Goal: Task Accomplishment & Management: Use online tool/utility

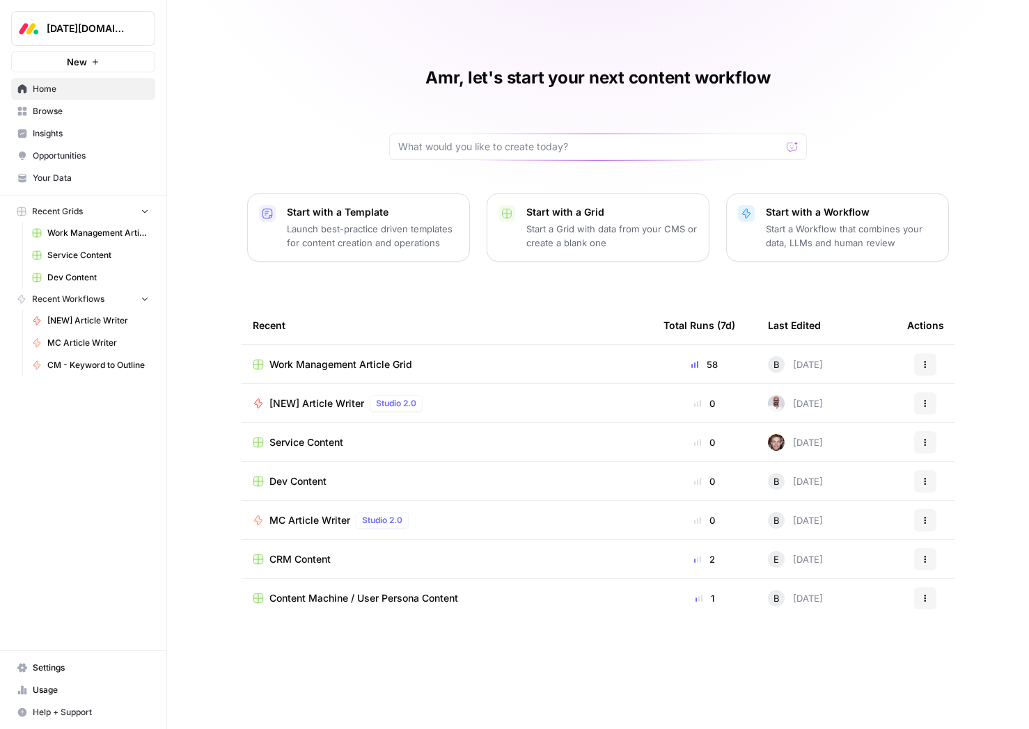
click at [120, 31] on span "Monday.com" at bounding box center [89, 29] width 84 height 14
type input "angi"
click at [90, 102] on span "Angi" at bounding box center [134, 104] width 184 height 14
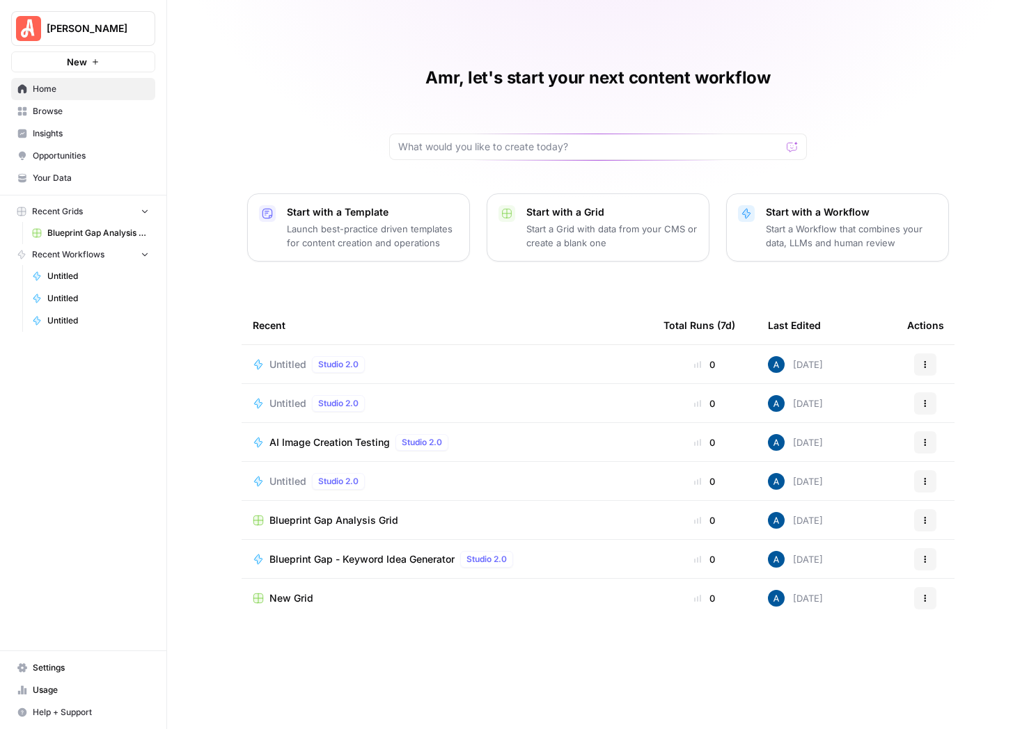
click at [85, 102] on link "Browse" at bounding box center [83, 111] width 144 height 22
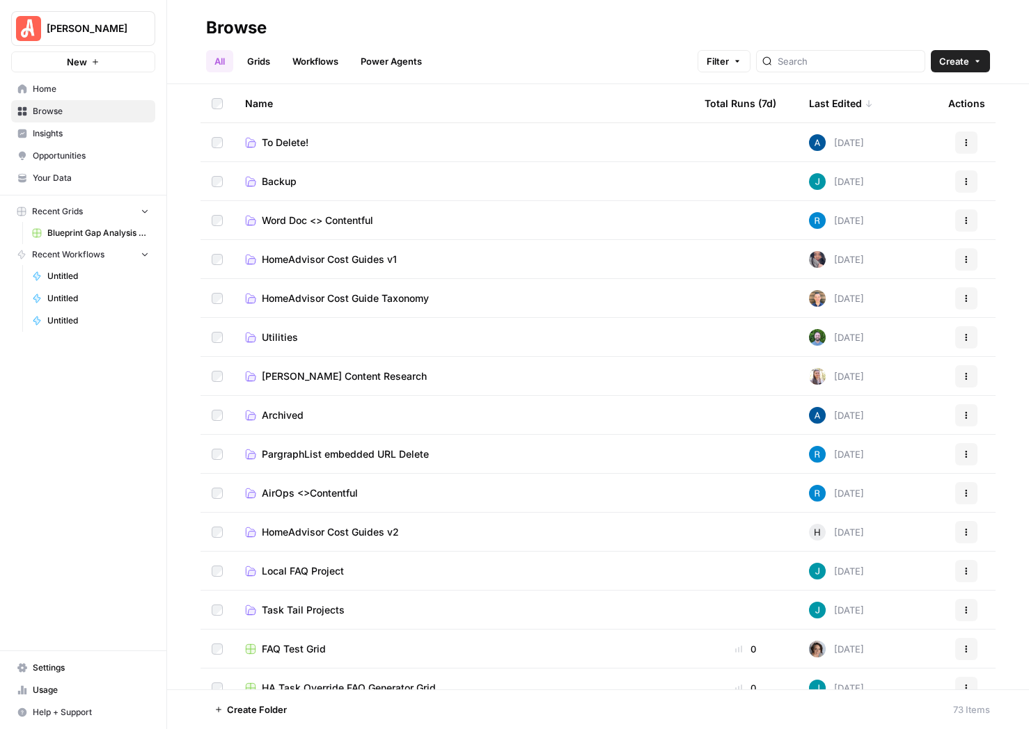
click at [287, 58] on link "Workflows" at bounding box center [315, 61] width 63 height 22
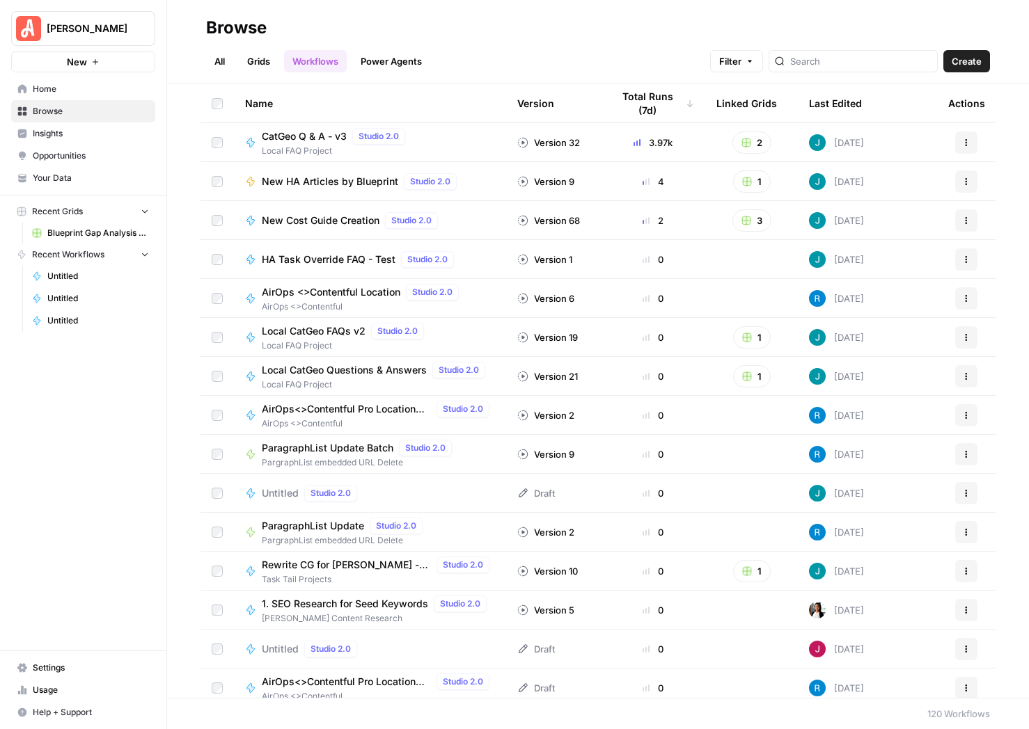
click at [261, 59] on link "Grids" at bounding box center [259, 61] width 40 height 22
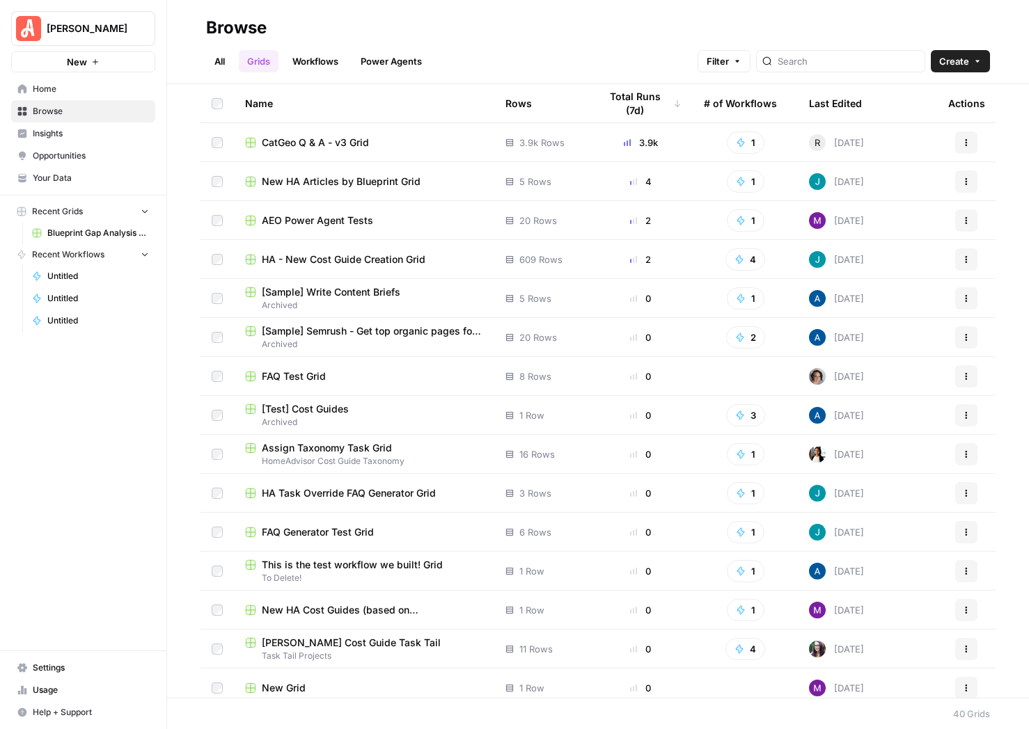
click at [322, 55] on link "Workflows" at bounding box center [315, 61] width 63 height 22
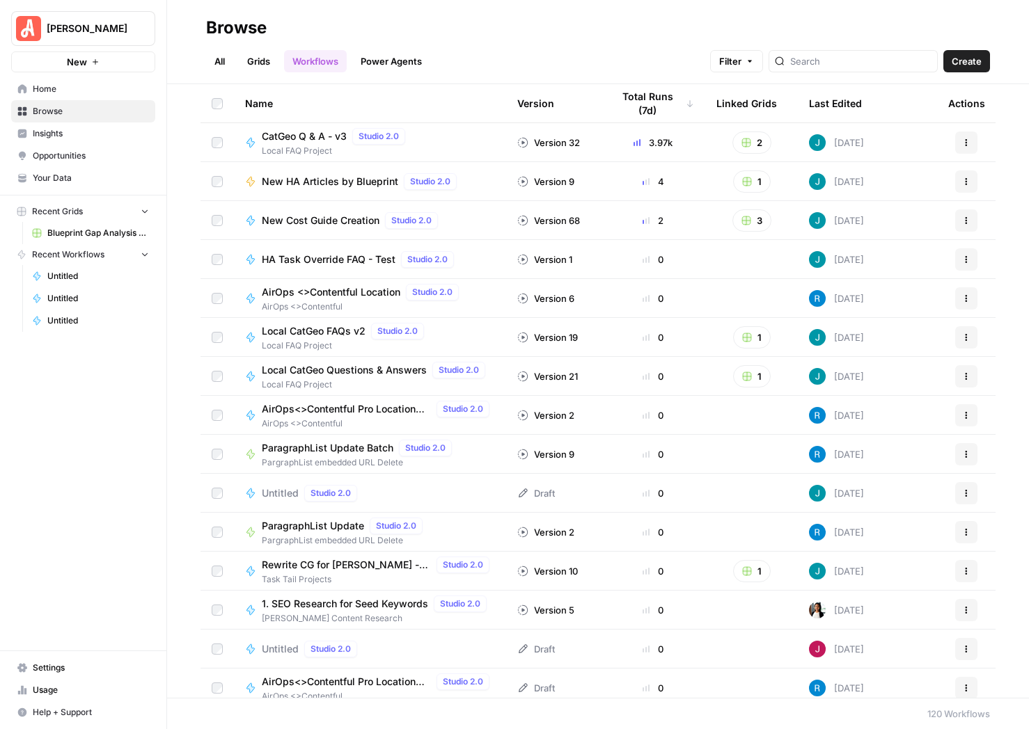
click at [267, 62] on link "Grids" at bounding box center [259, 61] width 40 height 22
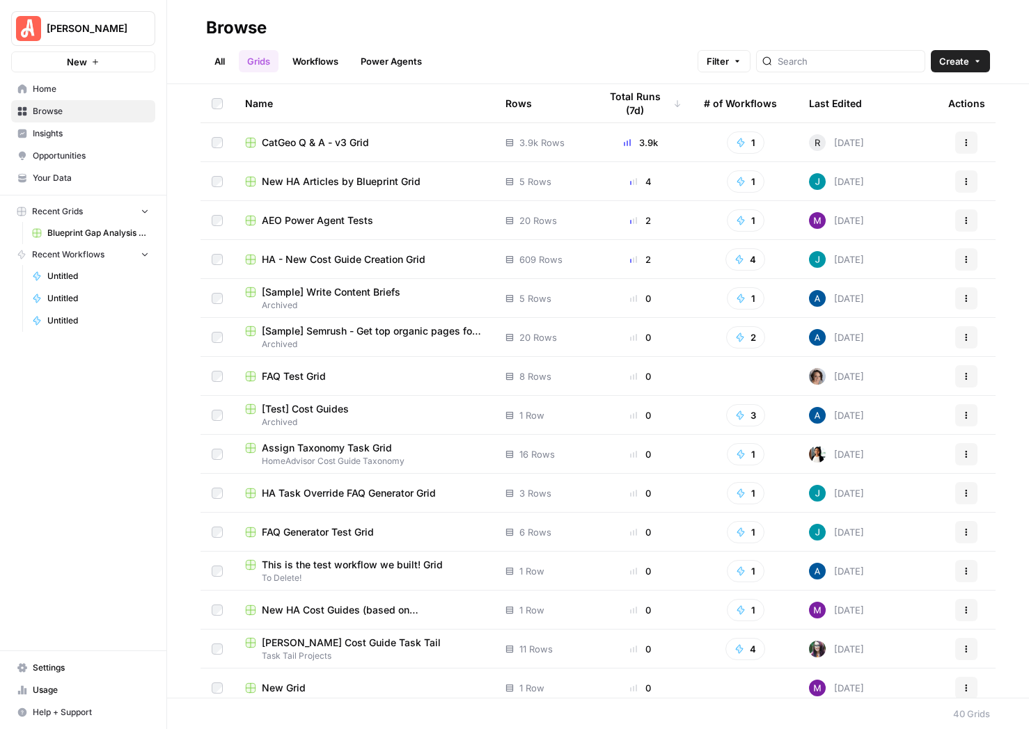
click at [301, 150] on td "CatGeo Q & A - v3 Grid" at bounding box center [364, 142] width 260 height 38
click at [342, 141] on span "CatGeo Q & A - v3 Grid" at bounding box center [315, 143] width 107 height 14
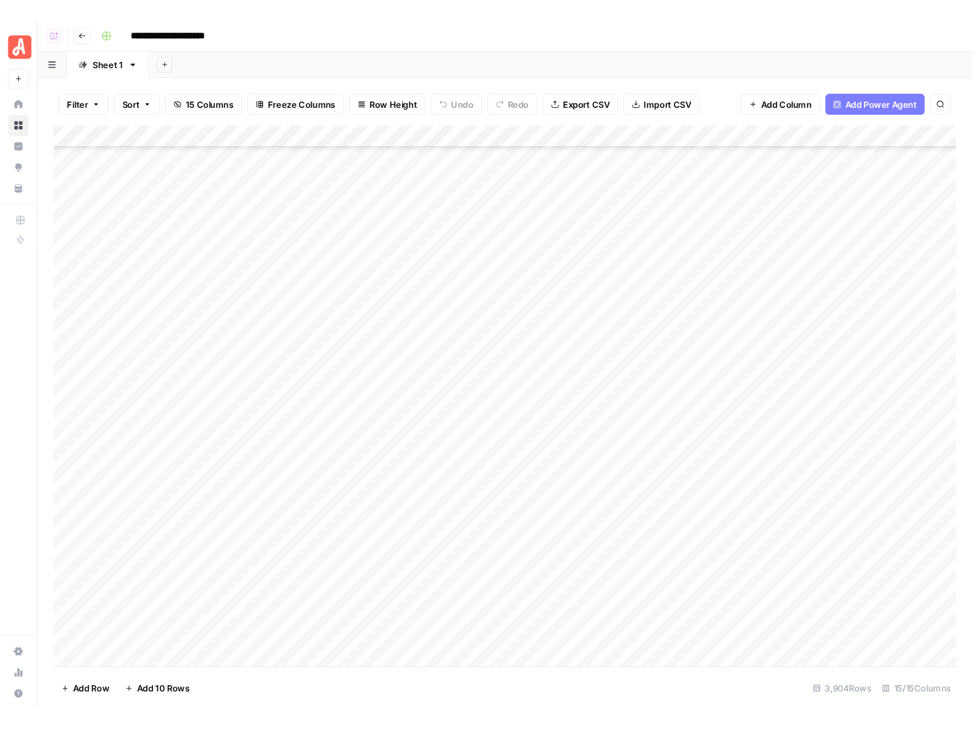
scroll to position [2695, 0]
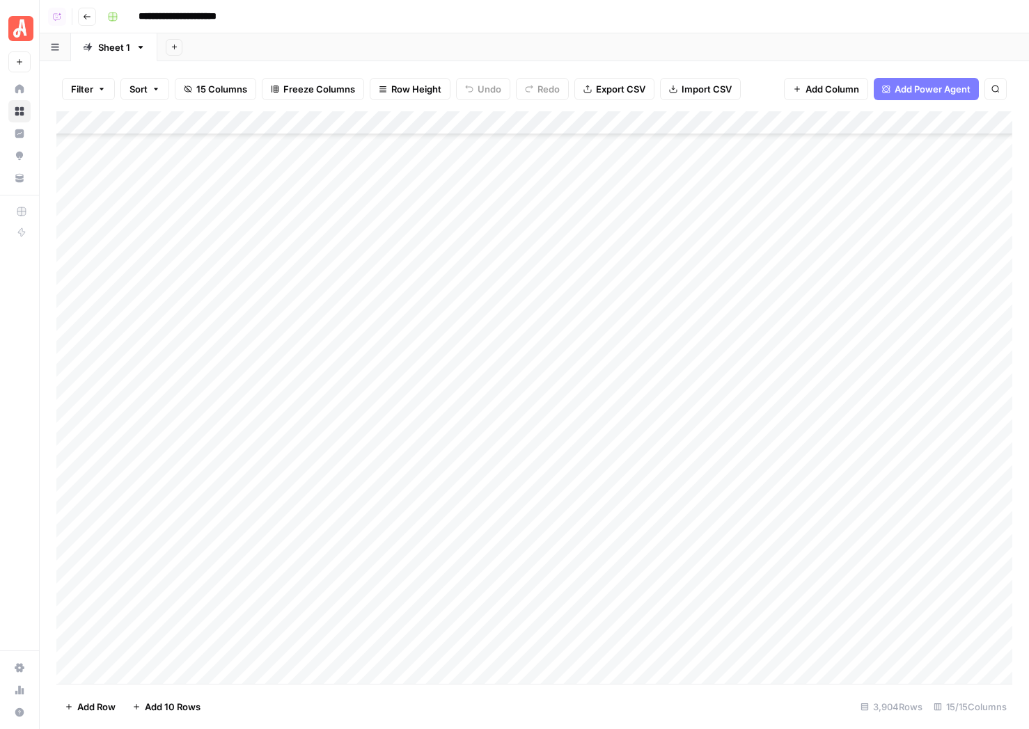
click at [86, 23] on button "Go back" at bounding box center [87, 17] width 18 height 18
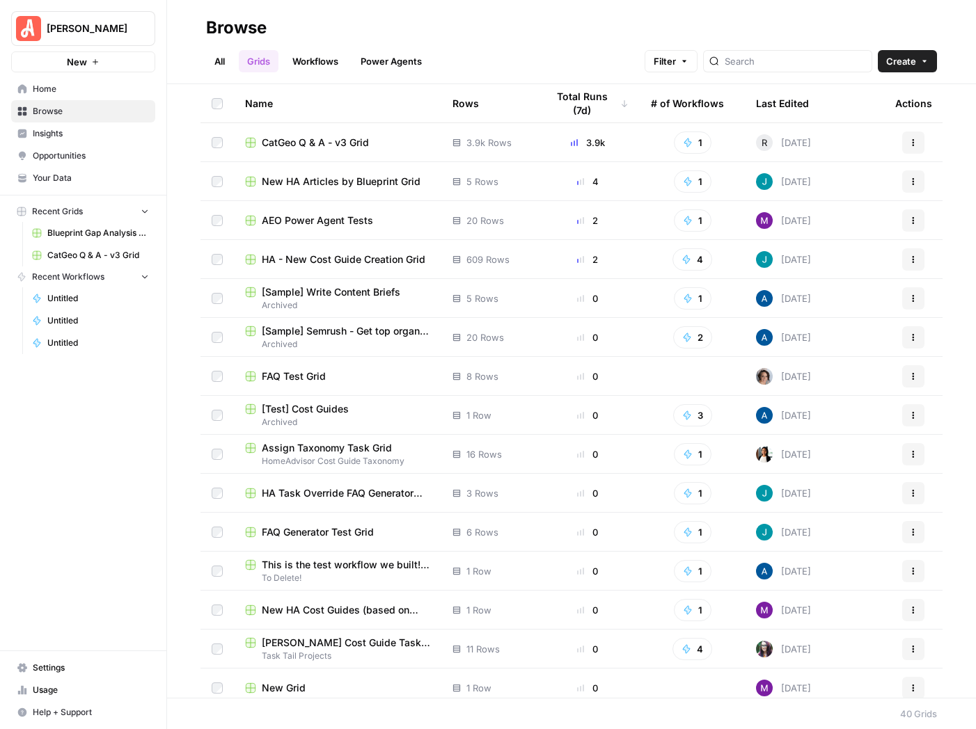
drag, startPoint x: 588, startPoint y: 143, endPoint x: 604, endPoint y: 143, distance: 16.0
click at [604, 143] on div "3.9k" at bounding box center [587, 143] width 82 height 14
drag, startPoint x: 588, startPoint y: 141, endPoint x: 600, endPoint y: 141, distance: 11.8
click at [599, 141] on div "3.9k" at bounding box center [587, 143] width 82 height 14
click at [109, 516] on div "Angi New Home Browse Insights Opportunities Your Data Recent Grids Blueprint Ga…" at bounding box center [83, 364] width 166 height 729
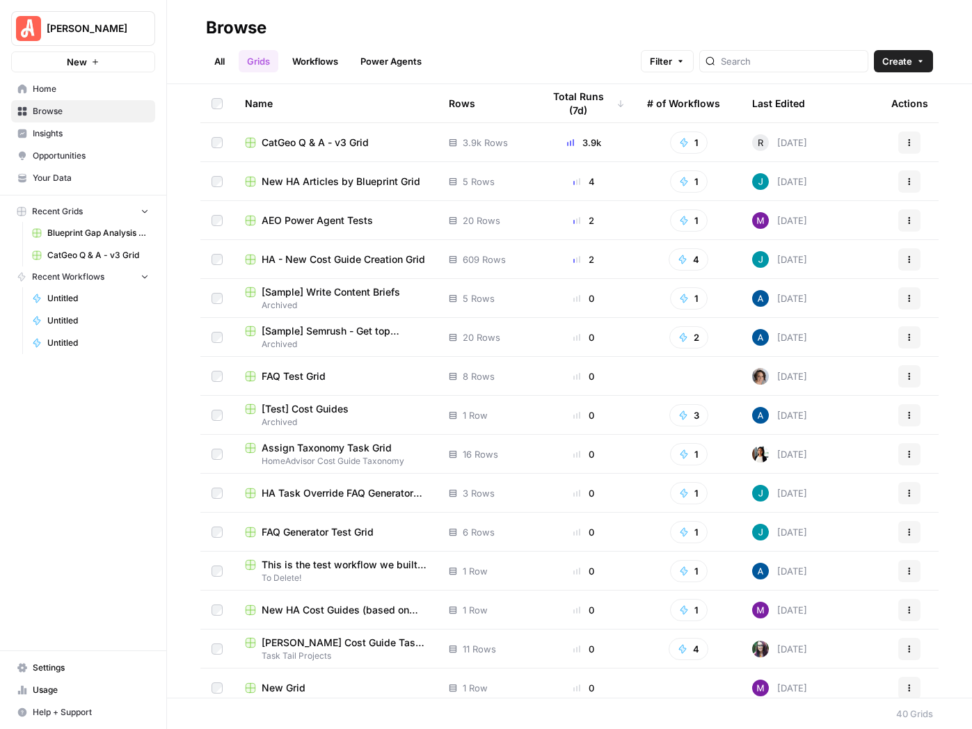
click at [60, 134] on span "Insights" at bounding box center [91, 133] width 116 height 13
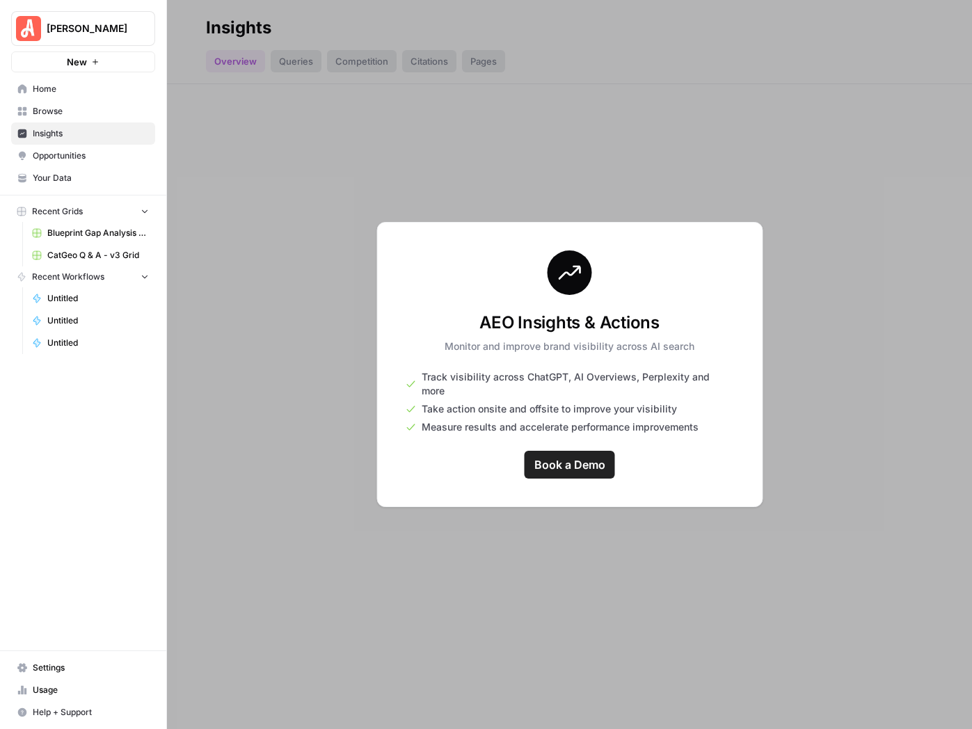
click at [62, 170] on link "Your Data" at bounding box center [83, 178] width 144 height 22
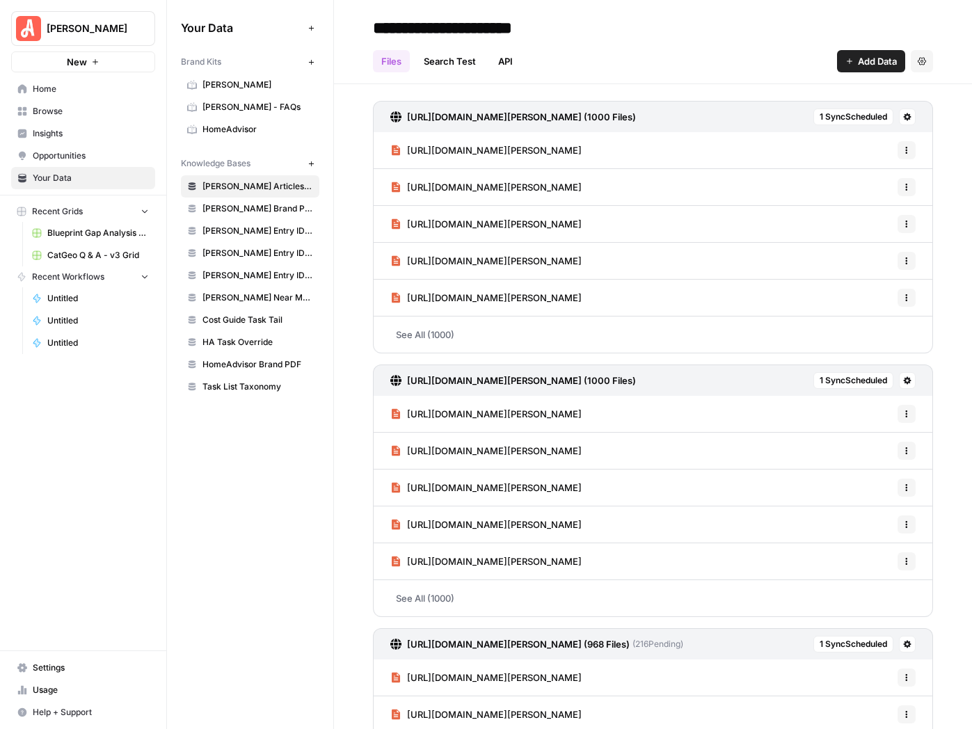
click at [242, 103] on span "Angi - FAQs" at bounding box center [258, 107] width 111 height 13
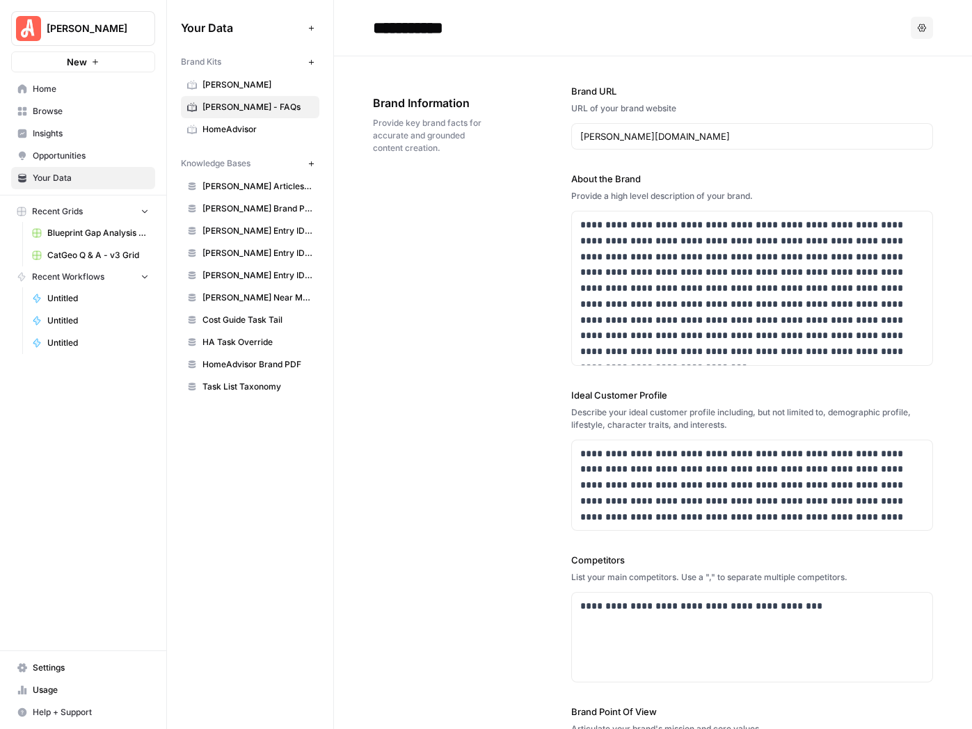
click at [101, 495] on div "Angi New Home Browse Insights Opportunities Your Data Recent Grids Blueprint Ga…" at bounding box center [83, 364] width 166 height 729
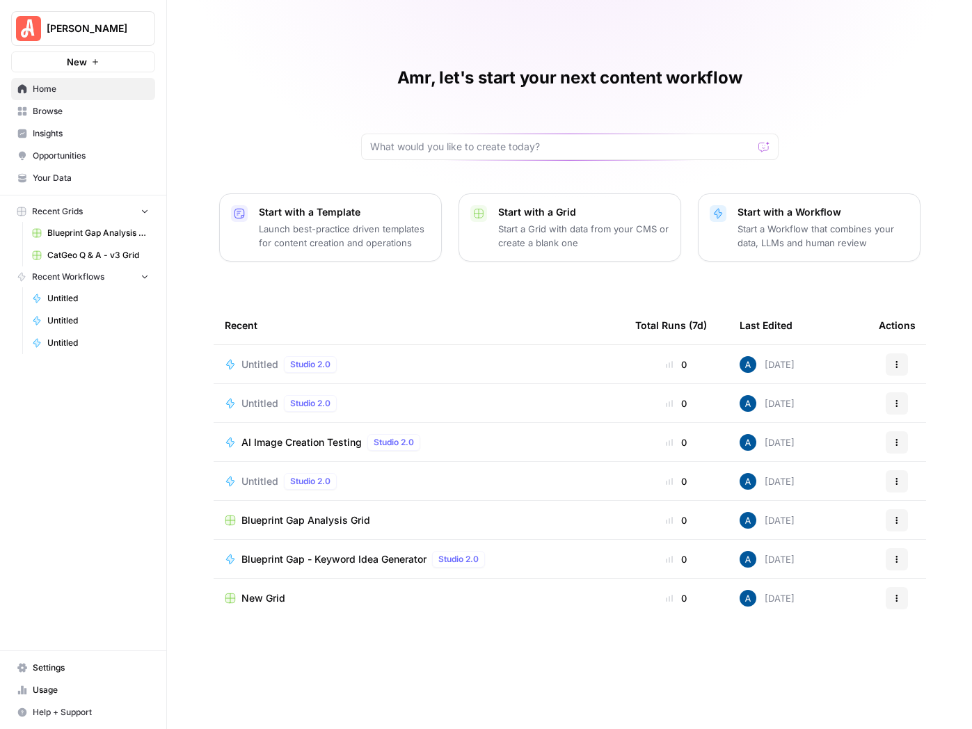
click at [60, 143] on link "Insights" at bounding box center [83, 133] width 144 height 22
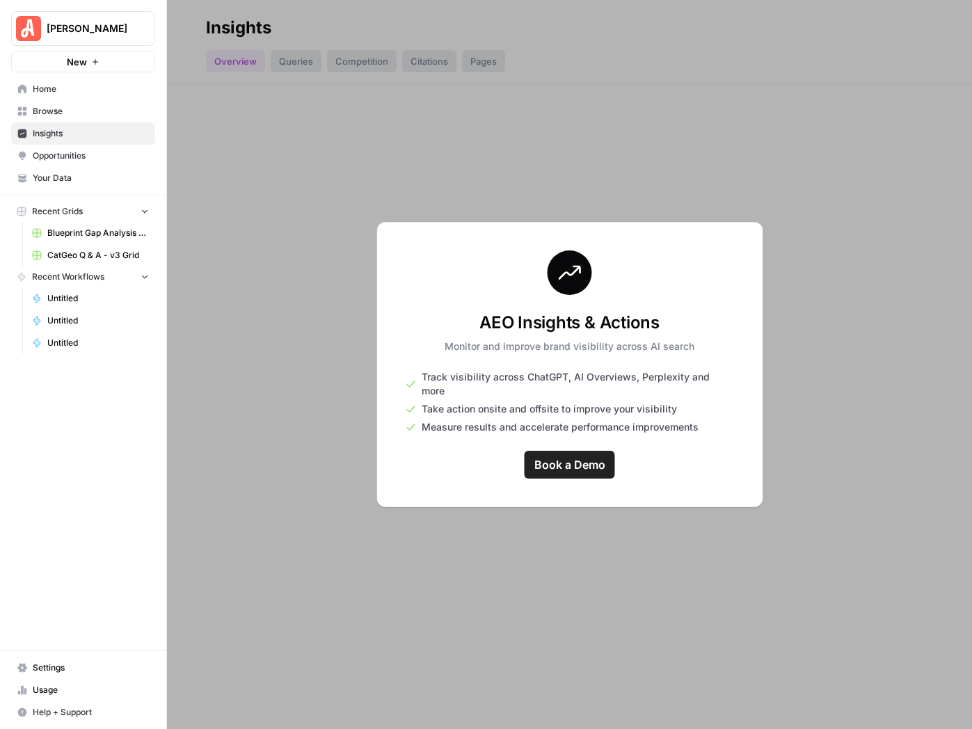
click at [66, 153] on span "Opportunities" at bounding box center [91, 156] width 116 height 13
click at [67, 176] on span "Your Data" at bounding box center [91, 178] width 116 height 13
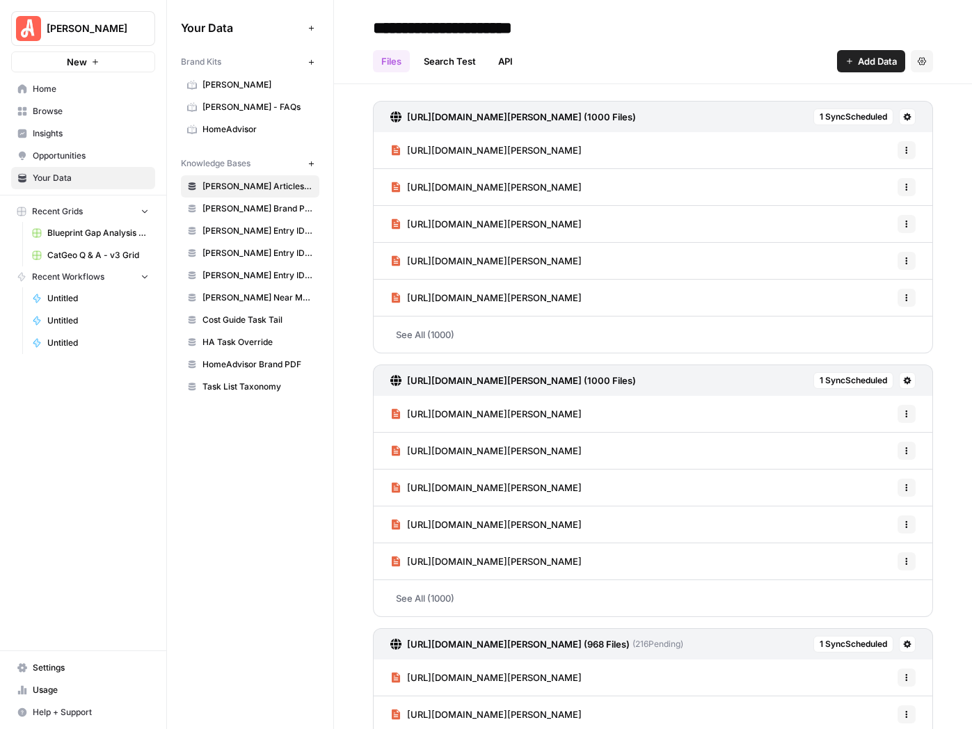
click at [61, 112] on span "Browse" at bounding box center [91, 111] width 116 height 13
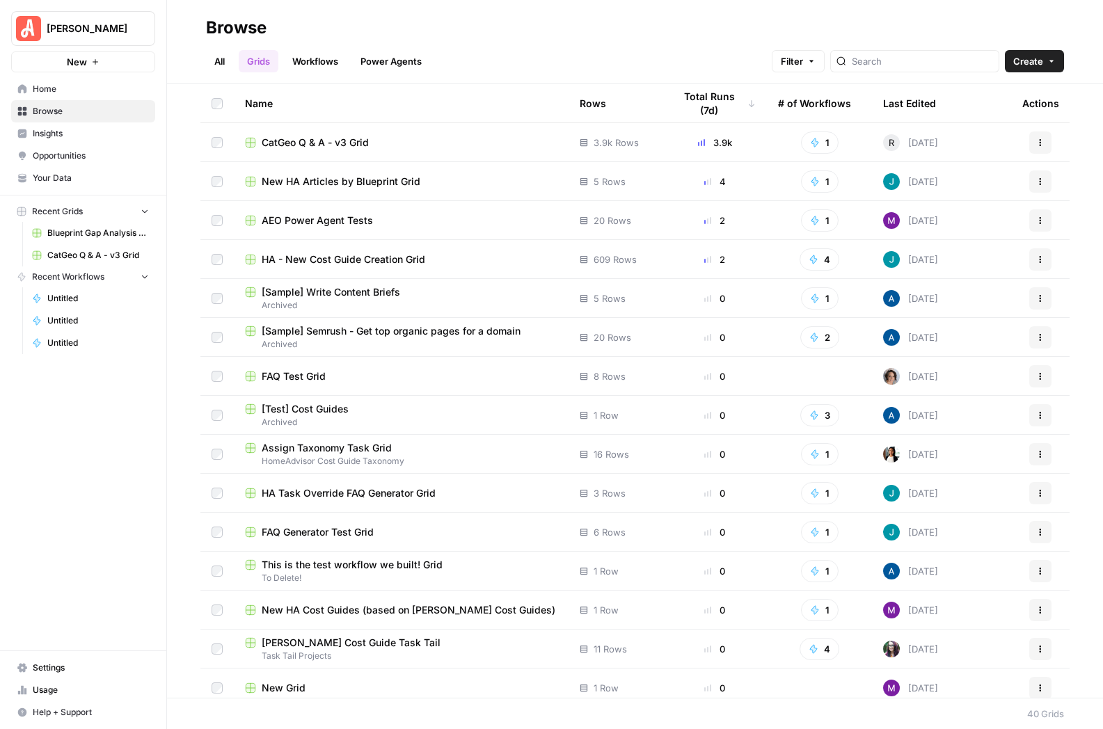
click at [543, 141] on div "CatGeo Q & A - v3 Grid" at bounding box center [401, 143] width 313 height 14
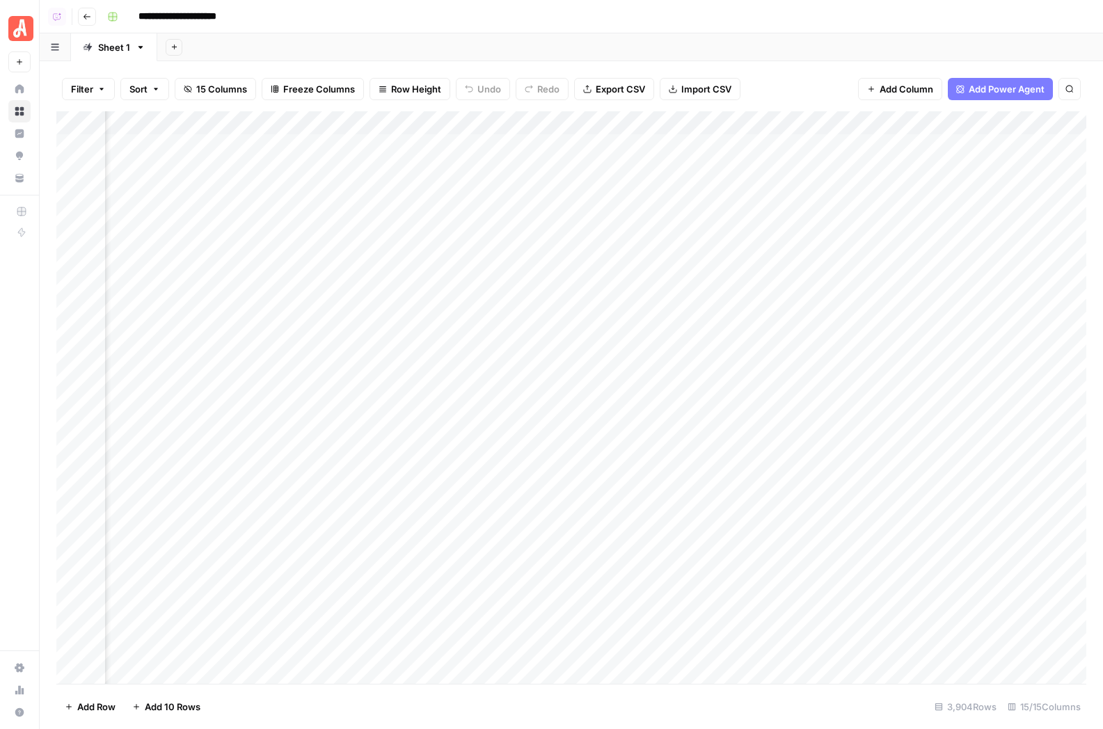
scroll to position [0, 514]
click at [291, 129] on div "Add Column" at bounding box center [571, 397] width 1030 height 573
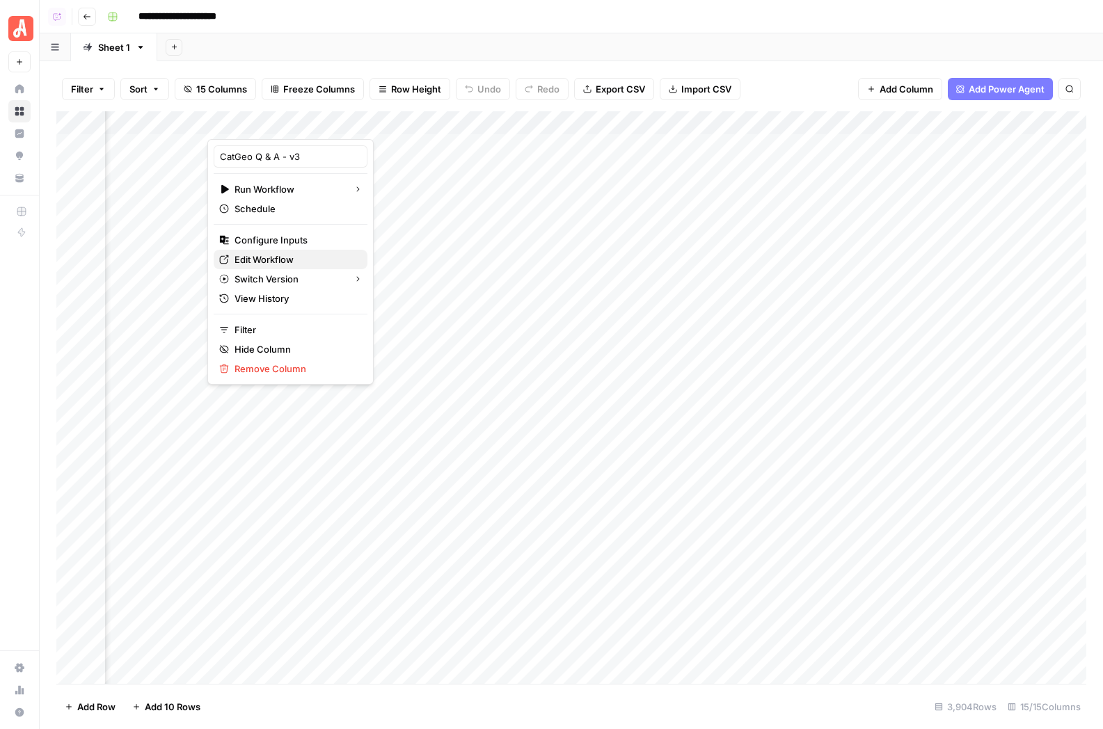
click at [275, 259] on span "Edit Workflow" at bounding box center [296, 260] width 122 height 14
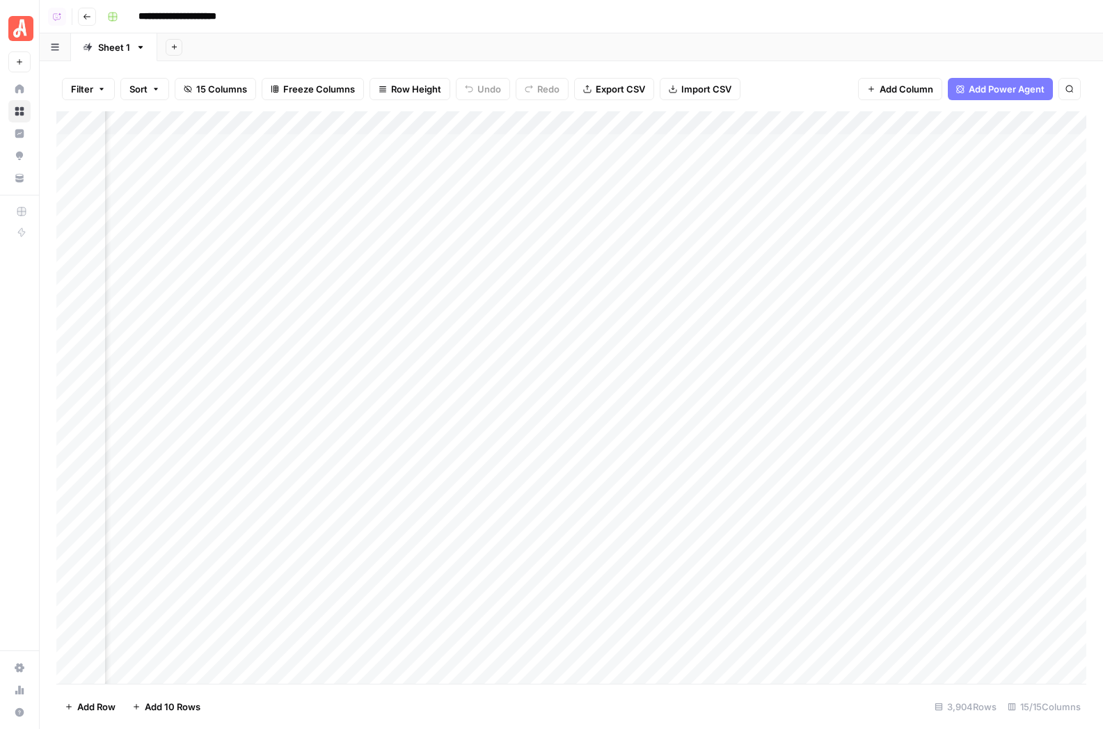
scroll to position [0, 0]
click at [793, 134] on div "Add Column" at bounding box center [571, 397] width 1030 height 573
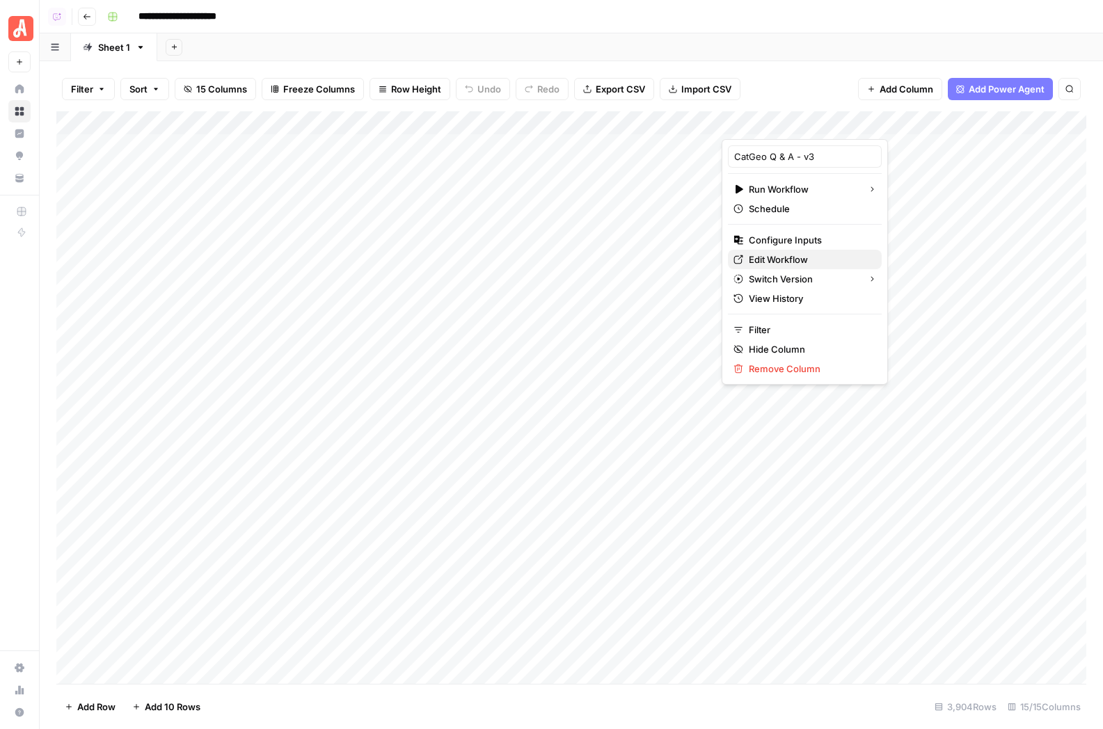
click at [762, 258] on span "Edit Workflow" at bounding box center [810, 260] width 122 height 14
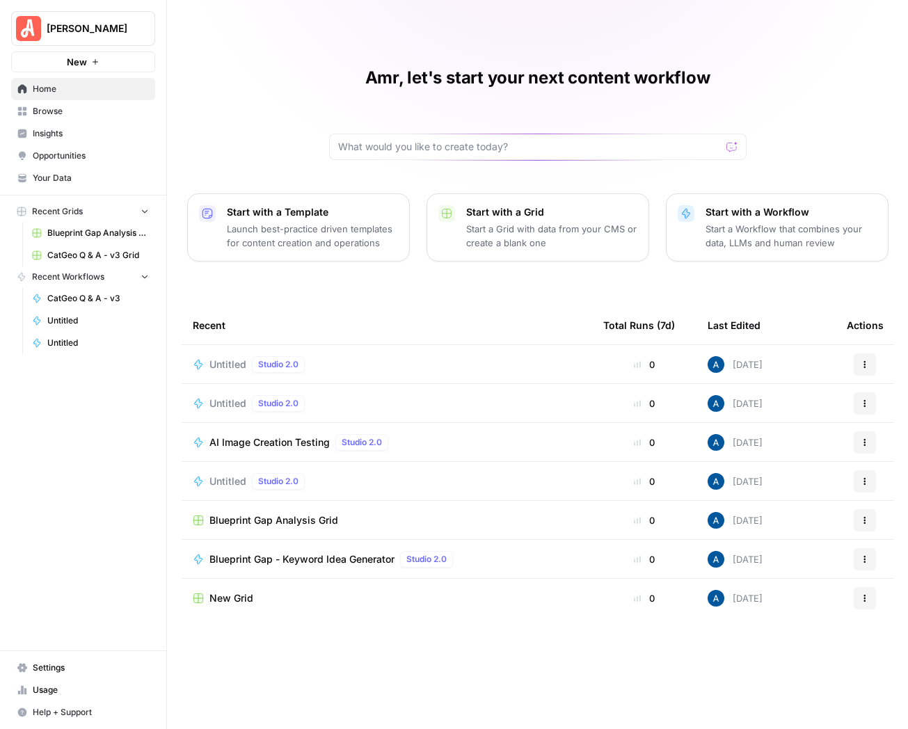
click at [580, 635] on div "Recent Total Runs (7d) Last Edited Actions Untitled Studio 2.0 0 14 days ago Ac…" at bounding box center [538, 506] width 713 height 401
click at [53, 137] on span "Insights" at bounding box center [91, 133] width 116 height 13
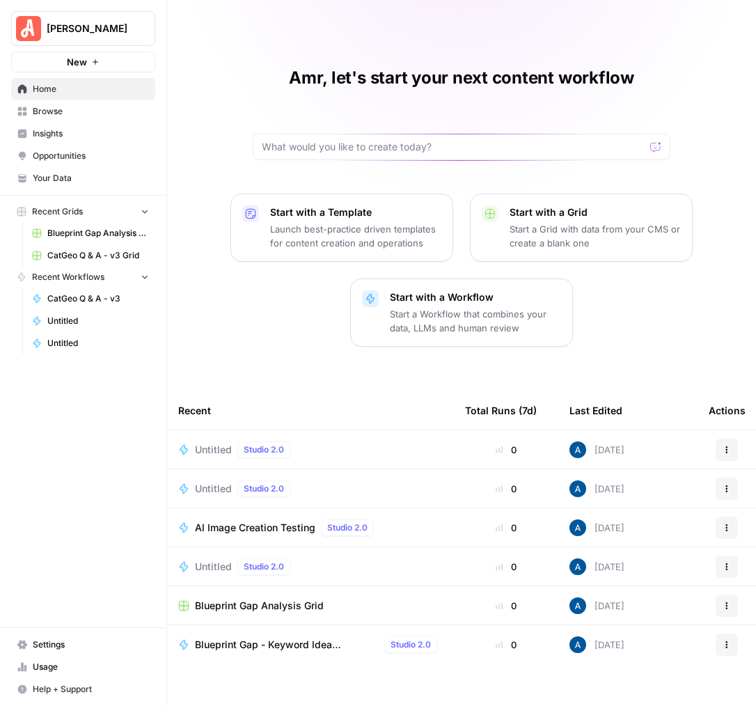
click at [95, 113] on span "Browse" at bounding box center [91, 111] width 116 height 13
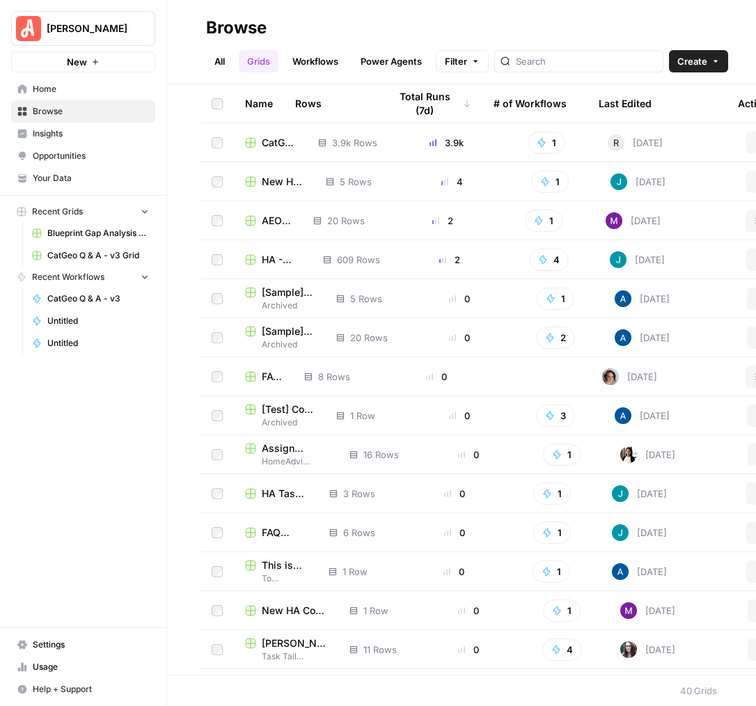
click at [65, 104] on link "Browse" at bounding box center [83, 111] width 144 height 22
click at [68, 104] on link "Browse" at bounding box center [83, 111] width 144 height 22
click at [84, 95] on link "Home" at bounding box center [83, 89] width 144 height 22
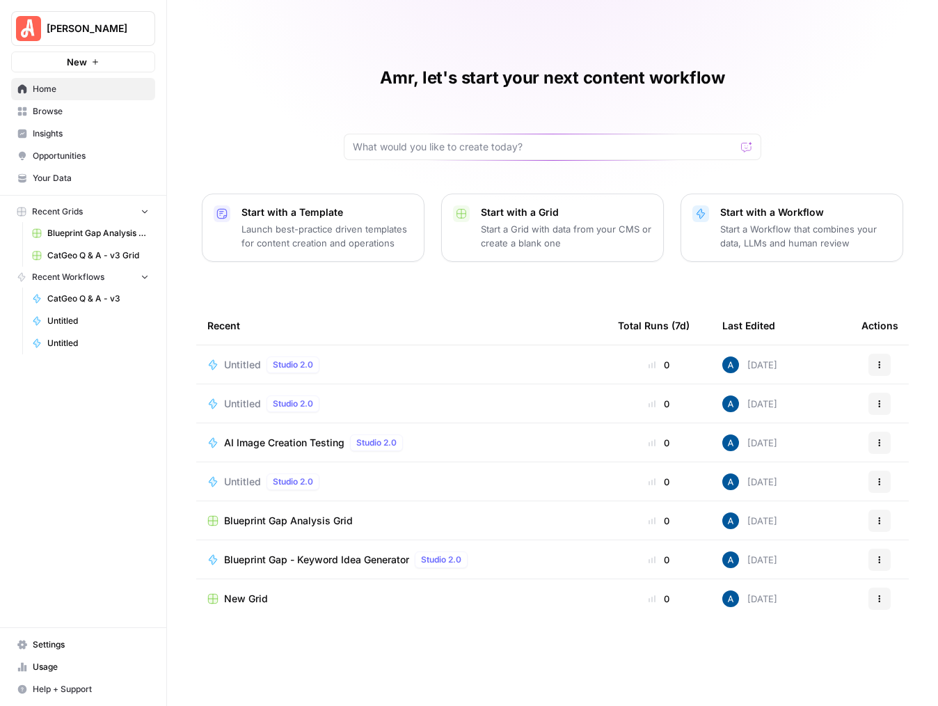
click at [100, 104] on link "Browse" at bounding box center [83, 111] width 144 height 22
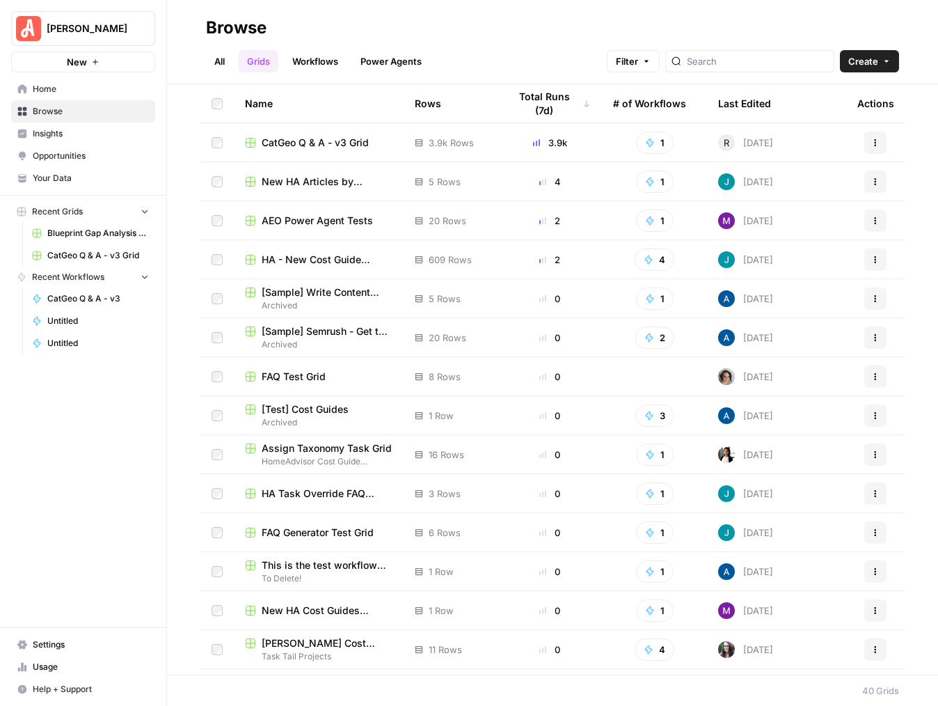
click at [337, 60] on link "Workflows" at bounding box center [315, 61] width 63 height 22
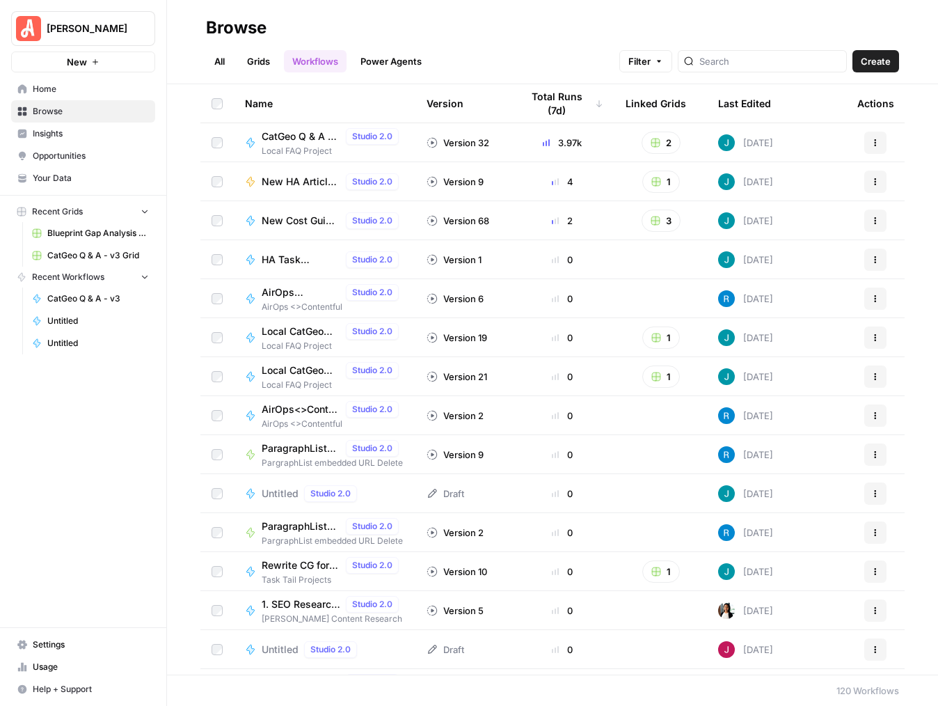
click at [299, 139] on span "CatGeo Q & A - v3" at bounding box center [301, 136] width 79 height 14
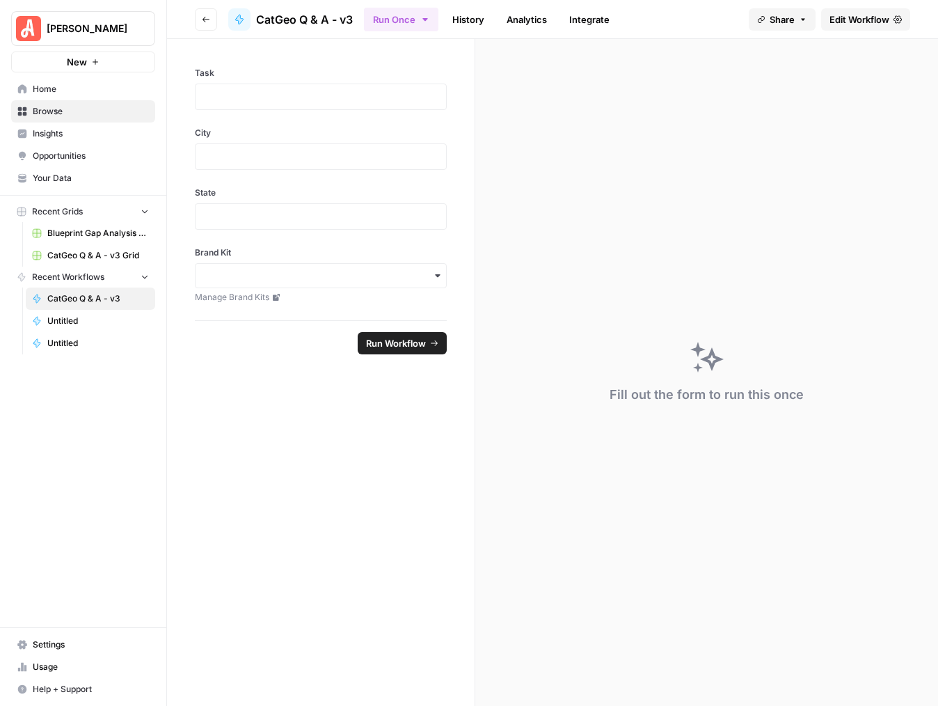
click at [460, 17] on link "History" at bounding box center [468, 19] width 49 height 22
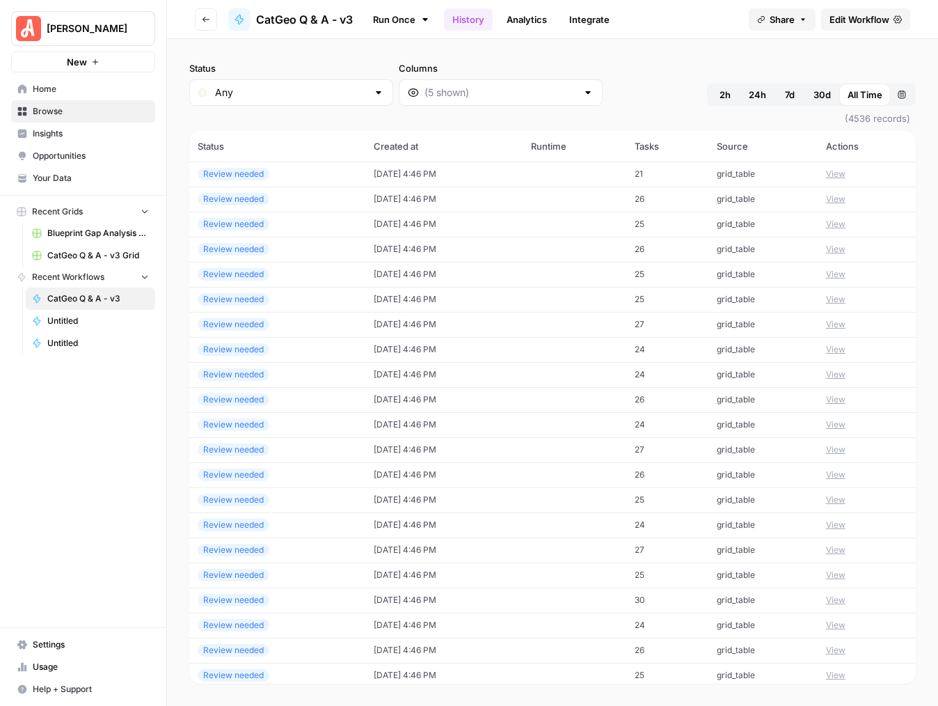
click at [546, 20] on link "Analytics" at bounding box center [526, 19] width 57 height 22
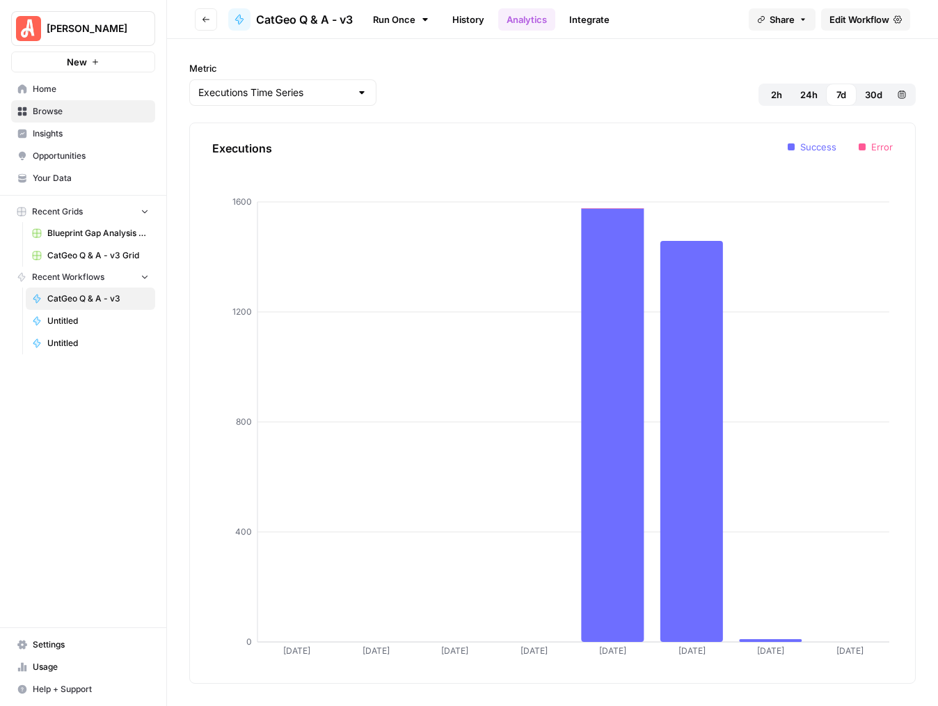
click at [447, 20] on link "History" at bounding box center [468, 19] width 49 height 22
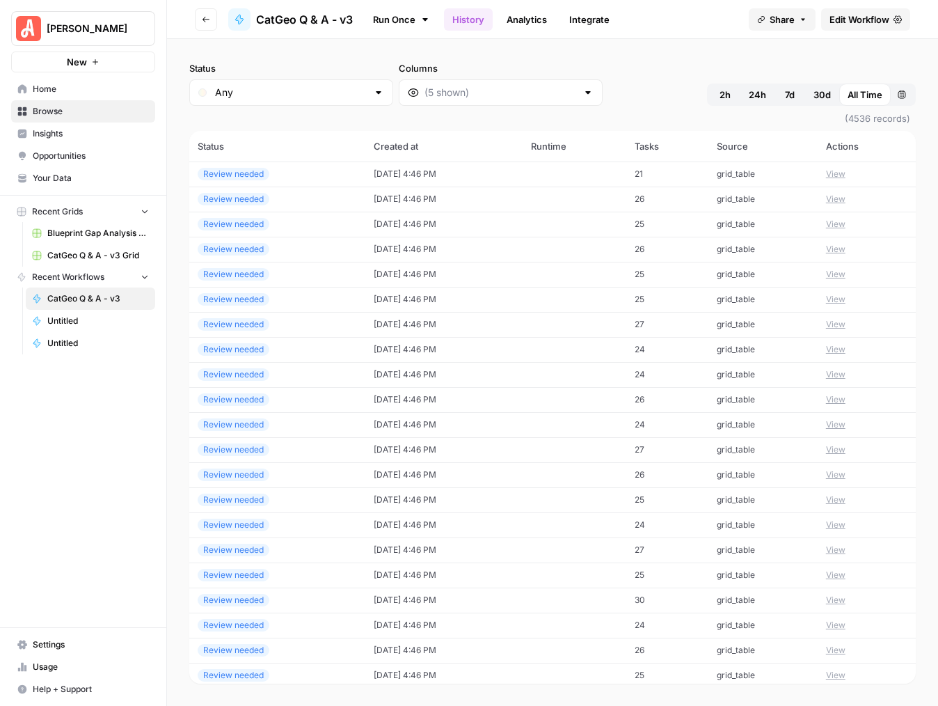
click at [536, 26] on link "Analytics" at bounding box center [526, 19] width 57 height 22
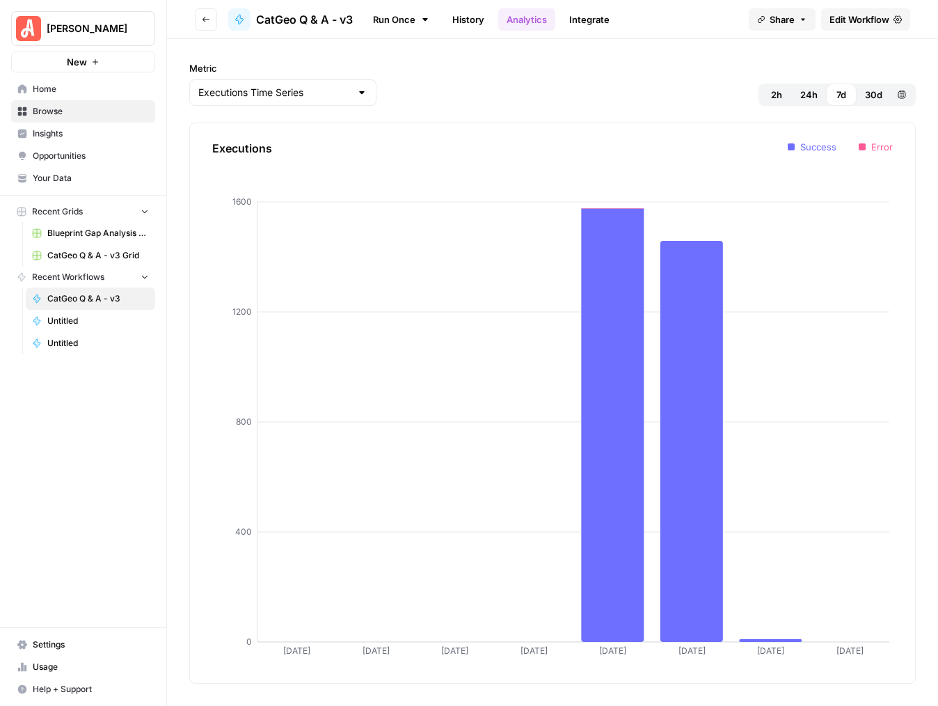
click at [594, 15] on link "Integrate" at bounding box center [589, 19] width 57 height 22
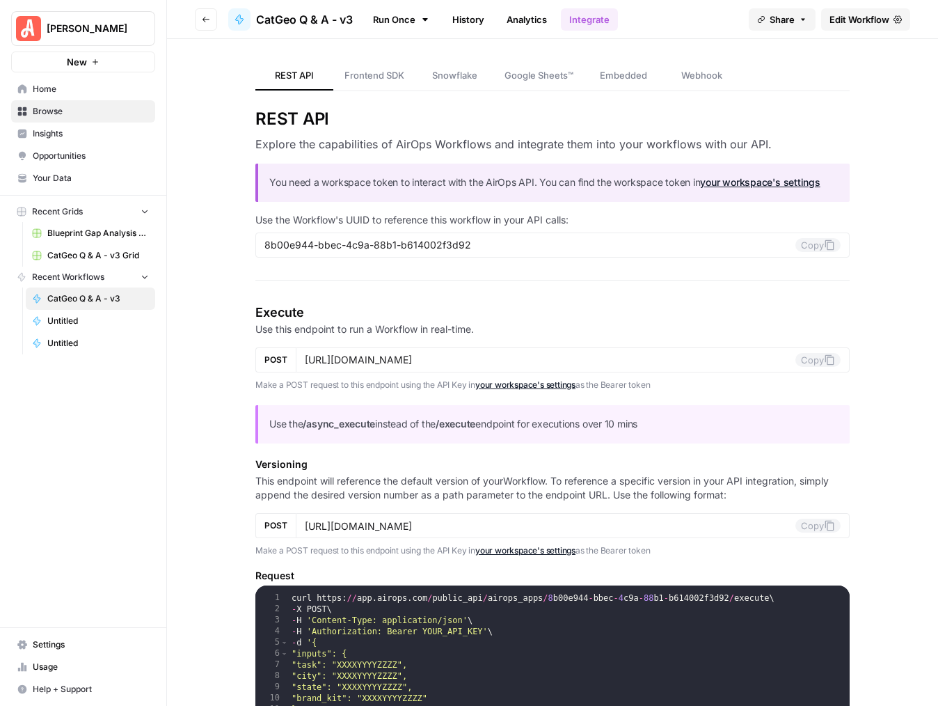
click at [375, 81] on span "Frontend SDK" at bounding box center [375, 75] width 60 height 14
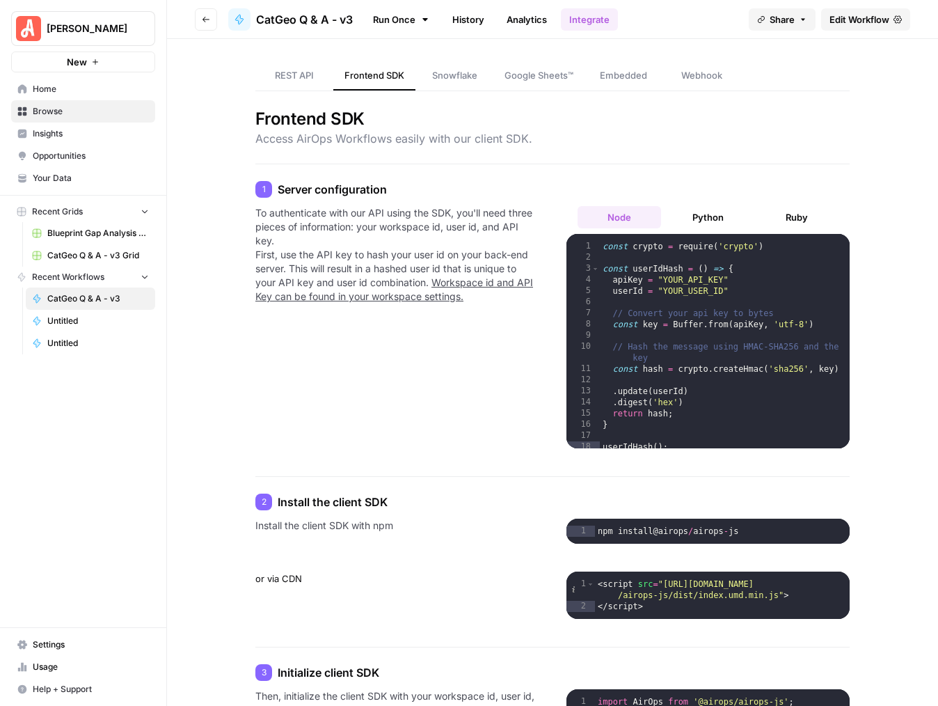
click at [285, 84] on link "REST API" at bounding box center [294, 75] width 78 height 29
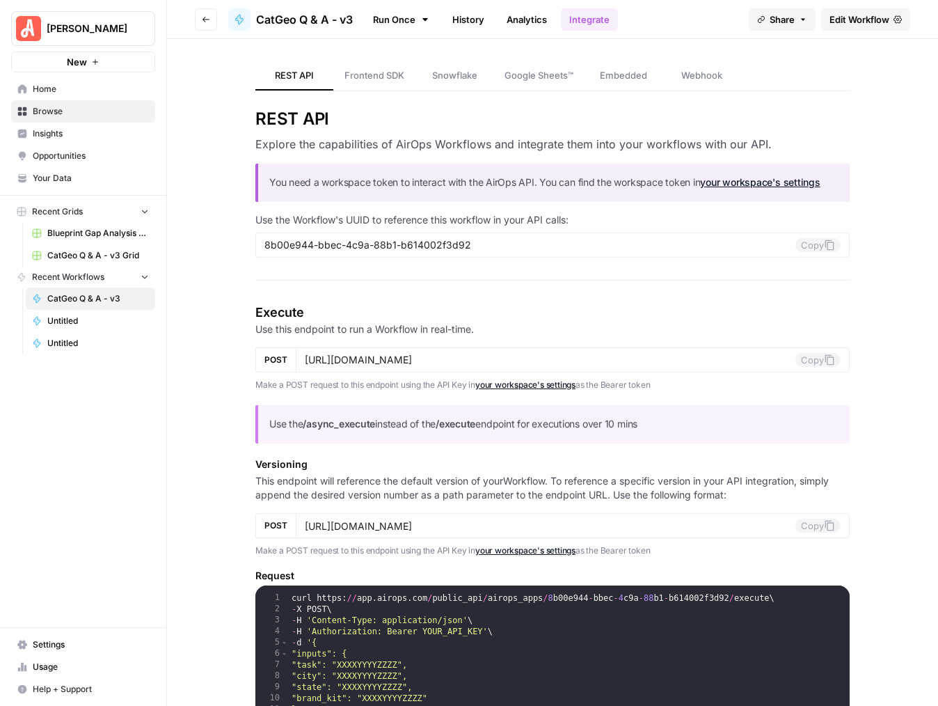
click at [397, 69] on span "Frontend SDK" at bounding box center [375, 75] width 60 height 14
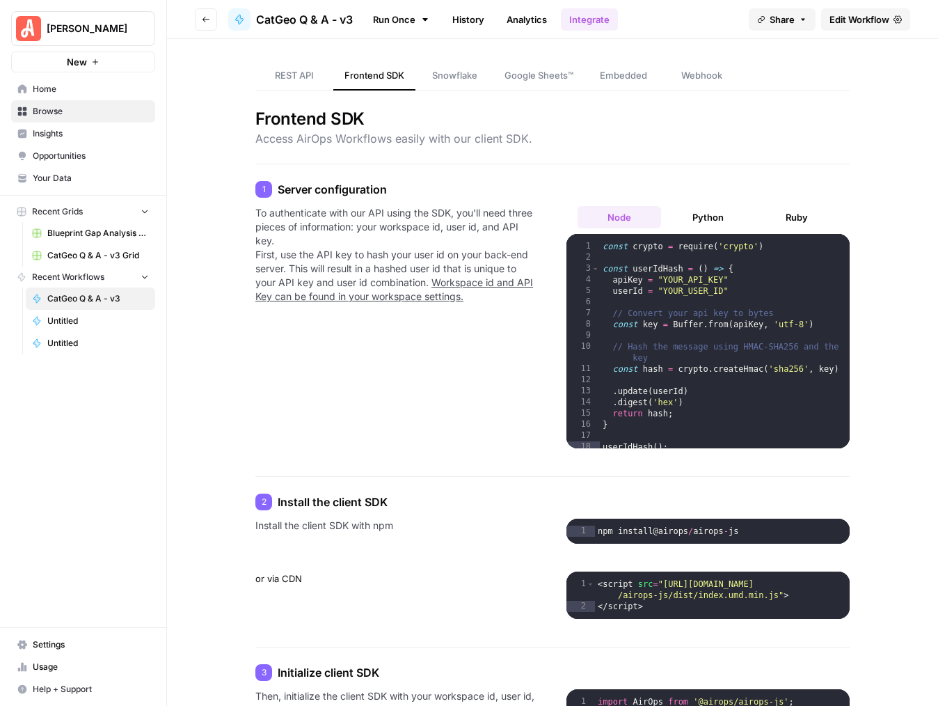
click at [469, 76] on span "Snowflake" at bounding box center [454, 75] width 45 height 14
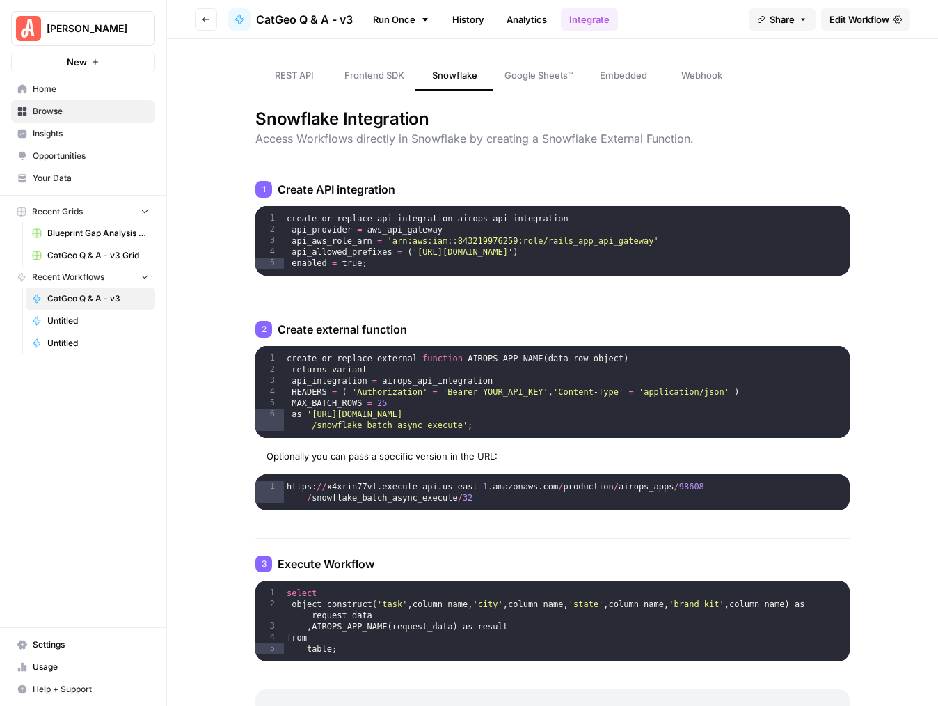
click at [278, 84] on link "REST API" at bounding box center [294, 75] width 78 height 29
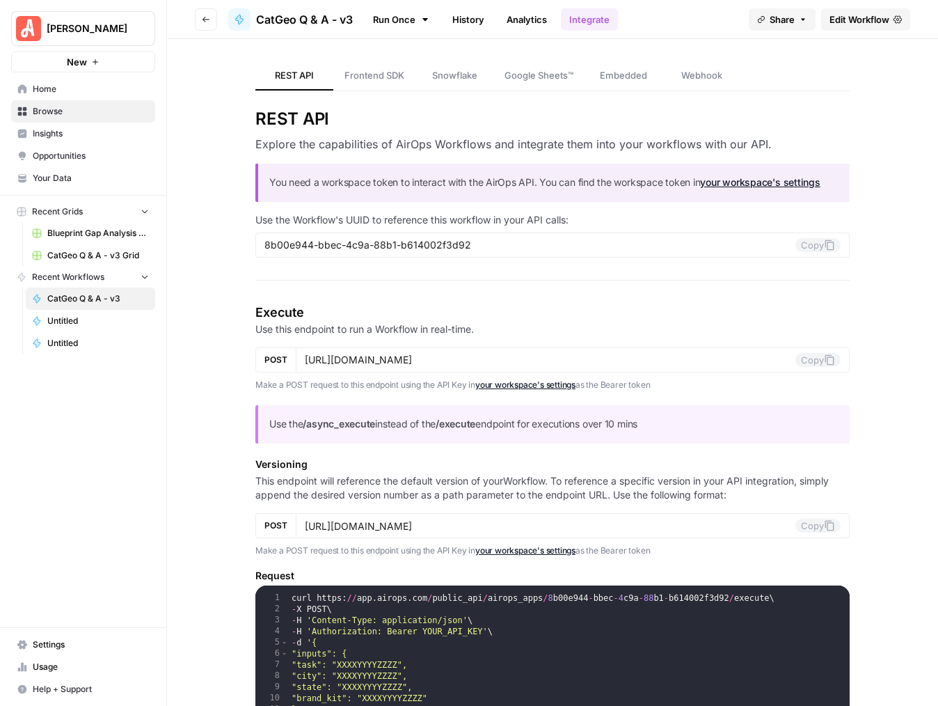
click at [622, 85] on link "Embedded" at bounding box center [624, 75] width 78 height 29
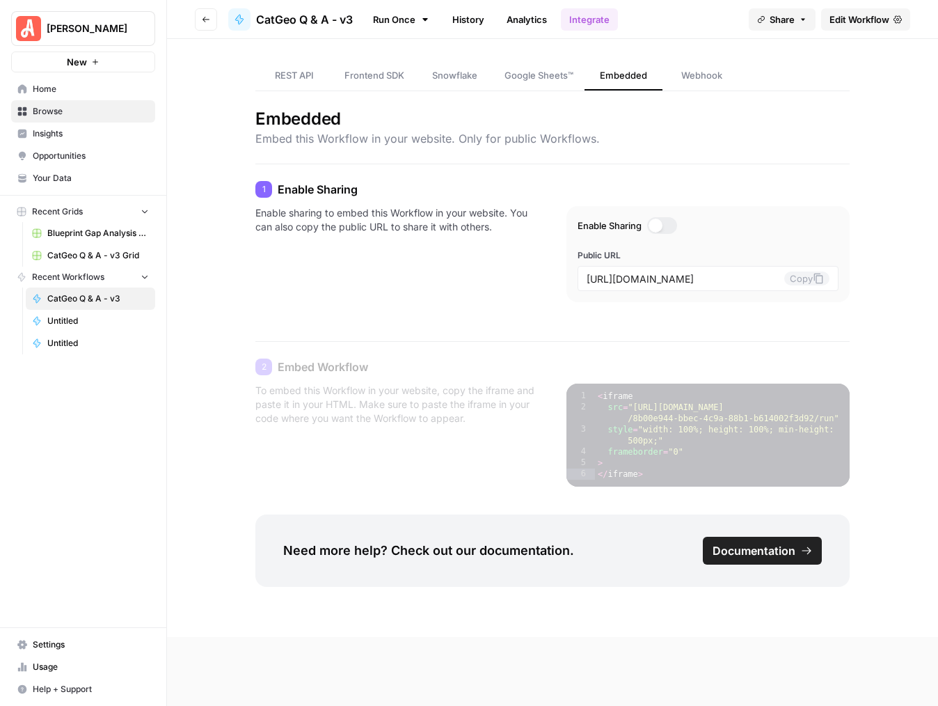
click at [716, 71] on span "Webhook" at bounding box center [701, 75] width 41 height 14
click at [299, 86] on link "REST API" at bounding box center [294, 75] width 78 height 29
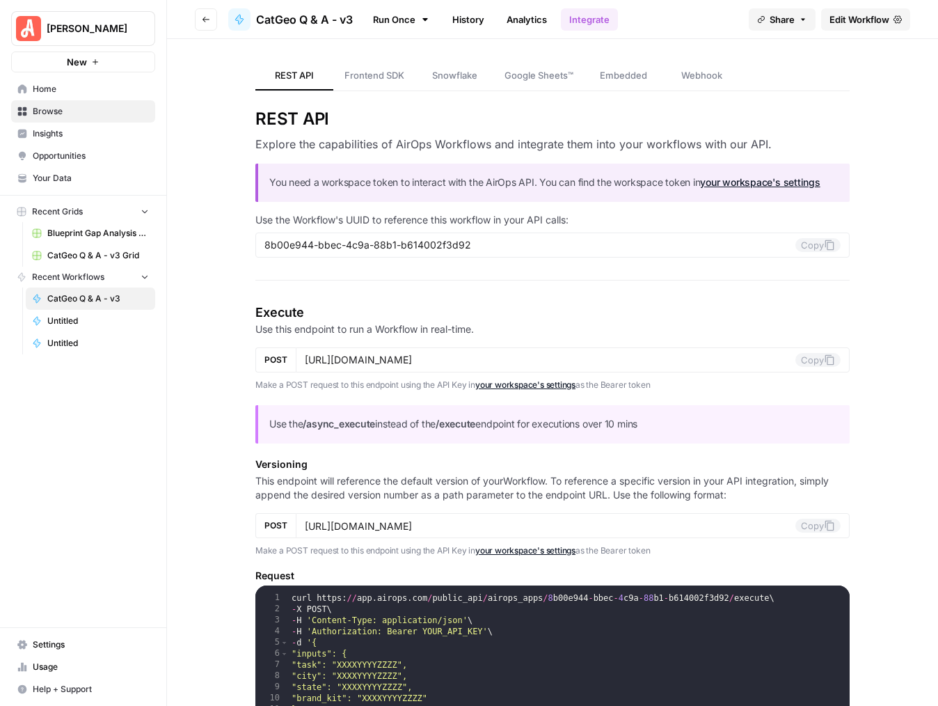
click at [213, 17] on button "Go back" at bounding box center [206, 19] width 22 height 22
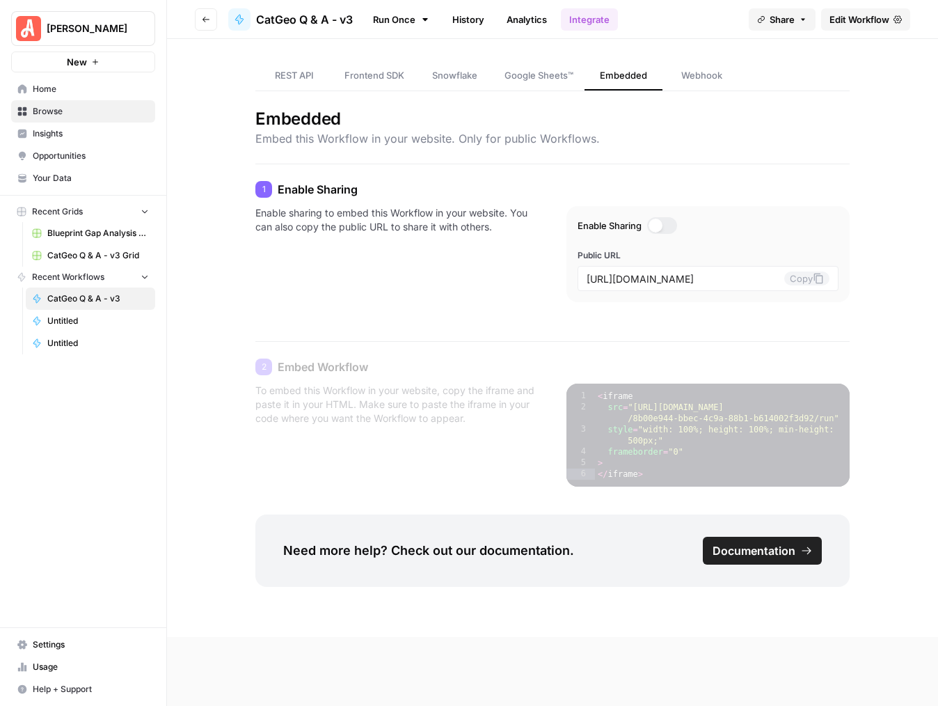
click at [79, 216] on span "Recent Grids" at bounding box center [57, 211] width 51 height 13
click at [73, 212] on span "Recent Grids" at bounding box center [57, 211] width 51 height 13
click at [73, 227] on span "Blueprint Gap Analysis Grid" at bounding box center [98, 233] width 102 height 13
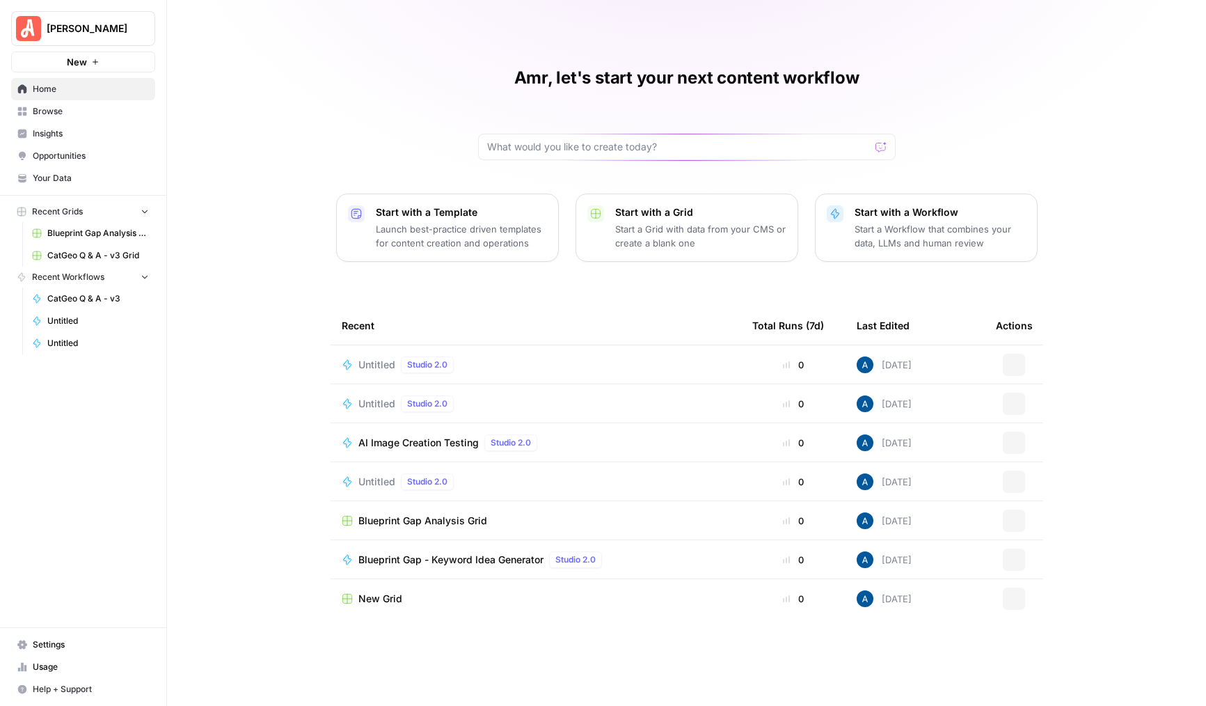
click at [91, 33] on span "[PERSON_NAME]" at bounding box center [89, 29] width 84 height 14
type input "[PERSON_NAME]"
click at [86, 100] on span "[PERSON_NAME] Test" at bounding box center [134, 104] width 184 height 14
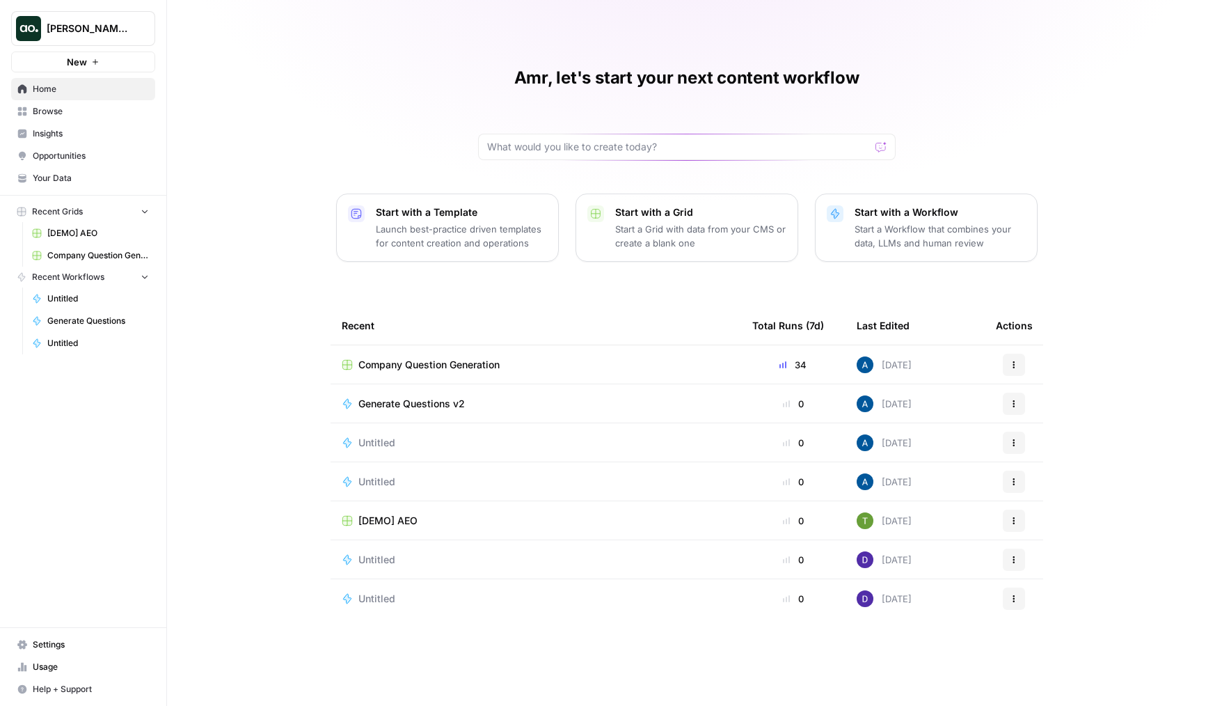
click at [420, 367] on span "Company Question Generation" at bounding box center [428, 365] width 141 height 14
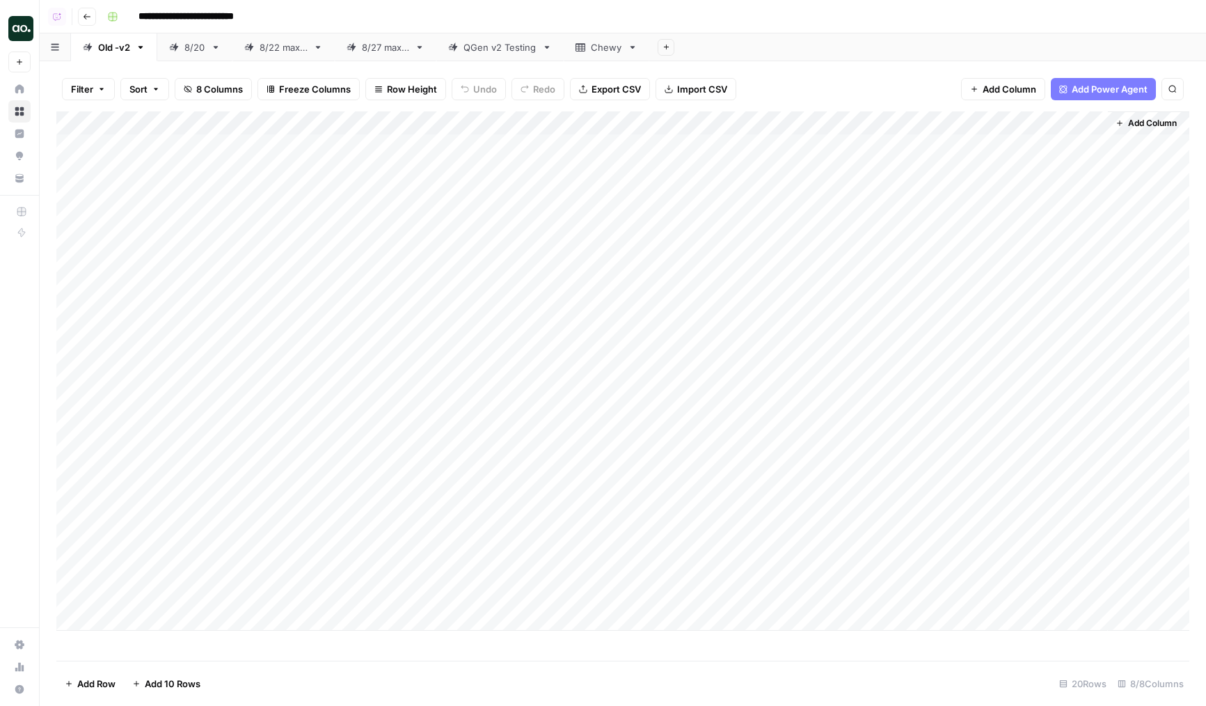
click at [606, 49] on div "Chewy" at bounding box center [606, 47] width 31 height 14
click at [517, 50] on div "QGen v2 Testing" at bounding box center [500, 47] width 73 height 14
click at [661, 171] on div "Add Column" at bounding box center [622, 264] width 1133 height 306
click at [667, 261] on div "Add Column" at bounding box center [622, 264] width 1133 height 306
click at [646, 144] on div "Add Column" at bounding box center [622, 264] width 1133 height 306
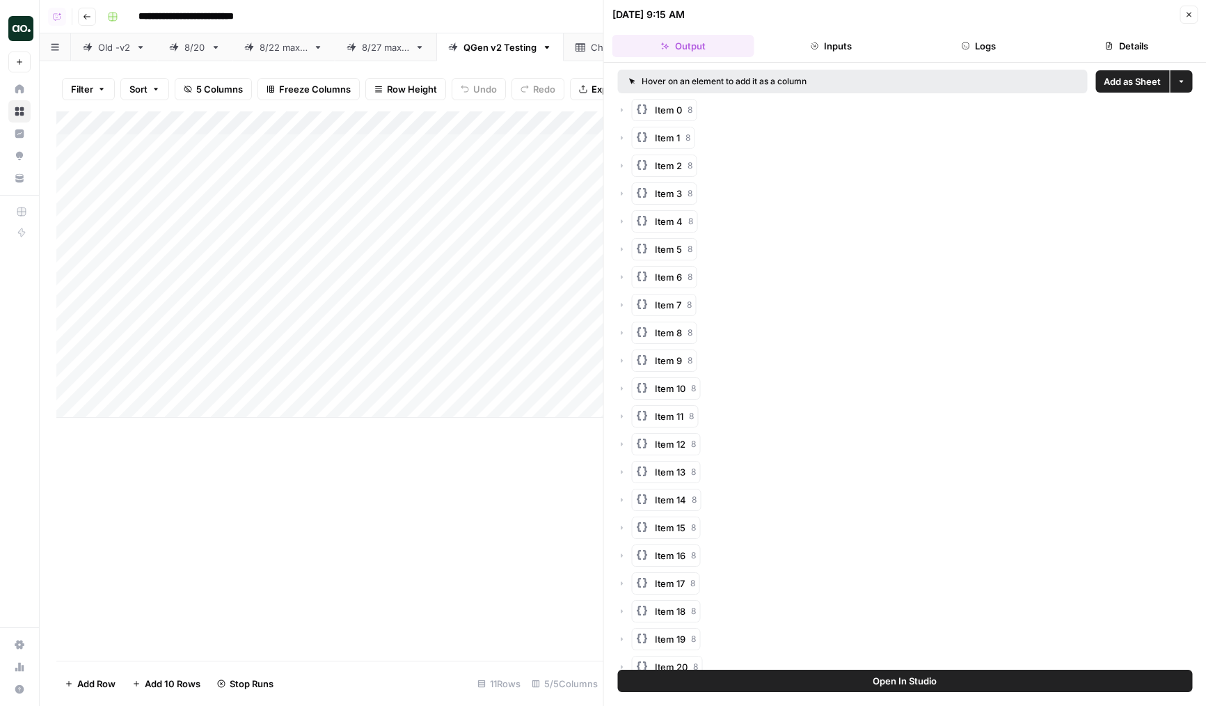
click at [1103, 46] on button "Details" at bounding box center [1127, 46] width 142 height 22
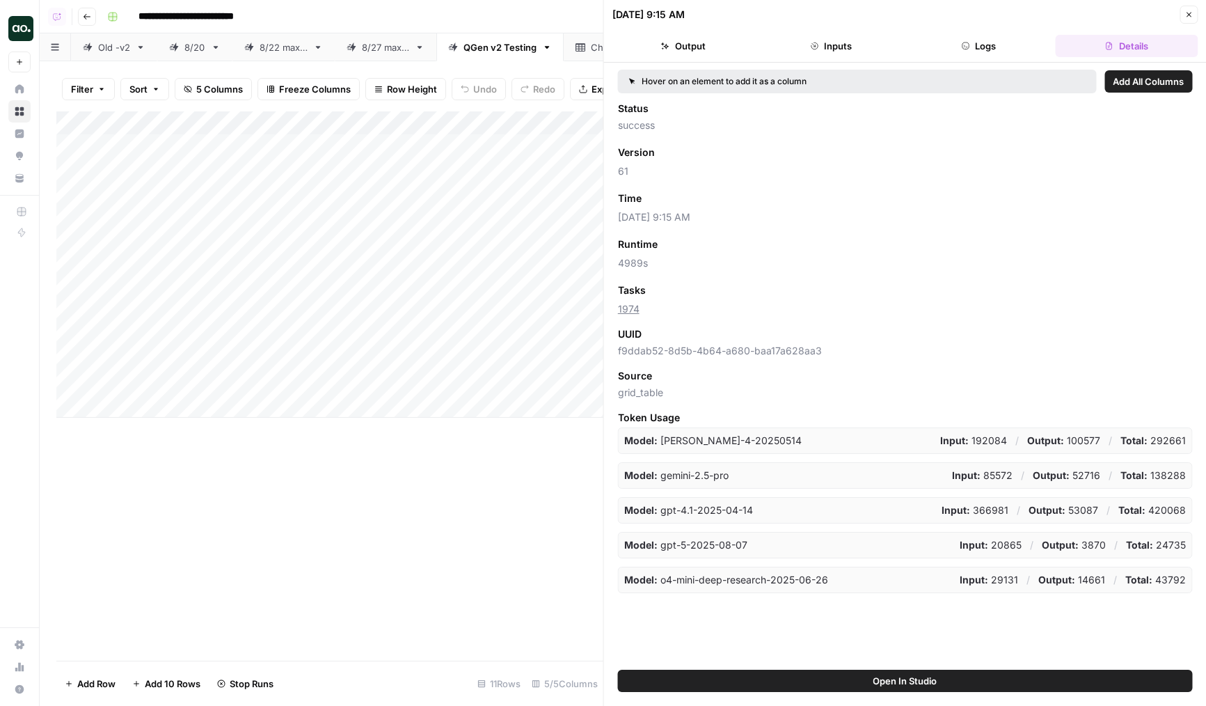
click at [706, 247] on span "Add as Column" at bounding box center [699, 244] width 61 height 13
click at [685, 198] on span "Add as Column" at bounding box center [683, 198] width 61 height 13
click at [674, 292] on span "Add as Column" at bounding box center [687, 290] width 61 height 13
click at [1195, 11] on button "Close" at bounding box center [1189, 15] width 18 height 18
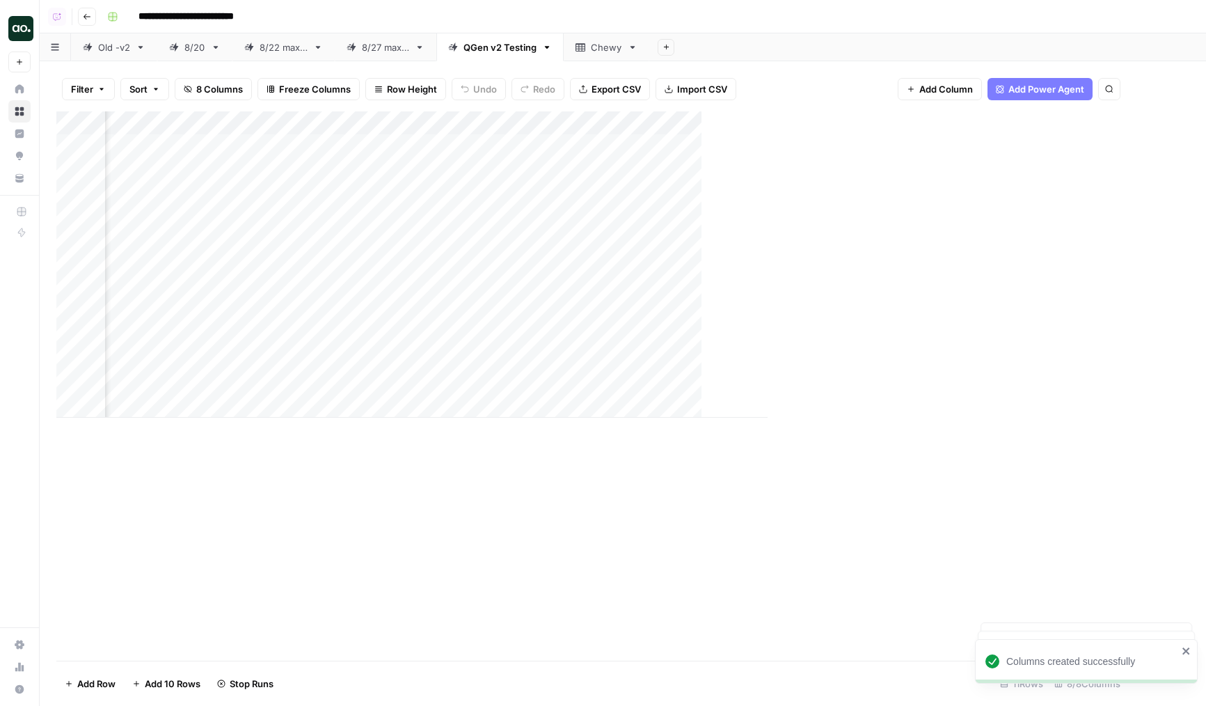
scroll to position [0, 86]
drag, startPoint x: 703, startPoint y: 122, endPoint x: 654, endPoint y: 124, distance: 48.8
click at [654, 124] on div "Add Column" at bounding box center [622, 264] width 1133 height 306
click at [947, 122] on div "Add Column" at bounding box center [622, 264] width 1133 height 306
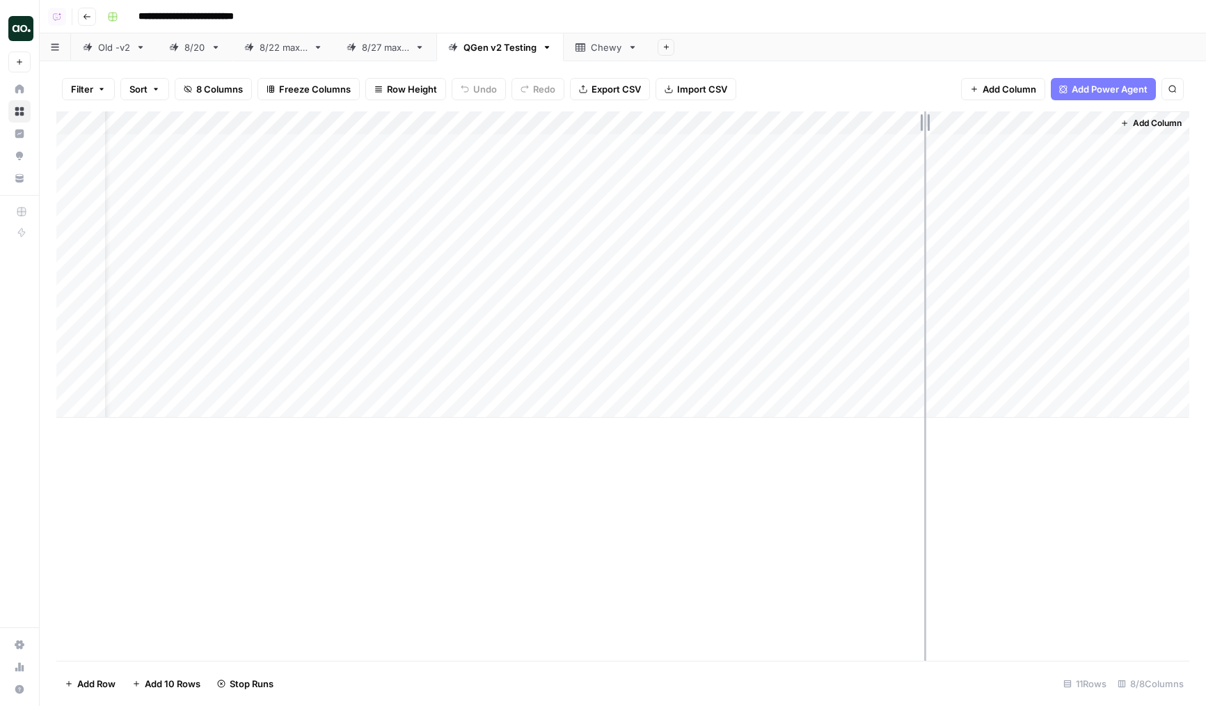
drag, startPoint x: 951, startPoint y: 122, endPoint x: 915, endPoint y: 122, distance: 36.9
click at [915, 122] on div "Add Column" at bounding box center [622, 264] width 1133 height 306
drag, startPoint x: 857, startPoint y: 125, endPoint x: 841, endPoint y: 125, distance: 15.3
click at [841, 125] on div "Add Column" at bounding box center [622, 264] width 1133 height 306
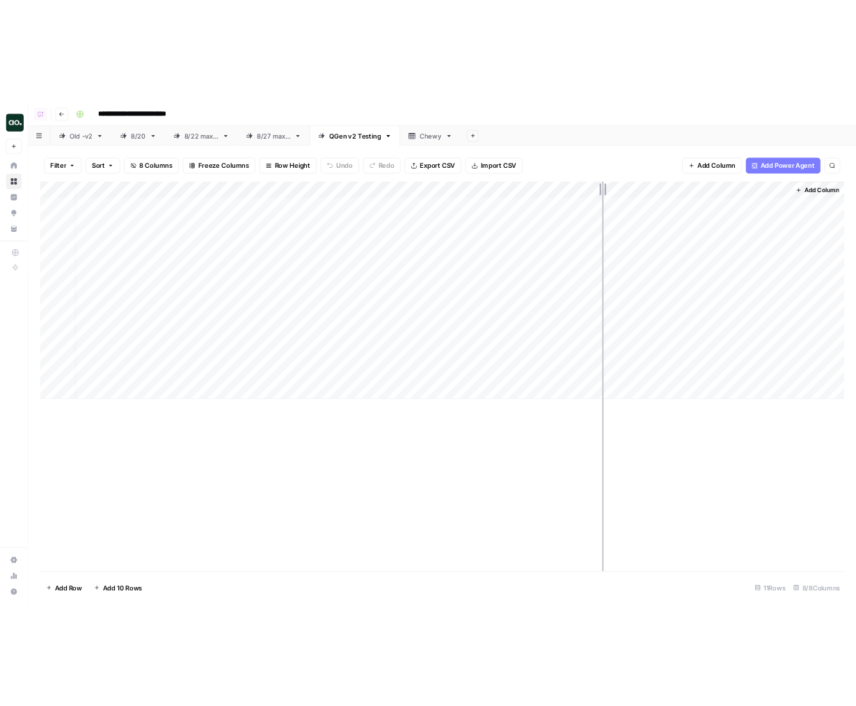
scroll to position [0, 0]
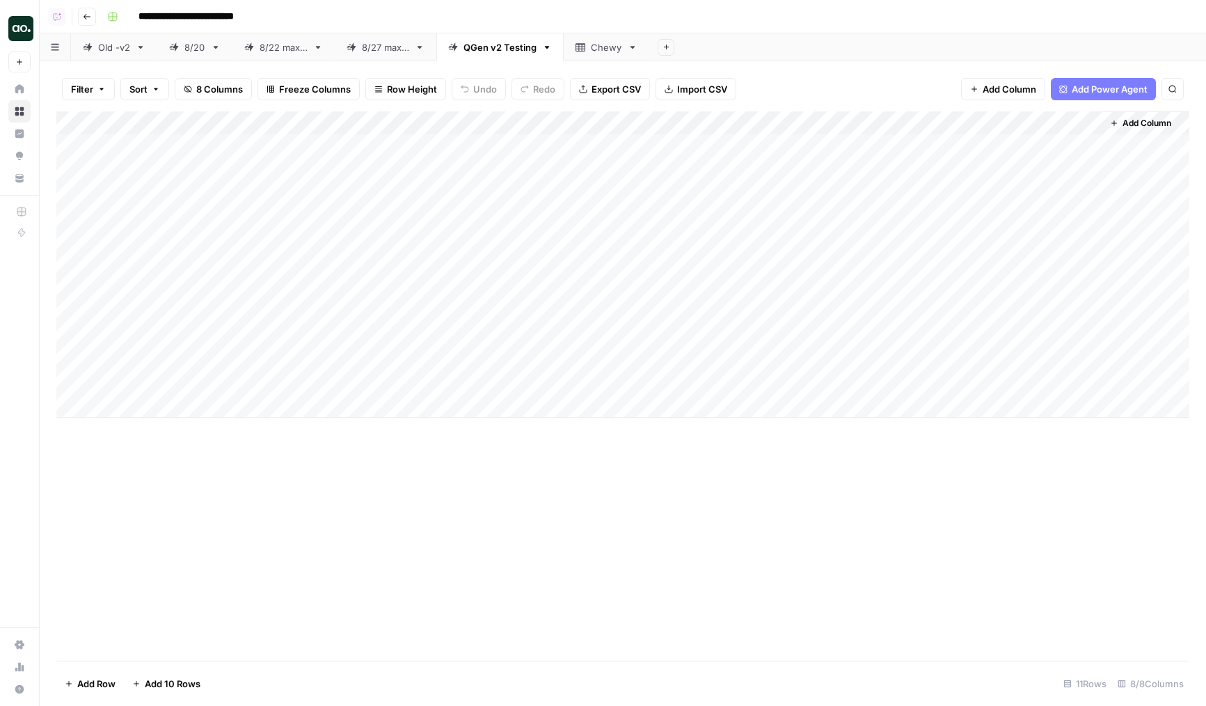
click at [970, 198] on div "Add Column" at bounding box center [622, 264] width 1133 height 306
drag, startPoint x: 59, startPoint y: 196, endPoint x: 74, endPoint y: 150, distance: 47.5
click at [74, 150] on div "Add Column" at bounding box center [622, 264] width 1133 height 306
click at [61, 269] on div "Add Column" at bounding box center [622, 264] width 1133 height 306
drag, startPoint x: 59, startPoint y: 313, endPoint x: 72, endPoint y: 214, distance: 99.0
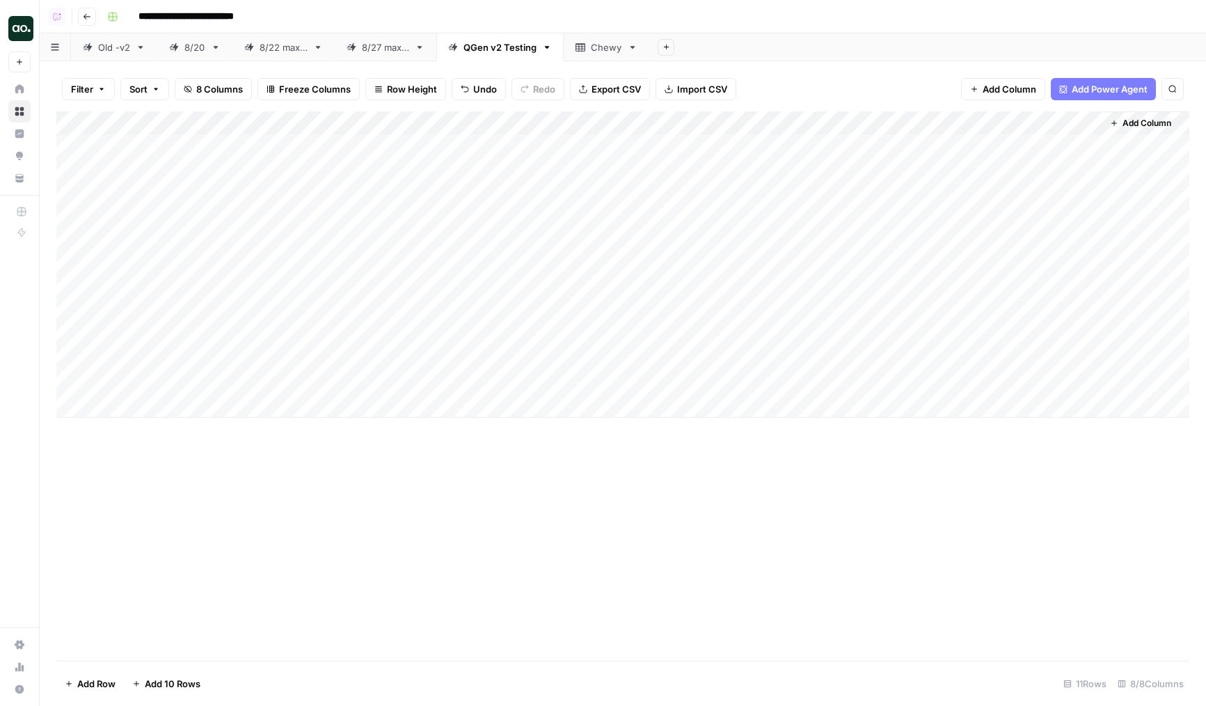
click at [72, 214] on div "Add Column" at bounding box center [622, 264] width 1133 height 306
drag, startPoint x: 60, startPoint y: 313, endPoint x: 72, endPoint y: 198, distance: 114.8
click at [72, 198] on div "Add Column" at bounding box center [622, 264] width 1133 height 306
drag, startPoint x: 59, startPoint y: 239, endPoint x: 58, endPoint y: 313, distance: 73.8
click at [58, 313] on div "Add Column" at bounding box center [622, 264] width 1133 height 306
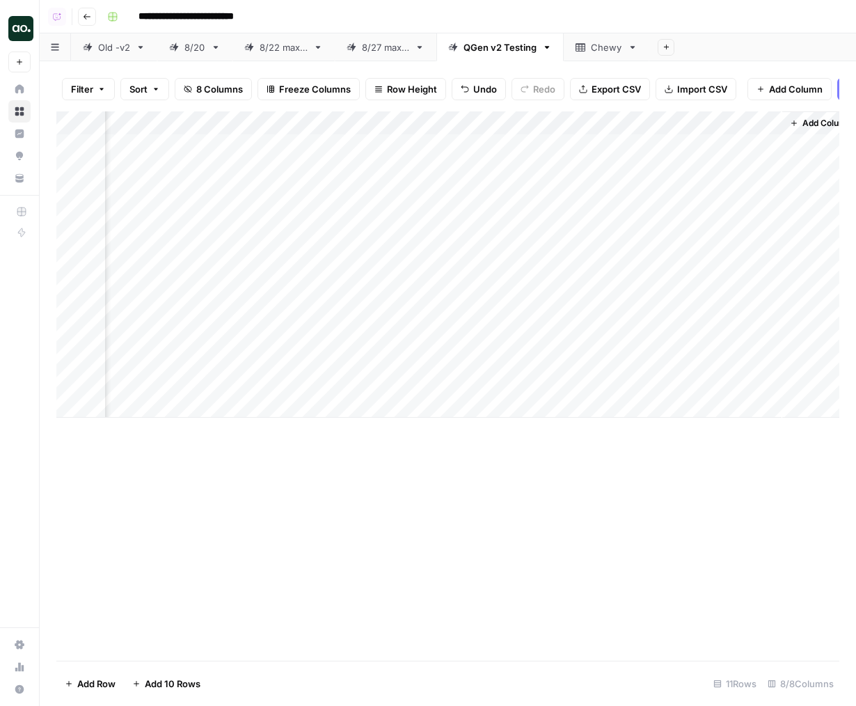
scroll to position [0, 340]
click at [709, 152] on div "Add Column" at bounding box center [447, 264] width 783 height 306
click at [135, 120] on div "Add Column" at bounding box center [447, 264] width 783 height 306
click at [164, 72] on div "Filter Sort 8 Columns Freeze Columns Row Height Undo Redo Export CSV Import CSV…" at bounding box center [447, 89] width 783 height 45
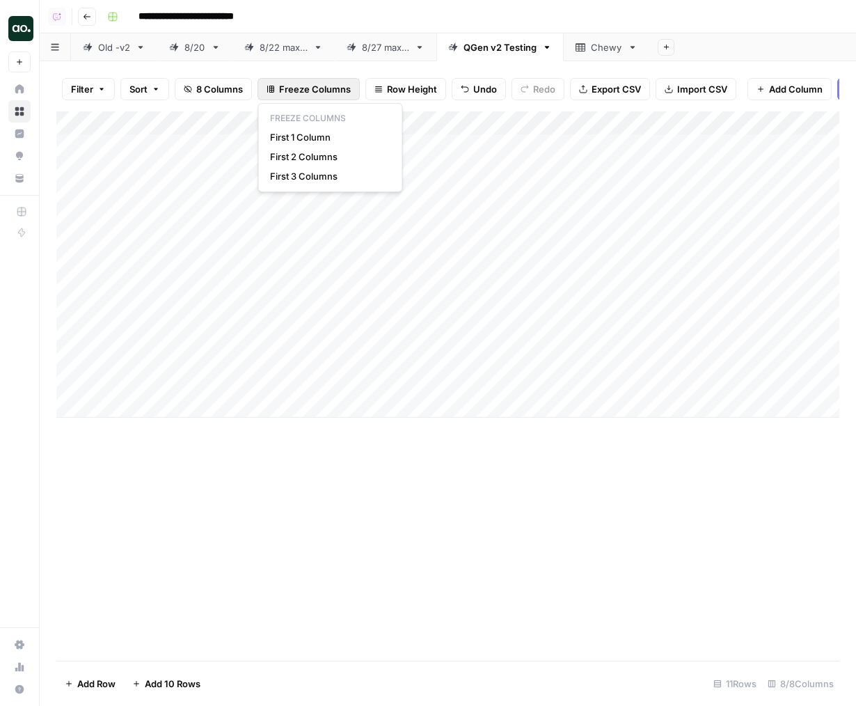
click at [302, 86] on span "Freeze Columns" at bounding box center [315, 89] width 72 height 14
click at [310, 139] on span "First 1 Column" at bounding box center [328, 137] width 116 height 14
click at [315, 145] on div "Add Column" at bounding box center [447, 264] width 783 height 306
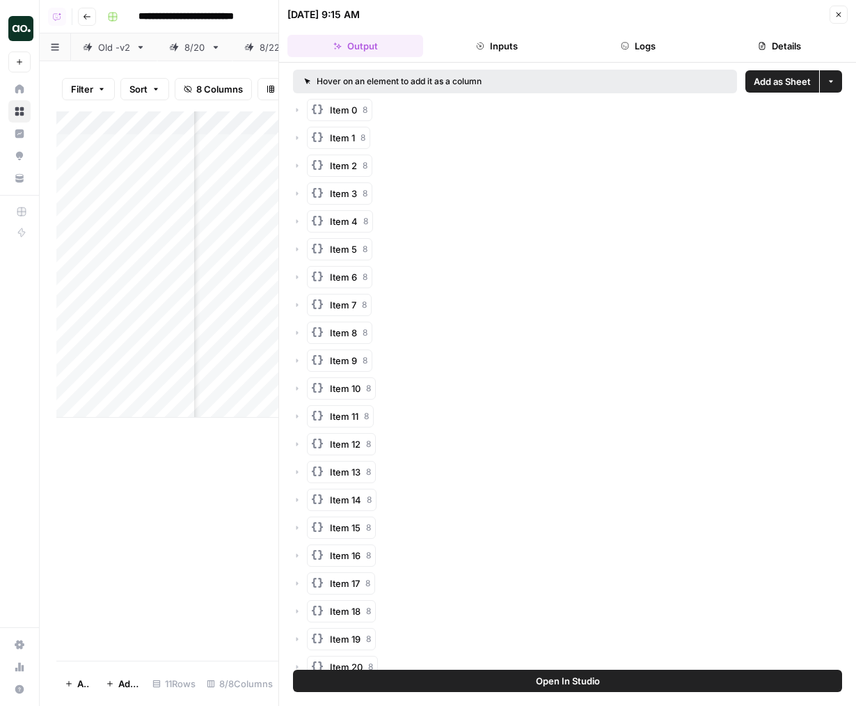
click at [784, 80] on span "Add as Sheet" at bounding box center [782, 81] width 57 height 14
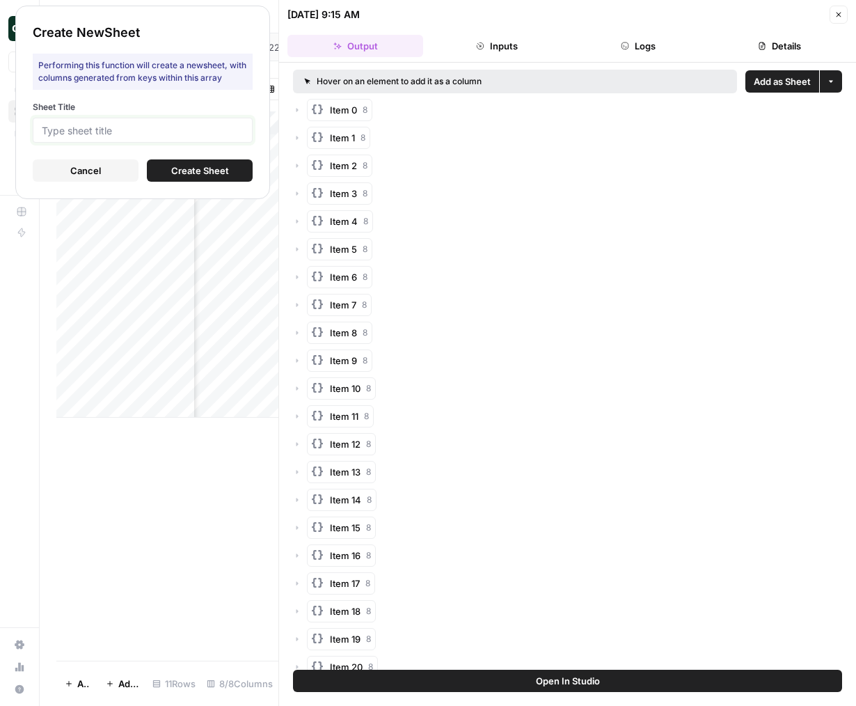
click at [200, 132] on input "Sheet Title" at bounding box center [143, 130] width 202 height 13
type input "Ramp"
click at [228, 168] on span "Create Sheet" at bounding box center [200, 171] width 58 height 14
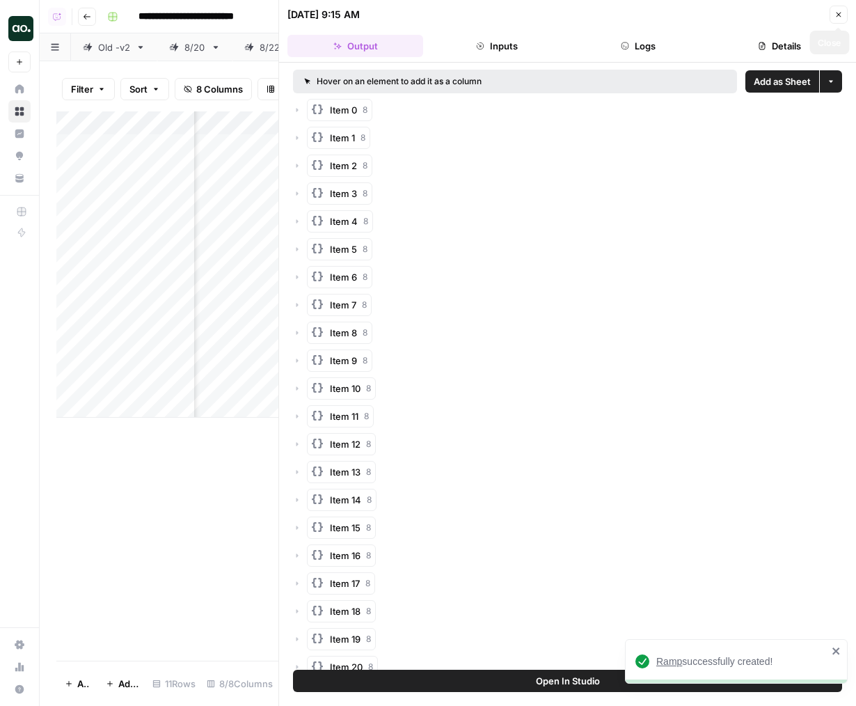
click at [841, 15] on icon "button" at bounding box center [839, 14] width 8 height 8
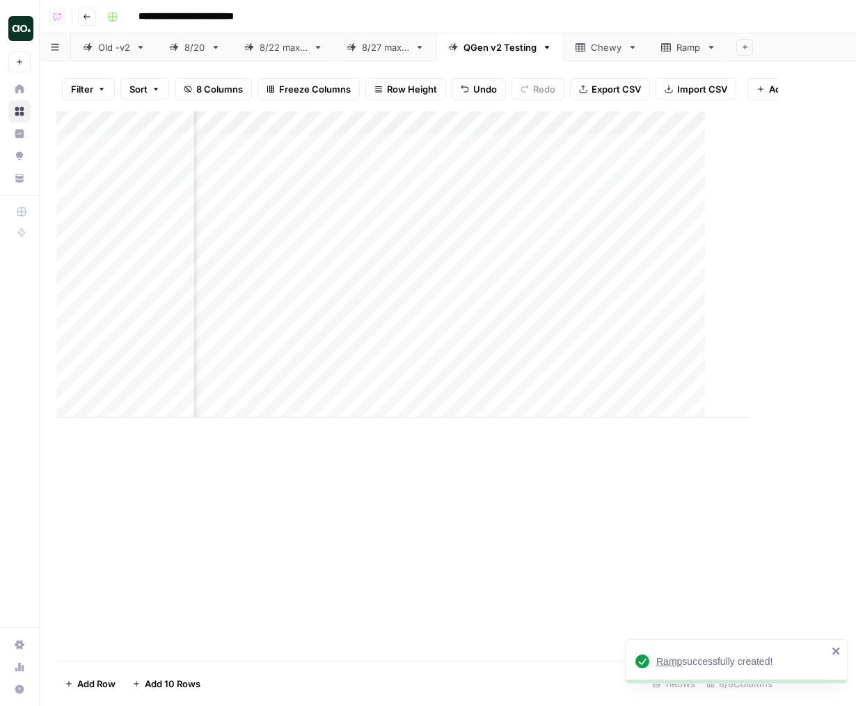
scroll to position [0, 324]
click at [643, 46] on link "Chewy" at bounding box center [607, 47] width 86 height 28
click at [667, 46] on icon at bounding box center [666, 47] width 10 height 8
drag, startPoint x: 633, startPoint y: 52, endPoint x: 601, endPoint y: 52, distance: 31.3
click at [601, 52] on div "Old -v2 8/20 8/22 max 5 8/27 max 5 QGen v2 Testing Chewy Ramp Add Sheet" at bounding box center [448, 47] width 816 height 28
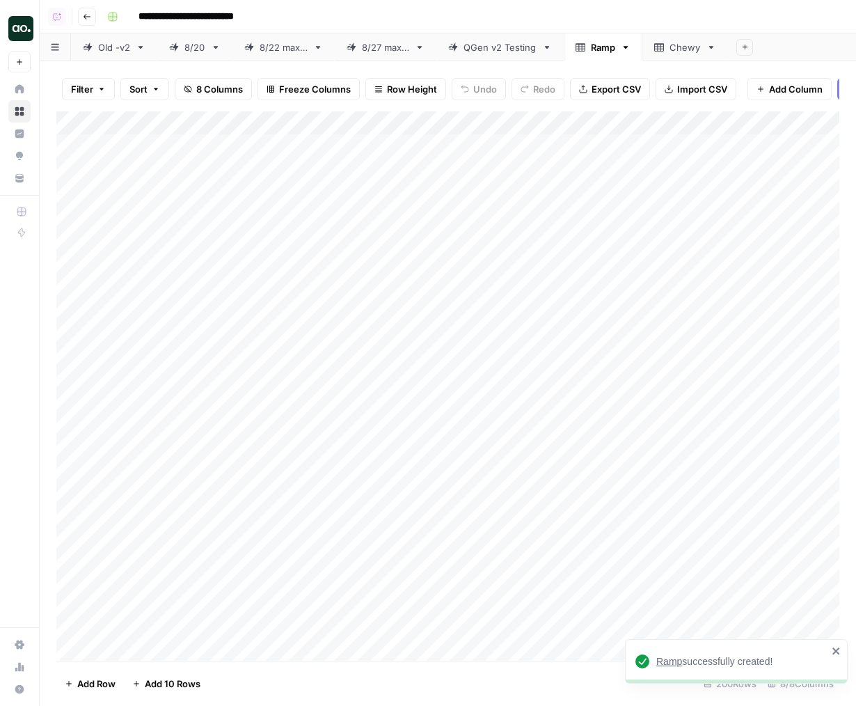
click at [205, 157] on div "Add Column" at bounding box center [447, 385] width 783 height 549
drag, startPoint x: 305, startPoint y: 120, endPoint x: 367, endPoint y: 120, distance: 61.9
click at [367, 120] on div "Add Column" at bounding box center [447, 385] width 783 height 549
drag, startPoint x: 368, startPoint y: 120, endPoint x: 392, endPoint y: 120, distance: 23.7
click at [392, 120] on div "Add Column" at bounding box center [447, 385] width 783 height 549
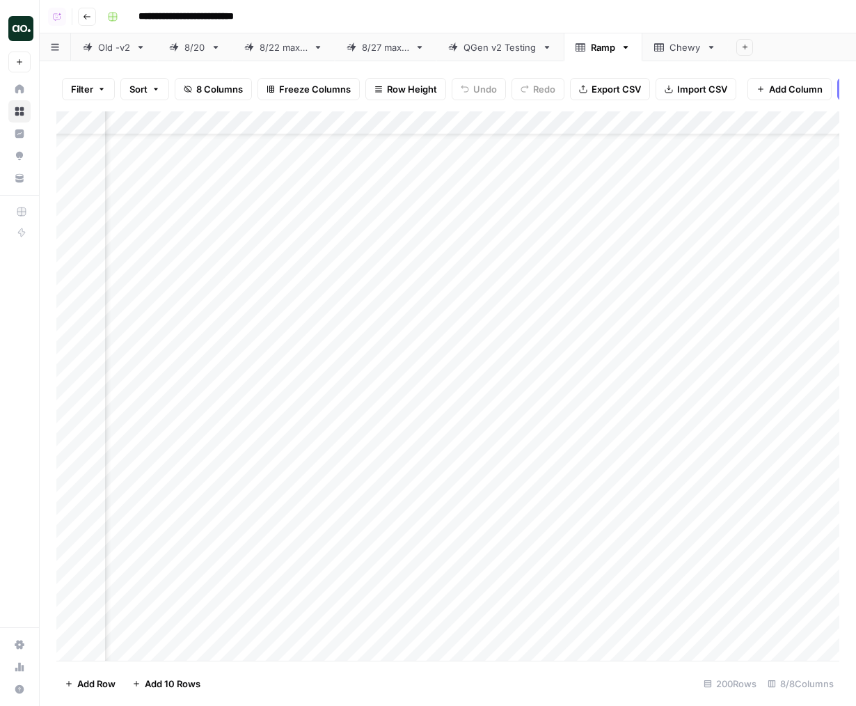
scroll to position [54, 1034]
drag, startPoint x: 619, startPoint y: 114, endPoint x: 126, endPoint y: 145, distance: 493.8
click at [126, 145] on div "Add Column" at bounding box center [447, 385] width 783 height 549
drag, startPoint x: 395, startPoint y: 119, endPoint x: 308, endPoint y: 119, distance: 86.3
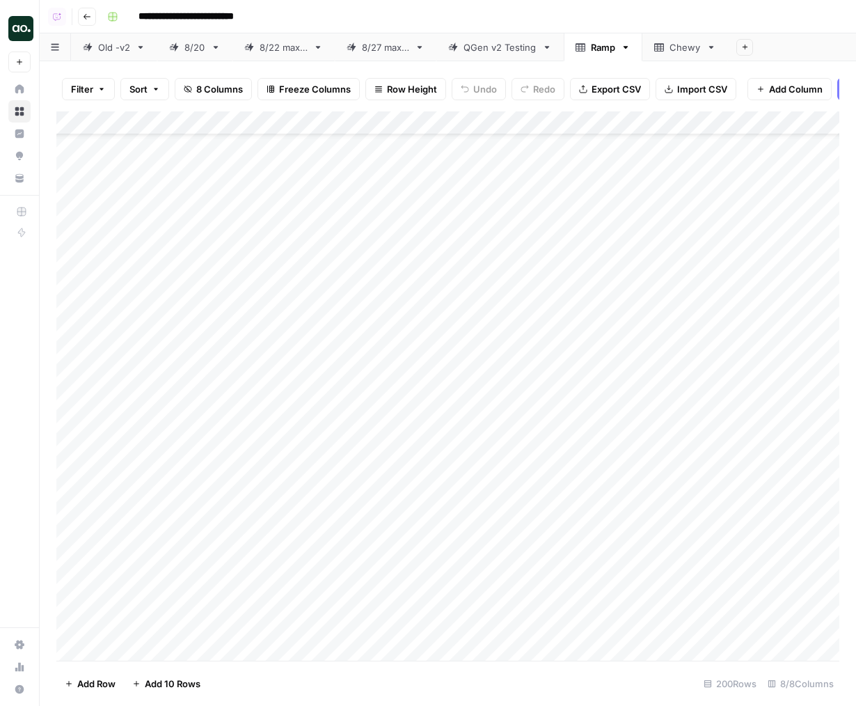
click at [320, 119] on div "Add Column" at bounding box center [447, 385] width 783 height 549
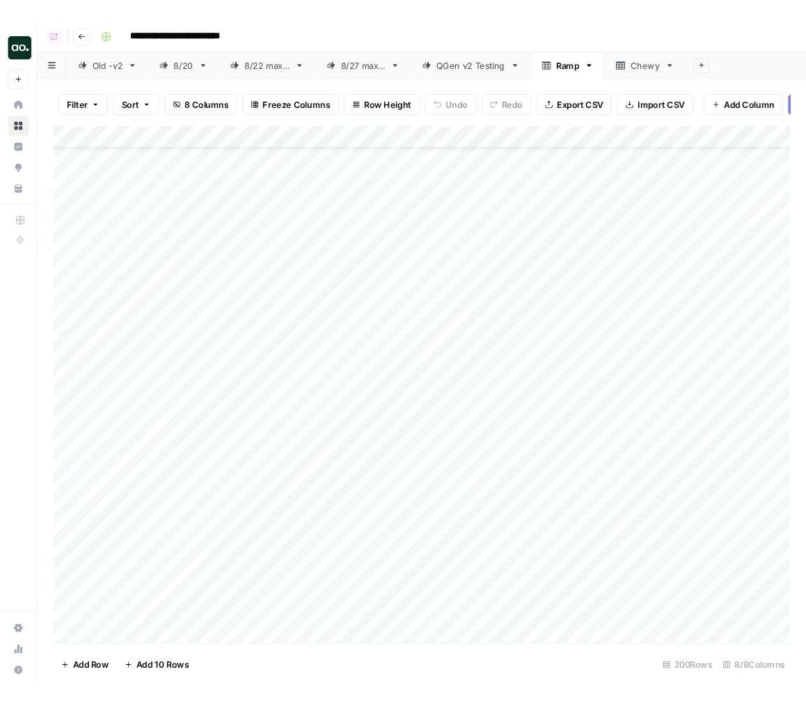
scroll to position [0, 0]
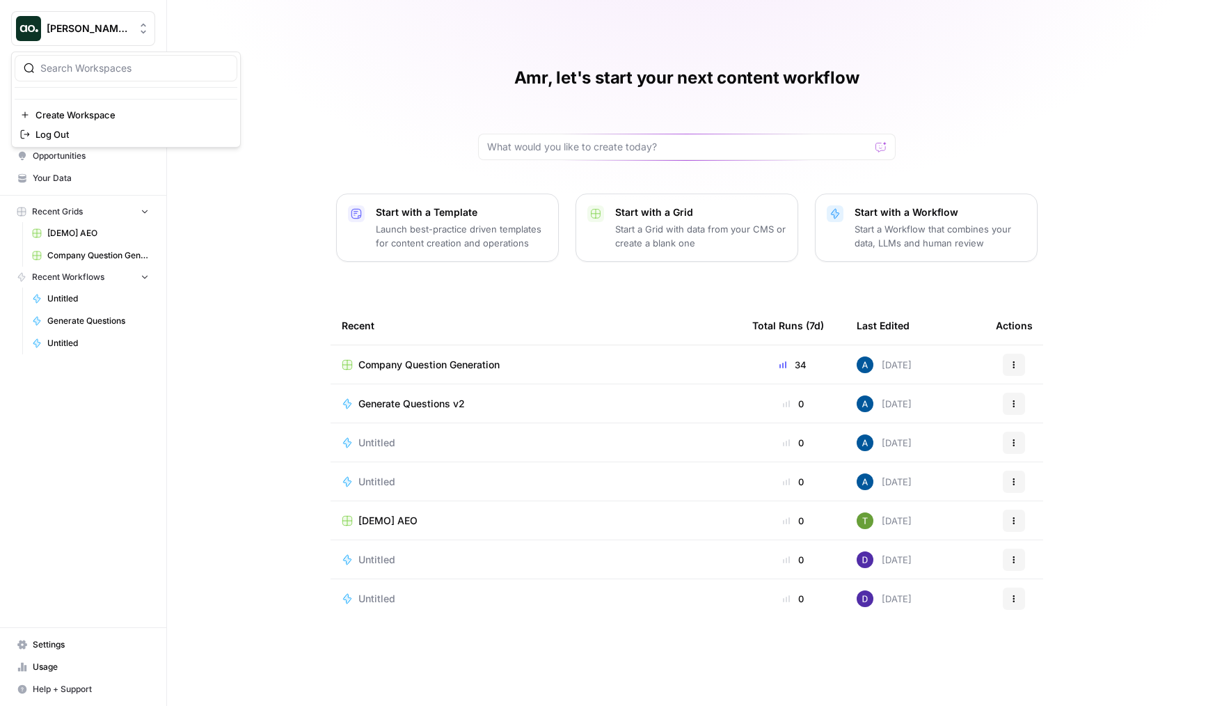
click at [101, 31] on span "[PERSON_NAME] Test" at bounding box center [89, 29] width 84 height 14
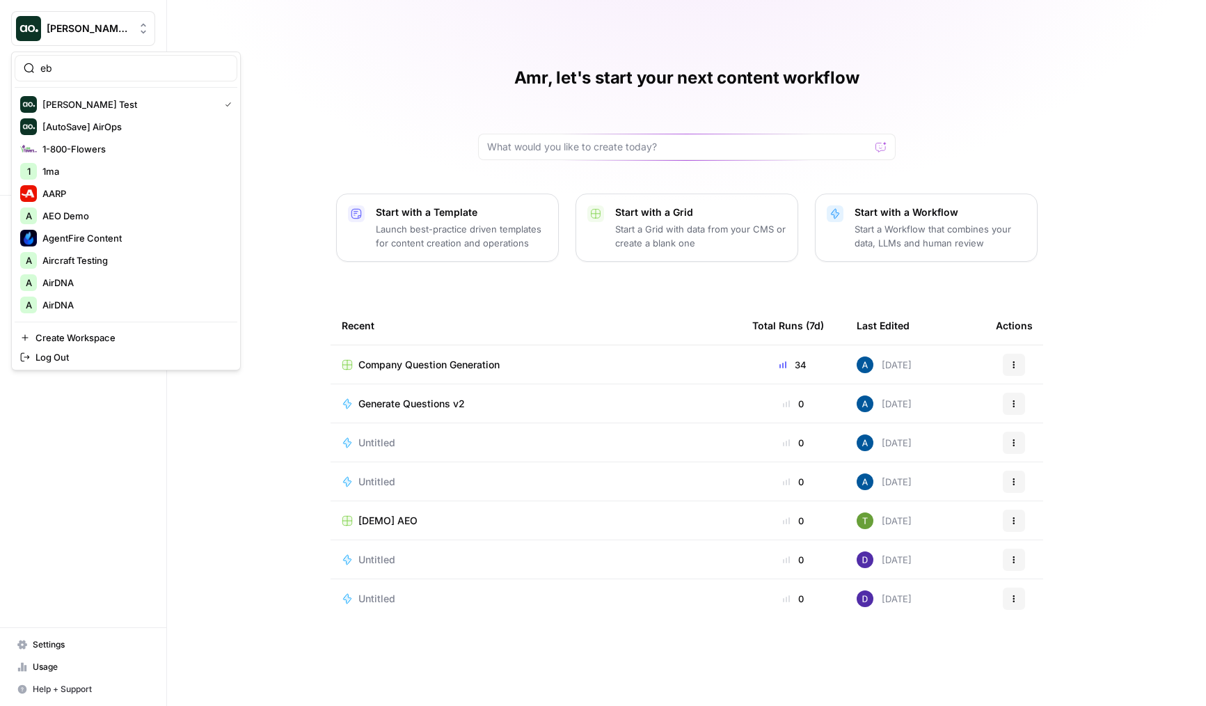
type input "e"
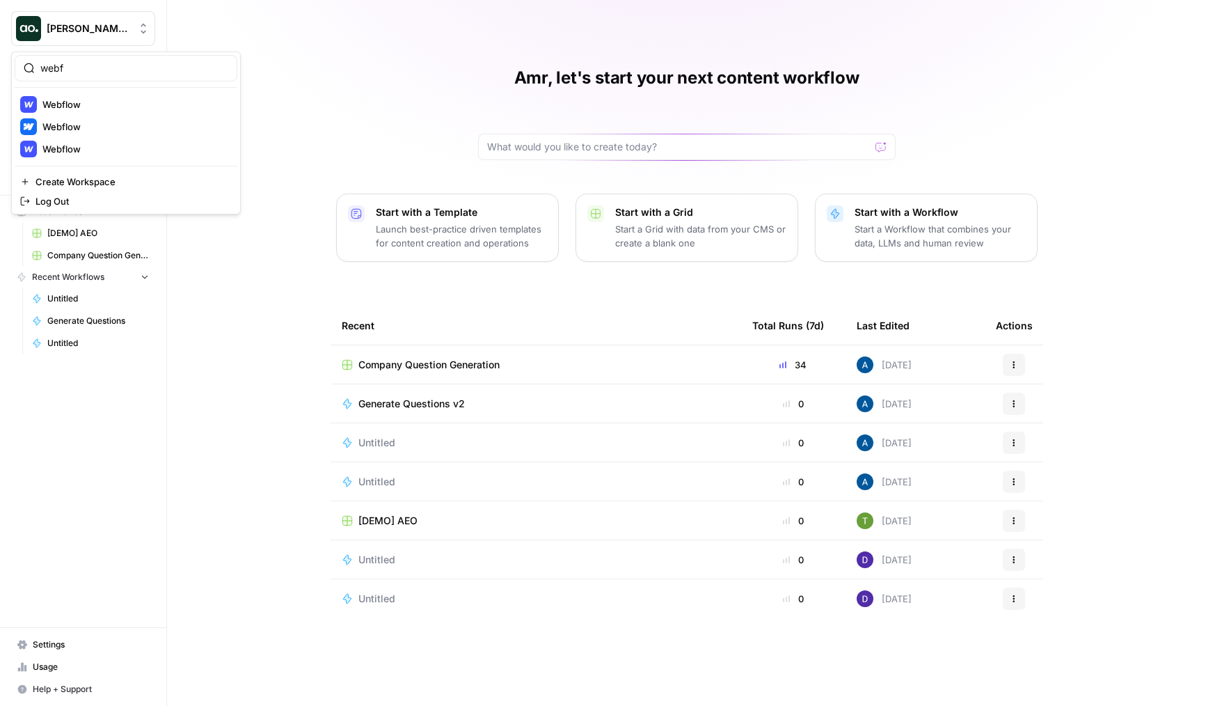
type input "webf"
click at [118, 127] on span "Webflow" at bounding box center [134, 127] width 184 height 14
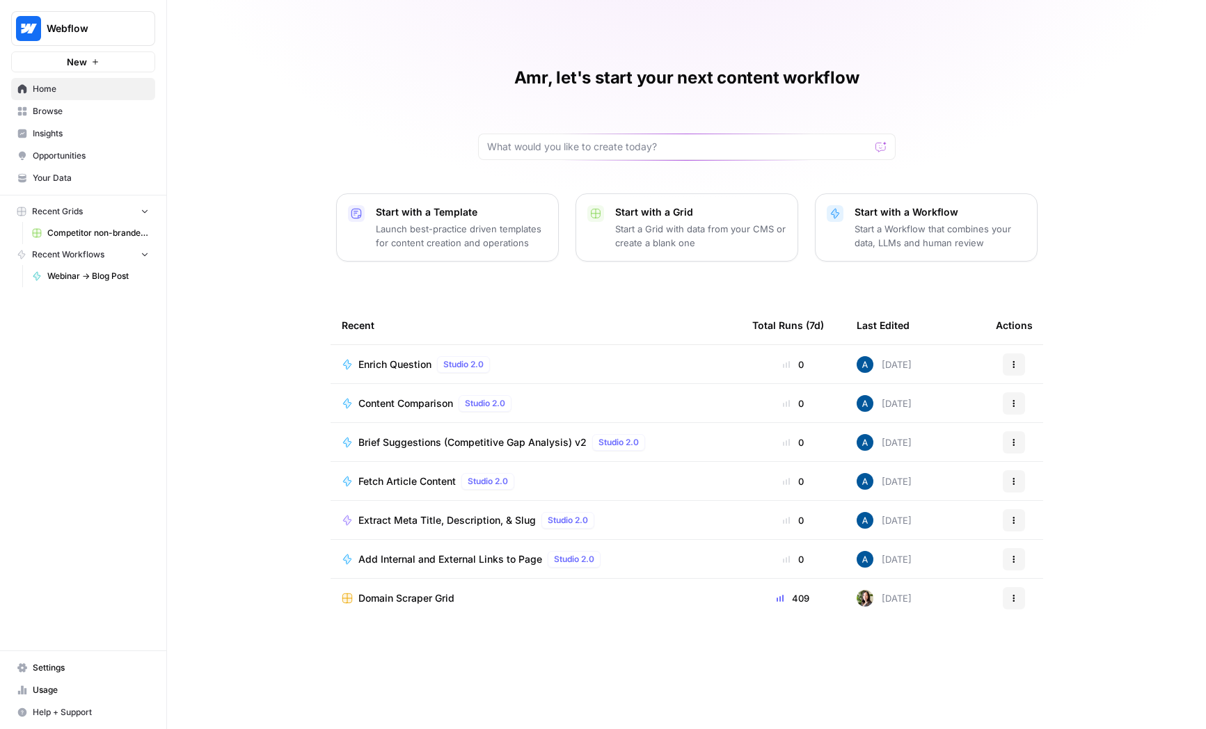
click at [81, 131] on span "Insights" at bounding box center [91, 133] width 116 height 13
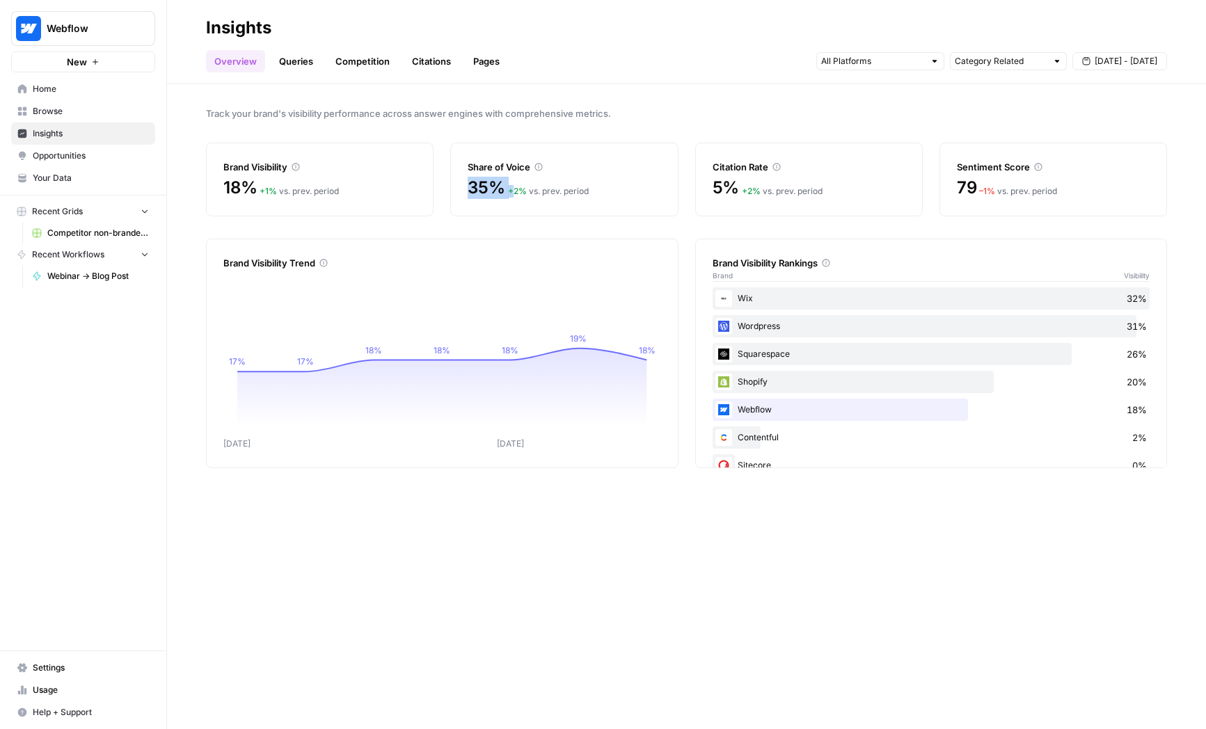
drag, startPoint x: 515, startPoint y: 187, endPoint x: 469, endPoint y: 183, distance: 46.1
click at [469, 183] on div "35% + 2 % vs. prev. period" at bounding box center [564, 188] width 193 height 22
click at [694, 226] on div "Track your brand's visibility performance across answer engines with comprehens…" at bounding box center [686, 406] width 1039 height 645
drag, startPoint x: 734, startPoint y: 410, endPoint x: 780, endPoint y: 410, distance: 45.2
click at [780, 410] on div "Webflow 18%" at bounding box center [932, 410] width 438 height 22
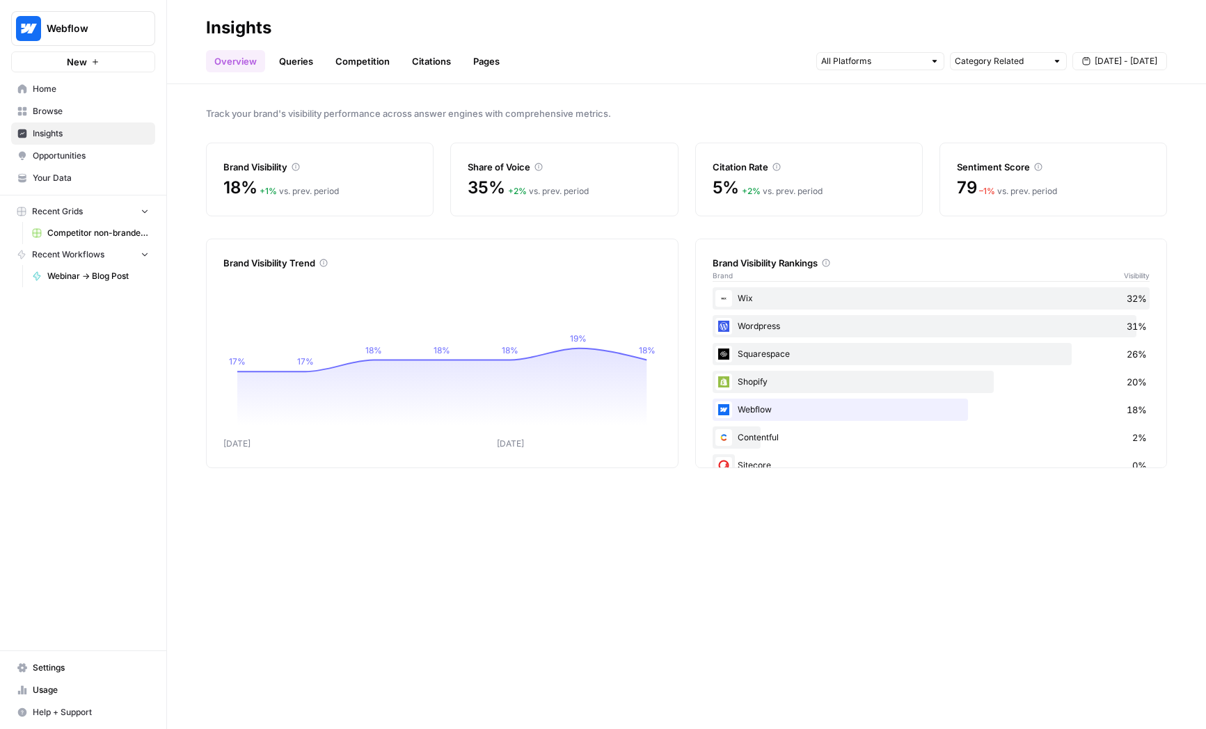
click at [780, 410] on div "Webflow 18%" at bounding box center [932, 410] width 438 height 22
click at [283, 69] on link "Queries" at bounding box center [296, 61] width 51 height 22
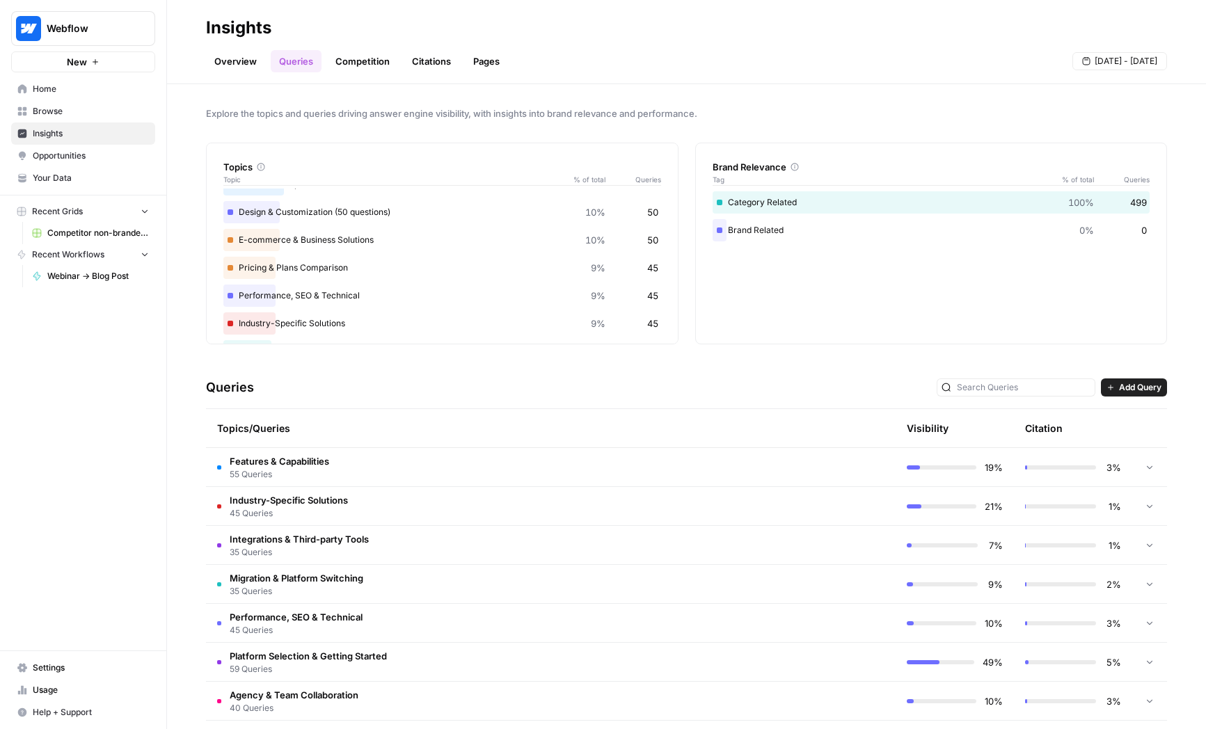
scroll to position [70, 0]
drag, startPoint x: 241, startPoint y: 209, endPoint x: 274, endPoint y: 209, distance: 33.4
click at [274, 209] on div "E-commerce & Business Solutions 10% 50" at bounding box center [442, 216] width 438 height 22
drag, startPoint x: 247, startPoint y: 274, endPoint x: 269, endPoint y: 275, distance: 21.6
click at [269, 275] on div "Performance, SEO & Technical 9% 45" at bounding box center [442, 271] width 438 height 22
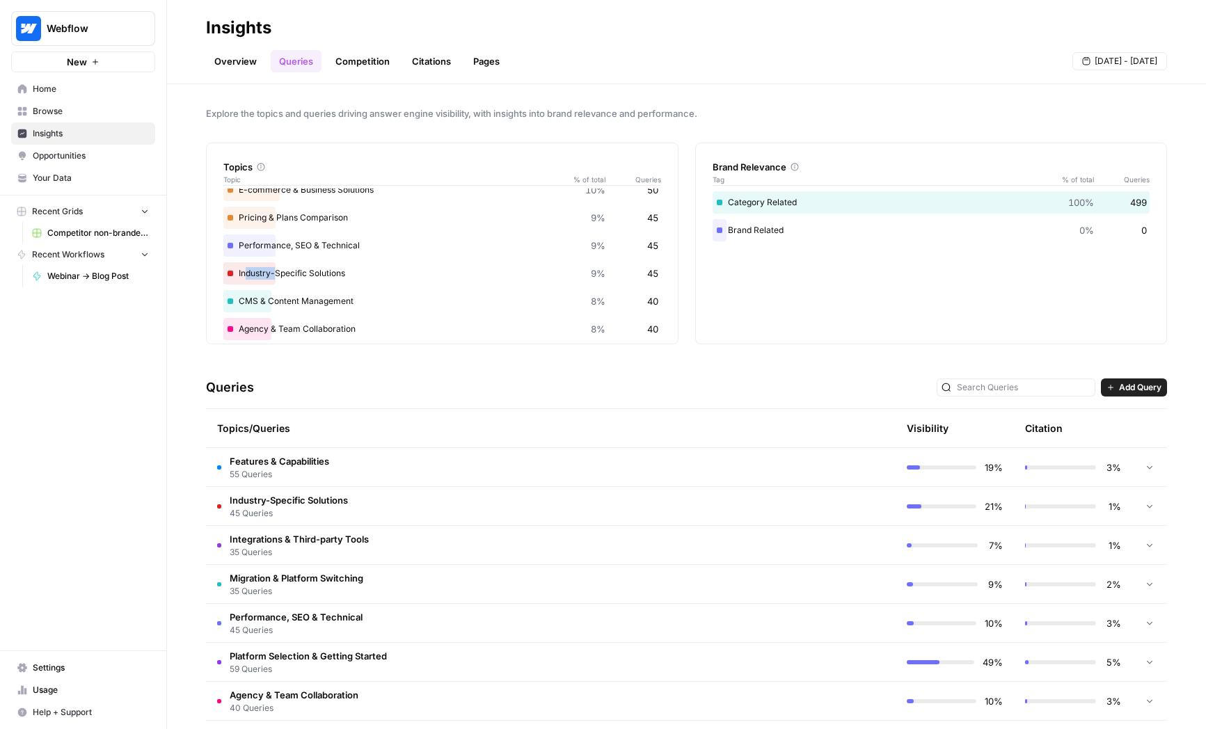
drag, startPoint x: 253, startPoint y: 273, endPoint x: 274, endPoint y: 274, distance: 20.2
click at [274, 274] on div "Industry-Specific Solutions 9% 45" at bounding box center [442, 273] width 438 height 22
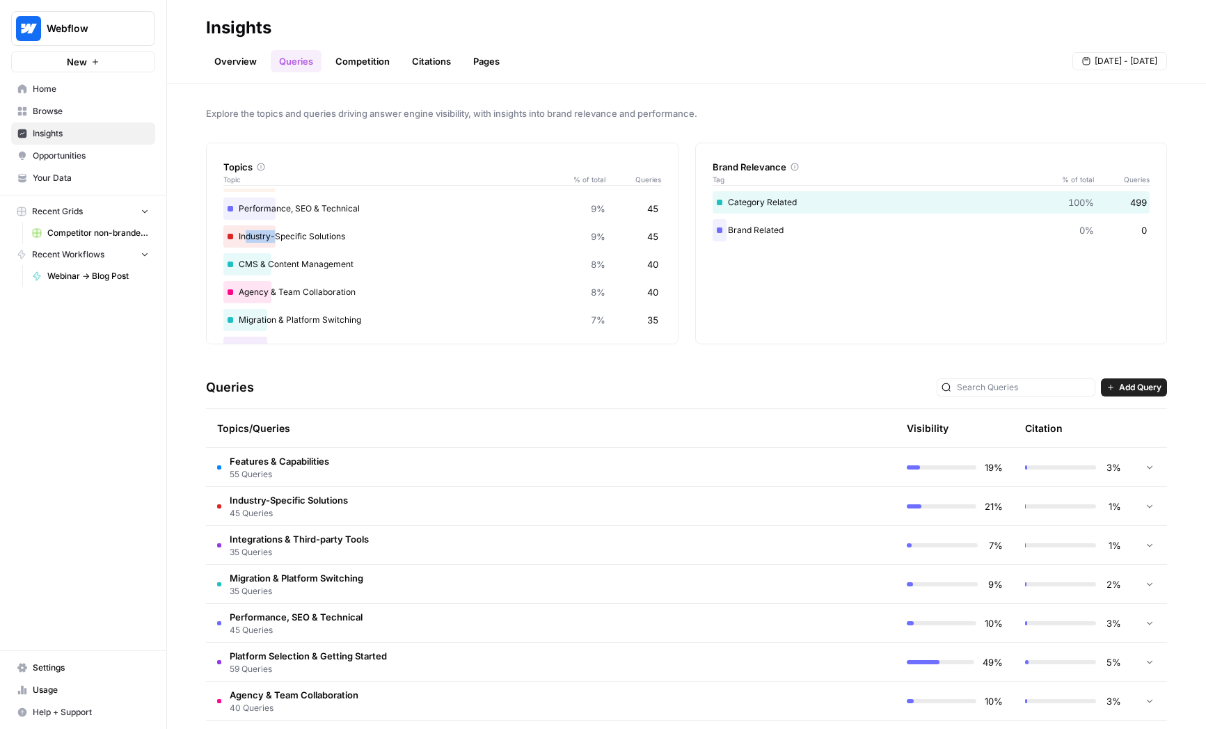
scroll to position [134, 0]
drag, startPoint x: 247, startPoint y: 263, endPoint x: 268, endPoint y: 263, distance: 20.9
click at [268, 263] on div "CMS & Content Management 8% 40" at bounding box center [442, 264] width 438 height 22
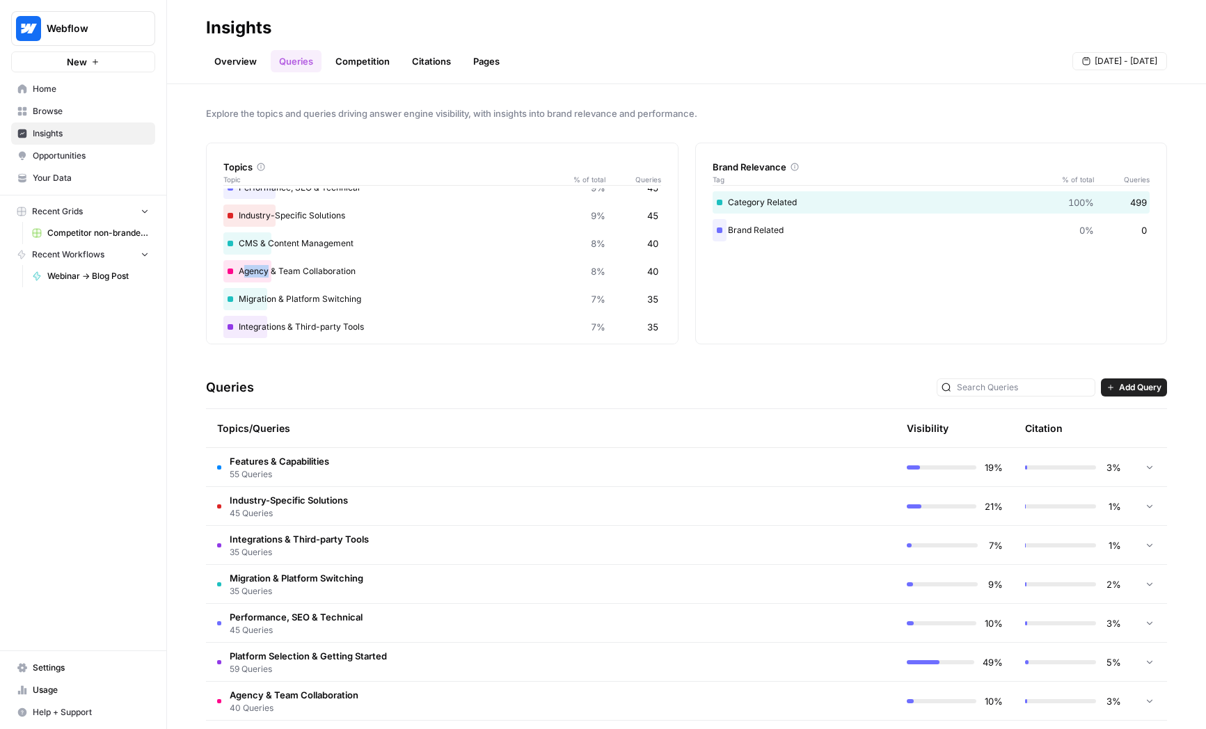
drag, startPoint x: 246, startPoint y: 271, endPoint x: 267, endPoint y: 271, distance: 20.2
click at [267, 271] on div "Agency & Team Collaboration 8% 40" at bounding box center [442, 271] width 438 height 22
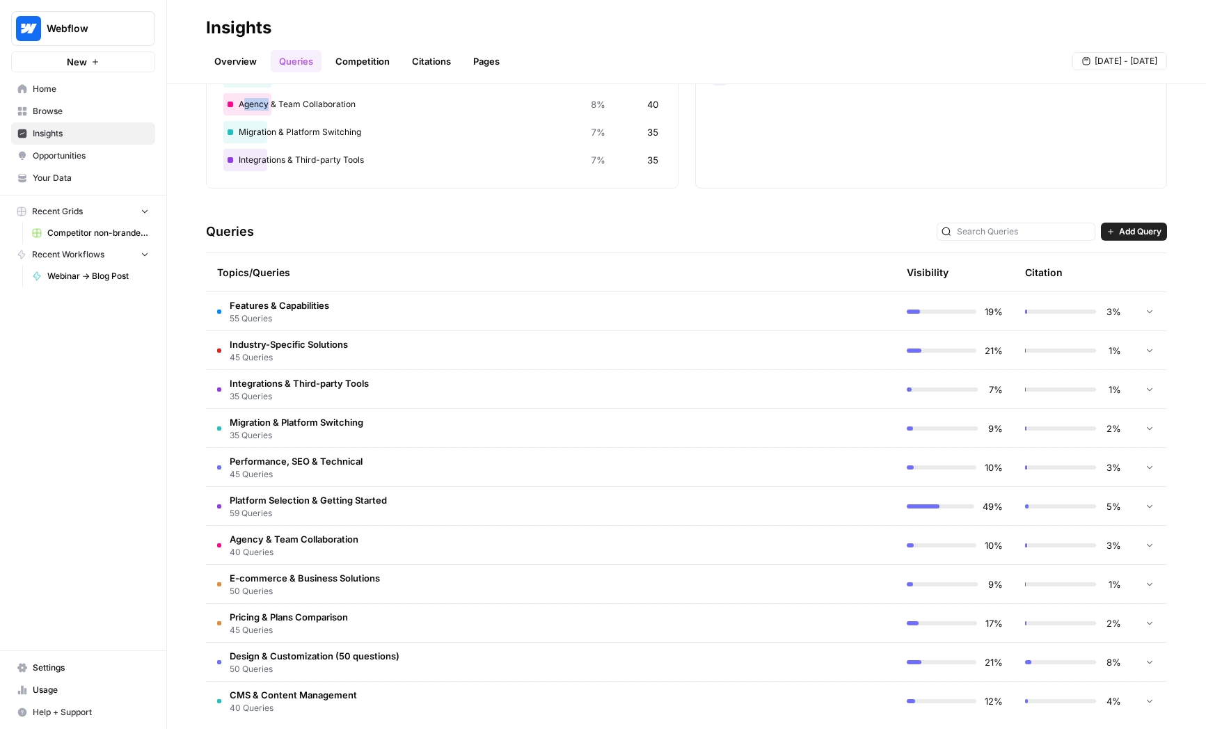
scroll to position [170, 0]
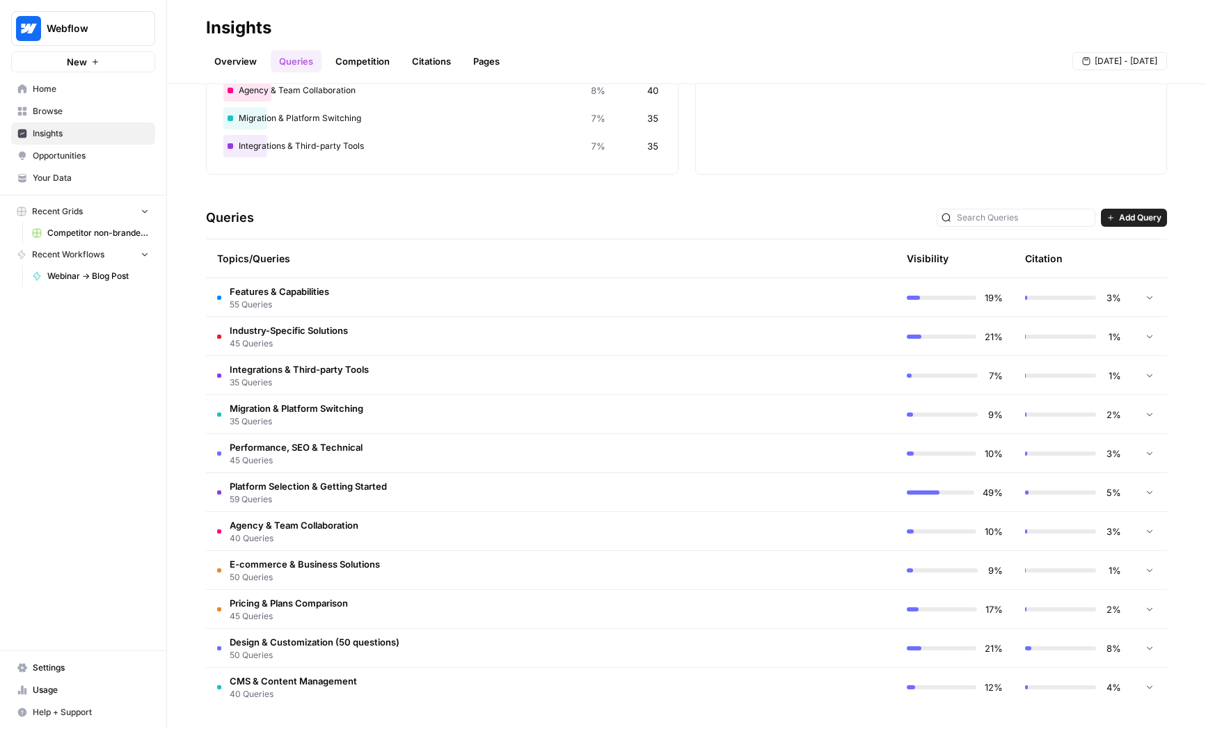
click at [468, 479] on td "Platform Selection & Getting Started 59 Queries" at bounding box center [491, 492] width 571 height 38
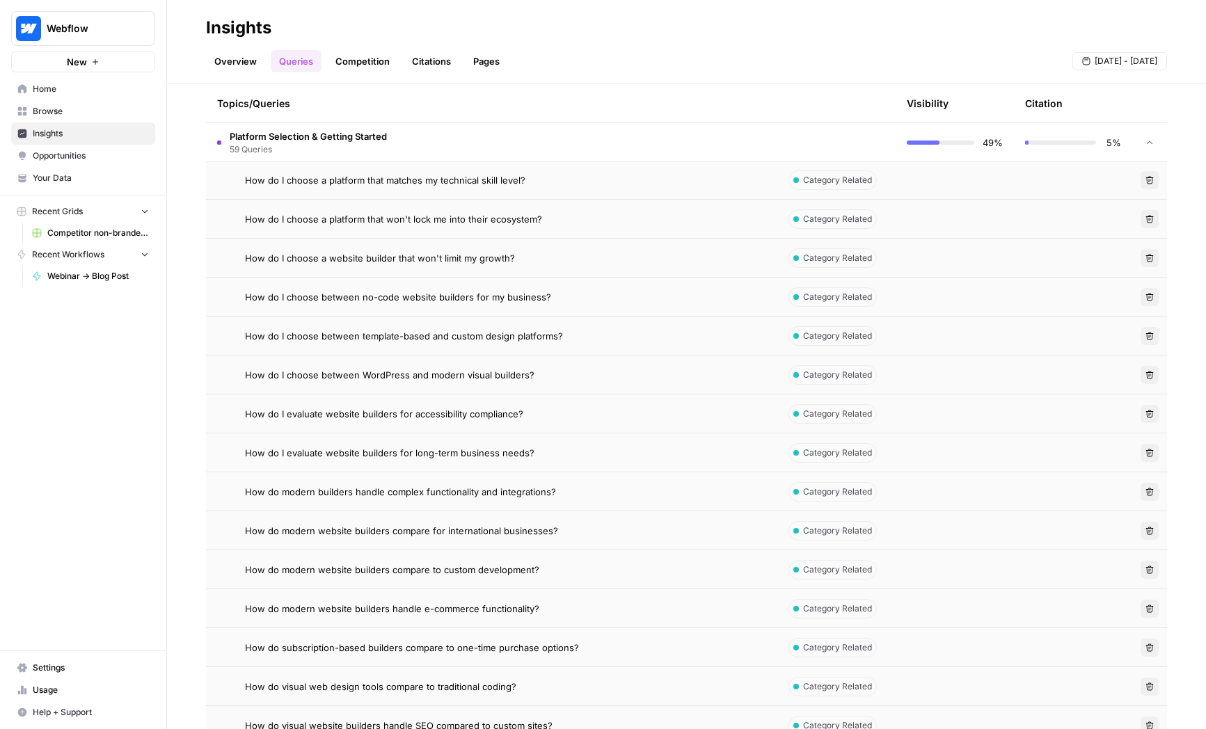
scroll to position [617, 0]
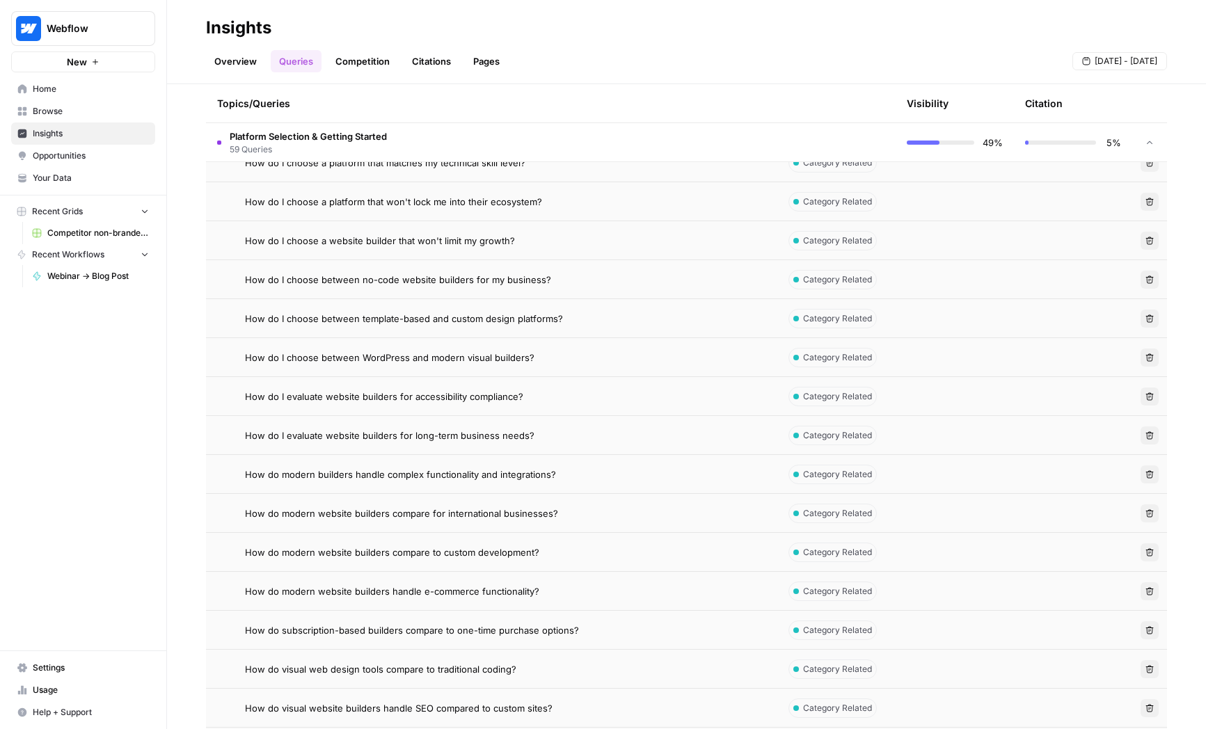
click at [395, 357] on span "How do I choose between WordPress and modern visual builders?" at bounding box center [390, 358] width 290 height 14
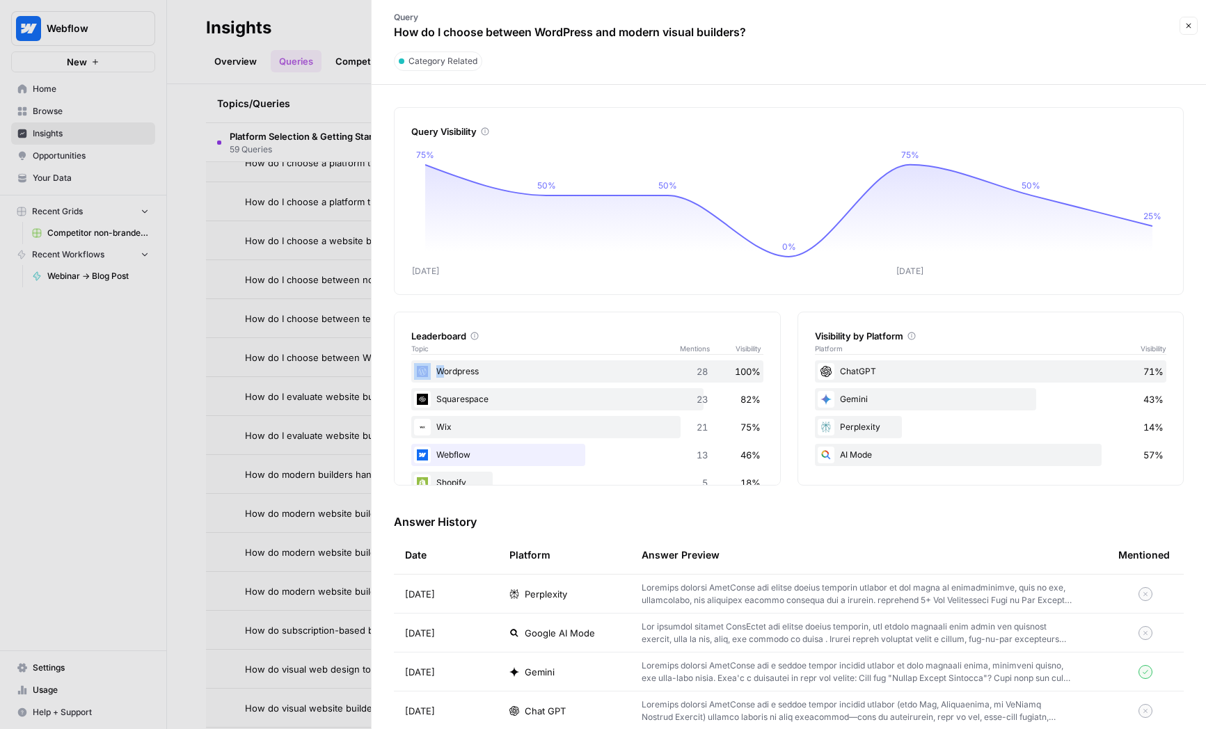
drag, startPoint x: 450, startPoint y: 371, endPoint x: 487, endPoint y: 372, distance: 36.2
click at [487, 372] on div "Wordpress 28 100%" at bounding box center [587, 372] width 352 height 22
drag, startPoint x: 540, startPoint y: 33, endPoint x: 582, endPoint y: 33, distance: 41.8
click at [582, 33] on p "How do I choose between WordPress and modern visual builders?" at bounding box center [570, 32] width 352 height 17
drag, startPoint x: 436, startPoint y: 431, endPoint x: 451, endPoint y: 431, distance: 15.3
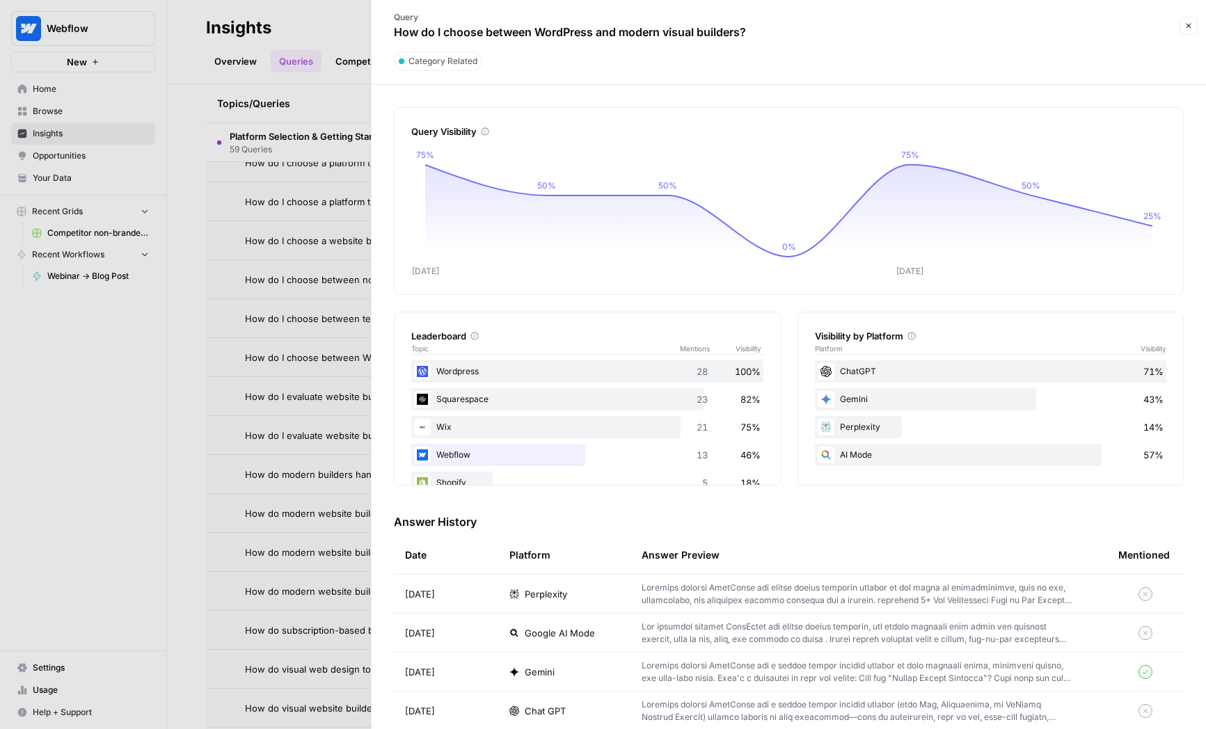
click at [451, 431] on div "Wix 21 75%" at bounding box center [587, 427] width 352 height 22
drag, startPoint x: 452, startPoint y: 400, endPoint x: 473, endPoint y: 400, distance: 21.6
click at [473, 400] on div "Squarespace 23 82%" at bounding box center [587, 399] width 352 height 22
drag, startPoint x: 844, startPoint y: 425, endPoint x: 872, endPoint y: 425, distance: 28.5
click at [872, 425] on div "Perplexity 14%" at bounding box center [991, 427] width 352 height 22
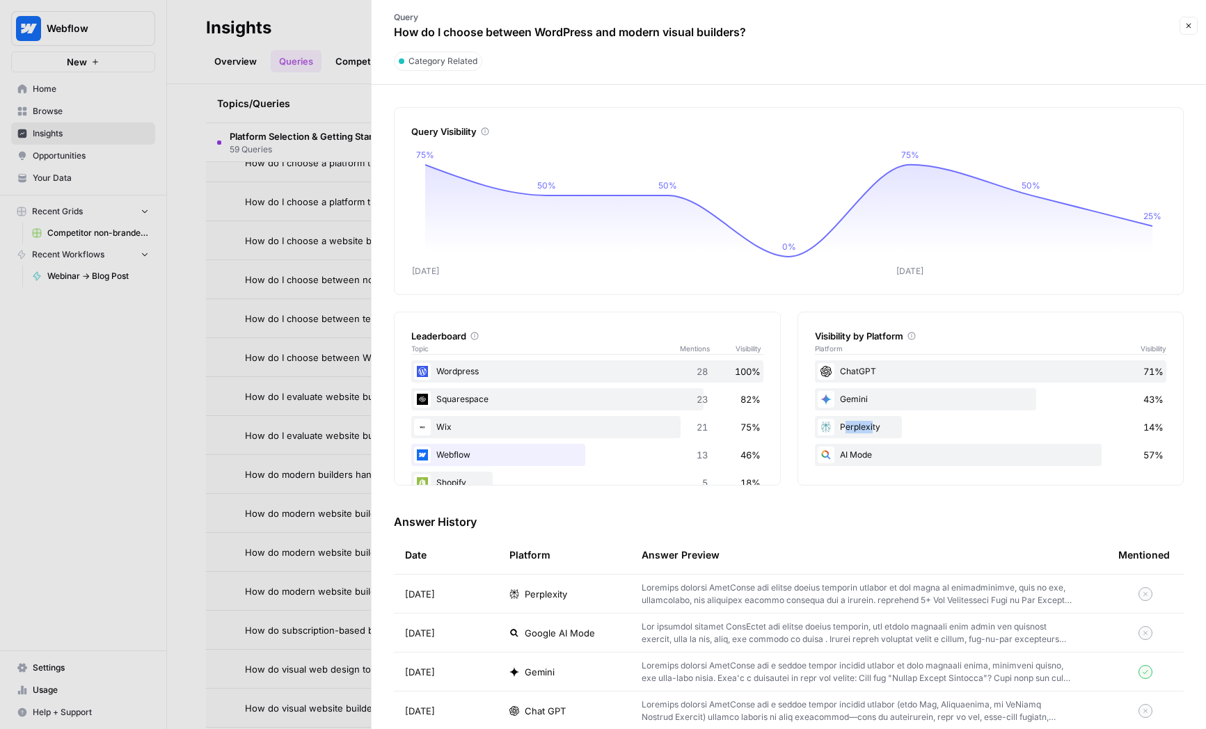
click at [872, 425] on div "Perplexity 14%" at bounding box center [991, 427] width 352 height 22
click at [855, 397] on div "Gemini 43%" at bounding box center [991, 399] width 352 height 22
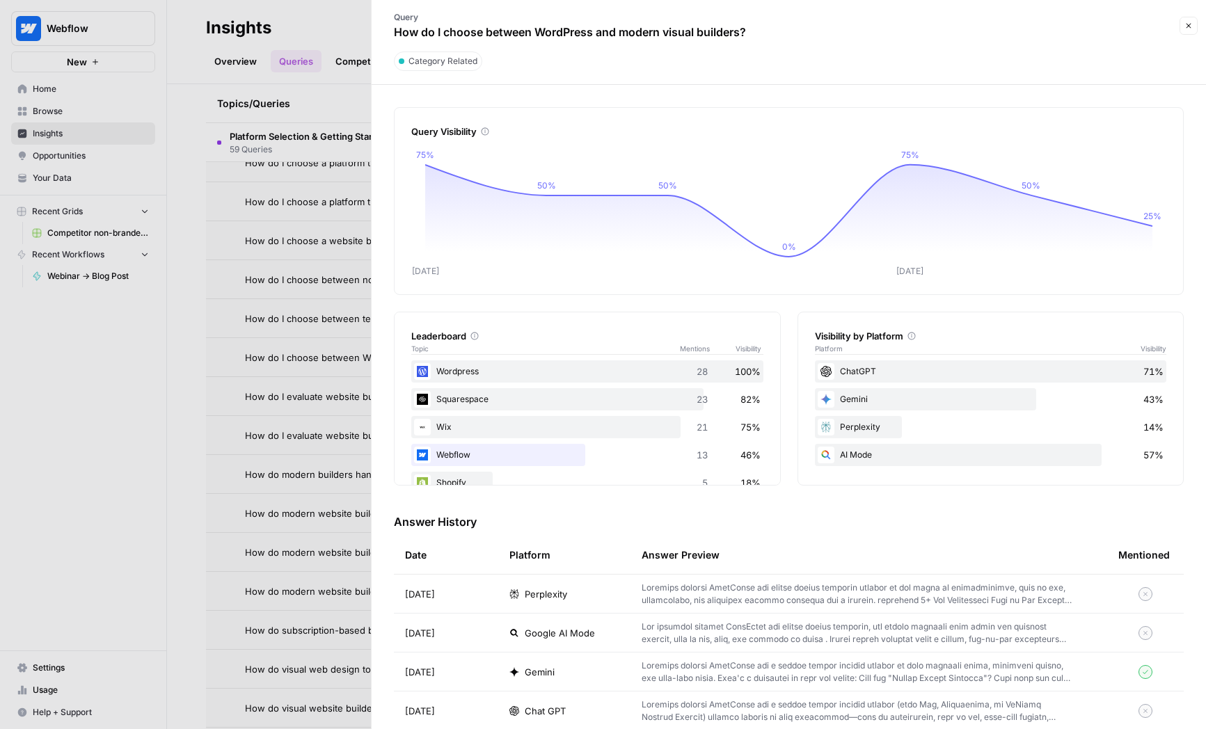
click at [851, 365] on div "ChatGPT 71%" at bounding box center [991, 372] width 352 height 22
click at [855, 372] on div "ChatGPT 71%" at bounding box center [991, 372] width 352 height 22
click at [862, 382] on div "ChatGPT 71%" at bounding box center [991, 372] width 352 height 22
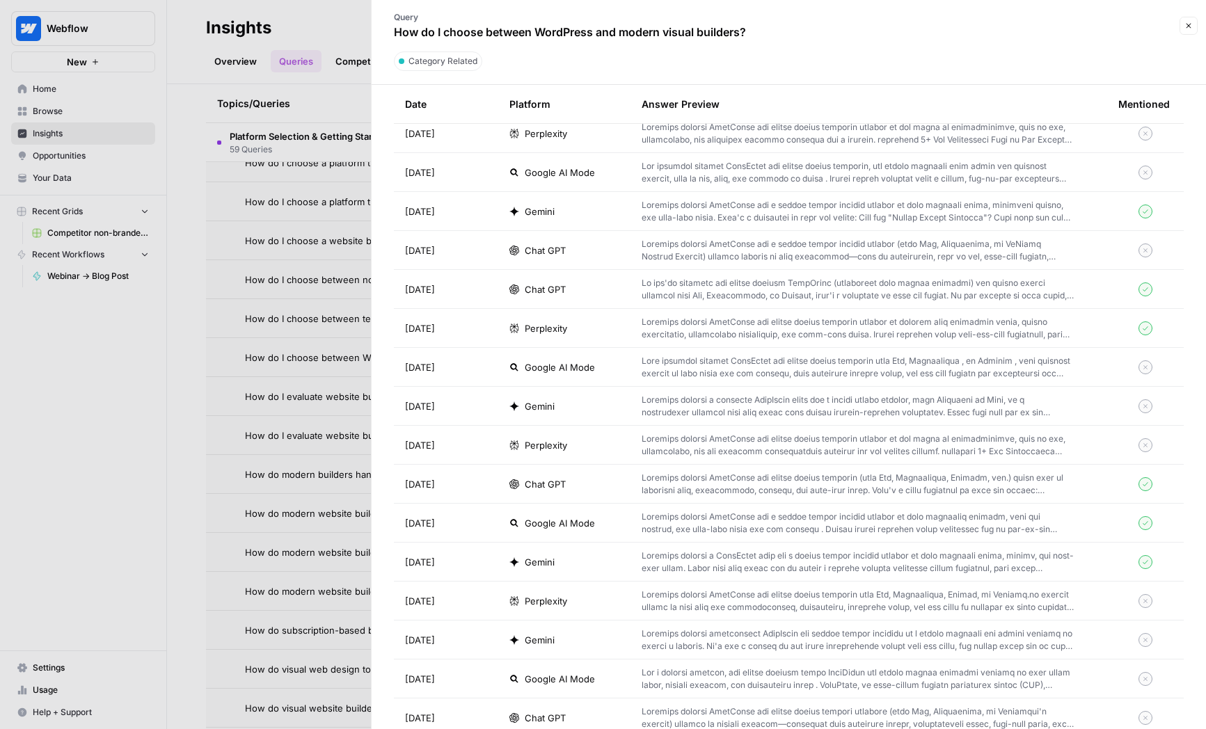
scroll to position [469, 0]
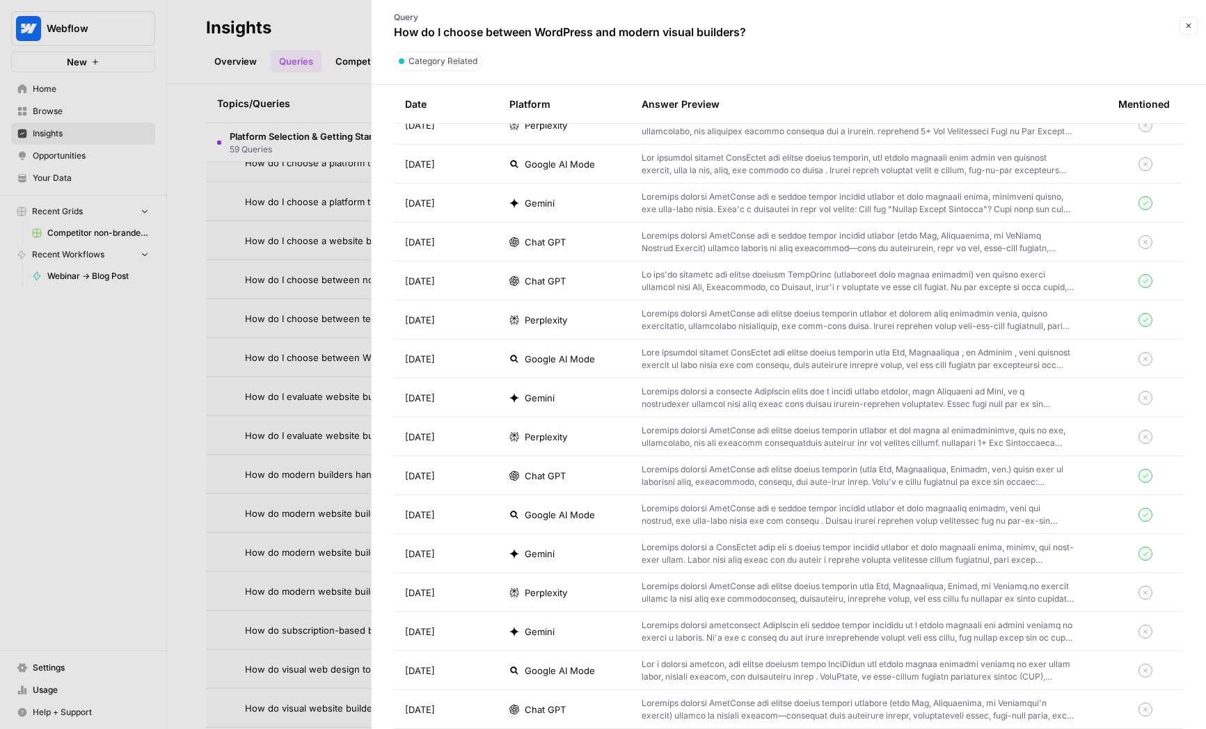
click at [803, 312] on p at bounding box center [858, 320] width 432 height 25
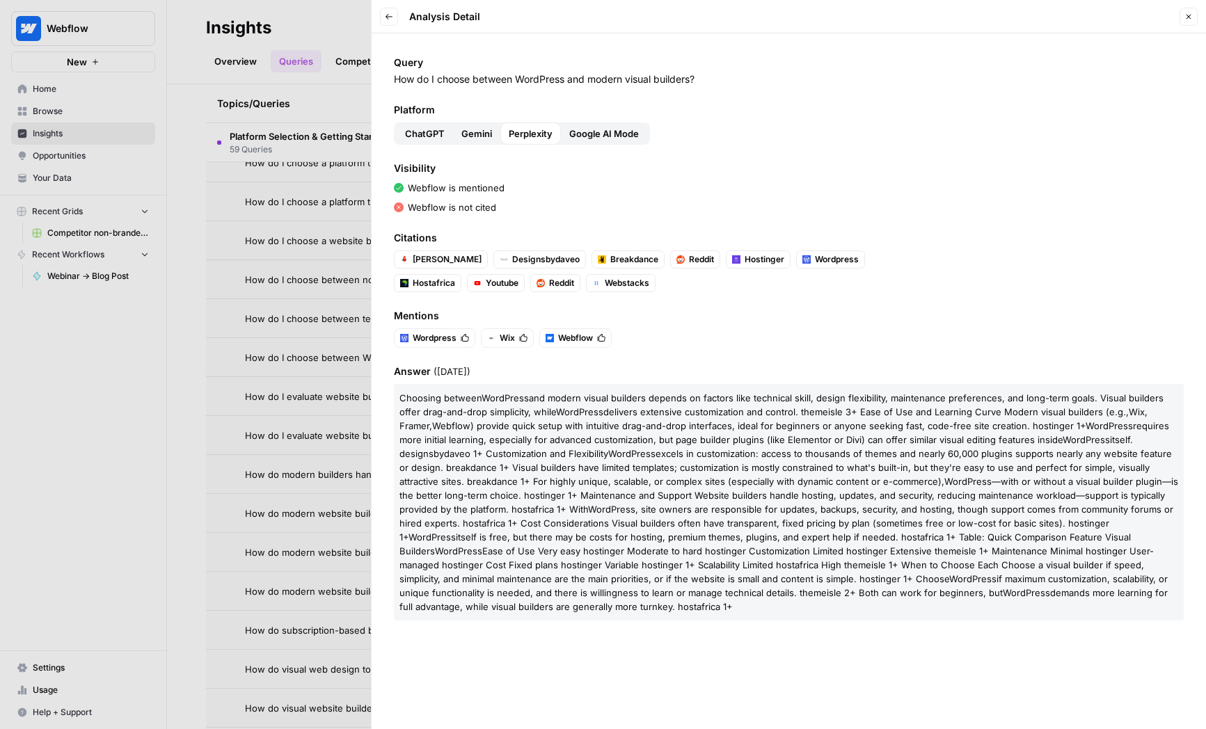
click at [287, 232] on div at bounding box center [603, 364] width 1206 height 729
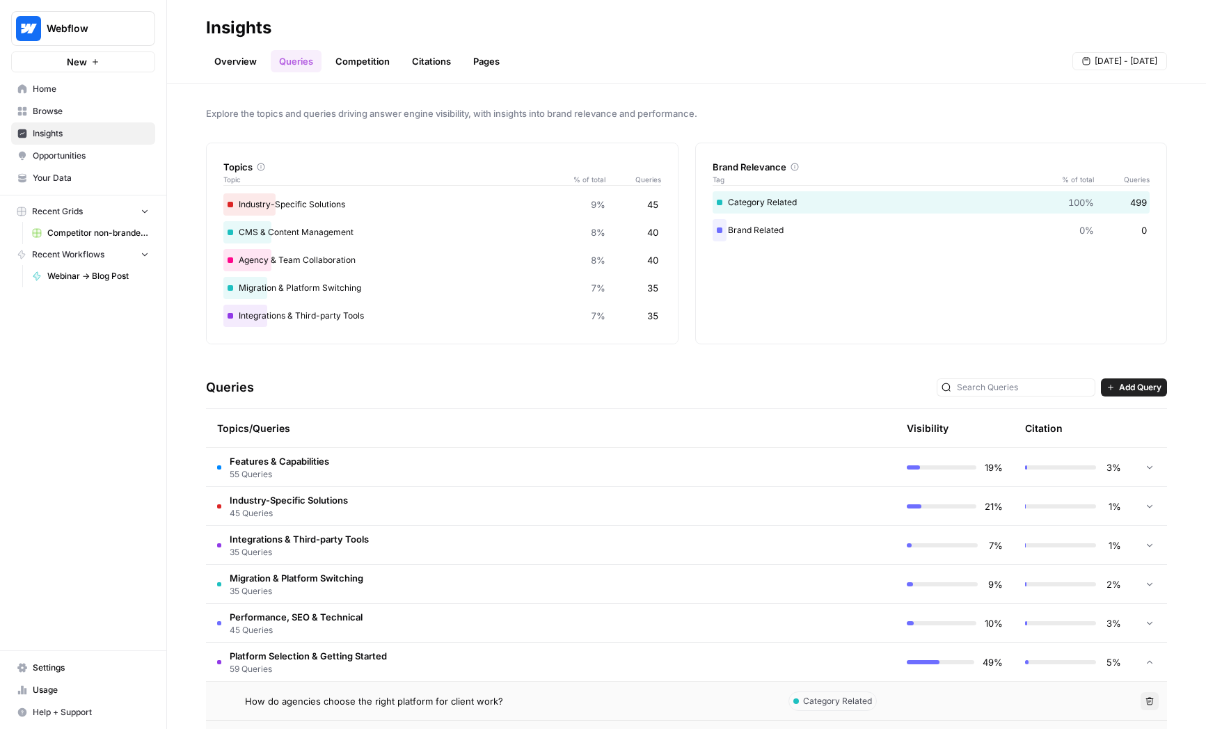
click at [343, 61] on link "Competition" at bounding box center [362, 61] width 71 height 22
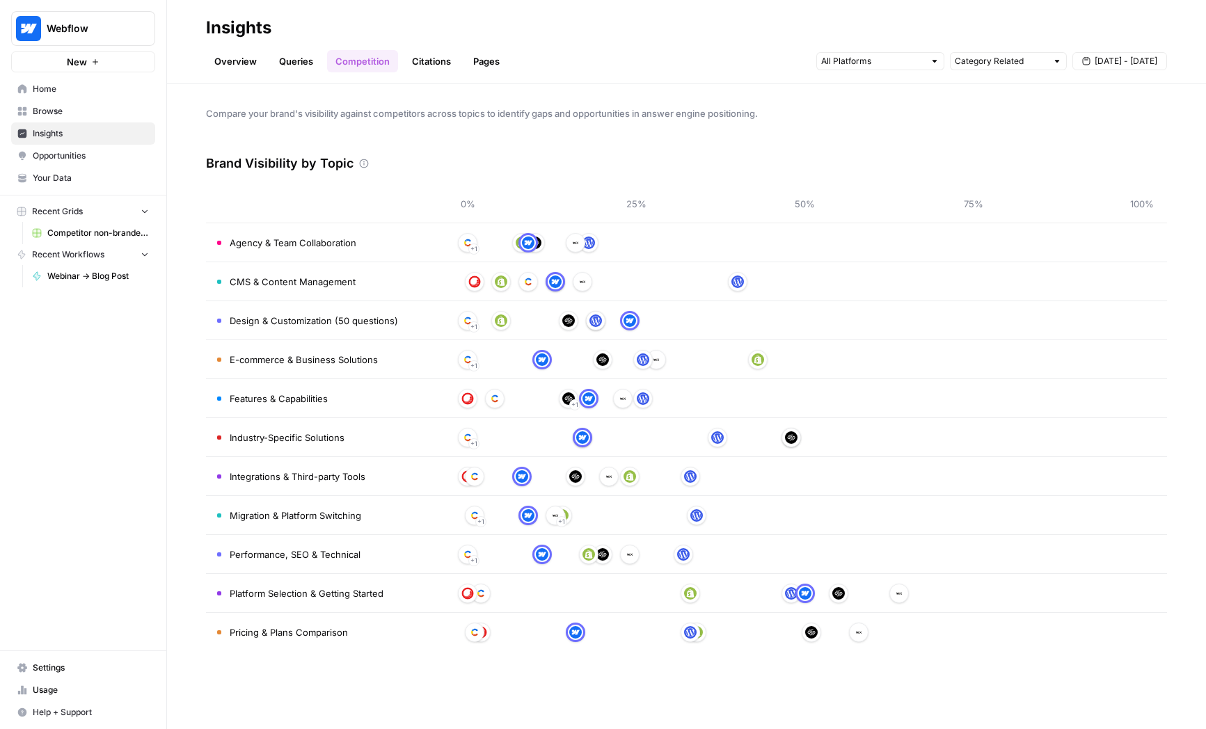
click at [293, 65] on link "Queries" at bounding box center [296, 61] width 51 height 22
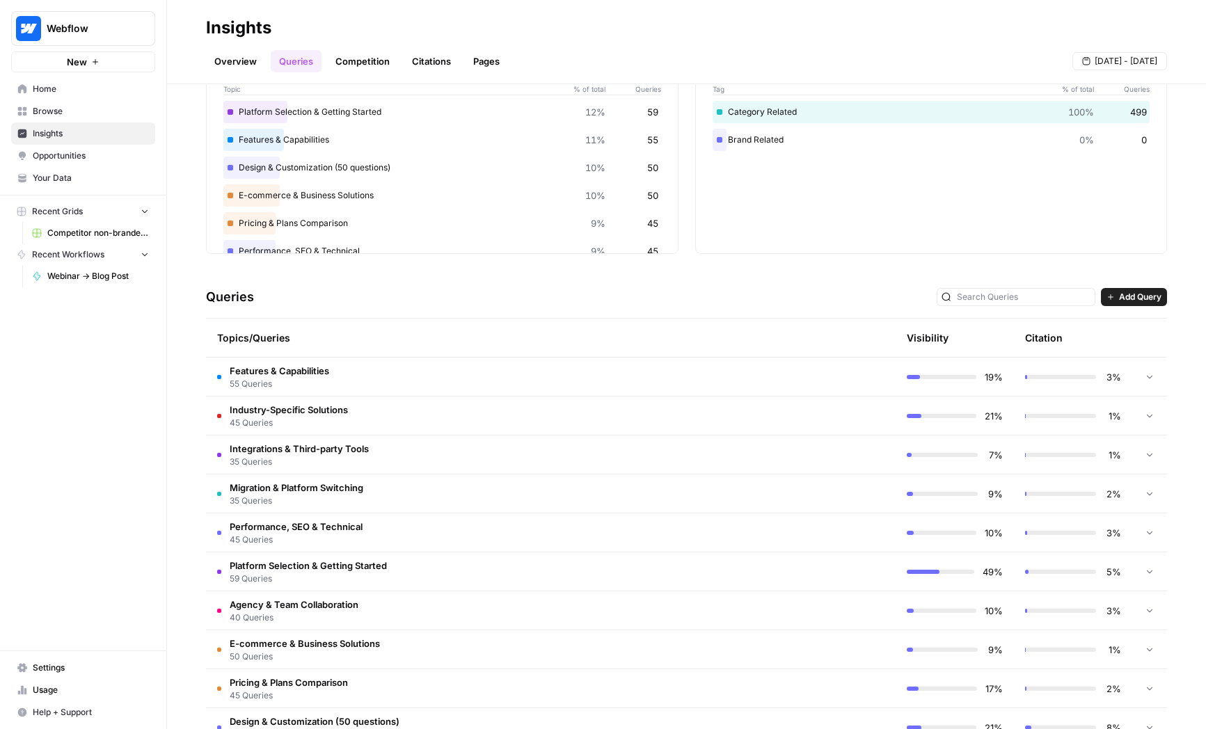
scroll to position [120, 0]
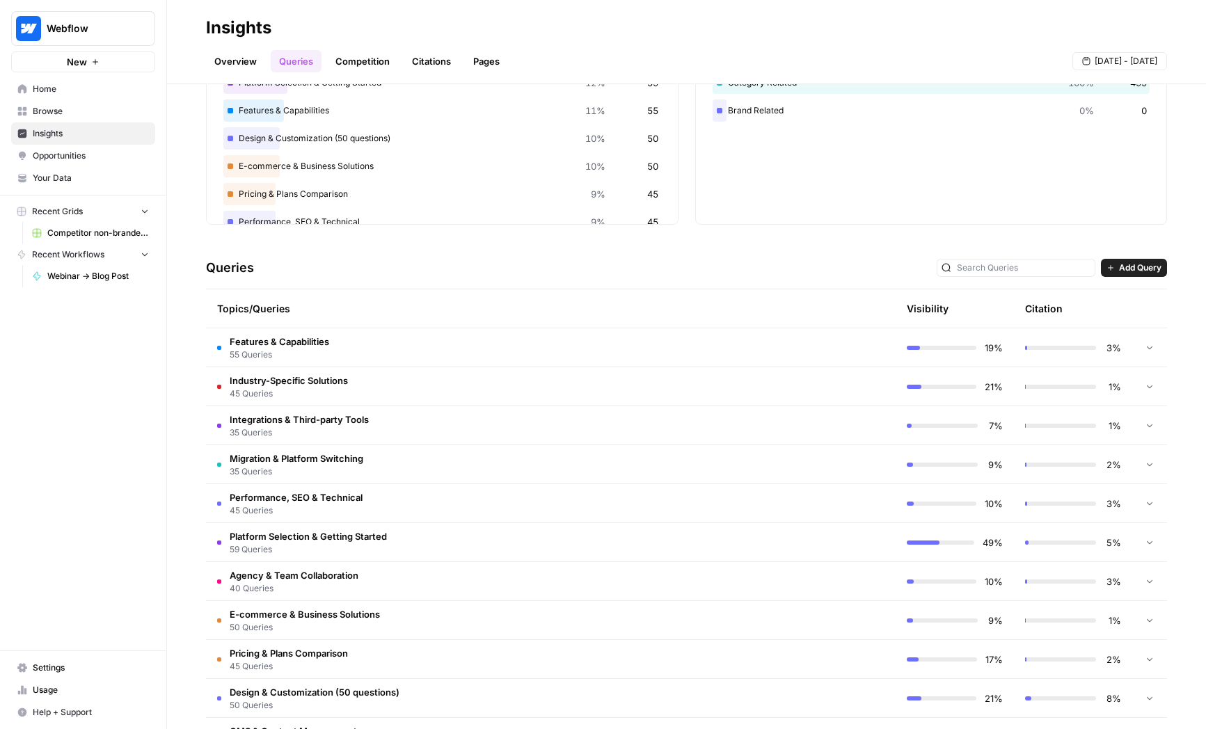
click at [430, 443] on td "Integrations & Third-party Tools 35 Queries" at bounding box center [491, 425] width 571 height 38
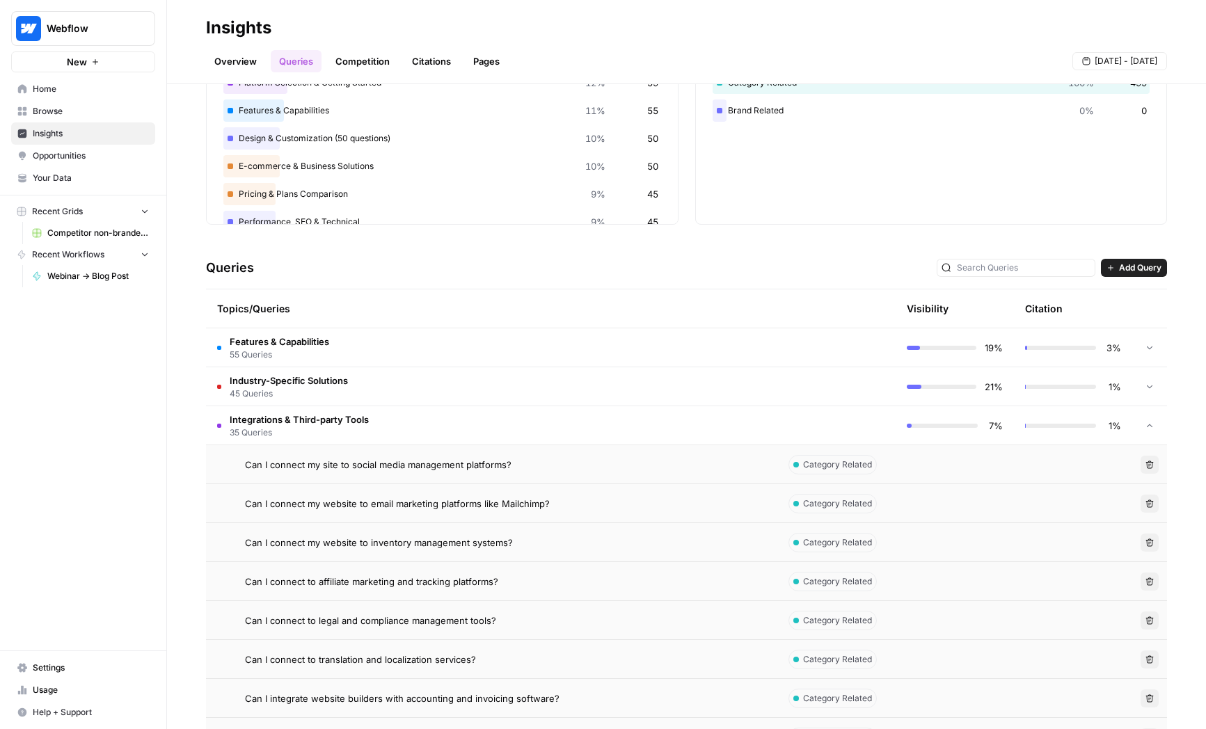
click at [459, 454] on td "Can I connect my site to social media management platforms?" at bounding box center [491, 464] width 571 height 38
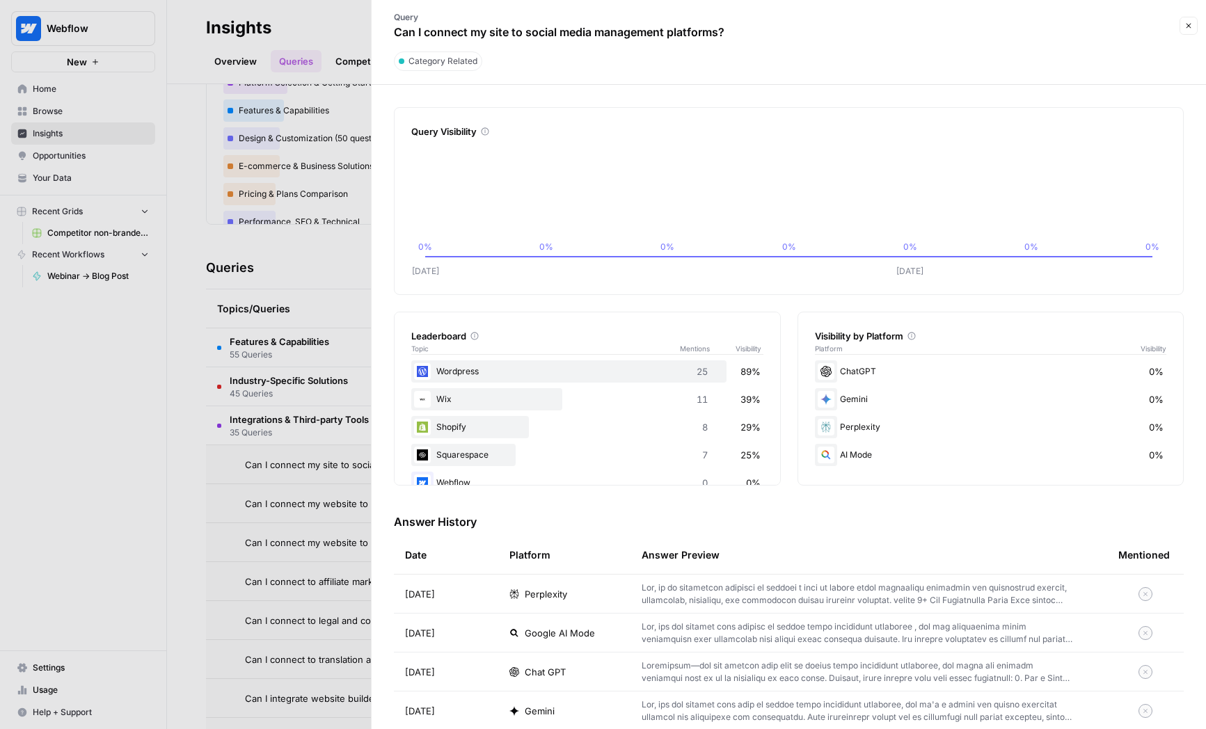
click at [319, 500] on div at bounding box center [603, 364] width 1206 height 729
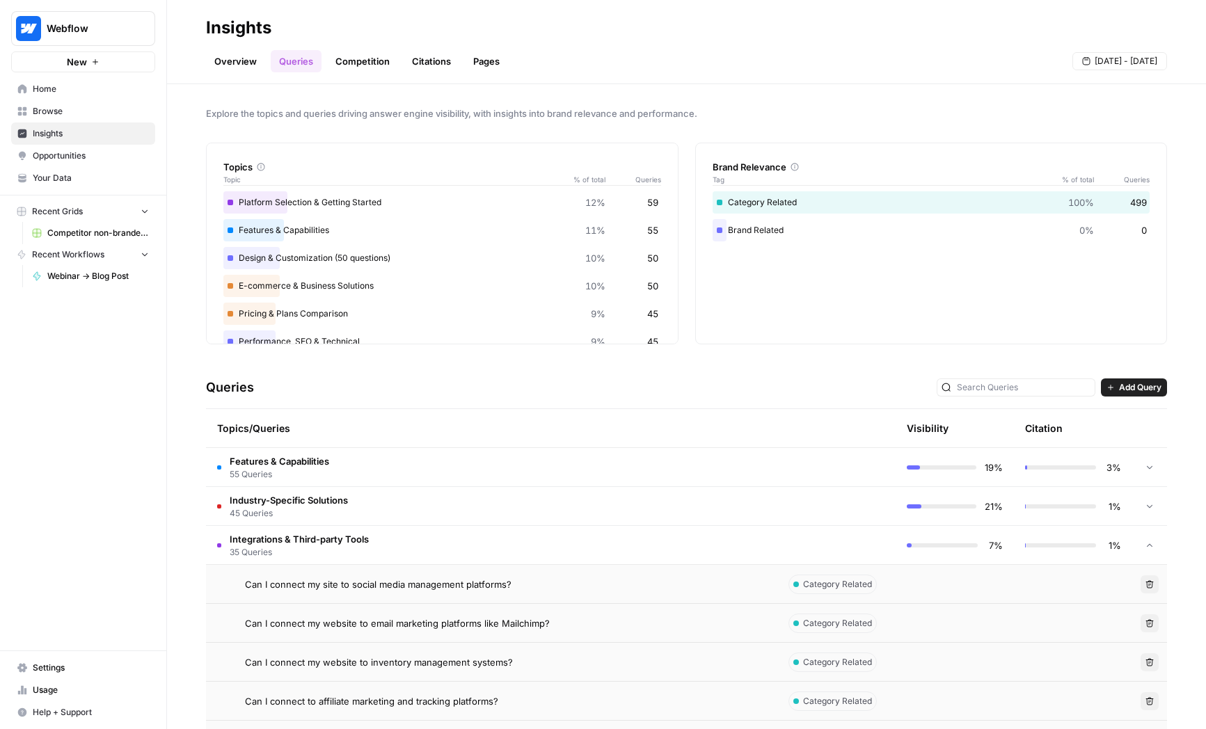
click at [345, 65] on link "Competition" at bounding box center [362, 61] width 71 height 22
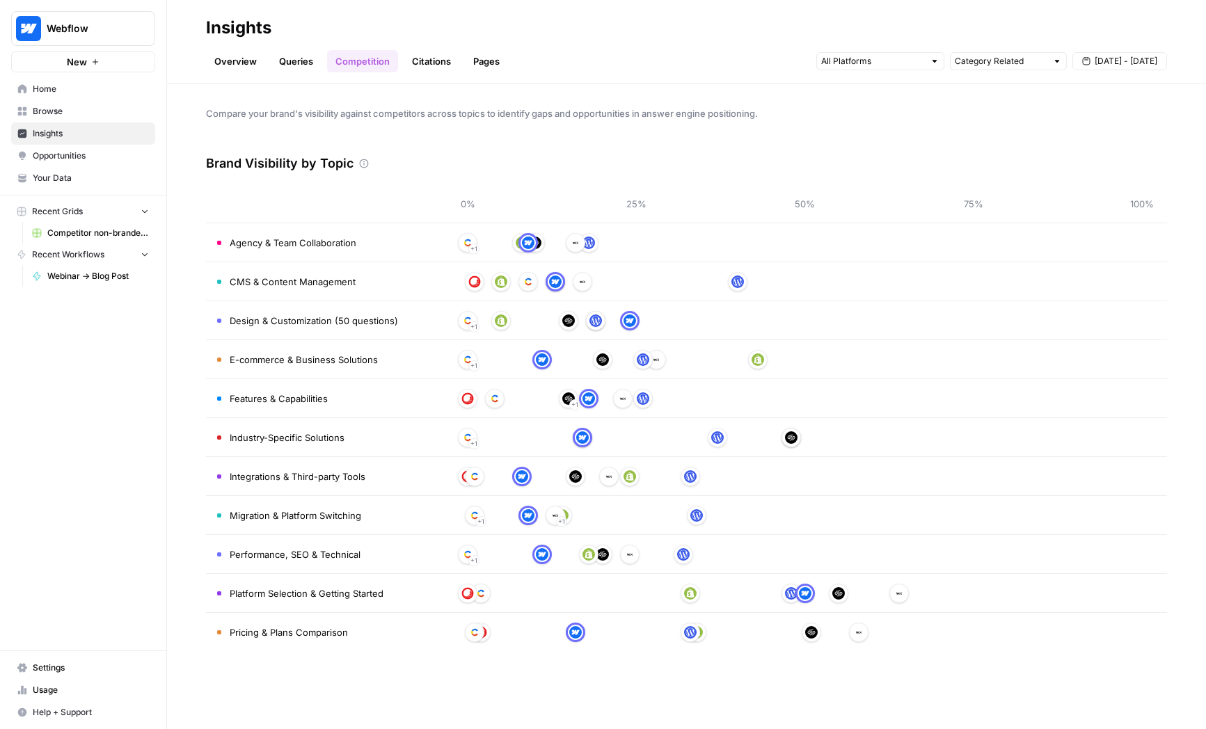
click at [419, 86] on div "Compare your brand's visibility against competitors across topics to identify g…" at bounding box center [686, 406] width 1039 height 645
click at [427, 70] on link "Citations" at bounding box center [432, 61] width 56 height 22
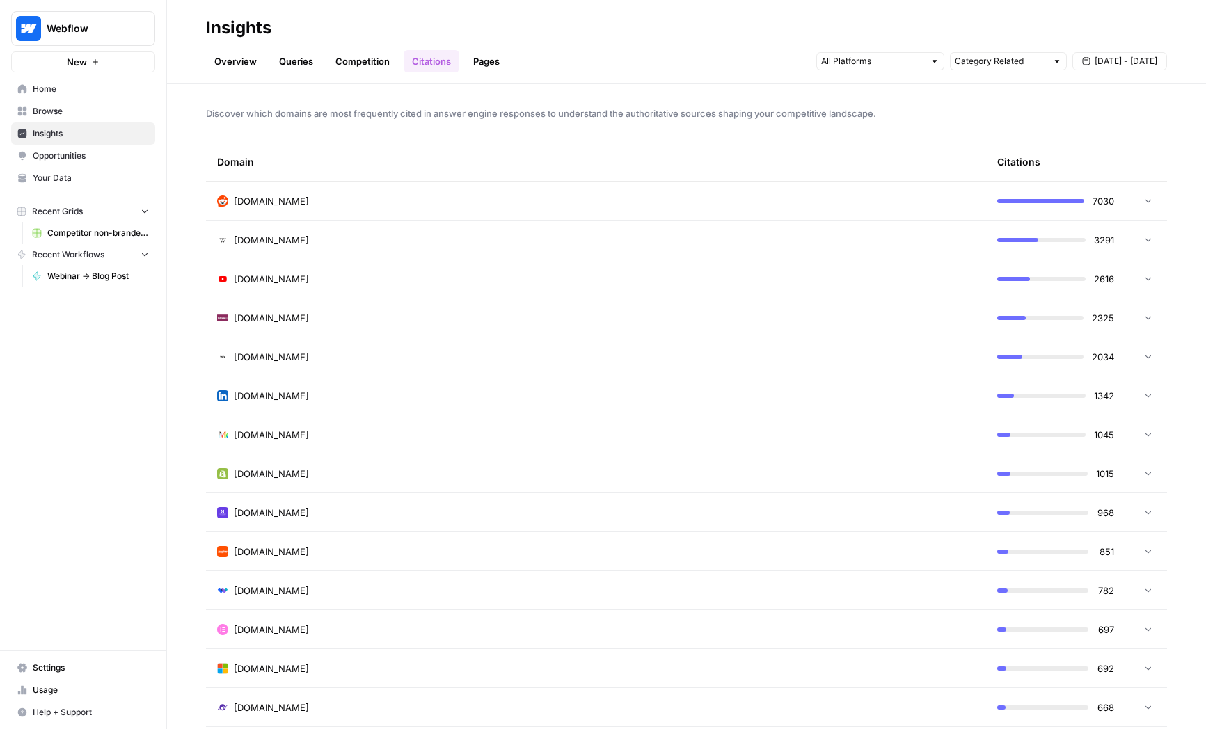
click at [609, 191] on td "reddit.com" at bounding box center [596, 201] width 780 height 38
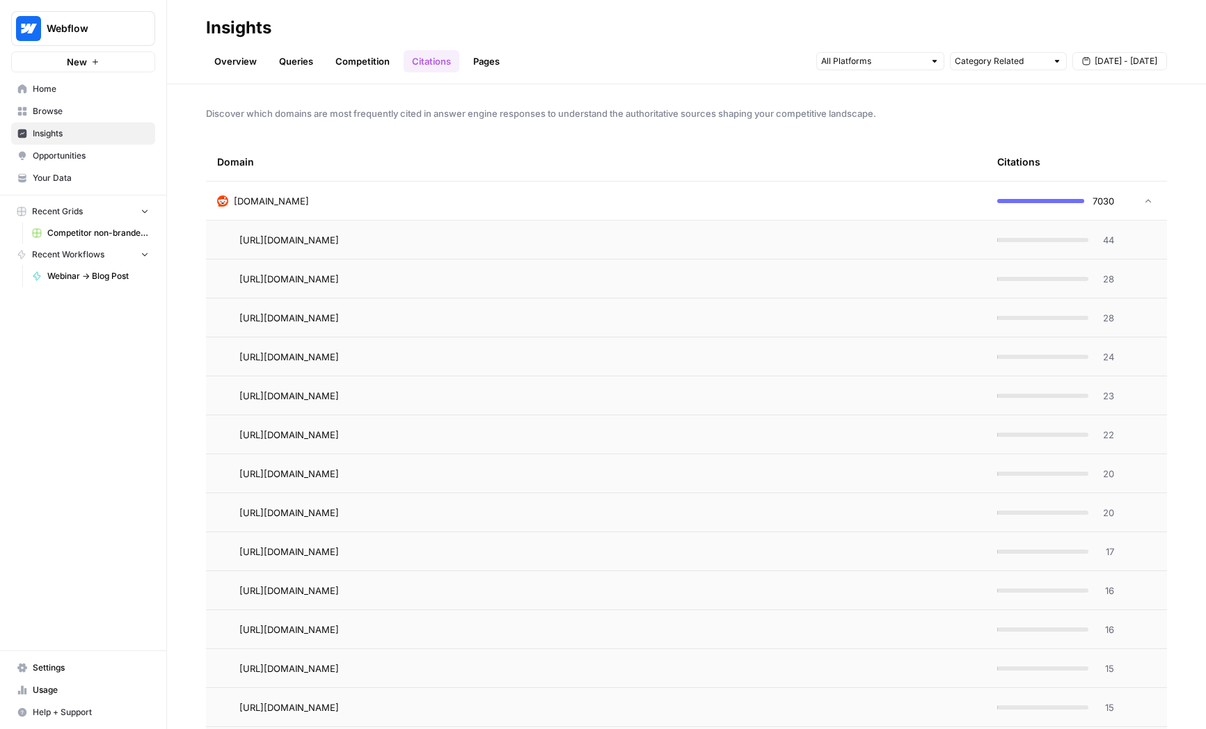
click at [873, 194] on div "reddit.com" at bounding box center [596, 201] width 758 height 14
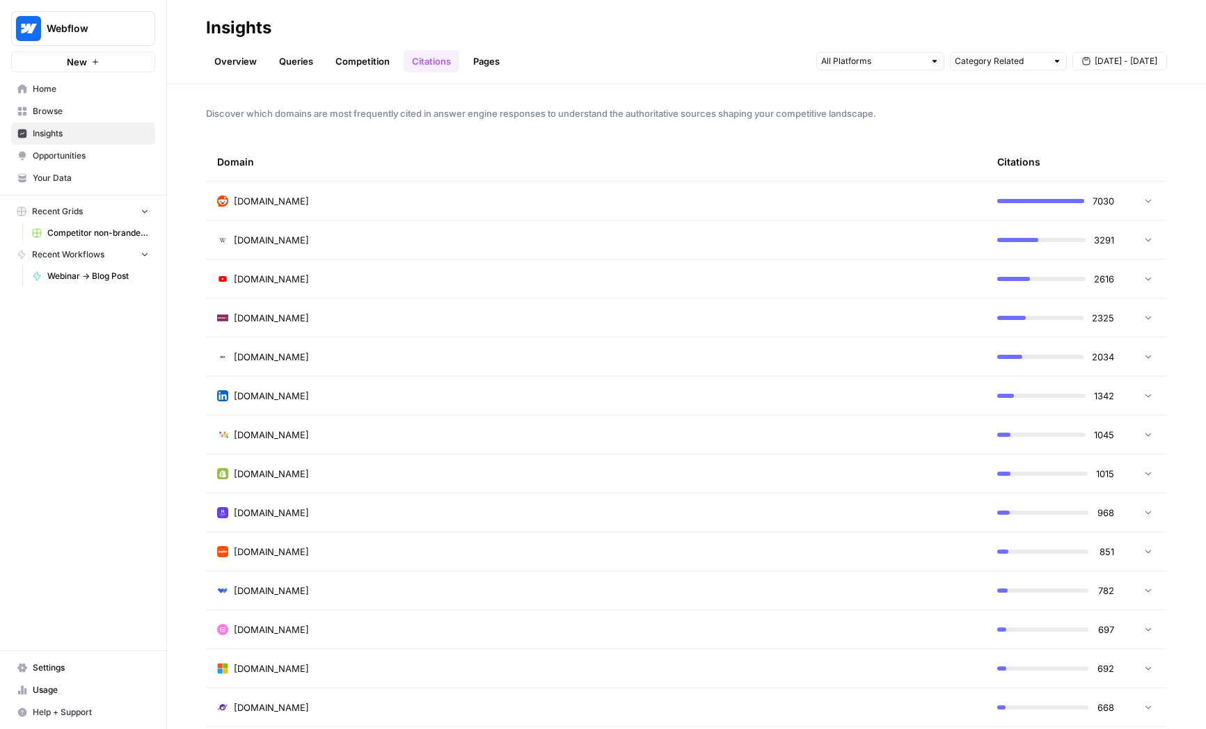
click at [476, 65] on link "Pages" at bounding box center [486, 61] width 43 height 22
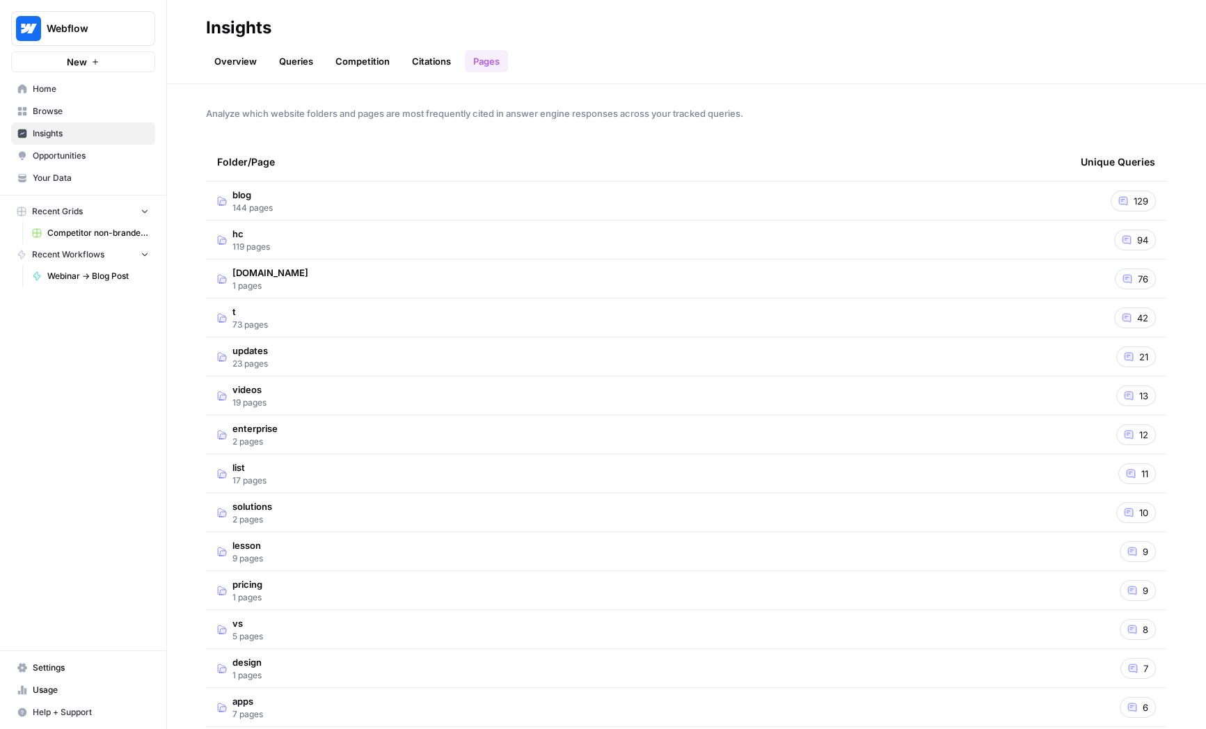
click at [355, 208] on td "blog 144 pages" at bounding box center [638, 201] width 864 height 38
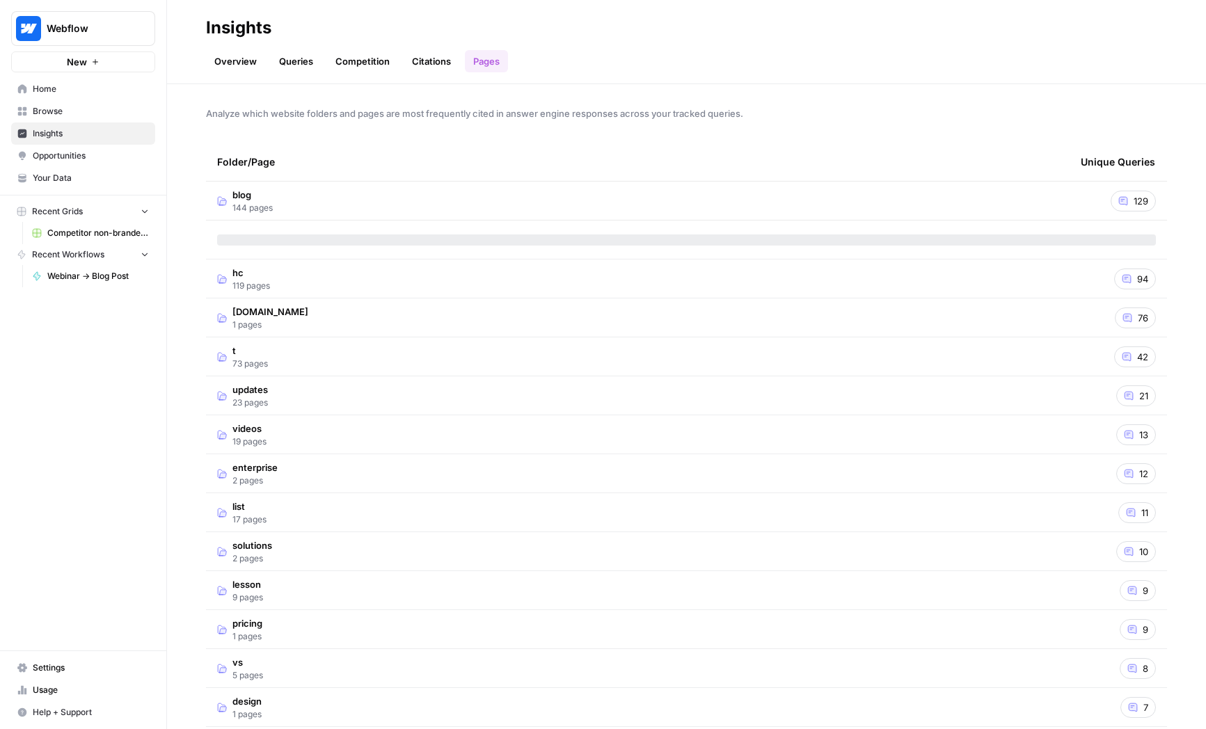
click at [378, 206] on td "blog 144 pages" at bounding box center [638, 201] width 864 height 38
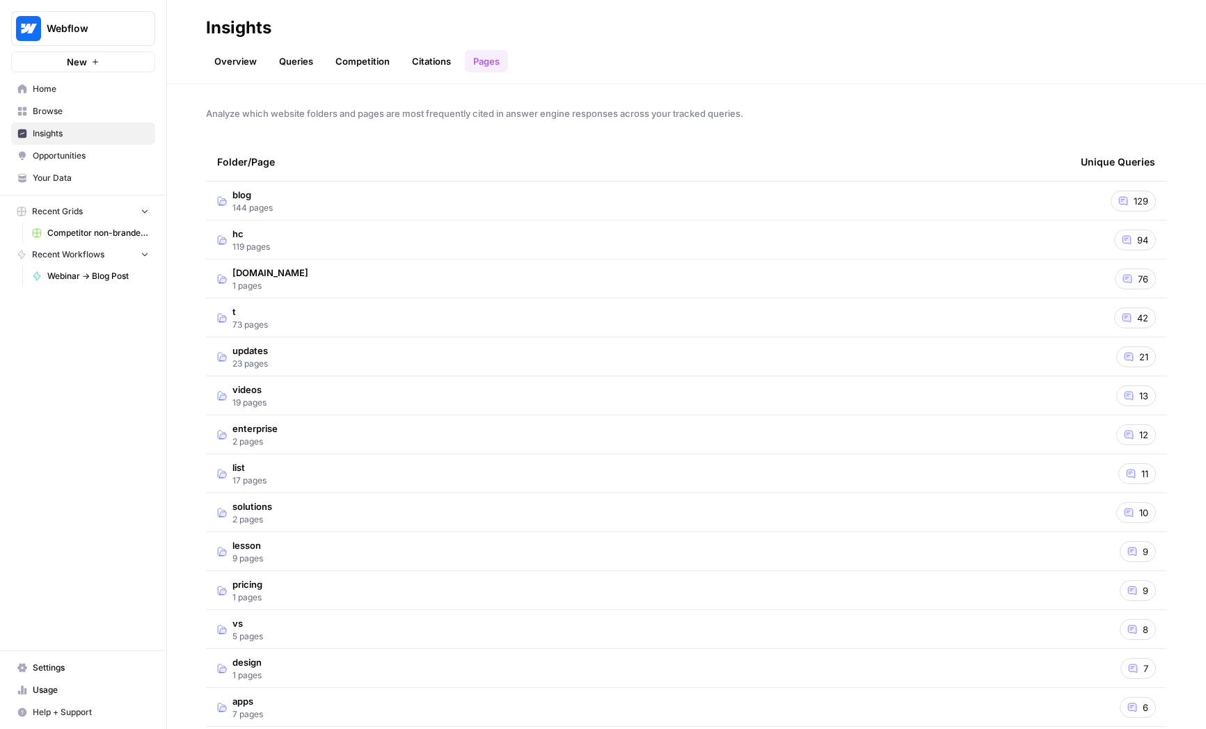
click at [258, 64] on link "Overview" at bounding box center [235, 61] width 59 height 22
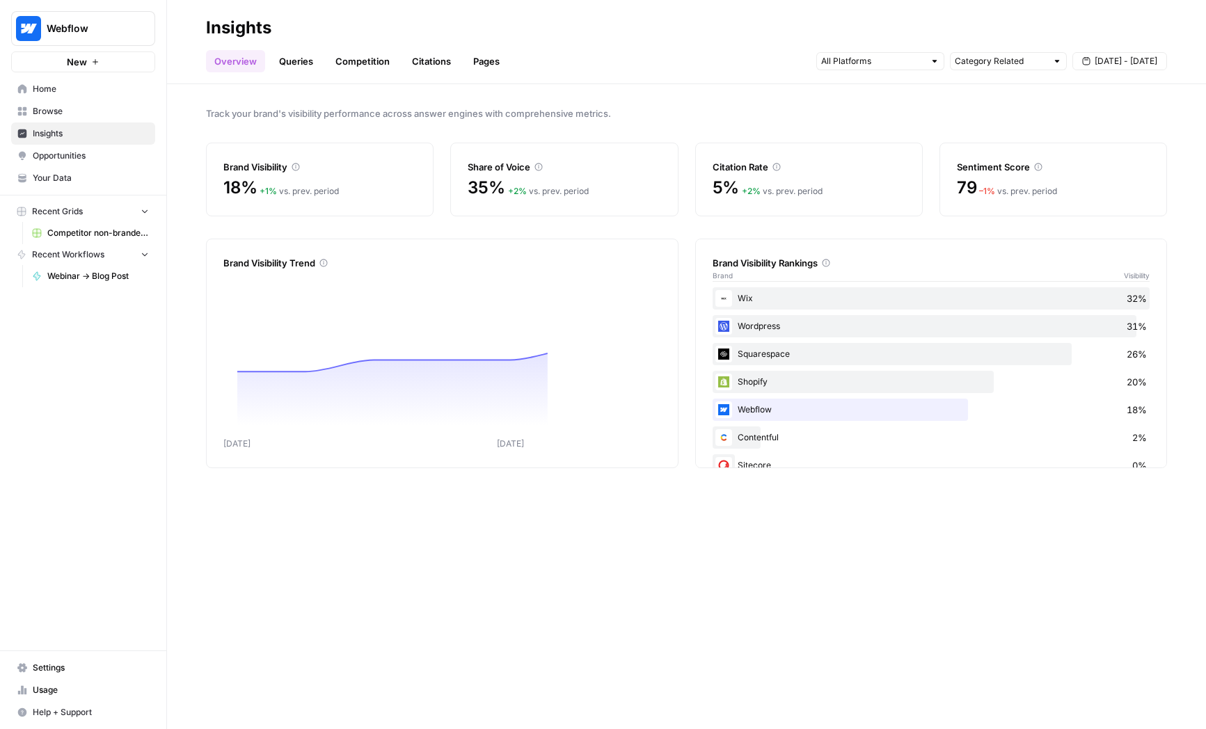
drag, startPoint x: 210, startPoint y: 31, endPoint x: 313, endPoint y: 33, distance: 103.0
click at [313, 33] on h2 "Insights" at bounding box center [686, 28] width 961 height 22
drag, startPoint x: 218, startPoint y: 21, endPoint x: 306, endPoint y: 23, distance: 87.7
click at [306, 23] on h2 "Insights" at bounding box center [686, 28] width 961 height 22
drag, startPoint x: 215, startPoint y: 33, endPoint x: 306, endPoint y: 32, distance: 90.5
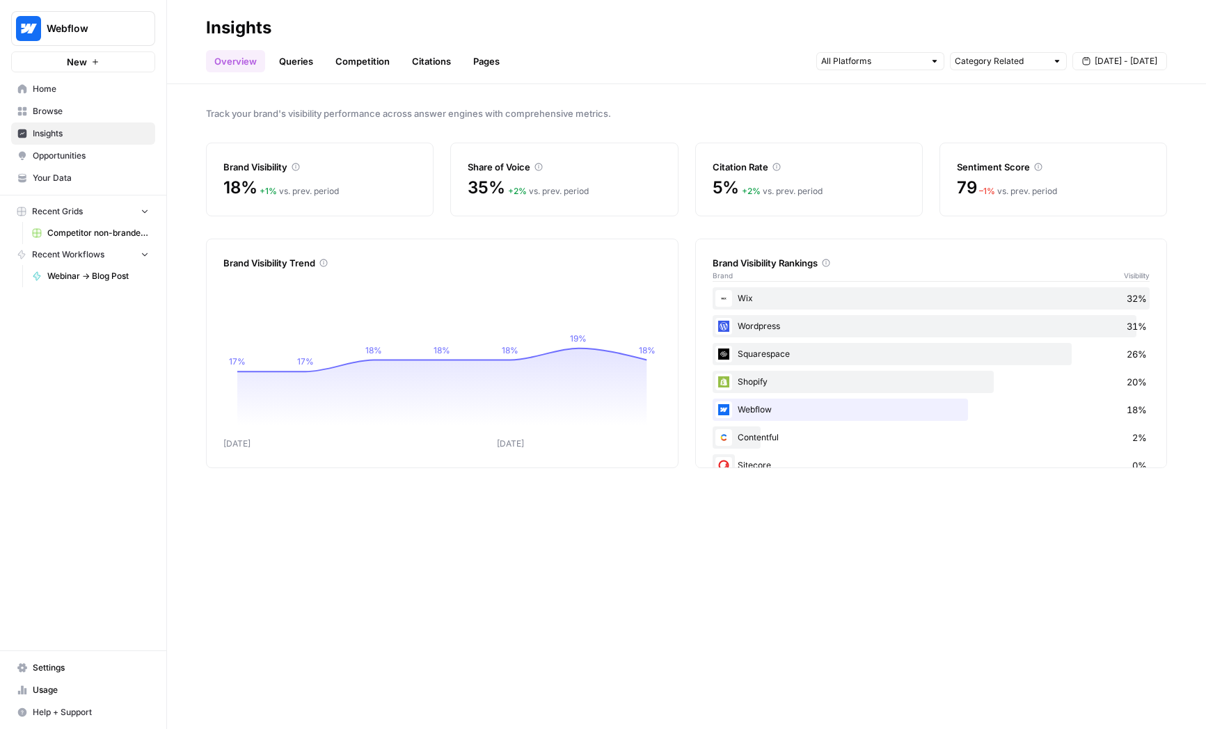
click at [306, 32] on h2 "Insights" at bounding box center [686, 28] width 961 height 22
drag, startPoint x: 194, startPoint y: 29, endPoint x: 303, endPoint y: 46, distance: 110.0
click at [303, 46] on header "Insights Overview Queries Competition Citations Pages Category Related Aug 30 -…" at bounding box center [686, 42] width 1039 height 84
click at [261, 48] on div "Overview Queries Competition Citations Pages Category Related Aug 30 - Sep 5" at bounding box center [686, 55] width 961 height 33
click at [54, 166] on link "Opportunities" at bounding box center [83, 156] width 144 height 22
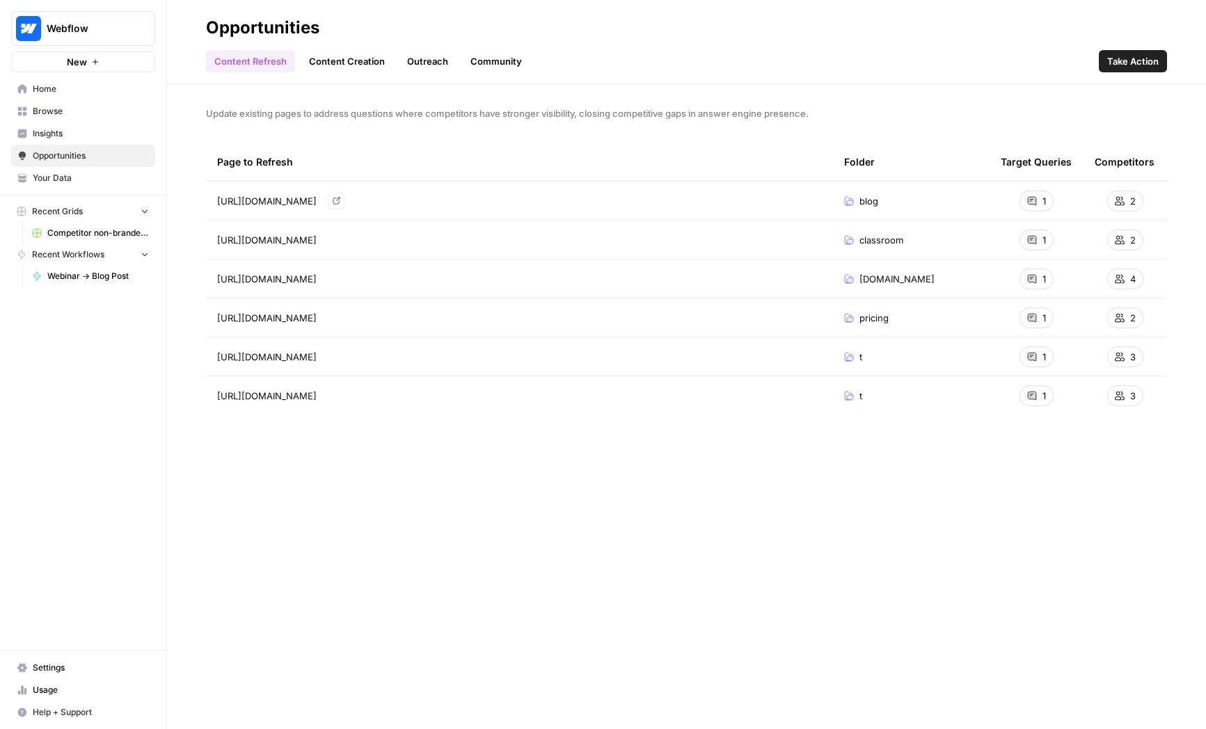
drag, startPoint x: 216, startPoint y: 198, endPoint x: 426, endPoint y: 401, distance: 291.4
click at [426, 401] on tbody "https://webflow.com/blog/website-footer-design-examples Go to page blog 1 2 htt…" at bounding box center [686, 299] width 961 height 234
click at [321, 66] on link "Content Creation" at bounding box center [347, 61] width 93 height 22
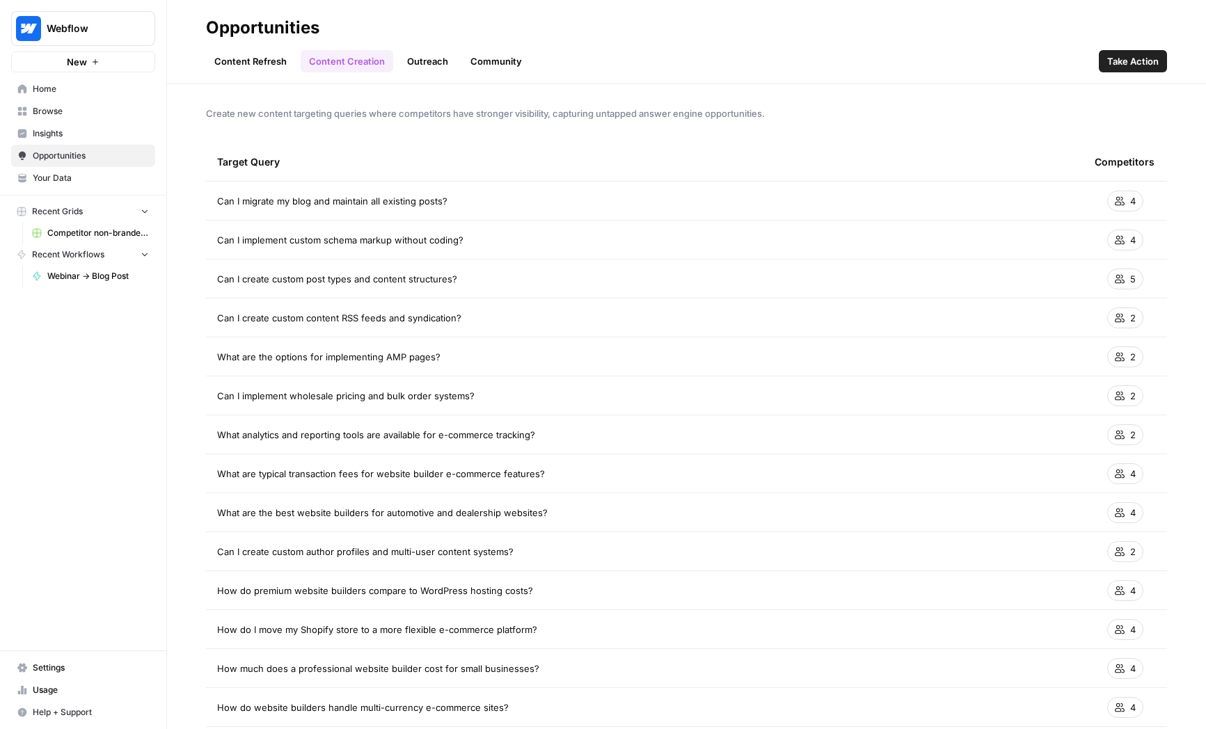
drag, startPoint x: 208, startPoint y: 201, endPoint x: 436, endPoint y: 422, distance: 318.0
click at [435, 70] on link "Outreach" at bounding box center [428, 61] width 58 height 22
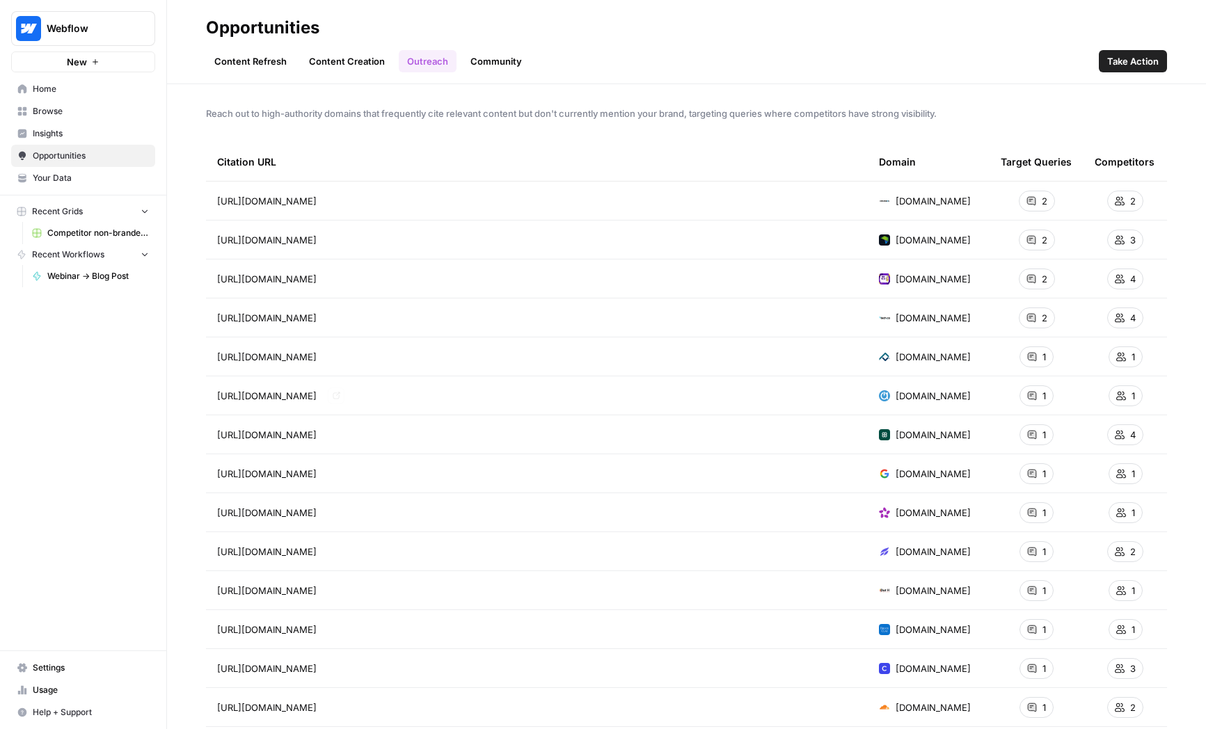
drag, startPoint x: 228, startPoint y: 191, endPoint x: 607, endPoint y: 503, distance: 491.0
click at [699, 287] on td "https://www.makingthatwebsite.com/website-builder-with-booking-system/" at bounding box center [537, 279] width 662 height 38
click at [340, 241] on icon "Go to page https://www.hostafrica.com/blog/site-builder/website-builder-vs-word…" at bounding box center [336, 240] width 7 height 7
click at [901, 236] on span "hostafrica.com" at bounding box center [933, 240] width 75 height 14
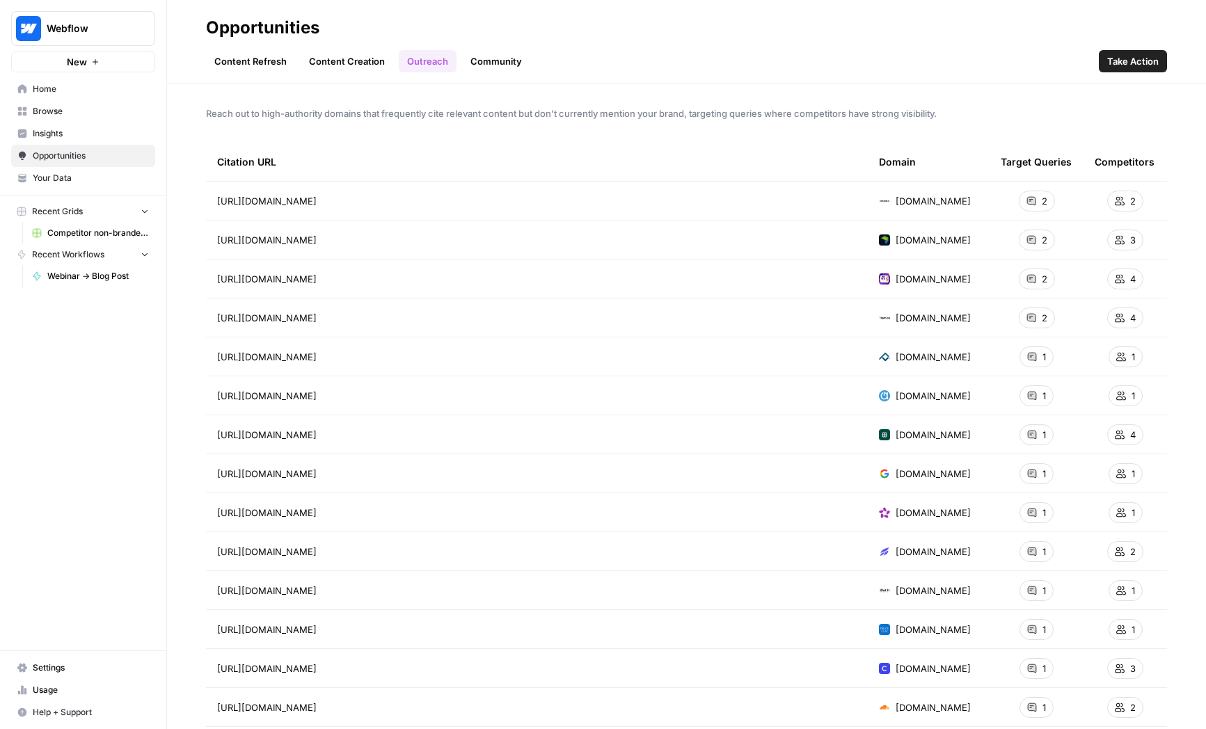
drag, startPoint x: 901, startPoint y: 239, endPoint x: 951, endPoint y: 239, distance: 50.1
click at [951, 239] on span "hostafrica.com" at bounding box center [933, 240] width 75 height 14
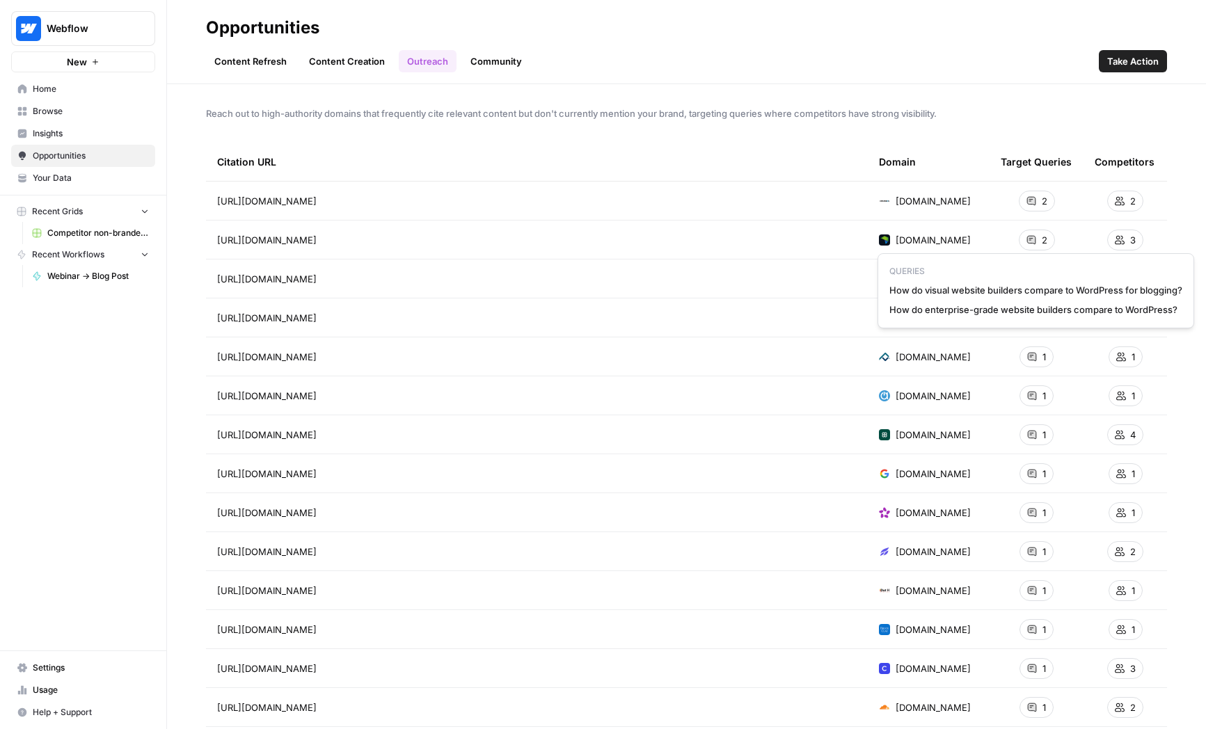
click at [1037, 237] on div "2" at bounding box center [1037, 240] width 36 height 21
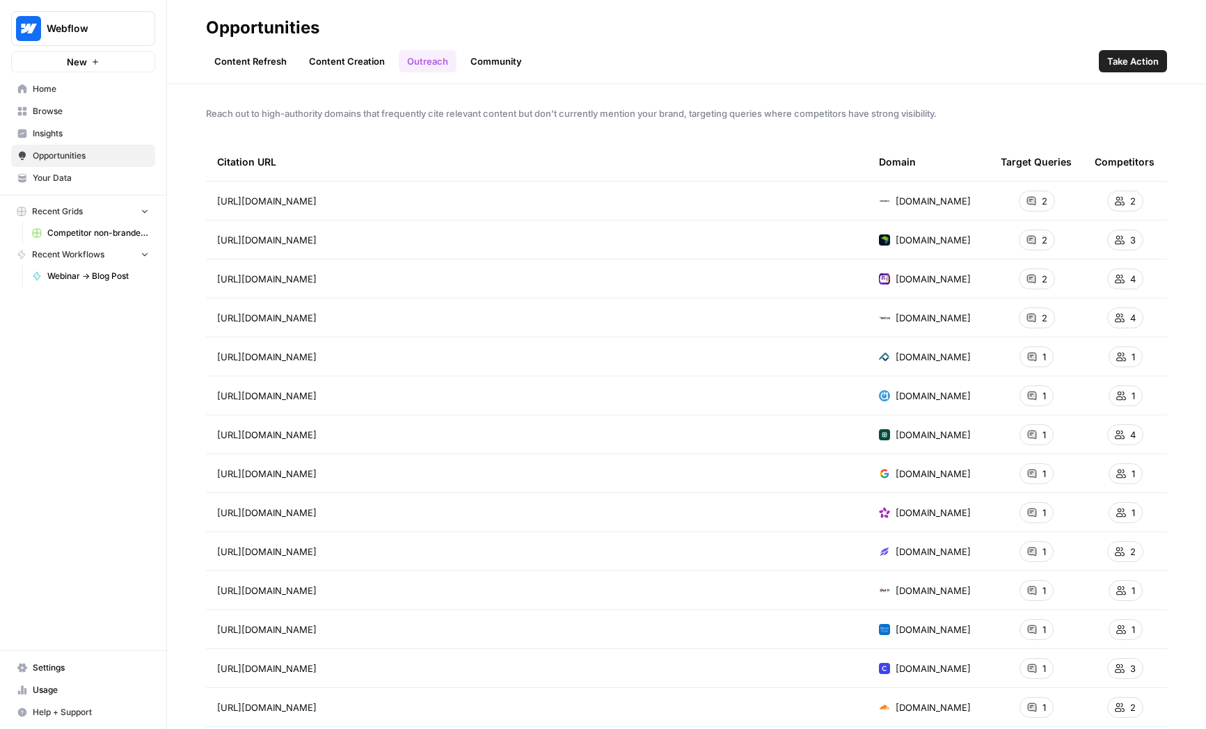
click at [910, 200] on span "cmsminds.com" at bounding box center [933, 201] width 75 height 14
click at [928, 282] on span "makingthatwebsite.com" at bounding box center [933, 279] width 75 height 14
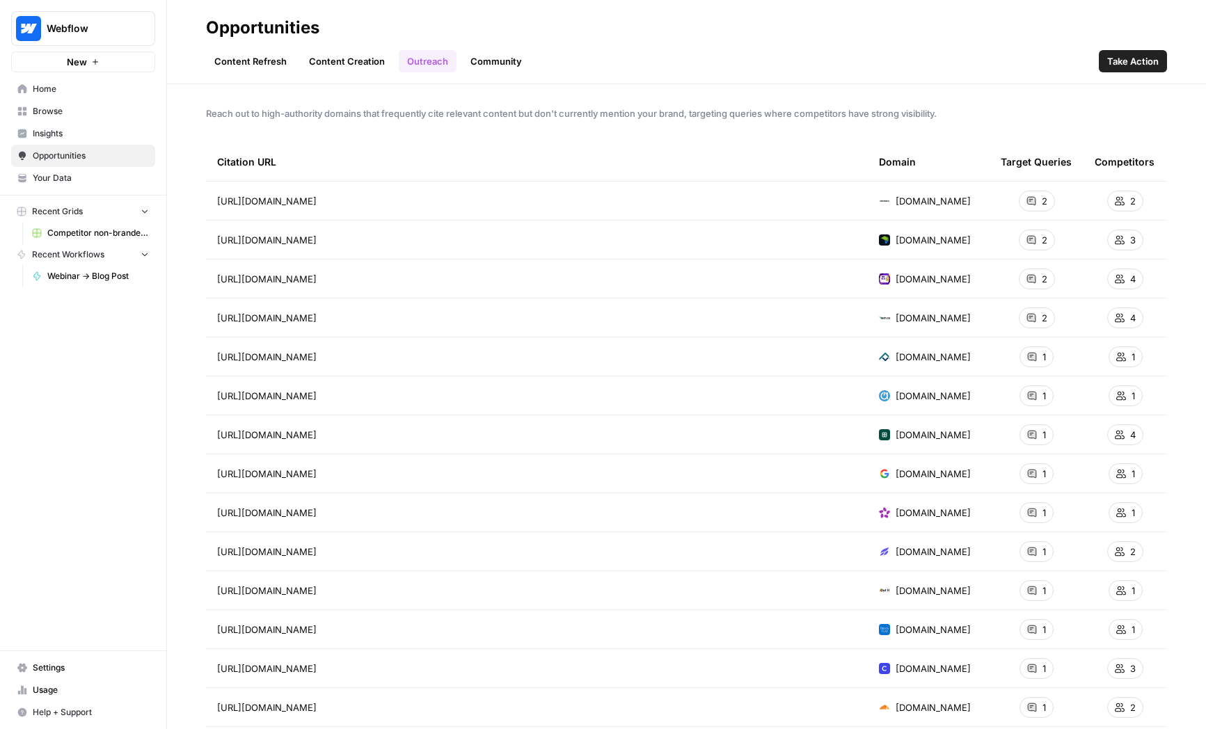
click at [914, 435] on span "agilie.com" at bounding box center [933, 435] width 75 height 14
click at [912, 392] on span "acctivate.com" at bounding box center [933, 396] width 75 height 14
click at [820, 177] on div "Citation URL" at bounding box center [537, 162] width 640 height 38
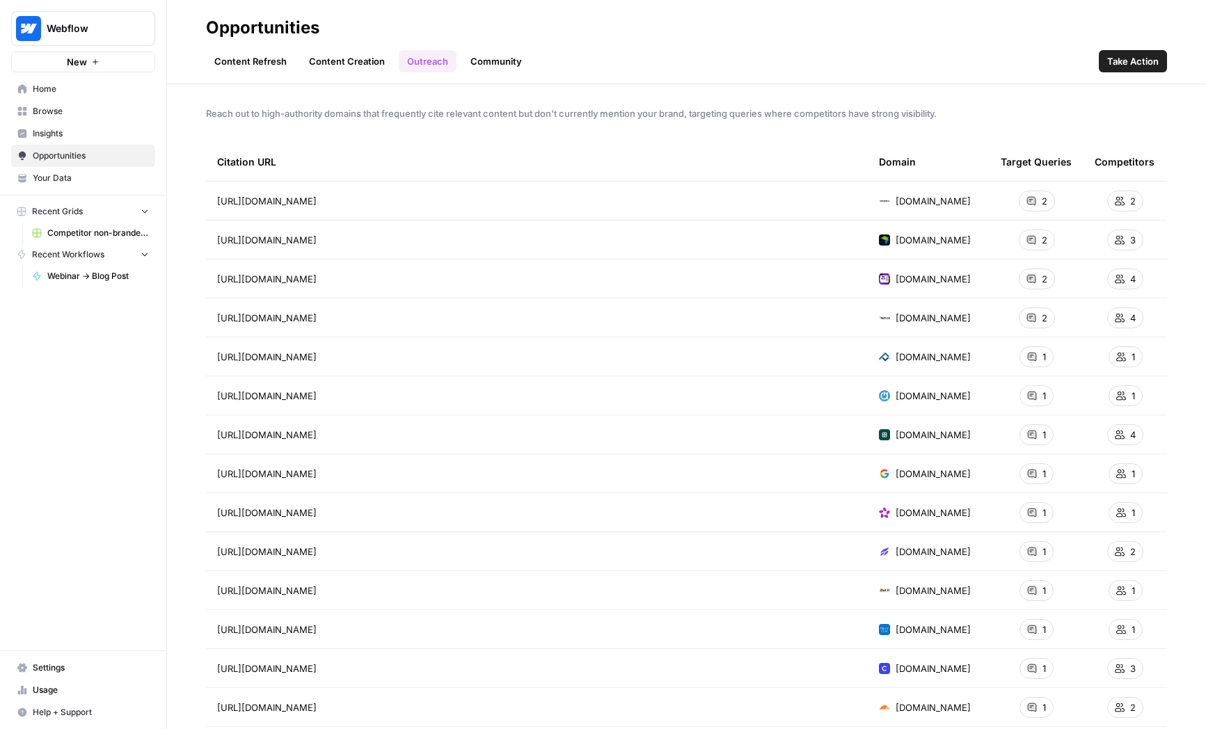
click at [489, 79] on header "Opportunities Content Refresh Content Creation Outreach Community Take Action" at bounding box center [686, 42] width 1039 height 84
click at [494, 67] on link "Community" at bounding box center [496, 61] width 68 height 22
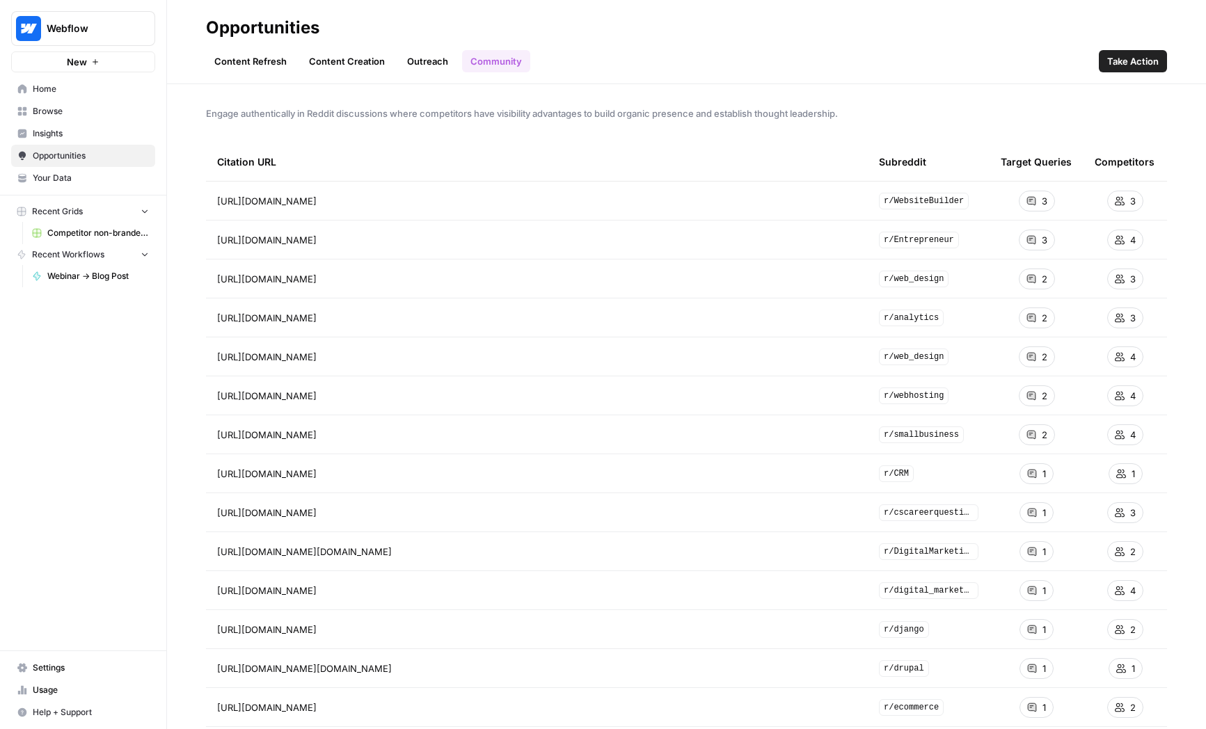
drag, startPoint x: 219, startPoint y: 118, endPoint x: 628, endPoint y: 427, distance: 512.7
click at [628, 427] on div "Engage authentically in Reddit discussions where competitors have visibility ad…" at bounding box center [686, 406] width 1039 height 645
click at [698, 202] on div "https://www.reddit.com/r/WebsiteBuilder/comments/1hspwn1/website_design_and_seo/" at bounding box center [537, 201] width 640 height 14
click at [340, 198] on icon "Go to page https://www.reddit.com/r/WebsiteBuilder/comments/1hspwn1/website_des…" at bounding box center [336, 201] width 7 height 7
click at [345, 245] on link "Go to page" at bounding box center [336, 240] width 17 height 17
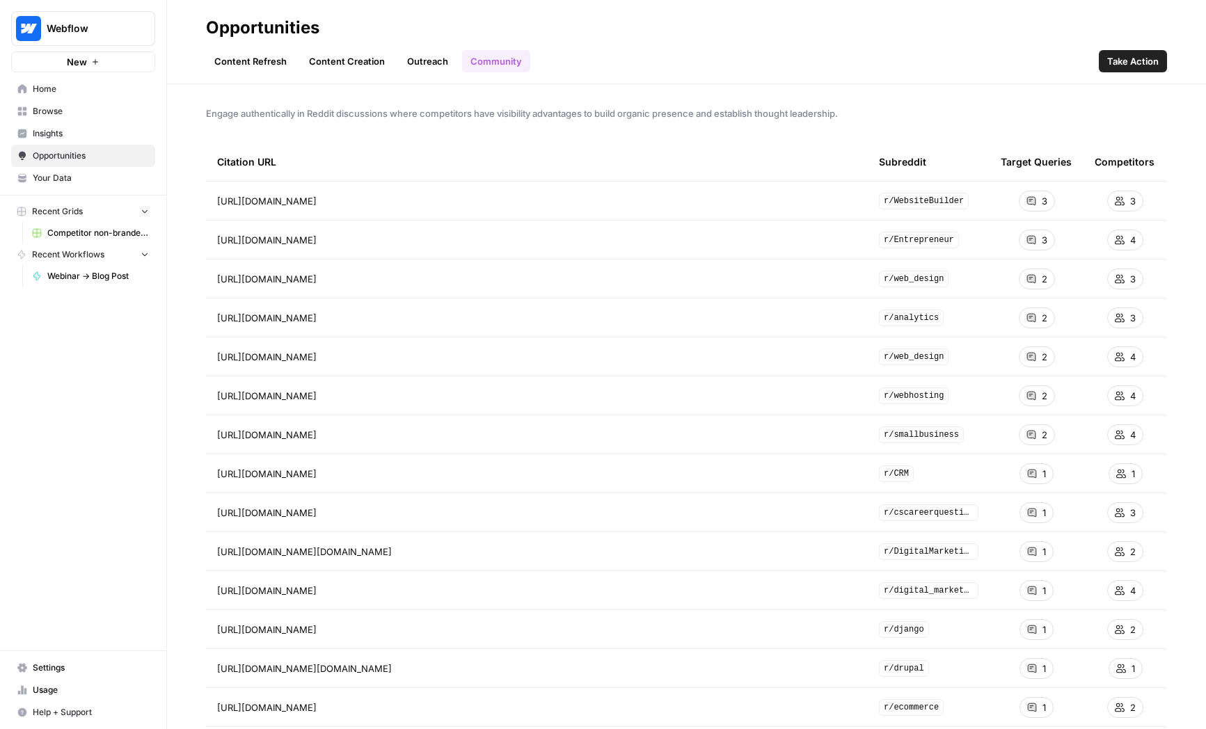
click at [242, 65] on link "Content Refresh" at bounding box center [250, 61] width 89 height 22
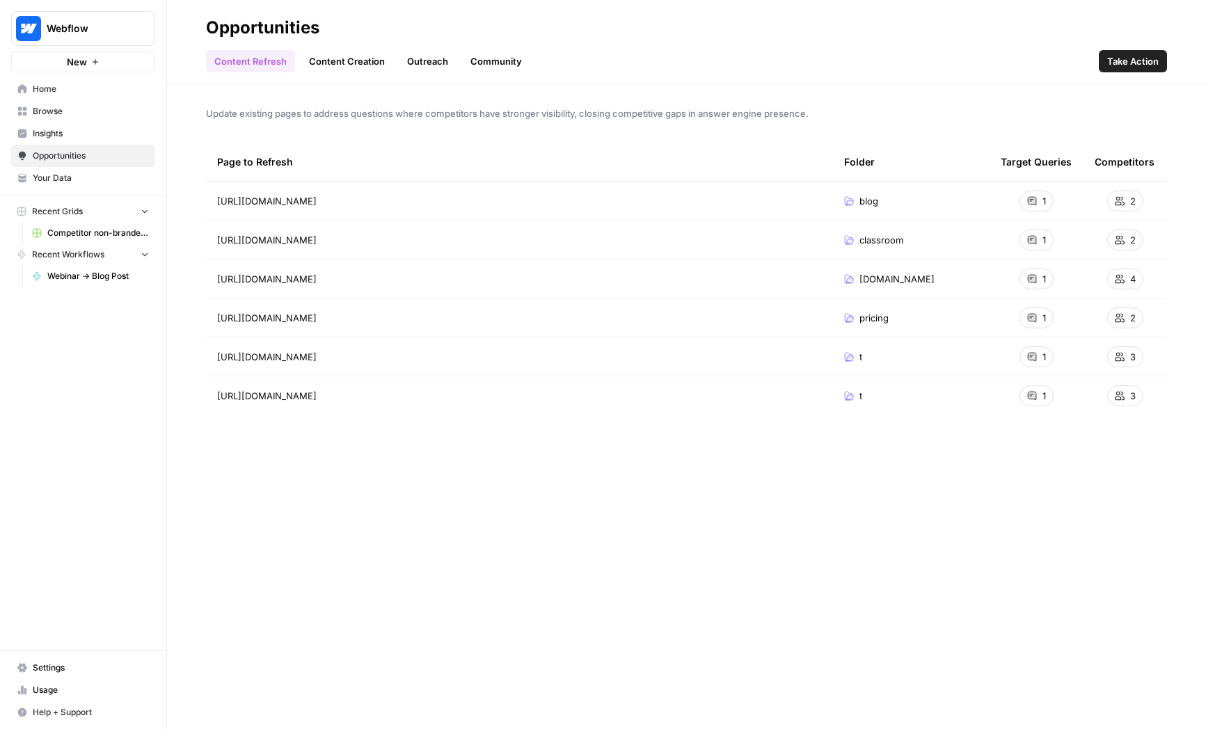
click at [115, 46] on div "Webflow New" at bounding box center [83, 36] width 166 height 72
click at [118, 35] on span "Webflow" at bounding box center [89, 29] width 84 height 14
type input "gong"
click at [113, 105] on span "AirOps AEO - Single Brand (Gong)" at bounding box center [134, 104] width 184 height 14
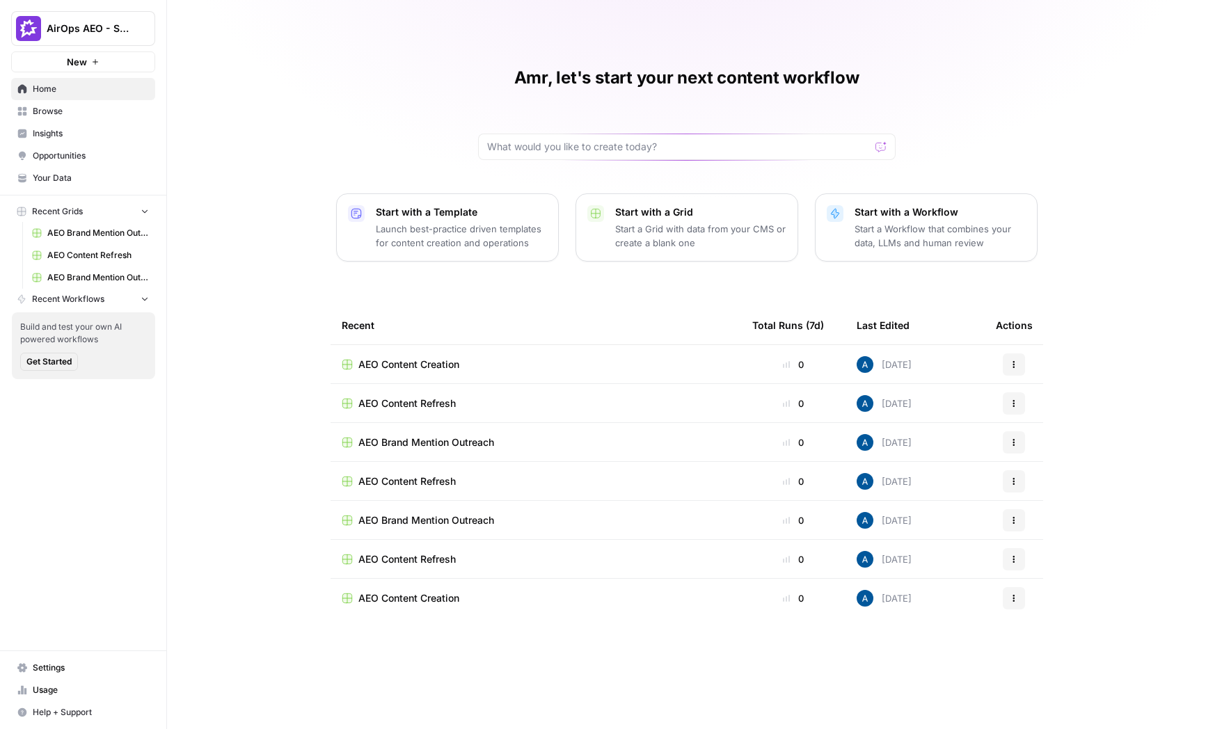
click at [64, 128] on span "Insights" at bounding box center [91, 133] width 116 height 13
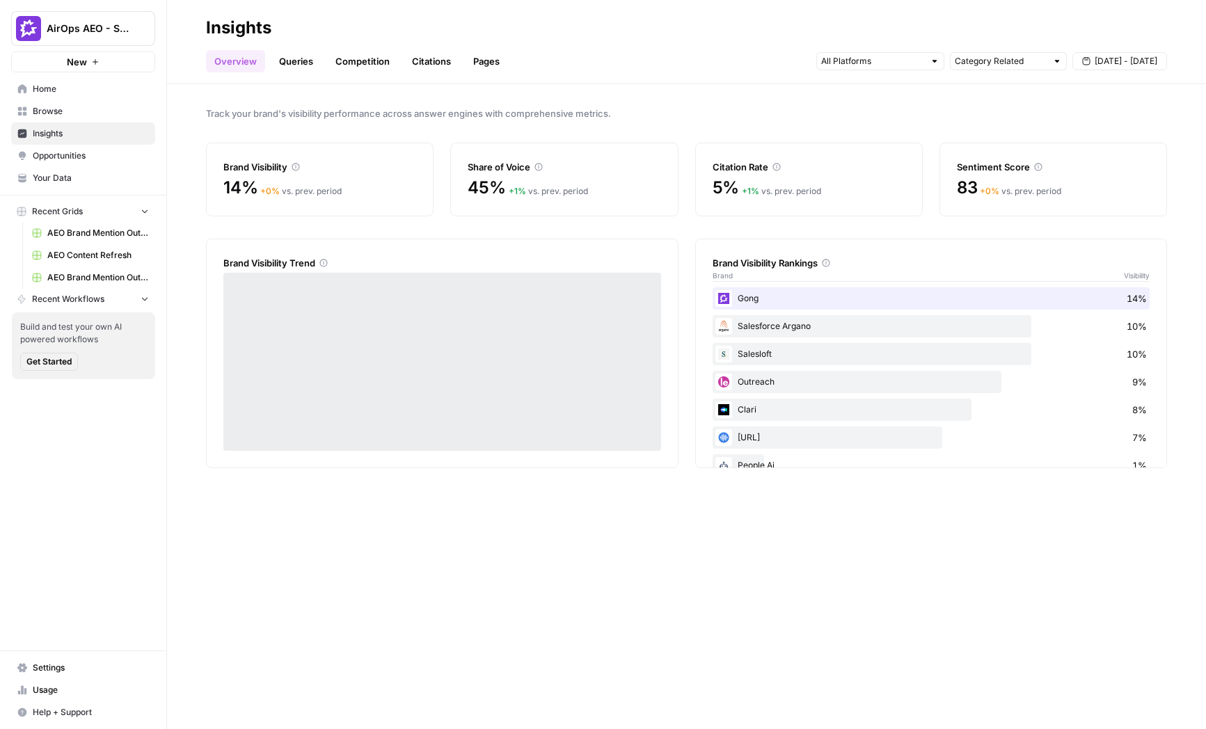
click at [84, 153] on span "Opportunities" at bounding box center [91, 156] width 116 height 13
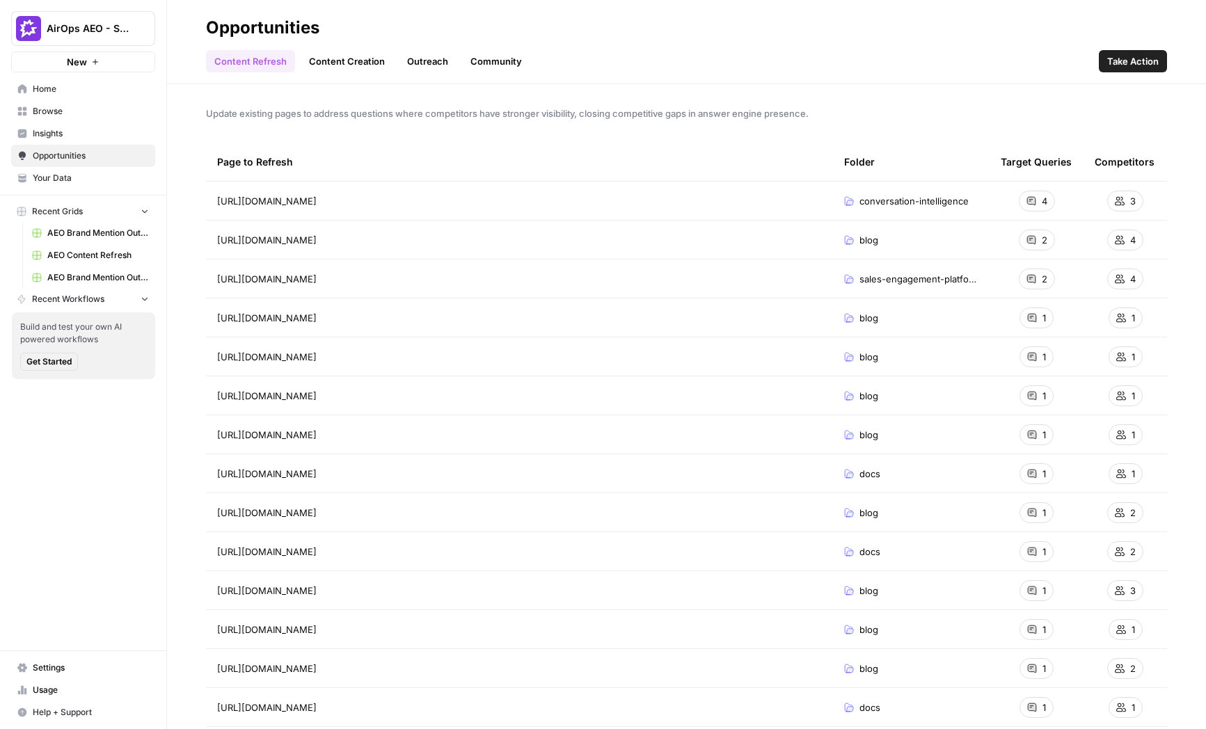
click at [335, 61] on link "Content Creation" at bounding box center [347, 61] width 93 height 22
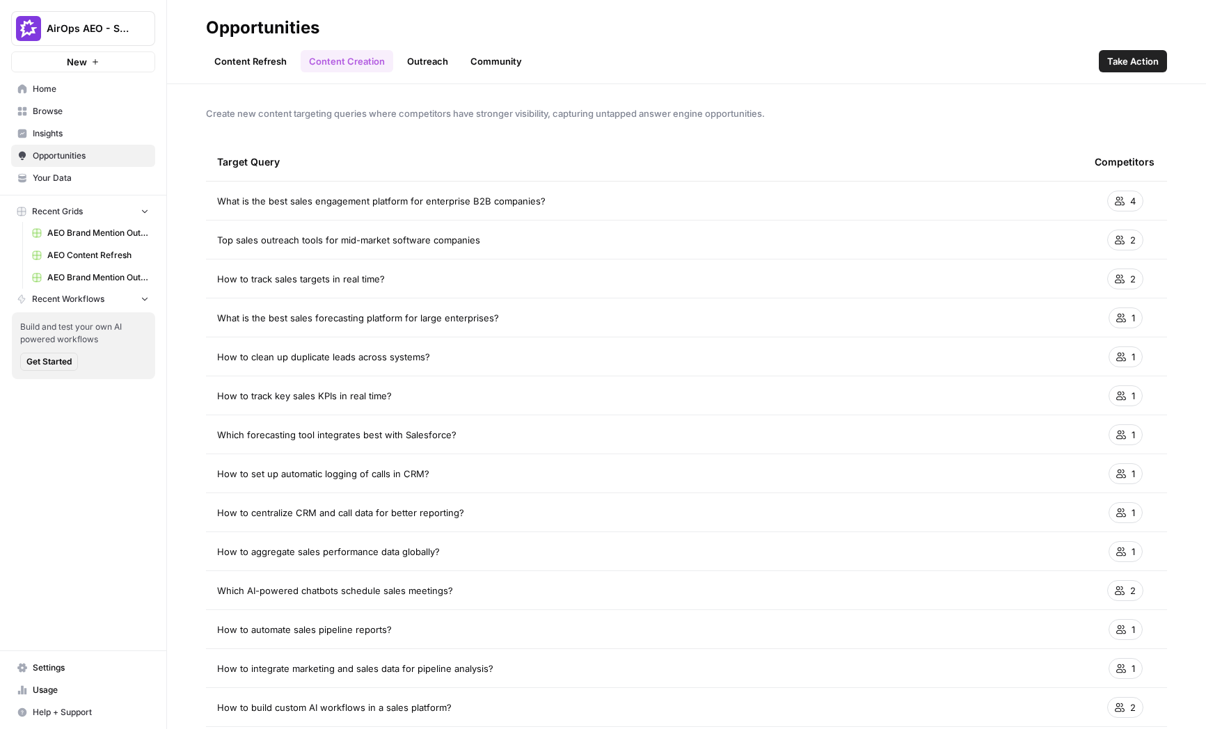
click at [1117, 54] on span "Take Action" at bounding box center [1133, 61] width 52 height 14
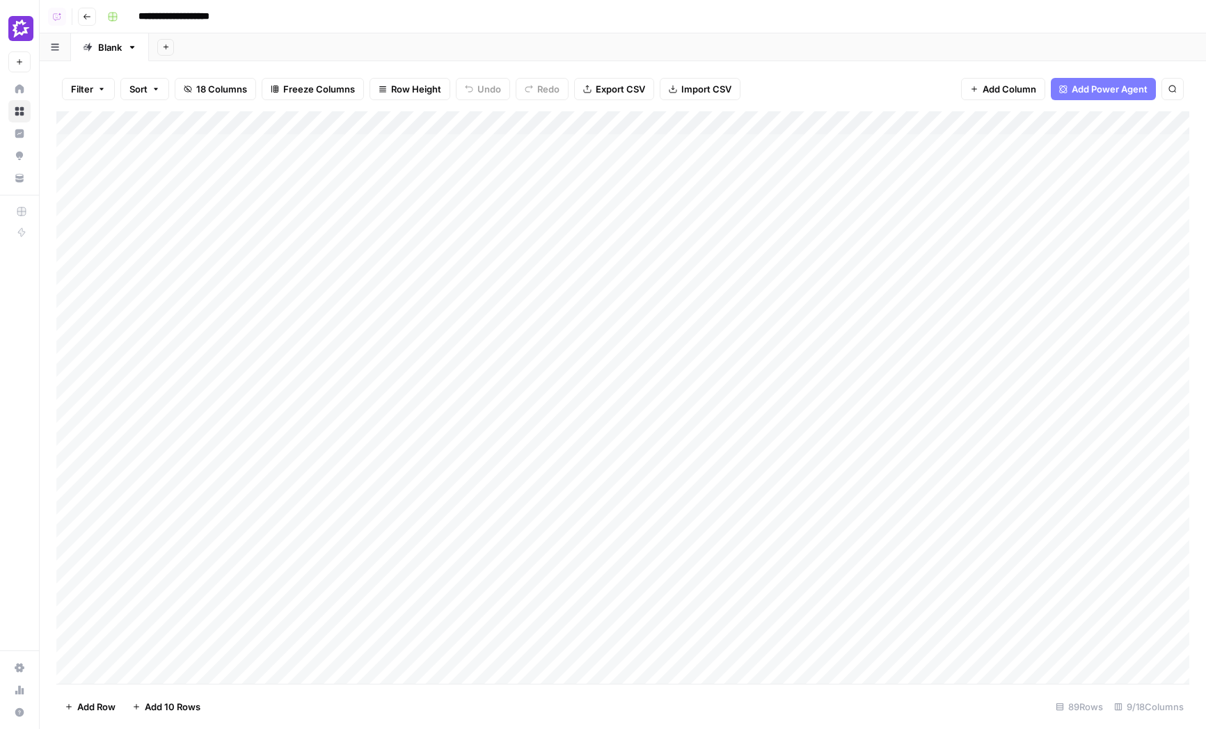
click at [336, 134] on div "Add Column" at bounding box center [622, 397] width 1133 height 573
click at [346, 150] on div "Add Column" at bounding box center [622, 397] width 1133 height 573
drag, startPoint x: 346, startPoint y: 150, endPoint x: 295, endPoint y: 516, distance: 368.9
click at [295, 516] on div "Add Column" at bounding box center [622, 397] width 1133 height 573
drag, startPoint x: 702, startPoint y: 182, endPoint x: 677, endPoint y: 437, distance: 256.7
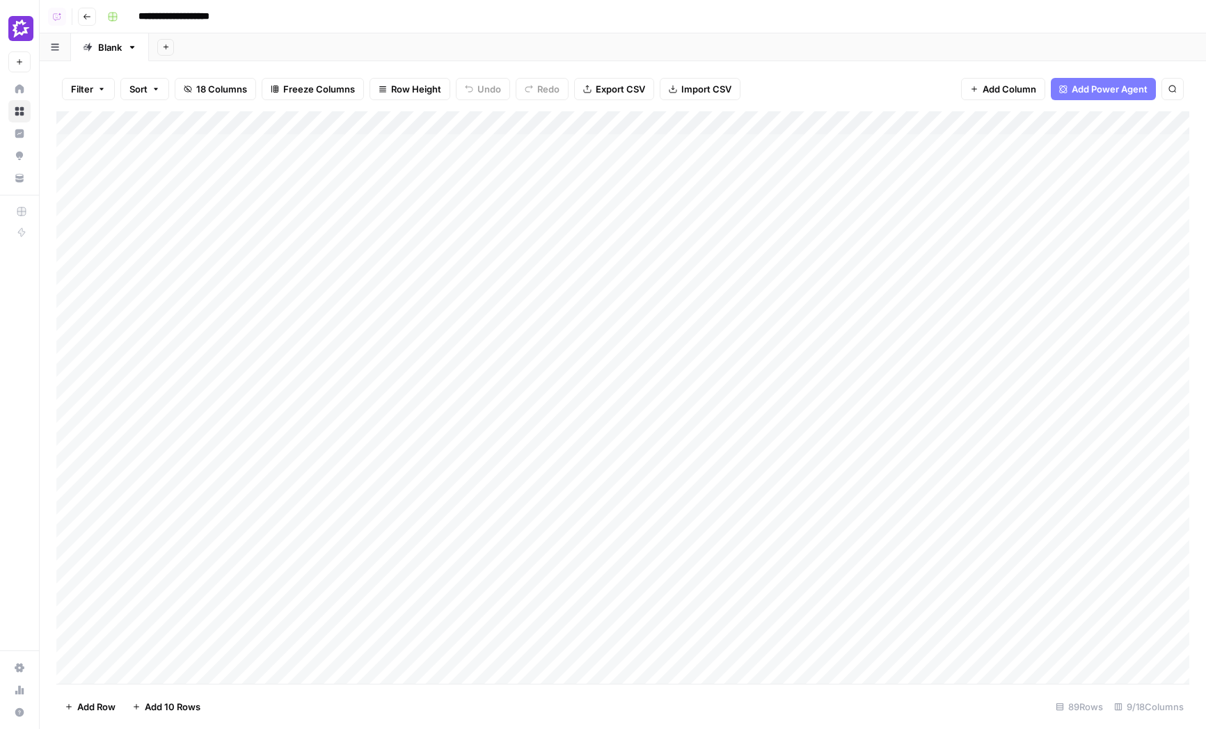
click at [677, 437] on div "Add Column" at bounding box center [622, 397] width 1133 height 573
drag, startPoint x: 351, startPoint y: 157, endPoint x: 351, endPoint y: 207, distance: 50.1
click at [351, 207] on div "Add Column" at bounding box center [622, 397] width 1133 height 573
click at [352, 260] on div "Add Column" at bounding box center [622, 397] width 1133 height 573
click at [352, 279] on div "Add Column" at bounding box center [622, 397] width 1133 height 573
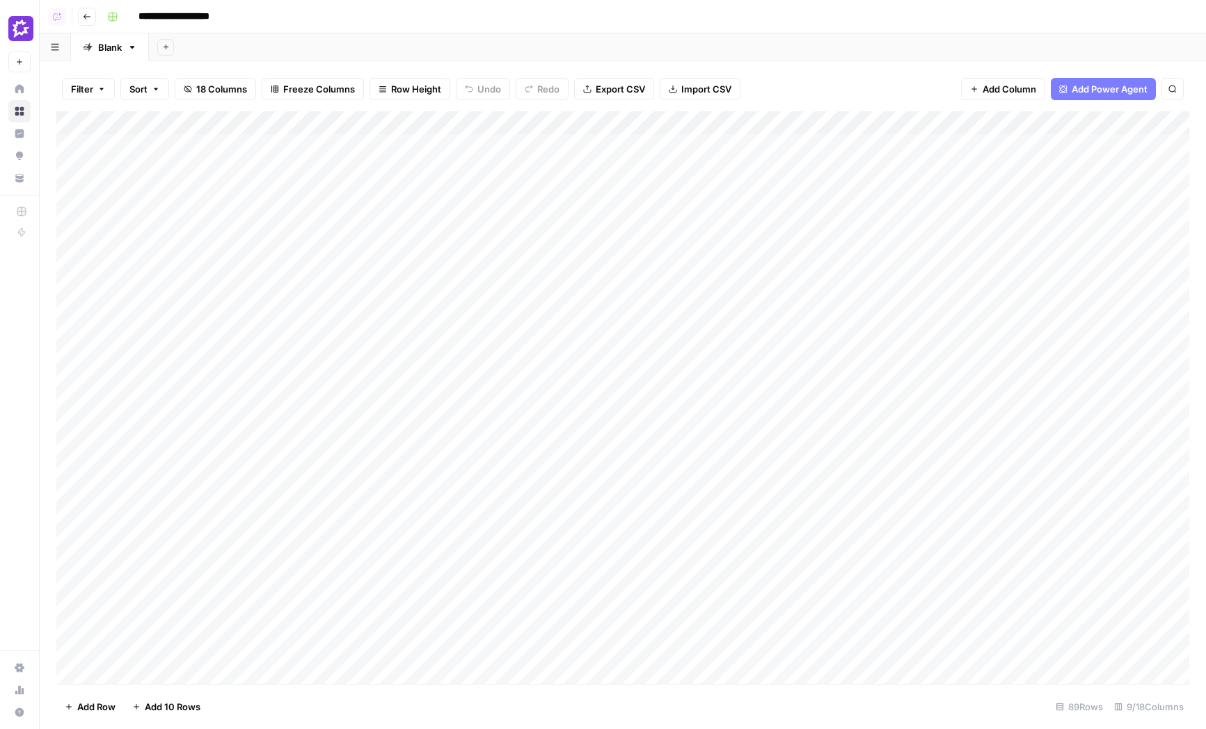
click at [352, 296] on div "Add Column" at bounding box center [622, 397] width 1133 height 573
click at [884, 144] on div "Add Column" at bounding box center [622, 397] width 1133 height 573
click at [853, 170] on div "Add Column" at bounding box center [622, 397] width 1133 height 573
click at [564, 143] on div "Add Column" at bounding box center [622, 397] width 1133 height 573
click at [550, 170] on div "Add Column" at bounding box center [622, 397] width 1133 height 573
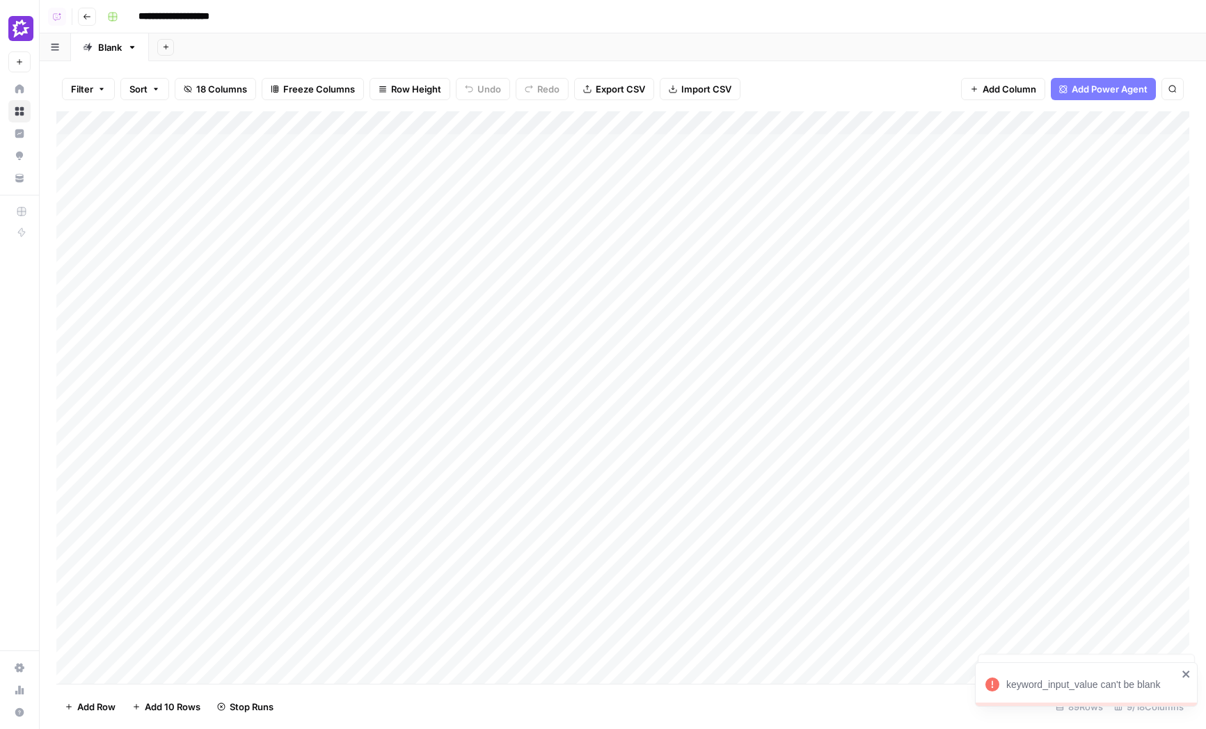
click at [541, 192] on div "Add Column" at bounding box center [622, 397] width 1133 height 573
click at [541, 215] on div "Add Column" at bounding box center [622, 397] width 1133 height 573
click at [539, 242] on div "Add Column" at bounding box center [622, 397] width 1133 height 573
click at [535, 206] on div "Add Column" at bounding box center [622, 397] width 1133 height 573
click at [839, 125] on div "Add Column" at bounding box center [622, 397] width 1133 height 573
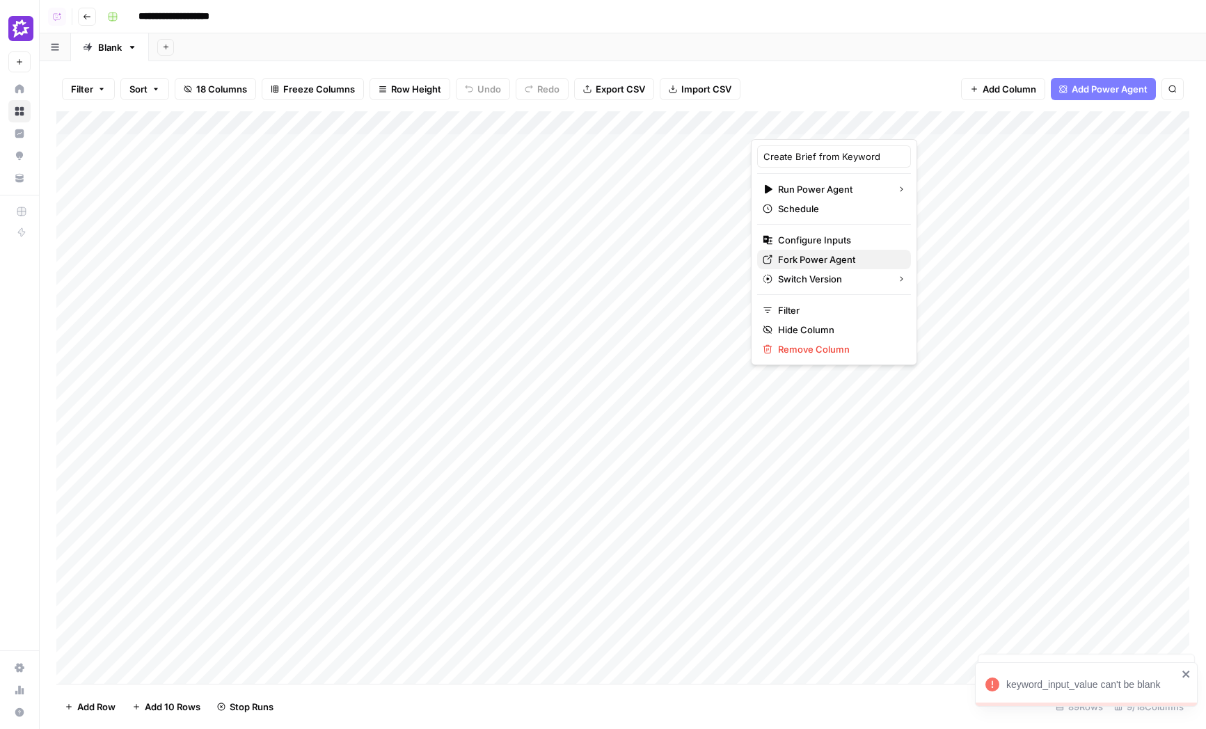
click at [806, 258] on span "Fork Power Agent" at bounding box center [839, 260] width 122 height 14
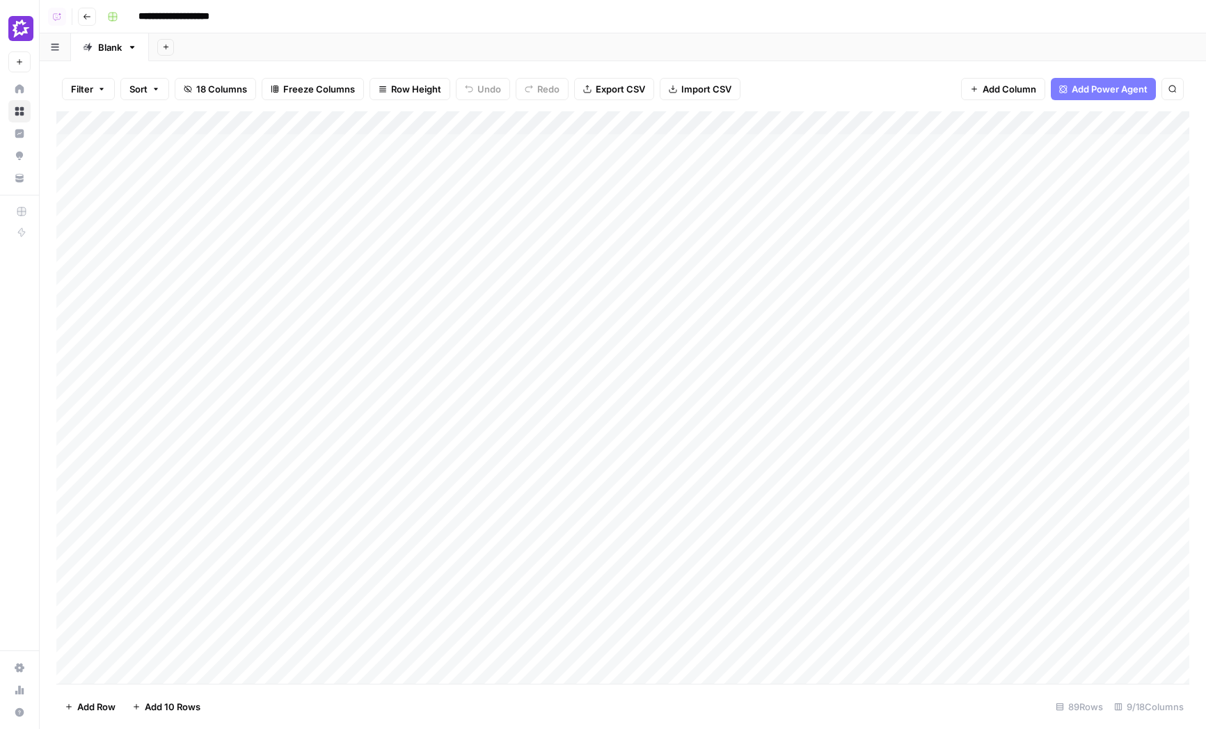
drag, startPoint x: 967, startPoint y: 148, endPoint x: 967, endPoint y: 295, distance: 146.9
click at [967, 295] on div "Add Column" at bounding box center [622, 397] width 1133 height 573
click at [496, 164] on div "Add Column" at bounding box center [622, 397] width 1133 height 573
click at [765, 159] on div "Add Column" at bounding box center [622, 397] width 1133 height 573
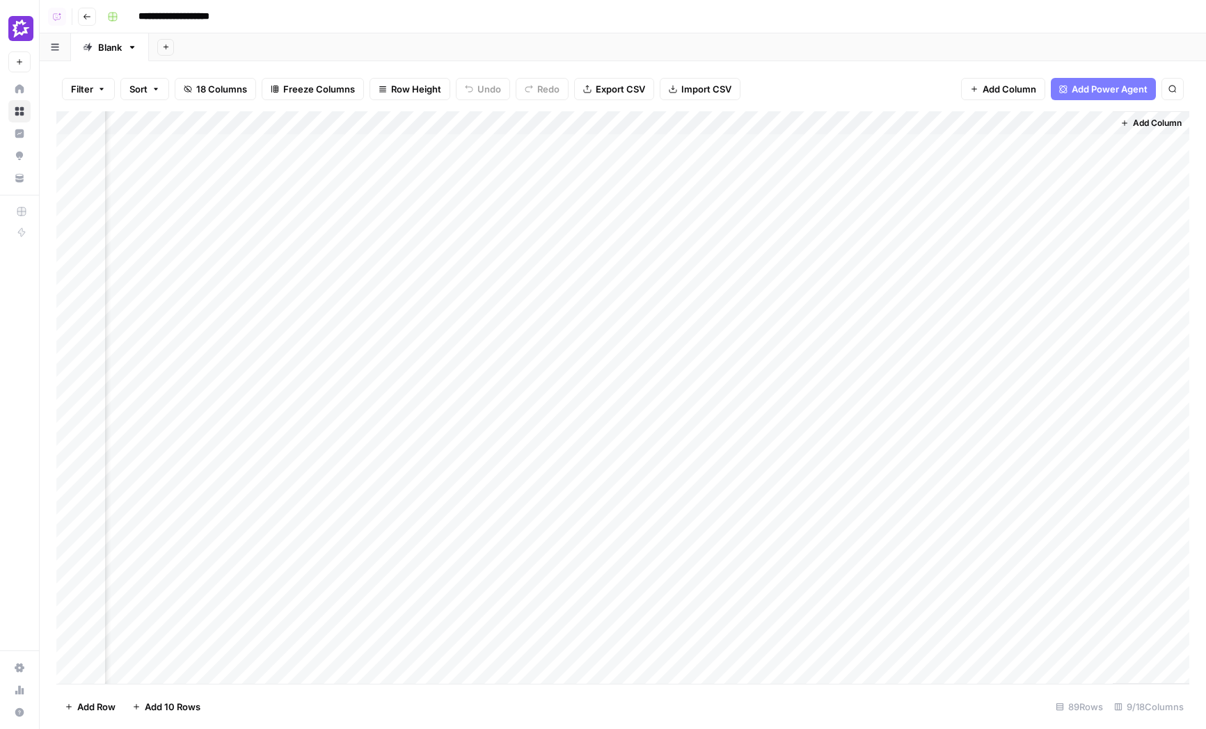
click at [789, 229] on div "Add Column" at bounding box center [622, 397] width 1133 height 573
click at [789, 292] on div "Add Column" at bounding box center [622, 397] width 1133 height 573
drag, startPoint x: 351, startPoint y: 166, endPoint x: 342, endPoint y: 510, distance: 344.0
click at [342, 510] on div "Add Column" at bounding box center [622, 397] width 1133 height 573
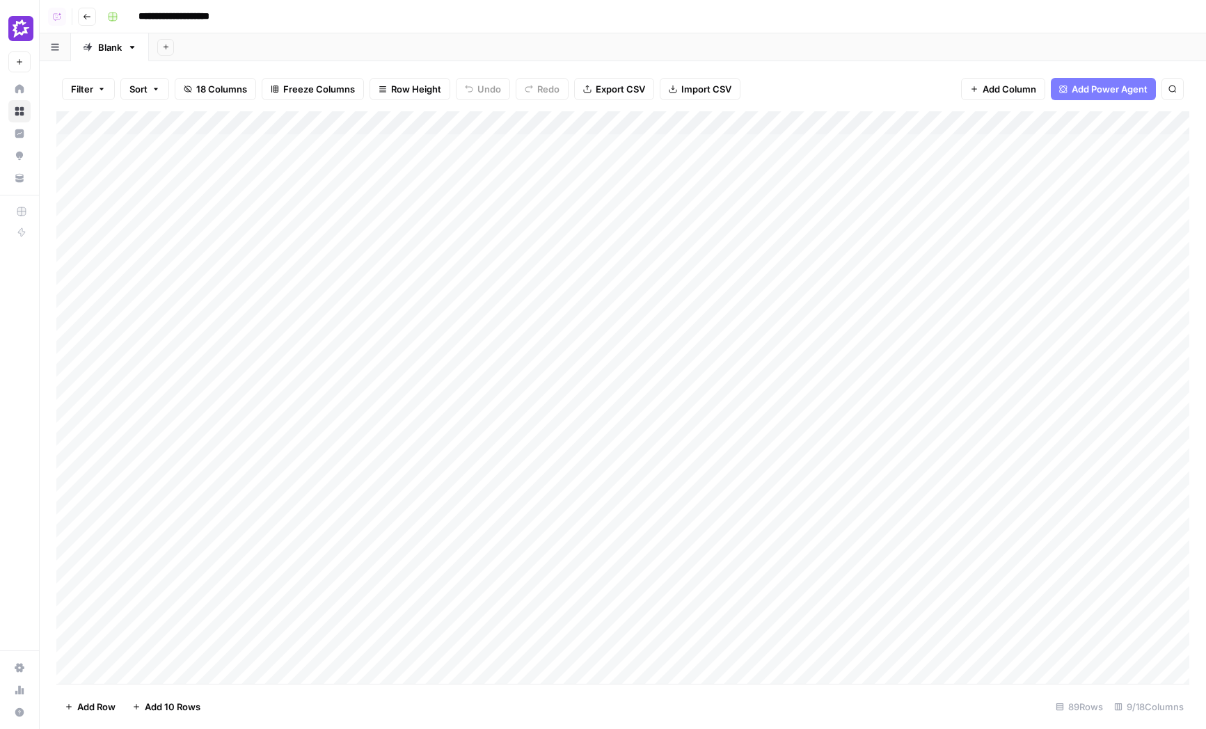
drag, startPoint x: 691, startPoint y: 315, endPoint x: 691, endPoint y: 404, distance: 89.1
click at [691, 404] on div "Add Column" at bounding box center [622, 397] width 1133 height 573
click at [670, 405] on div "Add Column" at bounding box center [622, 397] width 1133 height 573
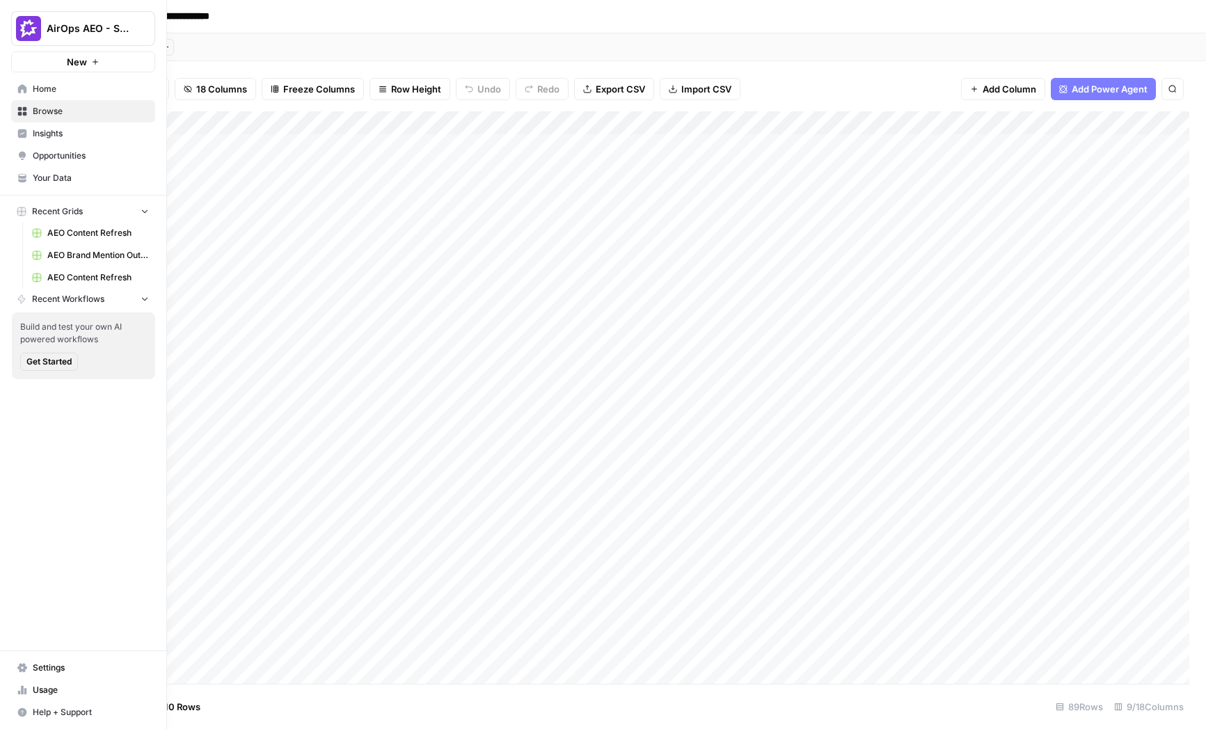
click at [74, 129] on span "Insights" at bounding box center [91, 133] width 116 height 13
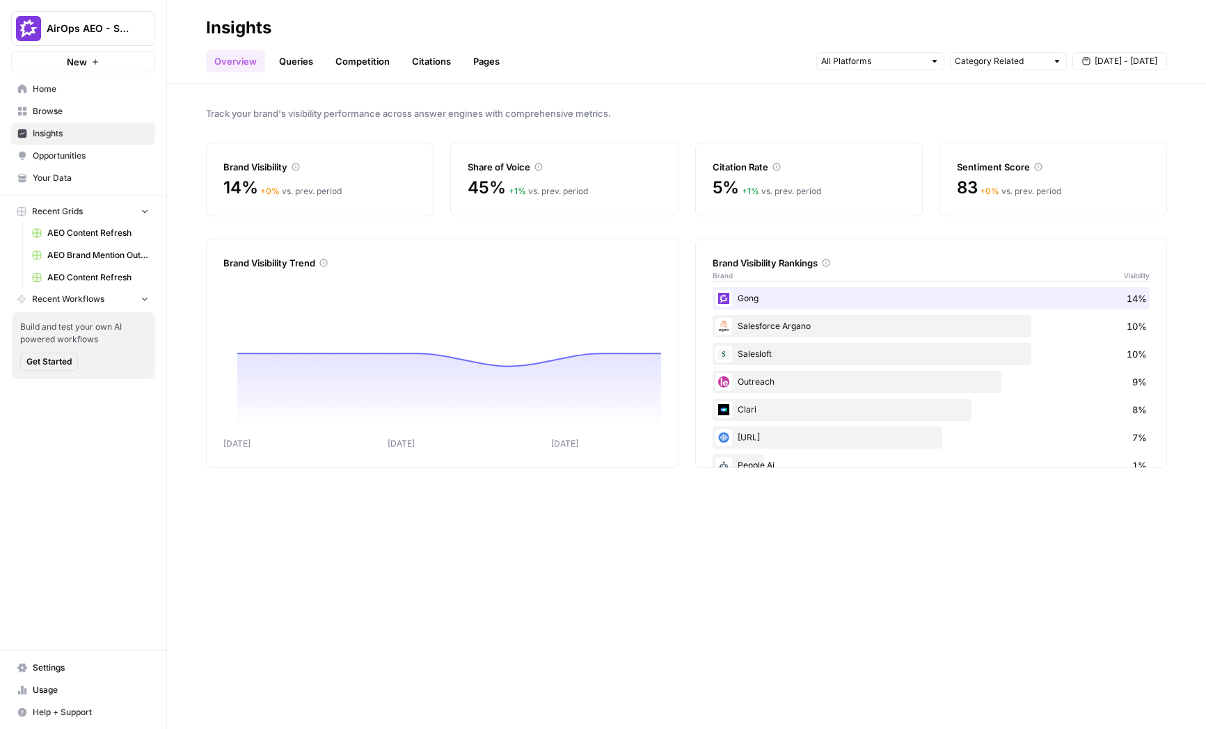
click at [85, 155] on span "Opportunities" at bounding box center [91, 156] width 116 height 13
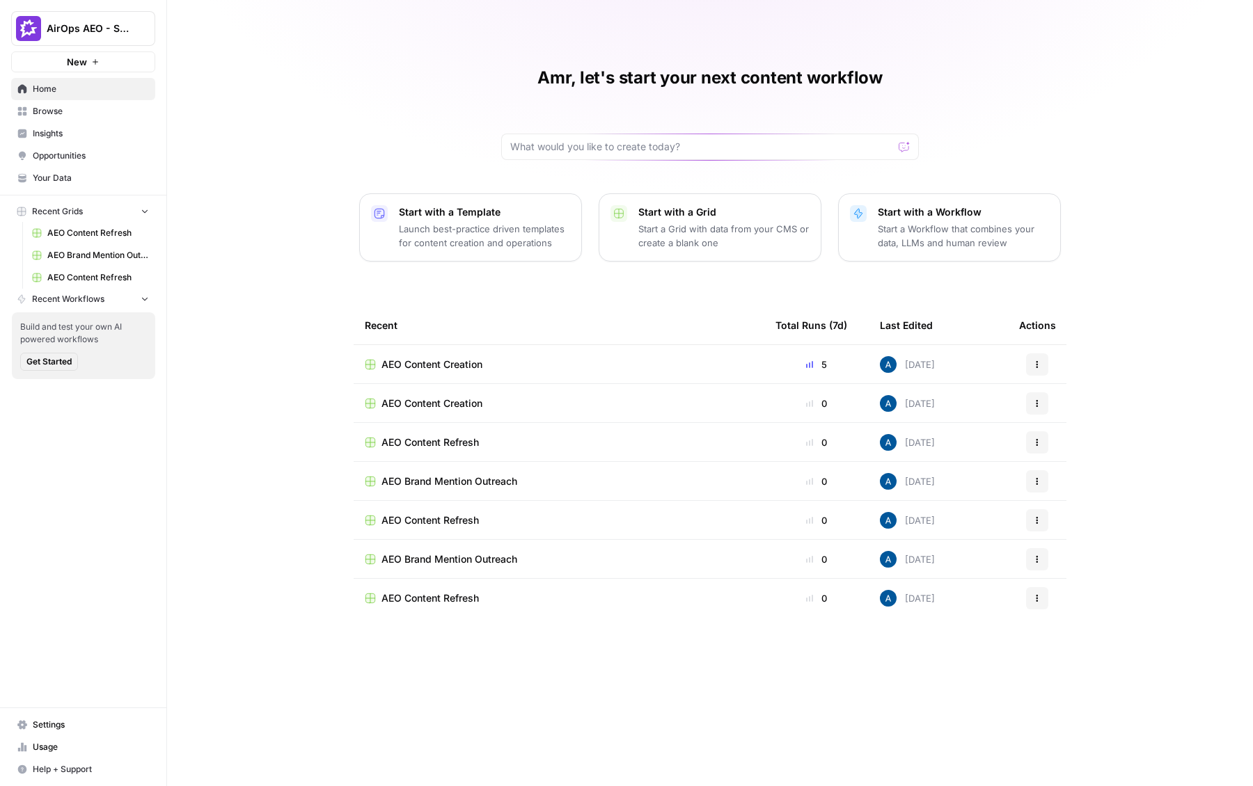
click at [87, 135] on span "Insights" at bounding box center [91, 133] width 116 height 13
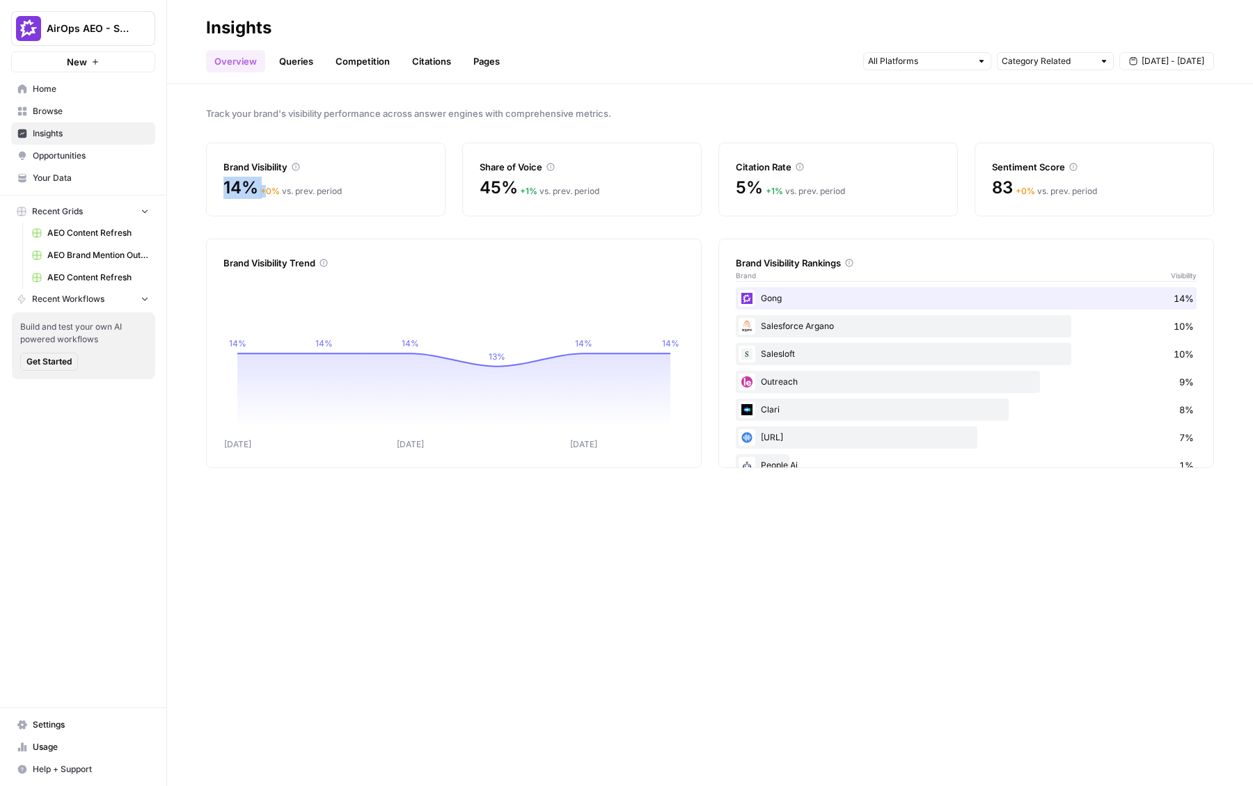
drag, startPoint x: 224, startPoint y: 197, endPoint x: 265, endPoint y: 197, distance: 41.1
click at [265, 197] on div "14% + 0 % vs. prev. period" at bounding box center [325, 188] width 205 height 22
drag, startPoint x: 235, startPoint y: 190, endPoint x: 260, endPoint y: 190, distance: 25.1
click at [260, 190] on div "Brand Visibility 14% + 0 % vs. prev. period" at bounding box center [325, 180] width 239 height 74
click at [482, 187] on span "45%" at bounding box center [499, 188] width 38 height 22
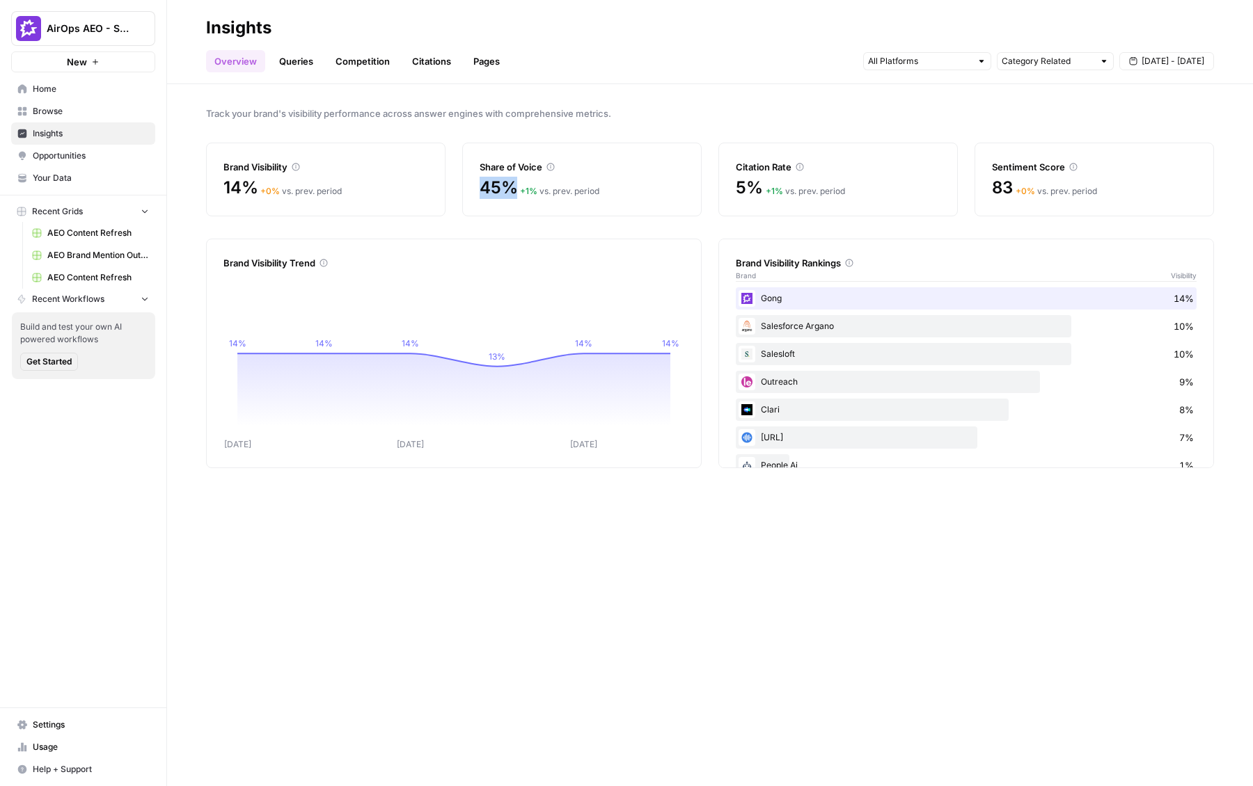
drag, startPoint x: 480, startPoint y: 187, endPoint x: 521, endPoint y: 187, distance: 40.4
click at [521, 187] on div "45% + 1 % vs. prev. period" at bounding box center [582, 188] width 205 height 22
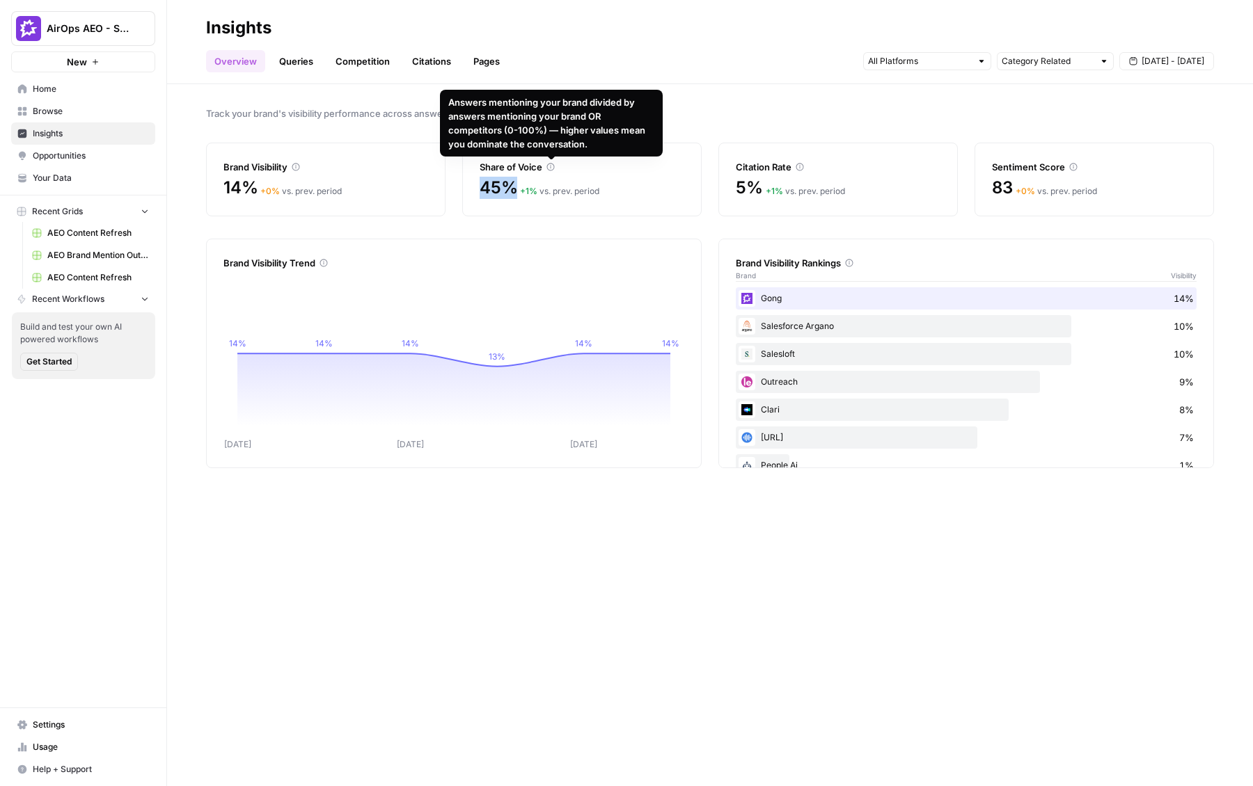
drag, startPoint x: 475, startPoint y: 194, endPoint x: 512, endPoint y: 194, distance: 36.2
click at [512, 194] on div "Share of Voice 45% + 1 % vs. prev. period" at bounding box center [581, 180] width 239 height 74
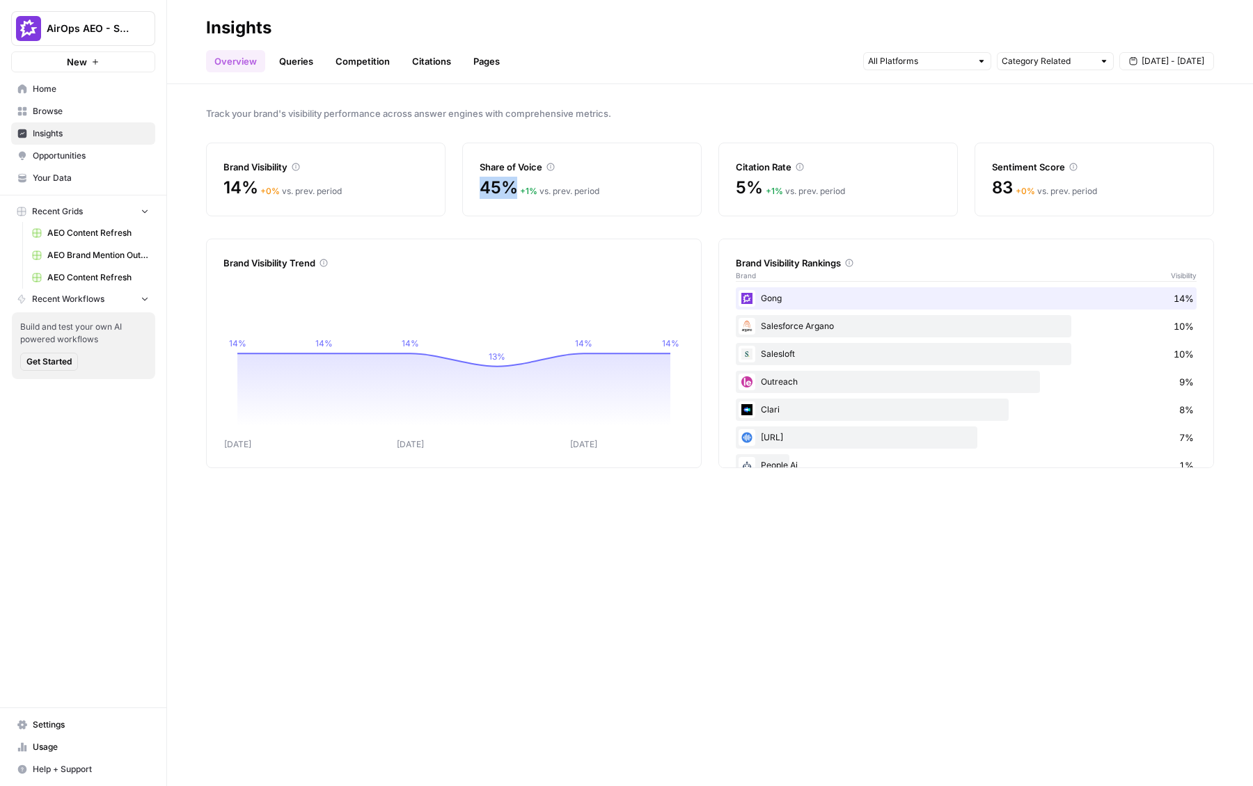
drag, startPoint x: 482, startPoint y: 190, endPoint x: 515, endPoint y: 191, distance: 33.4
click at [515, 191] on div "Share of Voice 45% + 1 % vs. prev. period" at bounding box center [581, 180] width 239 height 74
drag, startPoint x: 471, startPoint y: 193, endPoint x: 525, endPoint y: 196, distance: 55.0
click at [525, 196] on div "Share of Voice 45% + 1 % vs. prev. period" at bounding box center [581, 180] width 239 height 74
drag, startPoint x: 509, startPoint y: 187, endPoint x: 541, endPoint y: 187, distance: 32.7
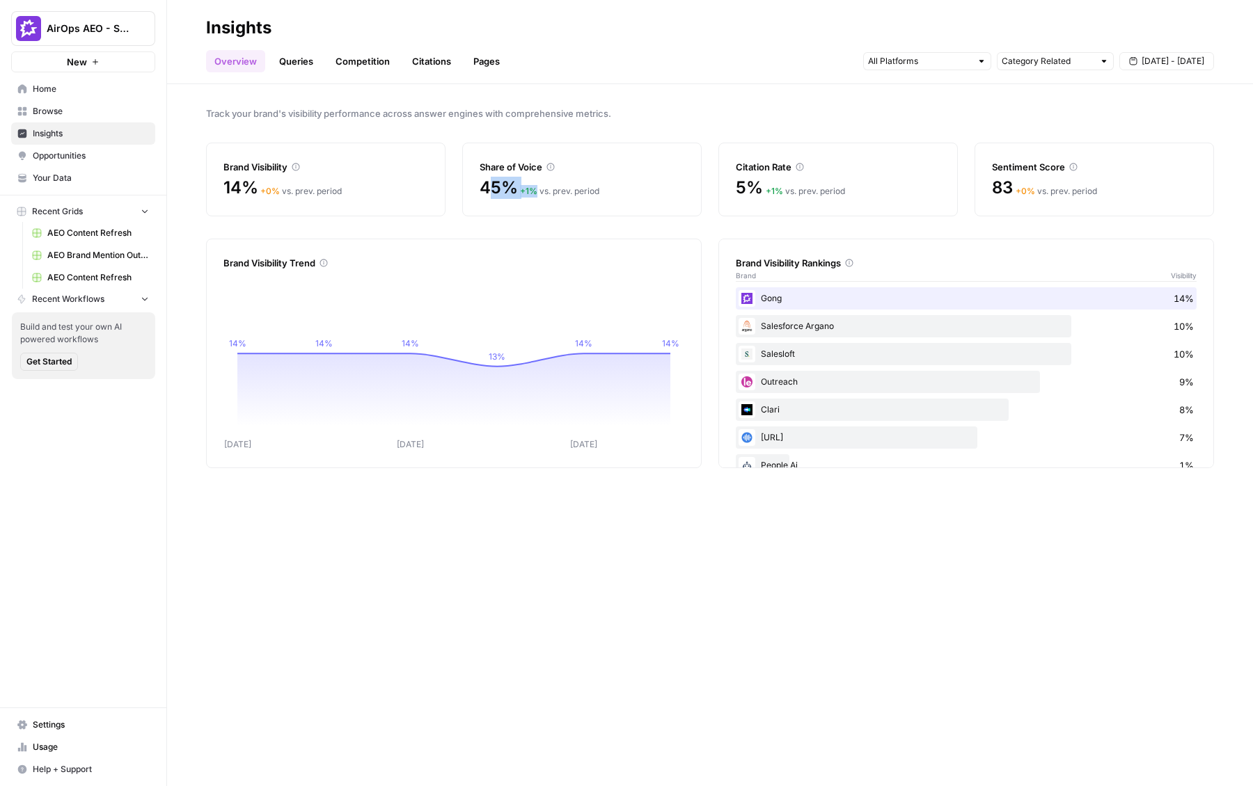
click at [541, 187] on div "45% + 1 % vs. prev. period" at bounding box center [582, 188] width 205 height 22
drag, startPoint x: 725, startPoint y: 187, endPoint x: 796, endPoint y: 189, distance: 71.7
click at [782, 189] on div "Citation Rate 5% + 1 % vs. prev. period" at bounding box center [837, 180] width 239 height 74
drag, startPoint x: 731, startPoint y: 178, endPoint x: 855, endPoint y: 182, distance: 124.7
click at [782, 182] on div "Citation Rate 5% + 1 % vs. prev. period" at bounding box center [837, 180] width 239 height 74
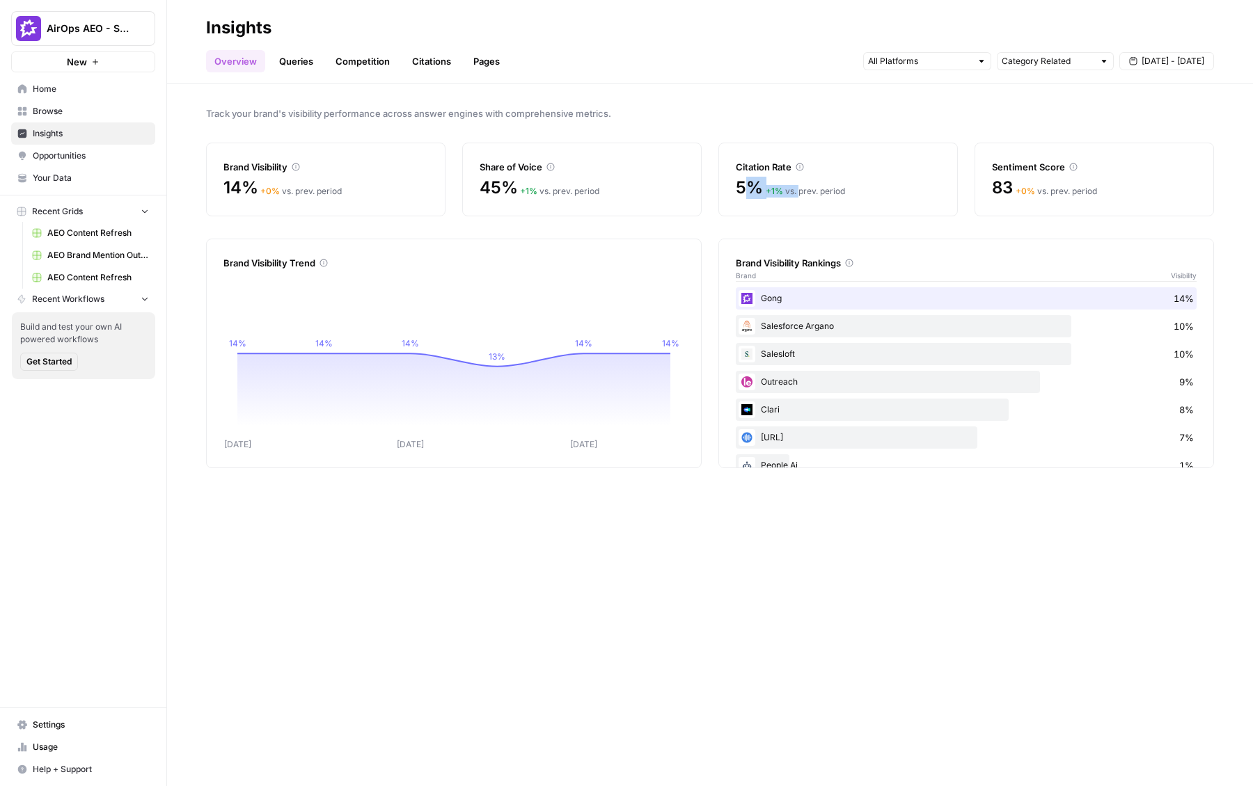
drag, startPoint x: 762, startPoint y: 193, endPoint x: 802, endPoint y: 192, distance: 39.7
click at [782, 192] on div "5% + 1 % vs. prev. period" at bounding box center [838, 188] width 205 height 22
drag, startPoint x: 735, startPoint y: 178, endPoint x: 879, endPoint y: 189, distance: 144.5
click at [782, 189] on div "Citation Rate 5% + 1 % vs. prev. period" at bounding box center [837, 180] width 239 height 74
drag, startPoint x: 996, startPoint y: 184, endPoint x: 1013, endPoint y: 184, distance: 17.4
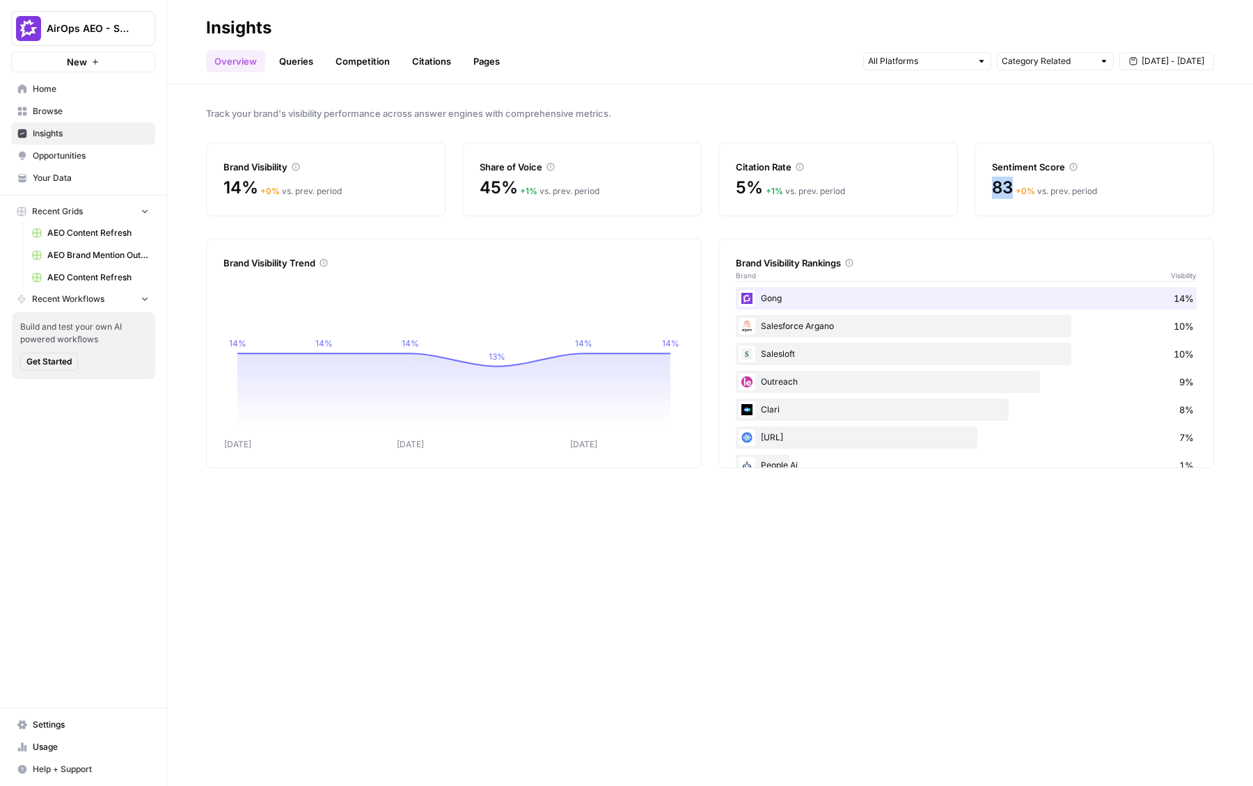
click at [782, 184] on div "83 + 0 % vs. prev. period" at bounding box center [1094, 188] width 205 height 22
drag, startPoint x: 990, startPoint y: 186, endPoint x: 1018, endPoint y: 186, distance: 27.8
click at [782, 186] on div "Sentiment Score 83 + 0 % vs. prev. period" at bounding box center [1093, 180] width 239 height 74
drag, startPoint x: 761, startPoint y: 301, endPoint x: 786, endPoint y: 303, distance: 24.4
click at [782, 303] on div "Gong 14%" at bounding box center [966, 298] width 461 height 22
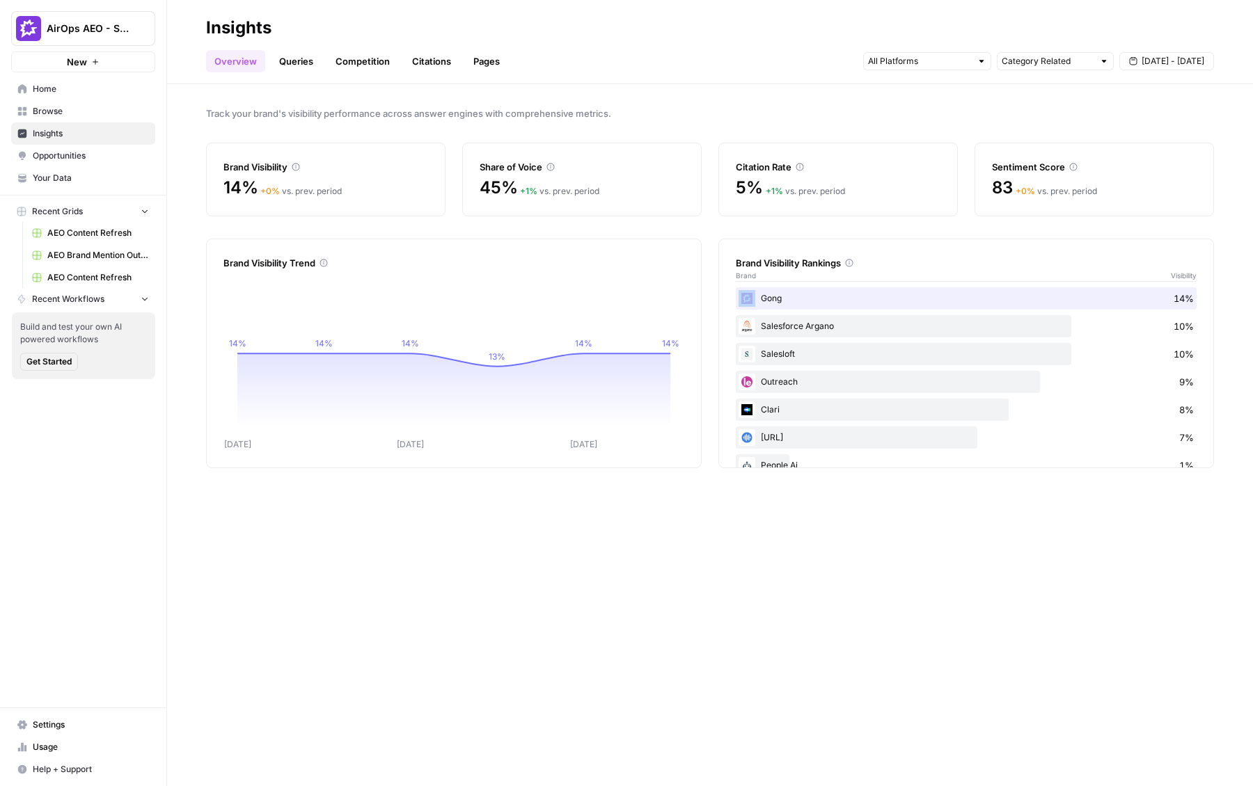
click at [782, 292] on div "Gong 14%" at bounding box center [966, 298] width 461 height 22
click at [292, 72] on header "Insights Overview Queries Competition Citations Pages Category Related Aug 30 -…" at bounding box center [710, 42] width 1086 height 84
click at [297, 65] on link "Queries" at bounding box center [296, 61] width 51 height 22
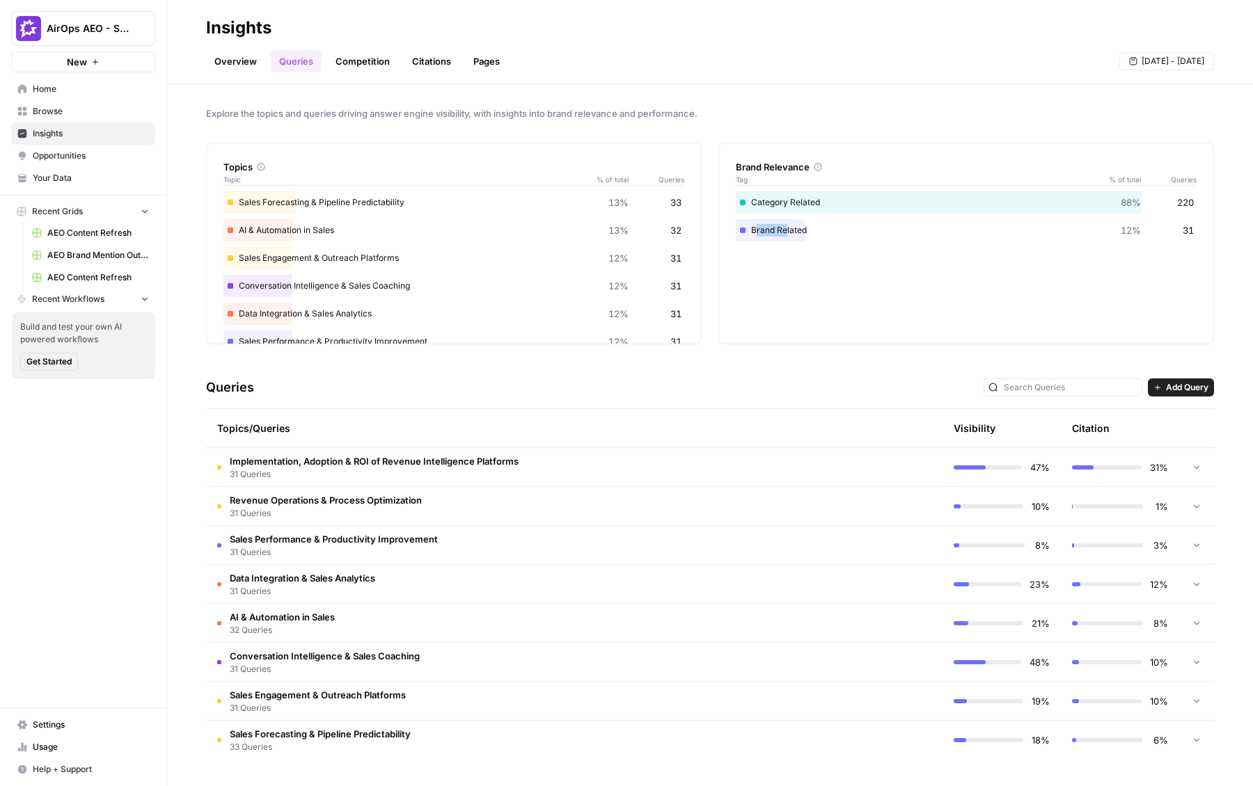
drag, startPoint x: 755, startPoint y: 229, endPoint x: 787, endPoint y: 229, distance: 32.0
click at [782, 229] on div "Brand Related 12% 31" at bounding box center [966, 230] width 461 height 22
drag, startPoint x: 750, startPoint y: 203, endPoint x: 849, endPoint y: 208, distance: 99.7
click at [782, 208] on div "Category Related 88% 220" at bounding box center [966, 202] width 461 height 22
drag, startPoint x: 252, startPoint y: 199, endPoint x: 305, endPoint y: 199, distance: 52.9
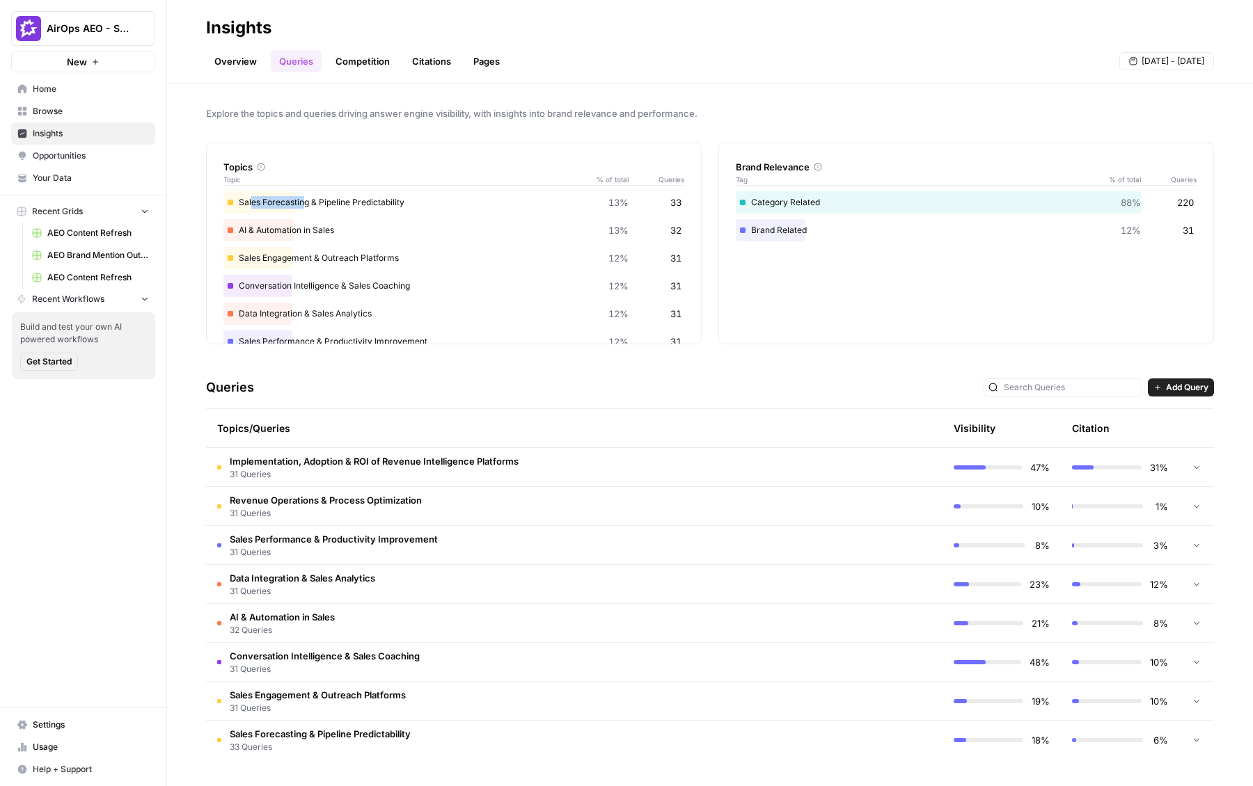
click at [305, 199] on div "Sales Forecasting & Pipeline Predictability 13% 33" at bounding box center [453, 202] width 461 height 22
drag, startPoint x: 246, startPoint y: 255, endPoint x: 298, endPoint y: 258, distance: 51.5
click at [297, 258] on div "Sales Engagement & Outreach Platforms 12% 31" at bounding box center [453, 258] width 461 height 22
click at [278, 286] on div "Conversation Intelligence & Sales Coaching 12% 31" at bounding box center [453, 286] width 461 height 22
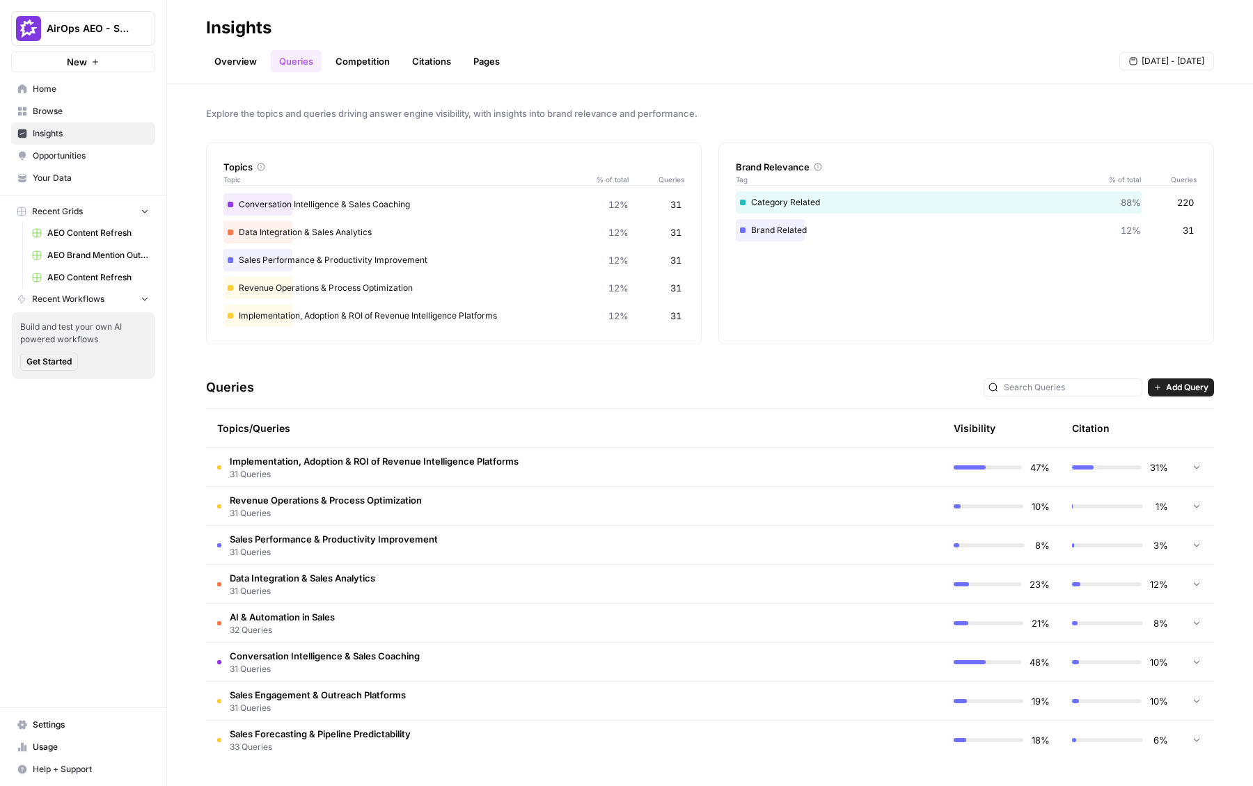
click at [389, 659] on span "Conversation Intelligence & Sales Coaching" at bounding box center [325, 656] width 190 height 14
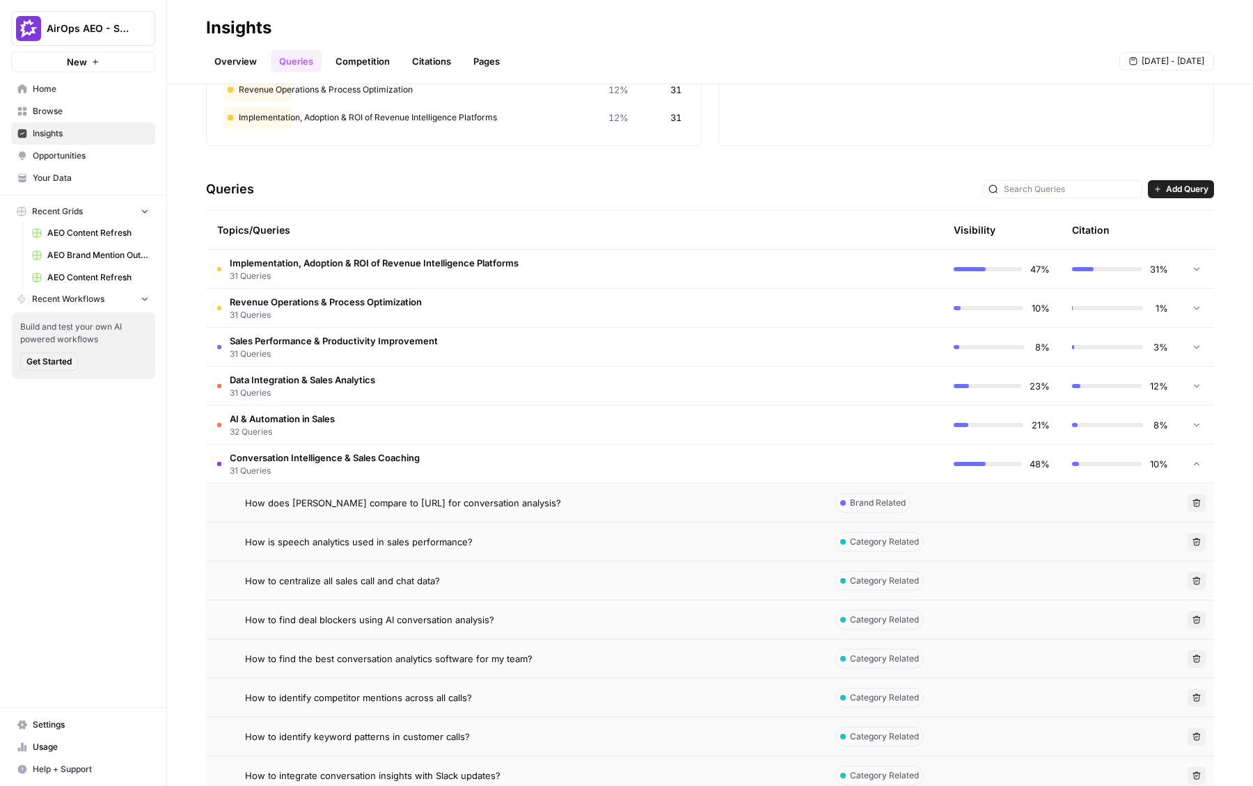
scroll to position [219, 0]
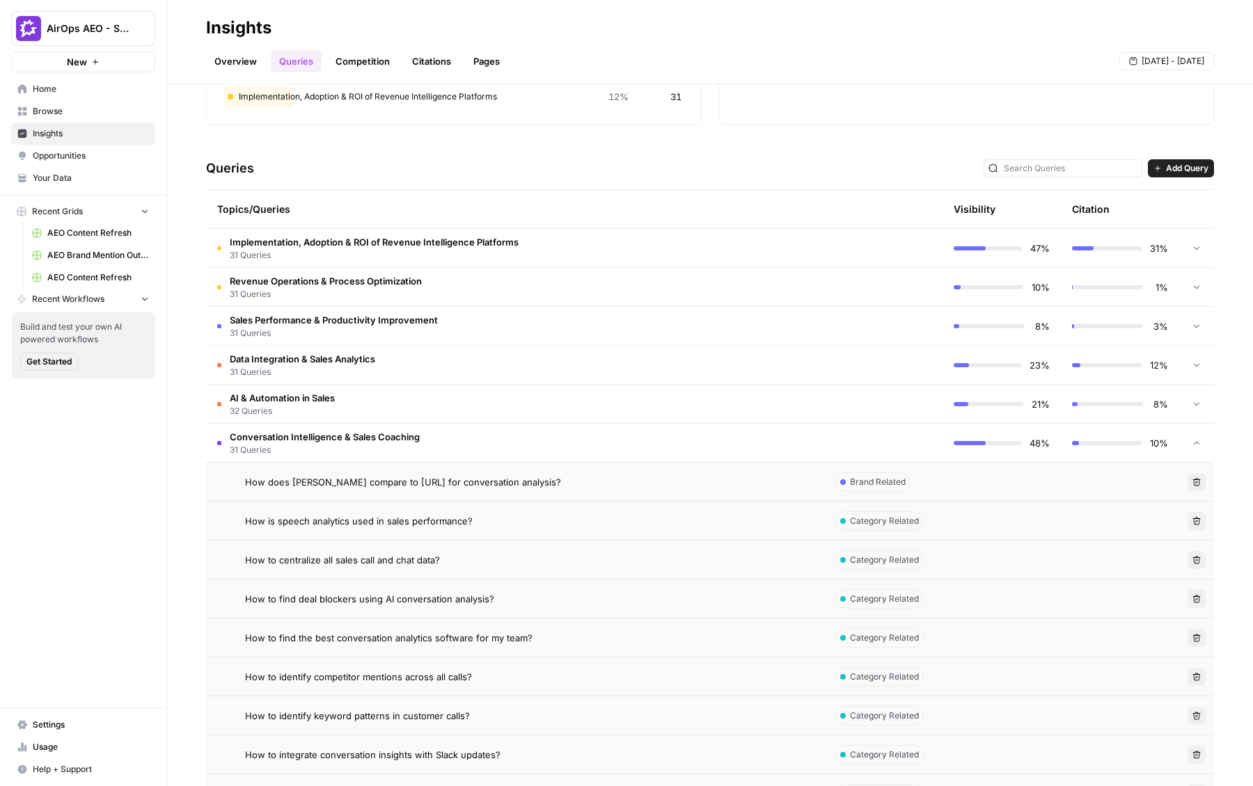
click at [368, 562] on span "How to centralize all sales call and chat data?" at bounding box center [342, 560] width 195 height 14
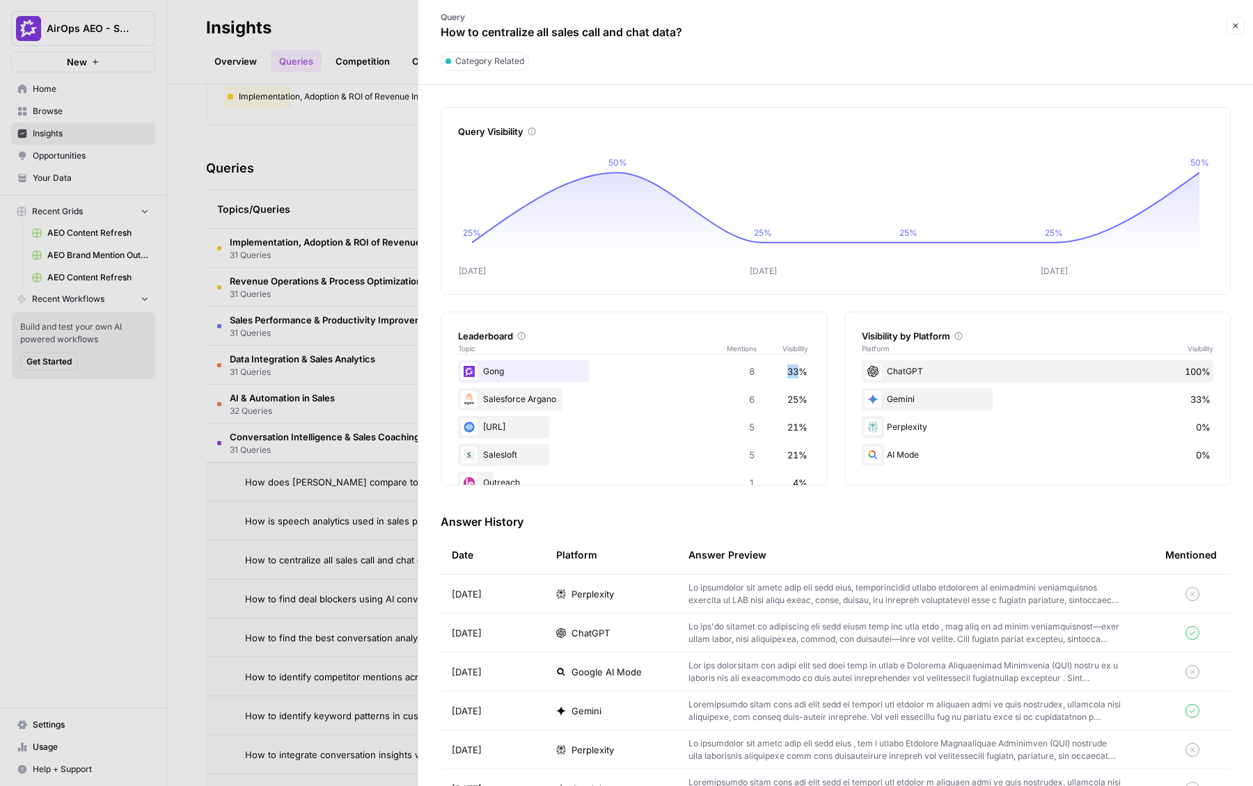
drag, startPoint x: 786, startPoint y: 373, endPoint x: 799, endPoint y: 373, distance: 12.5
click at [782, 373] on span "33%" at bounding box center [797, 372] width 20 height 14
drag, startPoint x: 798, startPoint y: 374, endPoint x: 812, endPoint y: 374, distance: 13.9
click at [782, 374] on div "Leaderboard Topic Mentions Visibility Gong 8 33% Salesforce Argano 6 25% Chorus…" at bounding box center [634, 399] width 387 height 174
drag, startPoint x: 878, startPoint y: 365, endPoint x: 933, endPoint y: 370, distance: 55.9
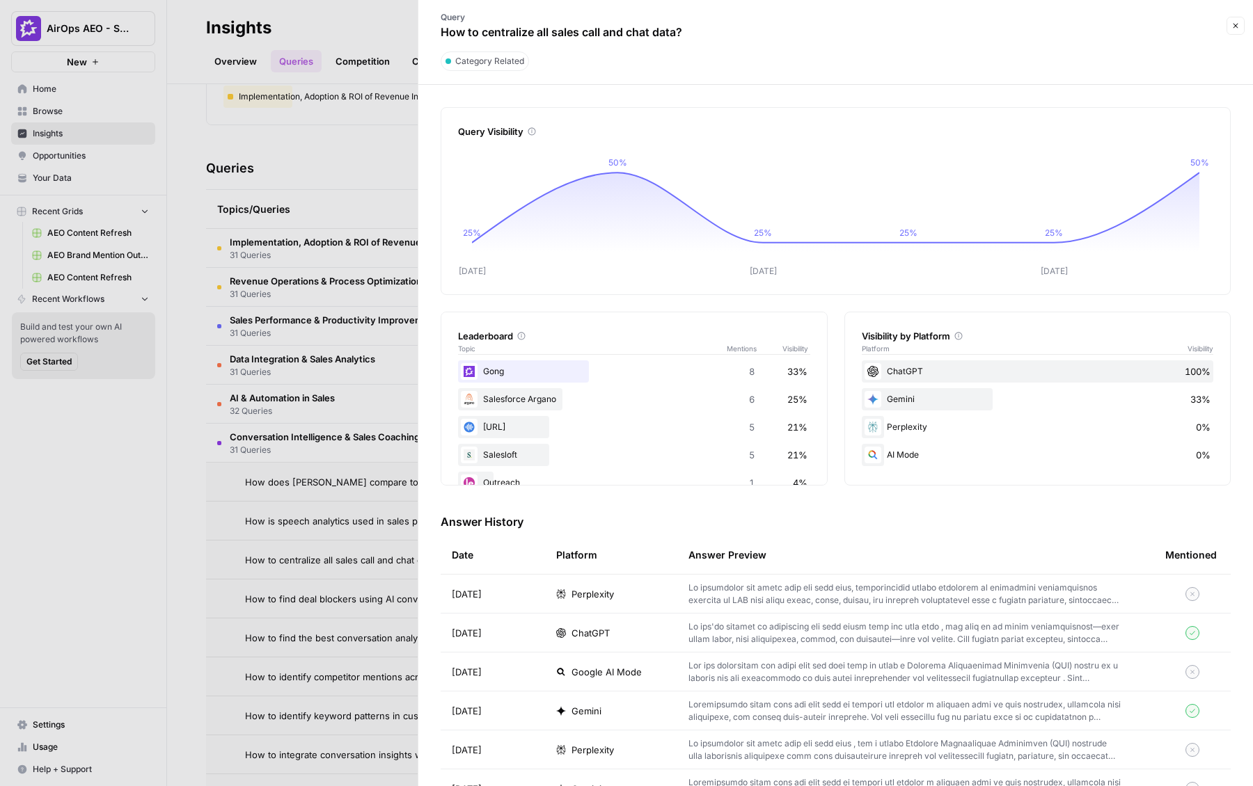
click at [782, 370] on div "ChatGPT 100%" at bounding box center [1038, 372] width 352 height 22
drag, startPoint x: 1181, startPoint y: 425, endPoint x: 1210, endPoint y: 453, distance: 40.4
click at [782, 453] on div "ChatGPT 100% Gemini 33% Perplexity 0% AI Mode 0%" at bounding box center [1038, 414] width 352 height 106
drag, startPoint x: 1217, startPoint y: 467, endPoint x: 888, endPoint y: 429, distance: 331.4
click at [782, 429] on div "Visibility by Platform Platform Visibility ChatGPT 100% Gemini 33% Perplexity 0…" at bounding box center [1037, 399] width 387 height 174
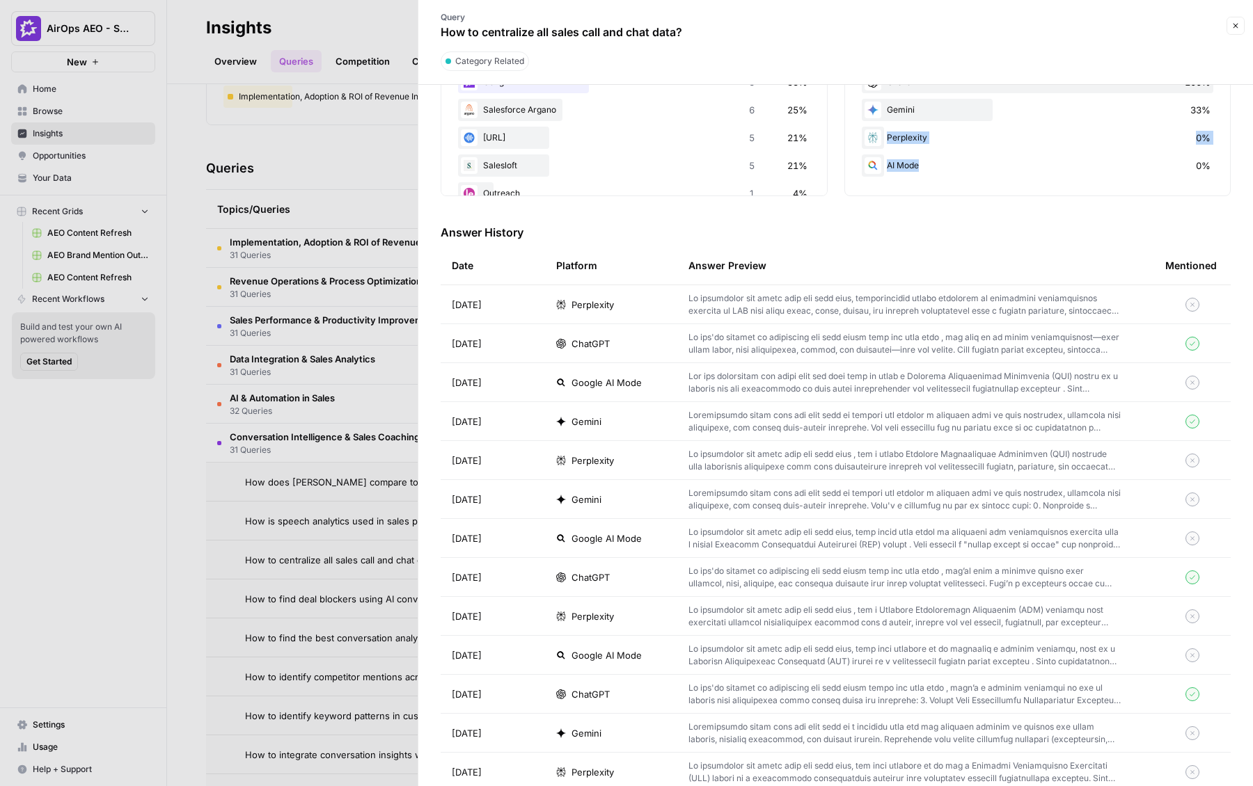
scroll to position [301, 0]
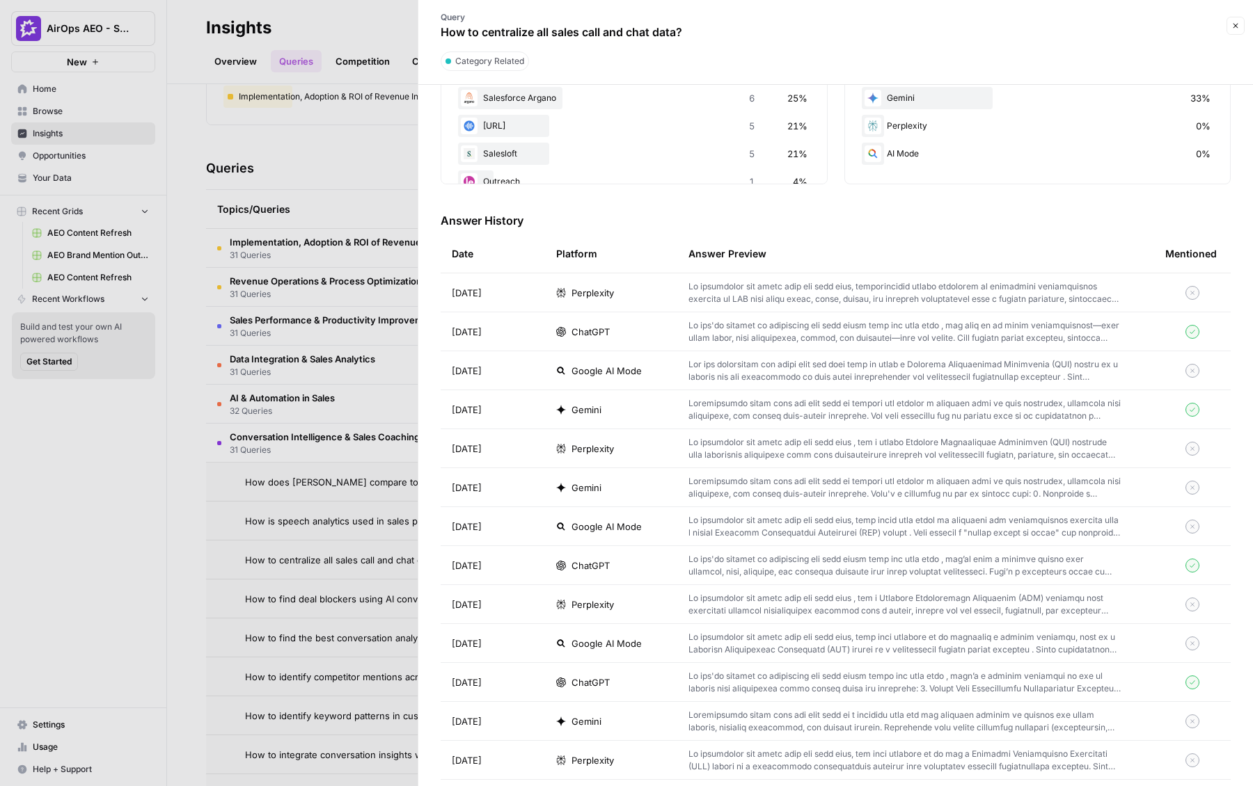
click at [782, 292] on p at bounding box center [904, 292] width 432 height 25
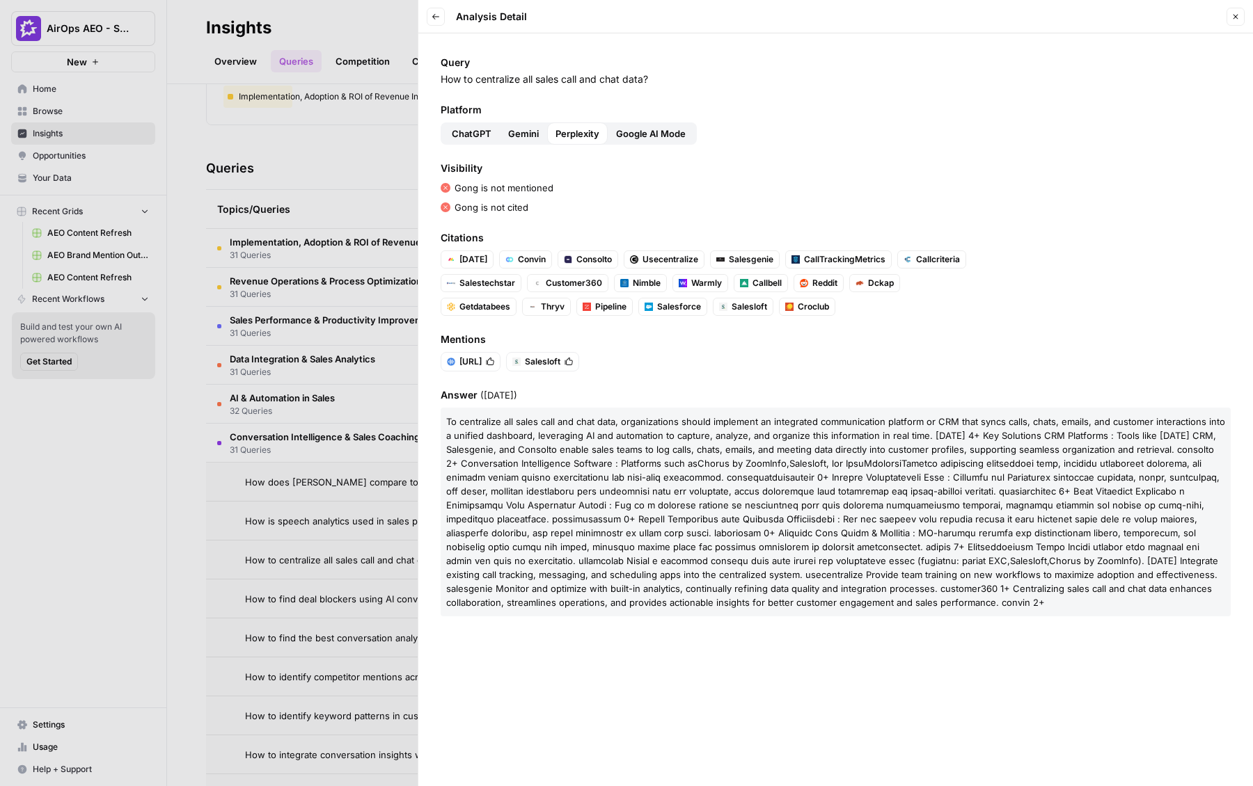
click at [428, 14] on button "Back" at bounding box center [436, 17] width 18 height 18
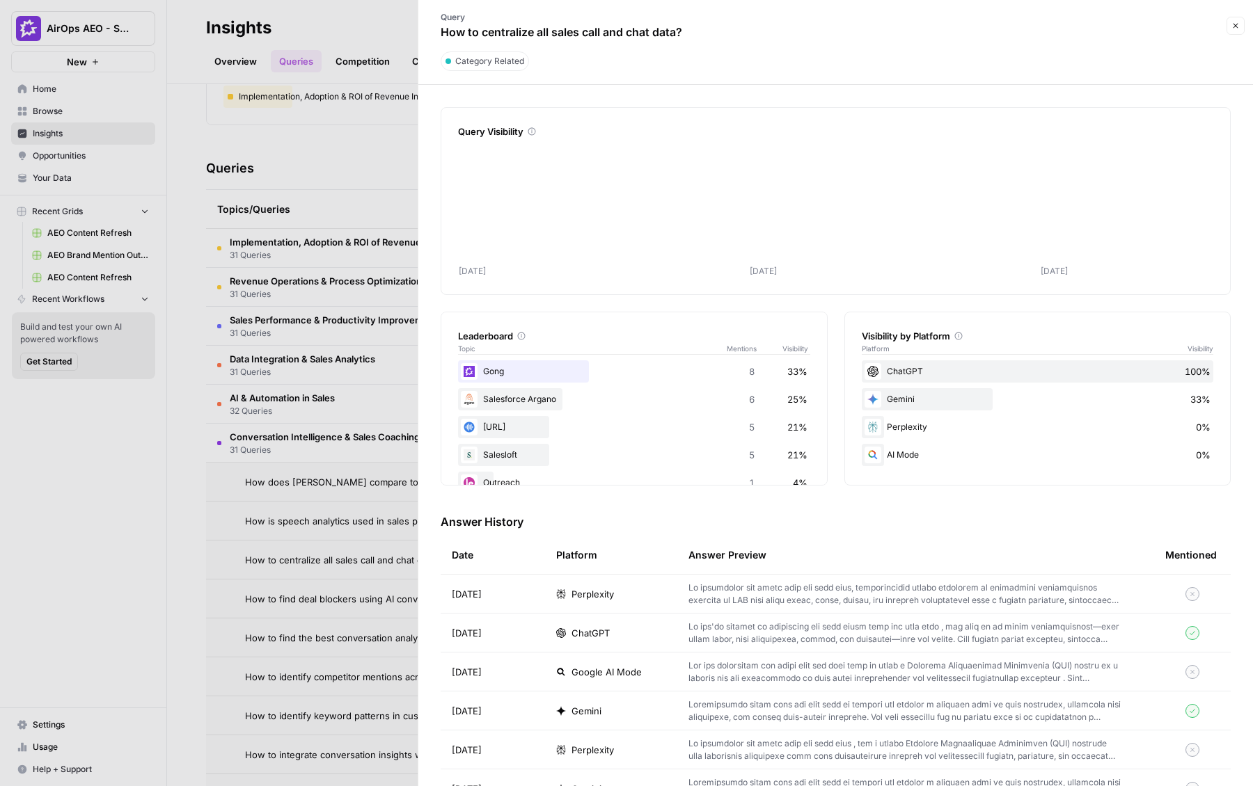
click at [356, 135] on div at bounding box center [626, 393] width 1253 height 786
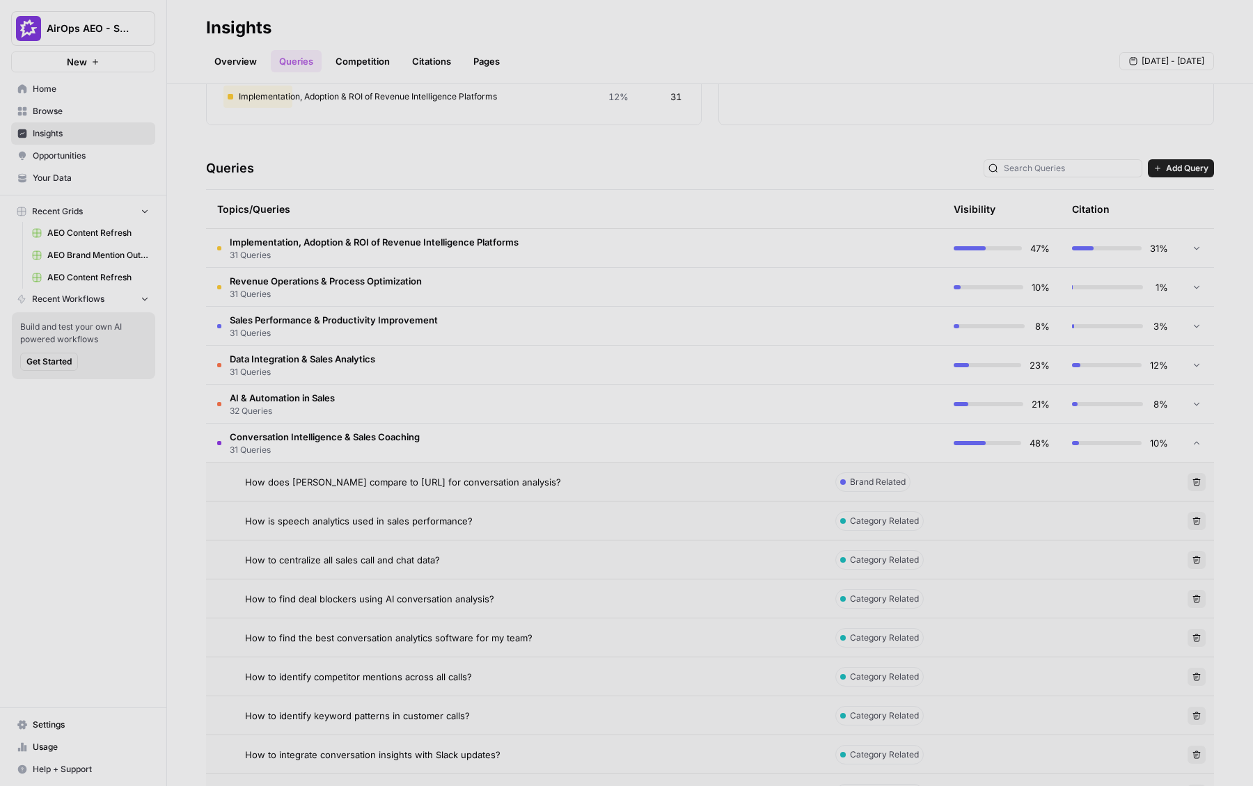
click at [356, 67] on link "Competition" at bounding box center [362, 61] width 71 height 22
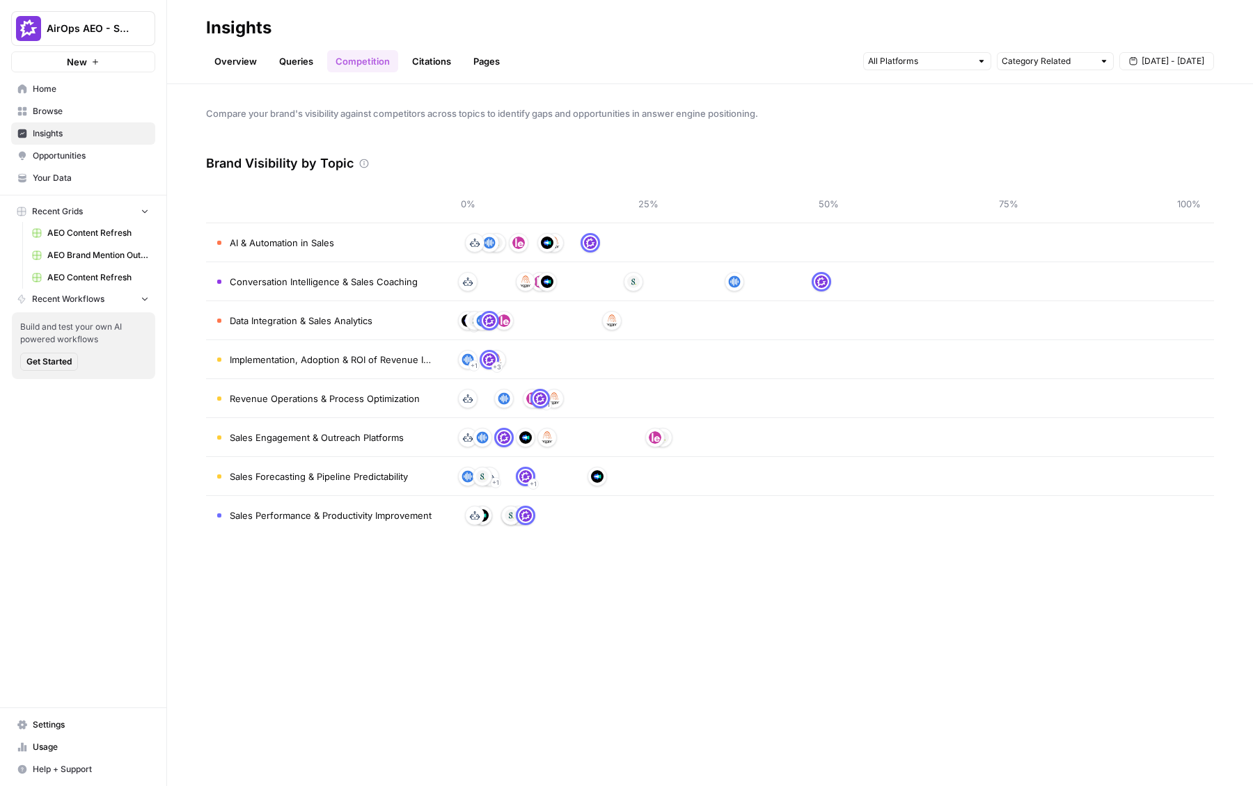
click at [271, 319] on span "Data Integration & Sales Analytics" at bounding box center [301, 321] width 143 height 14
drag, startPoint x: 273, startPoint y: 358, endPoint x: 338, endPoint y: 362, distance: 65.5
click at [338, 362] on span "Implementation, Adoption & ROI of Revenue Intelligence Platforms" at bounding box center [331, 360] width 202 height 14
drag, startPoint x: 349, startPoint y: 357, endPoint x: 408, endPoint y: 357, distance: 59.2
click at [408, 357] on span "Implementation, Adoption & ROI of Revenue Intelligence Platforms" at bounding box center [331, 360] width 202 height 14
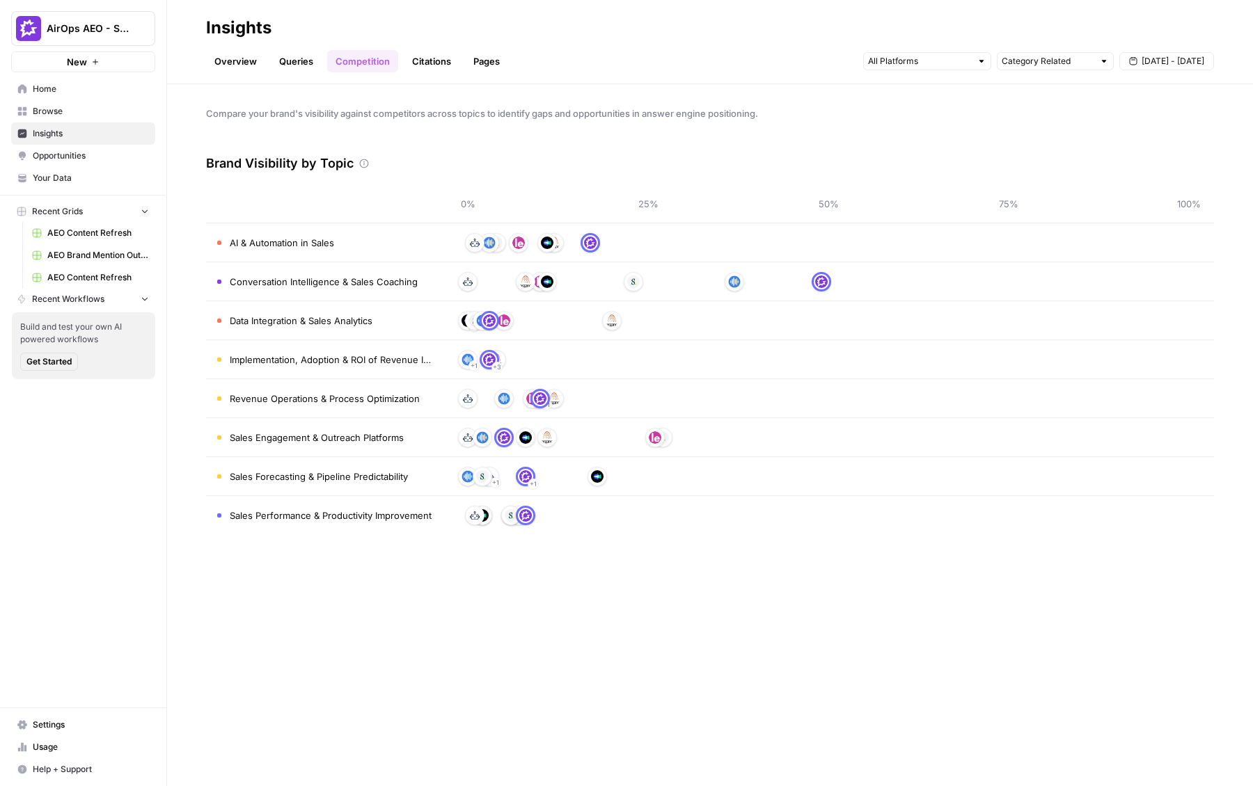
click at [442, 359] on td "Implementation, Adoption & ROI of Revenue Intelligence Platforms" at bounding box center [324, 359] width 237 height 38
drag, startPoint x: 277, startPoint y: 289, endPoint x: 324, endPoint y: 285, distance: 47.5
click at [324, 285] on td "Conversation Intelligence & Sales Coaching" at bounding box center [324, 281] width 237 height 38
click at [423, 81] on header "Insights Overview Queries Competition Citations Pages Category Related Aug 30 -…" at bounding box center [710, 42] width 1086 height 84
click at [428, 69] on link "Citations" at bounding box center [432, 61] width 56 height 22
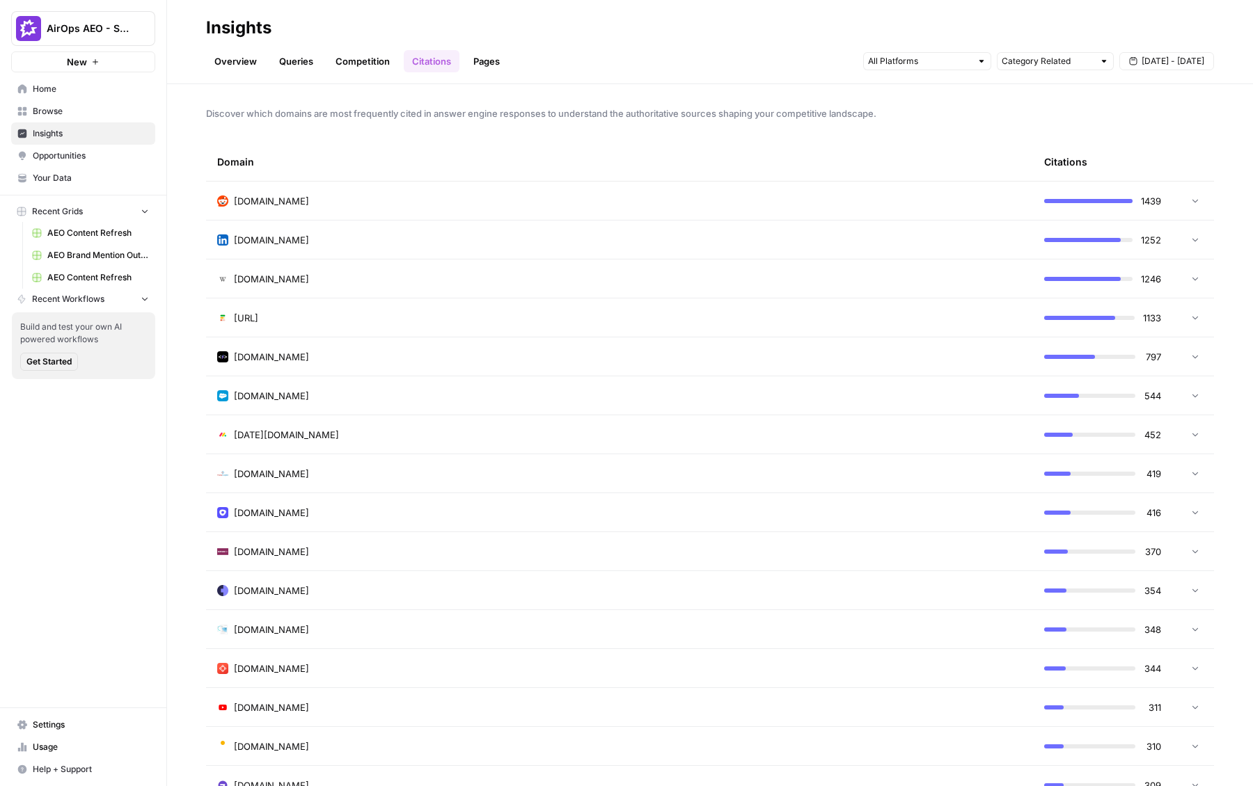
click at [385, 203] on div "reddit.com" at bounding box center [619, 201] width 805 height 14
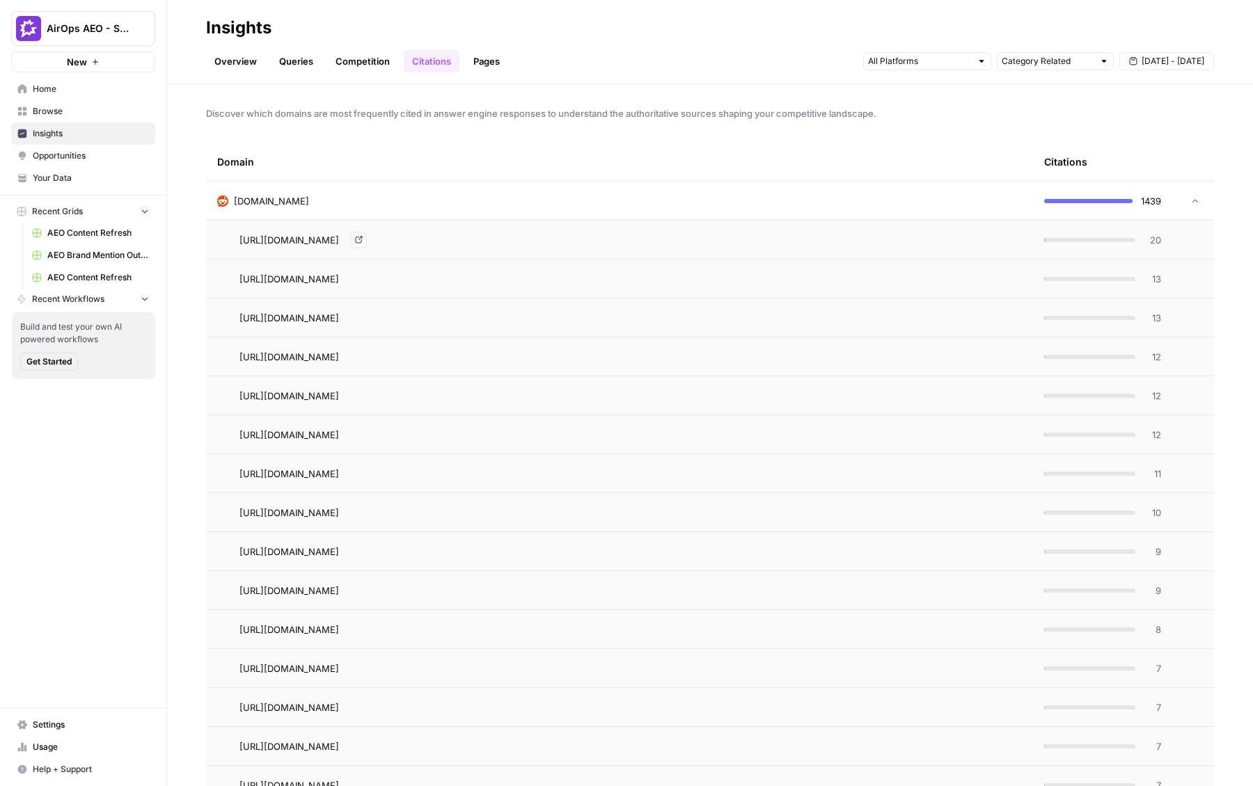
drag, startPoint x: 313, startPoint y: 236, endPoint x: 440, endPoint y: 237, distance: 126.7
click at [339, 237] on span "https://www.reddit.com/r/SalesOperations/comments/1efycgi/the_most_important_sa…" at bounding box center [289, 240] width 100 height 14
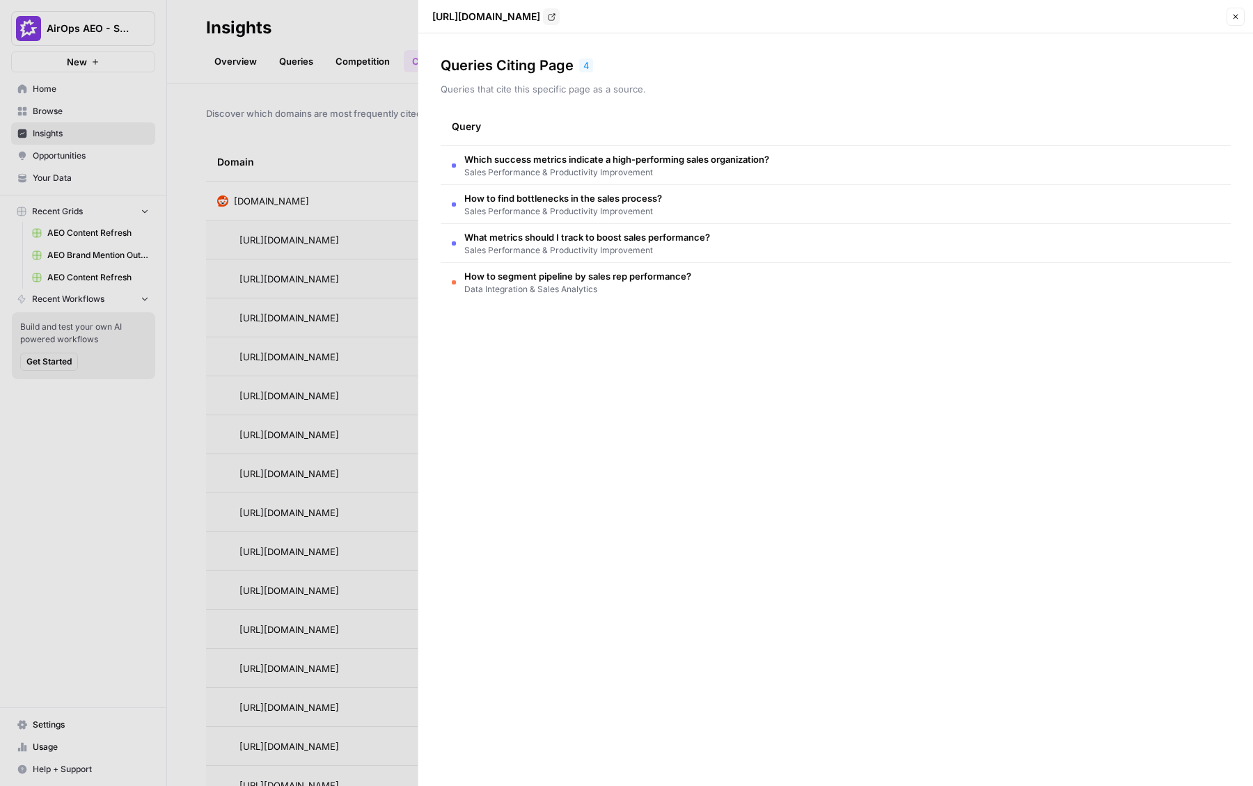
click at [331, 255] on div at bounding box center [626, 393] width 1253 height 786
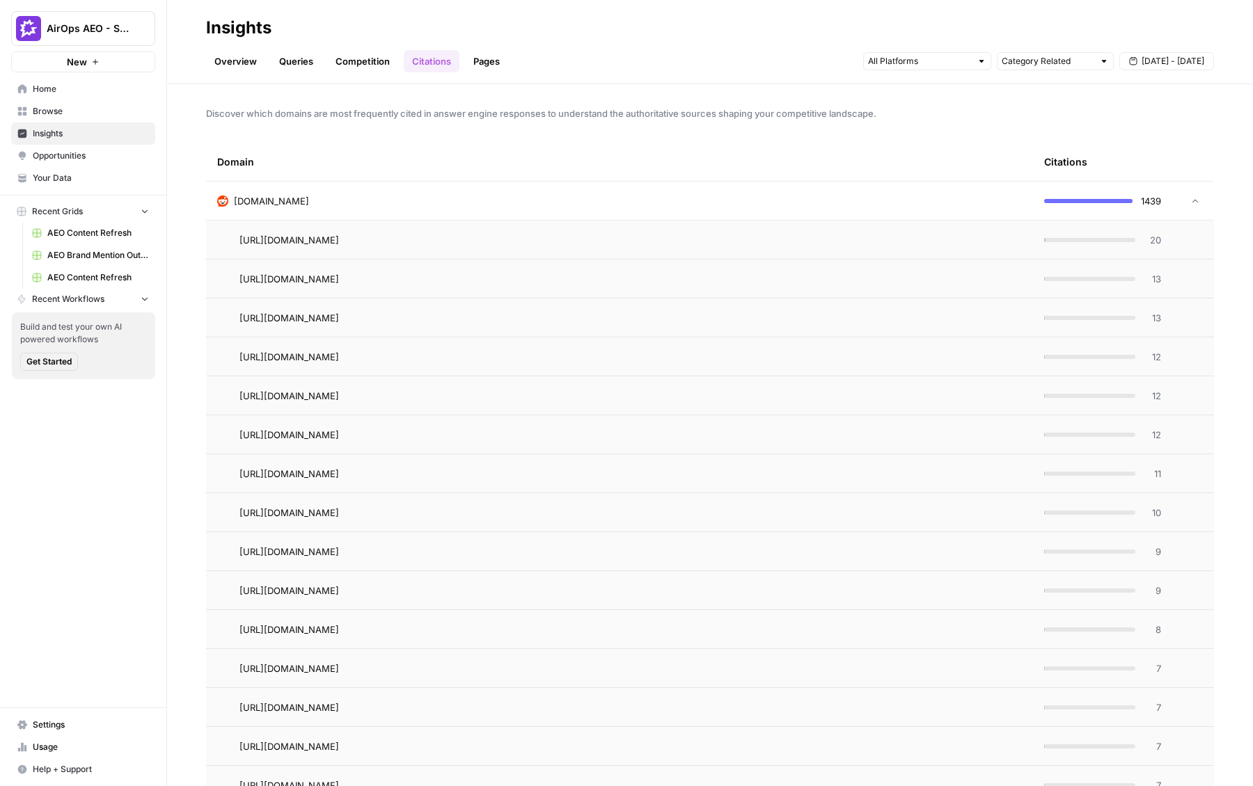
click at [395, 285] on div "https://www.reddit.com/r/ArtificialInteligence/comments/1b0h51z Go to page" at bounding box center [630, 279] width 782 height 17
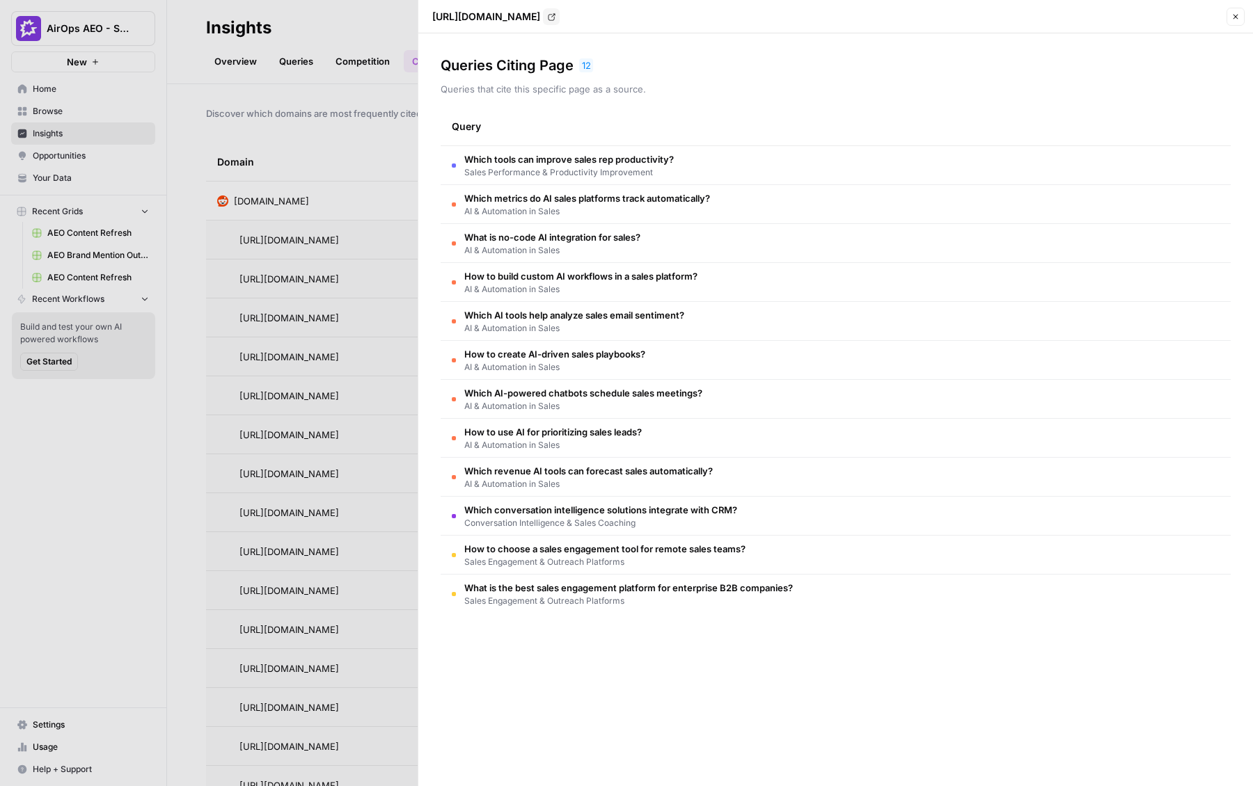
click at [320, 282] on div at bounding box center [626, 393] width 1253 height 786
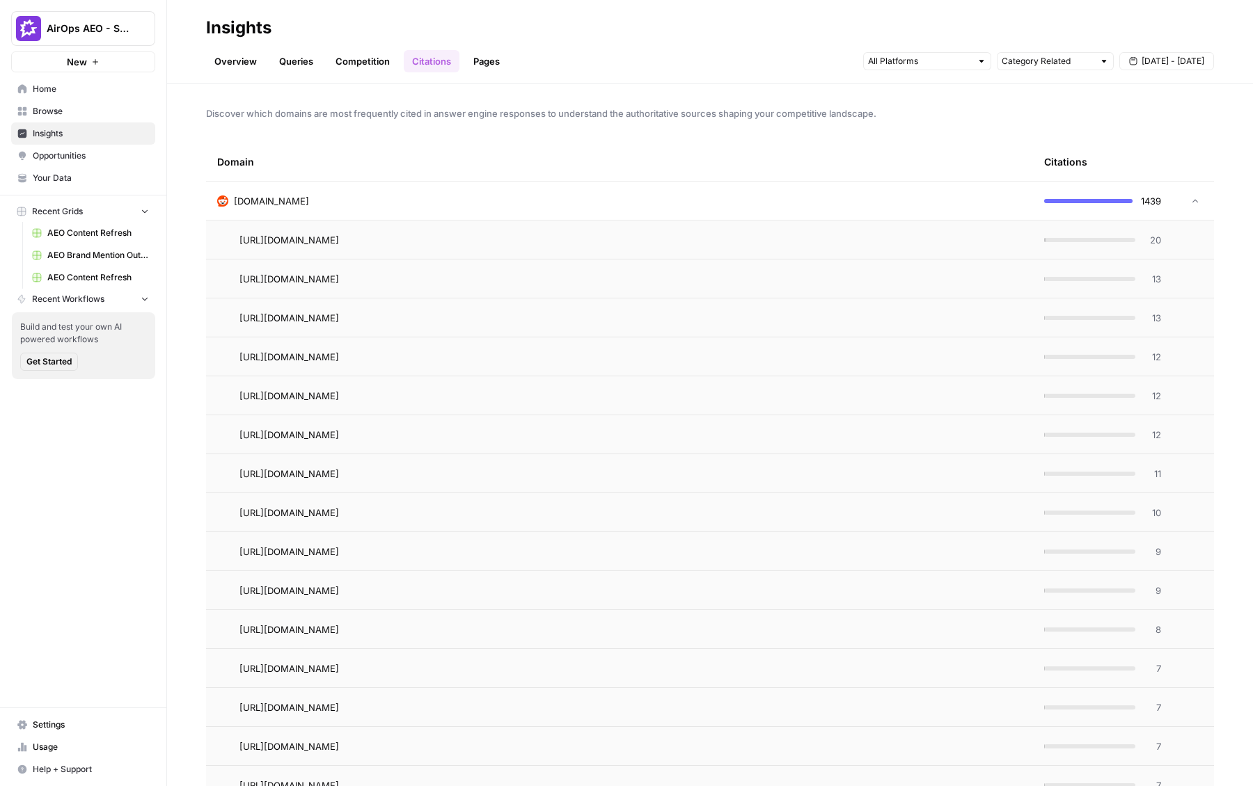
click at [329, 208] on td "reddit.com" at bounding box center [619, 201] width 827 height 38
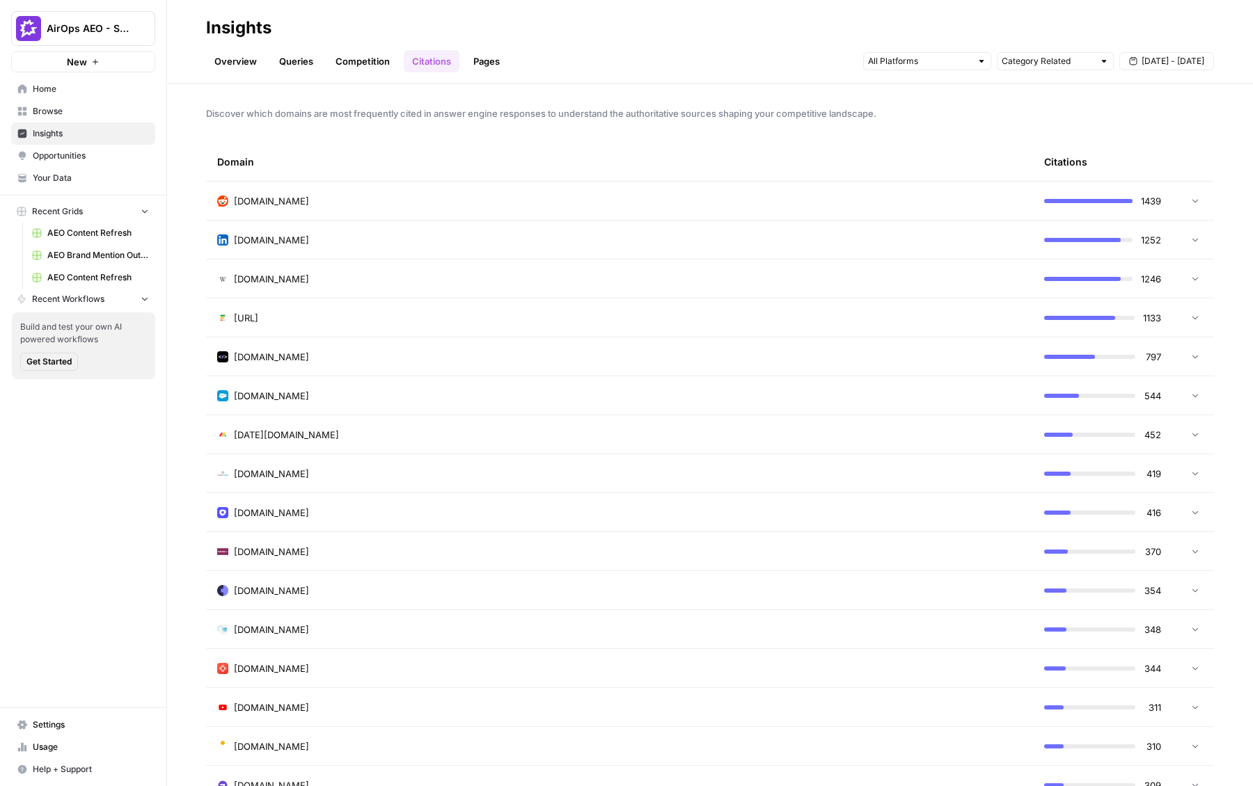
click at [493, 57] on link "Pages" at bounding box center [486, 61] width 43 height 22
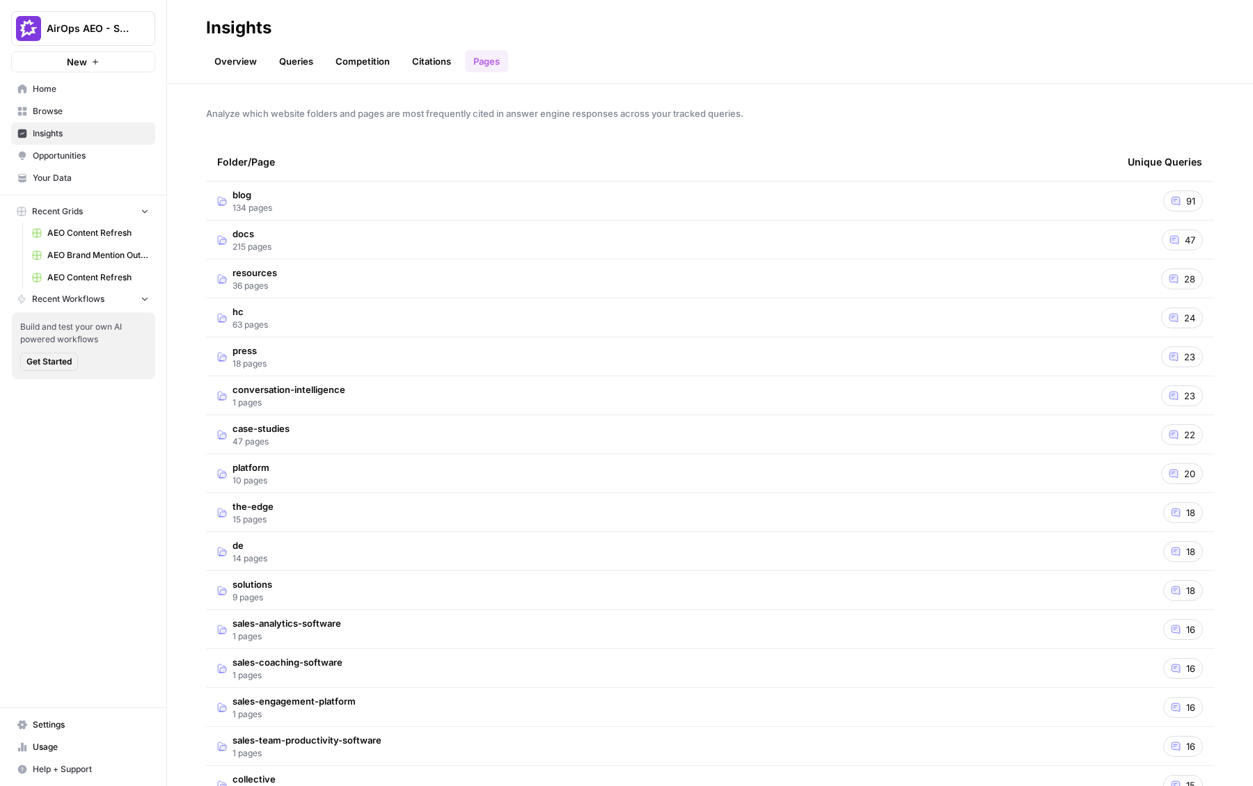
click at [333, 198] on td "blog 134 pages" at bounding box center [661, 201] width 910 height 38
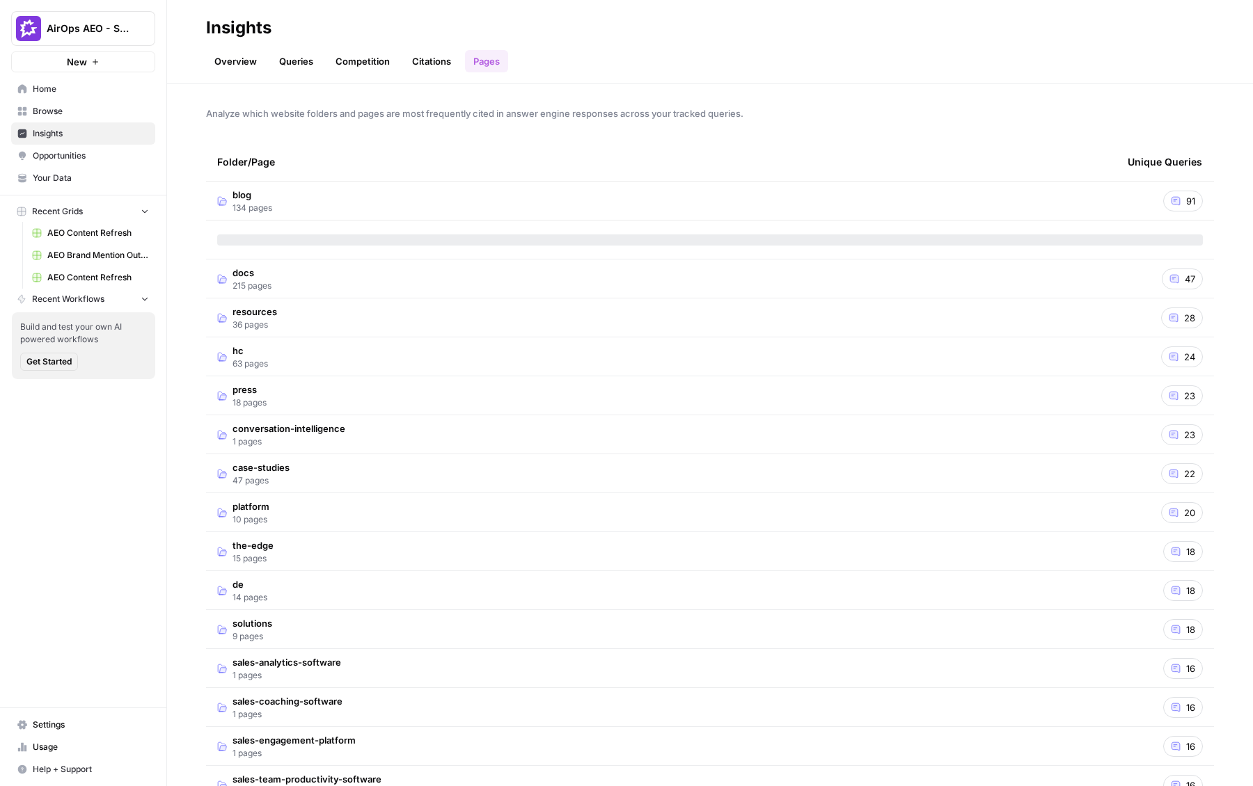
click at [338, 199] on td "blog 134 pages" at bounding box center [661, 201] width 910 height 38
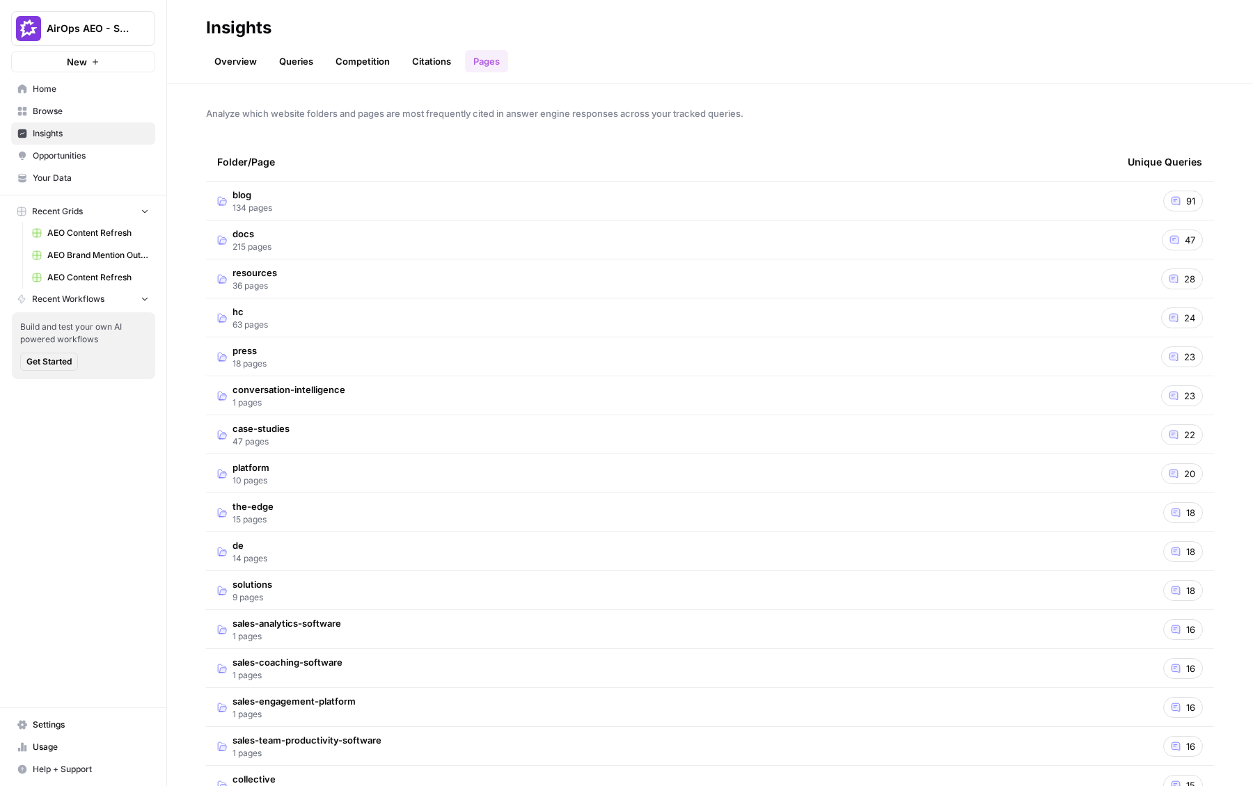
click at [100, 146] on link "Opportunities" at bounding box center [83, 156] width 144 height 22
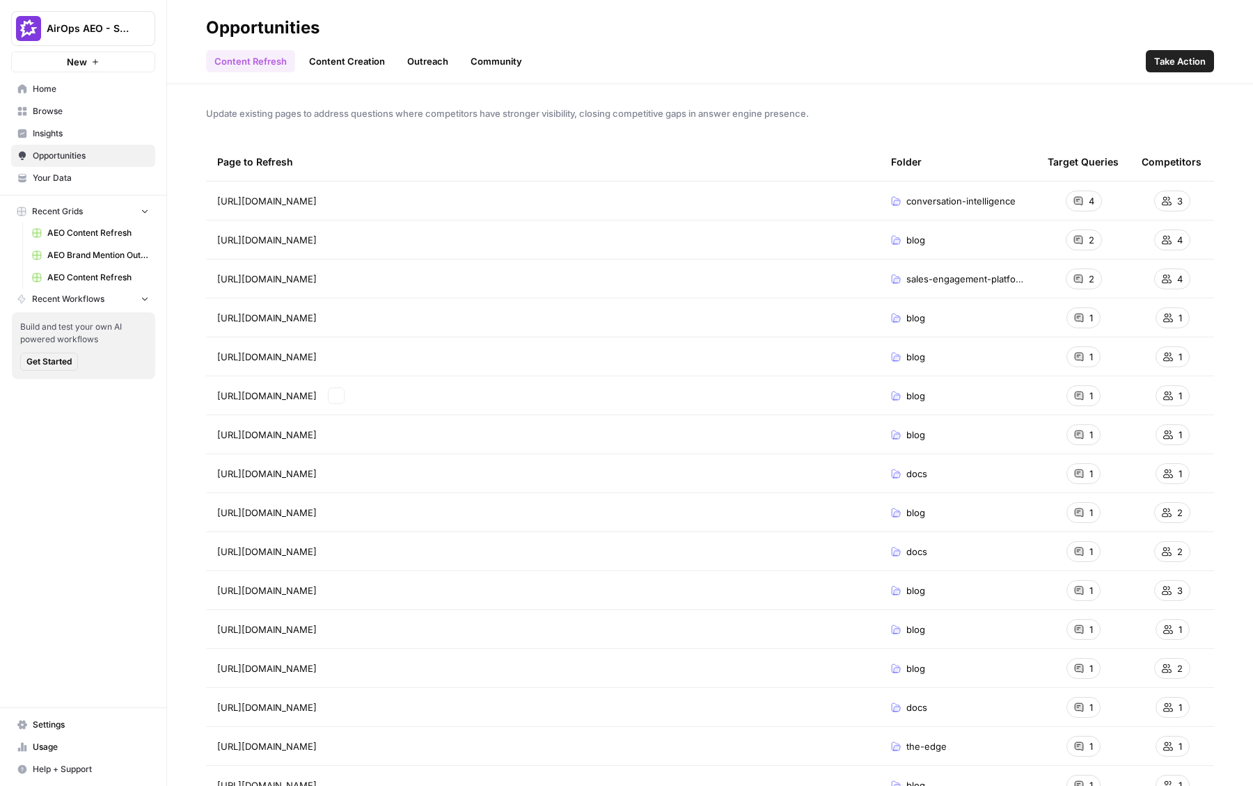
drag, startPoint x: 223, startPoint y: 203, endPoint x: 488, endPoint y: 539, distance: 428.2
click at [488, 539] on tbody "https://www.gong.io/conversation-intelligence/ conversation-intelligence 4 3 ht…" at bounding box center [710, 552] width 1008 height 741
click at [782, 170] on div "Page to Refresh" at bounding box center [542, 162] width 651 height 38
click at [360, 68] on link "Content Creation" at bounding box center [347, 61] width 93 height 22
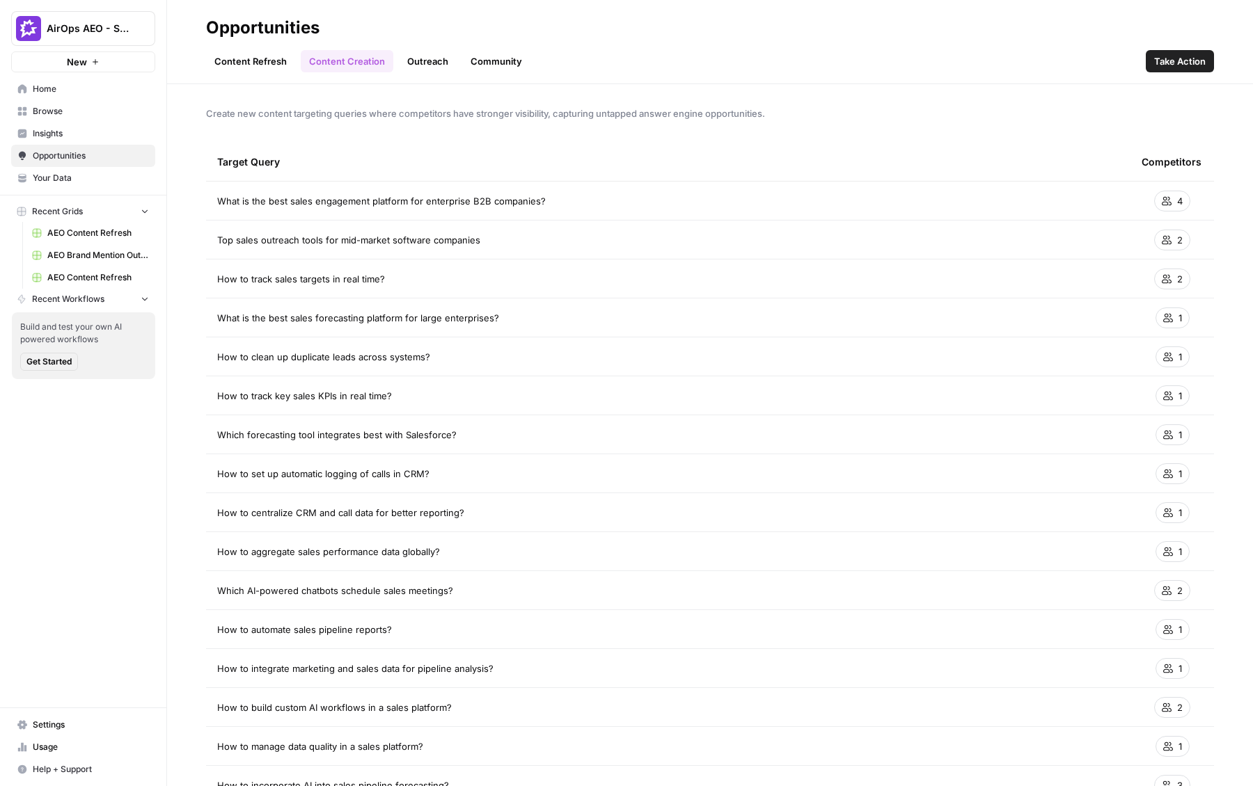
drag, startPoint x: 219, startPoint y: 198, endPoint x: 362, endPoint y: 486, distance: 321.5
click at [677, 374] on td "How to clean up duplicate leads across systems?" at bounding box center [668, 357] width 924 height 38
click at [411, 65] on link "Outreach" at bounding box center [428, 61] width 58 height 22
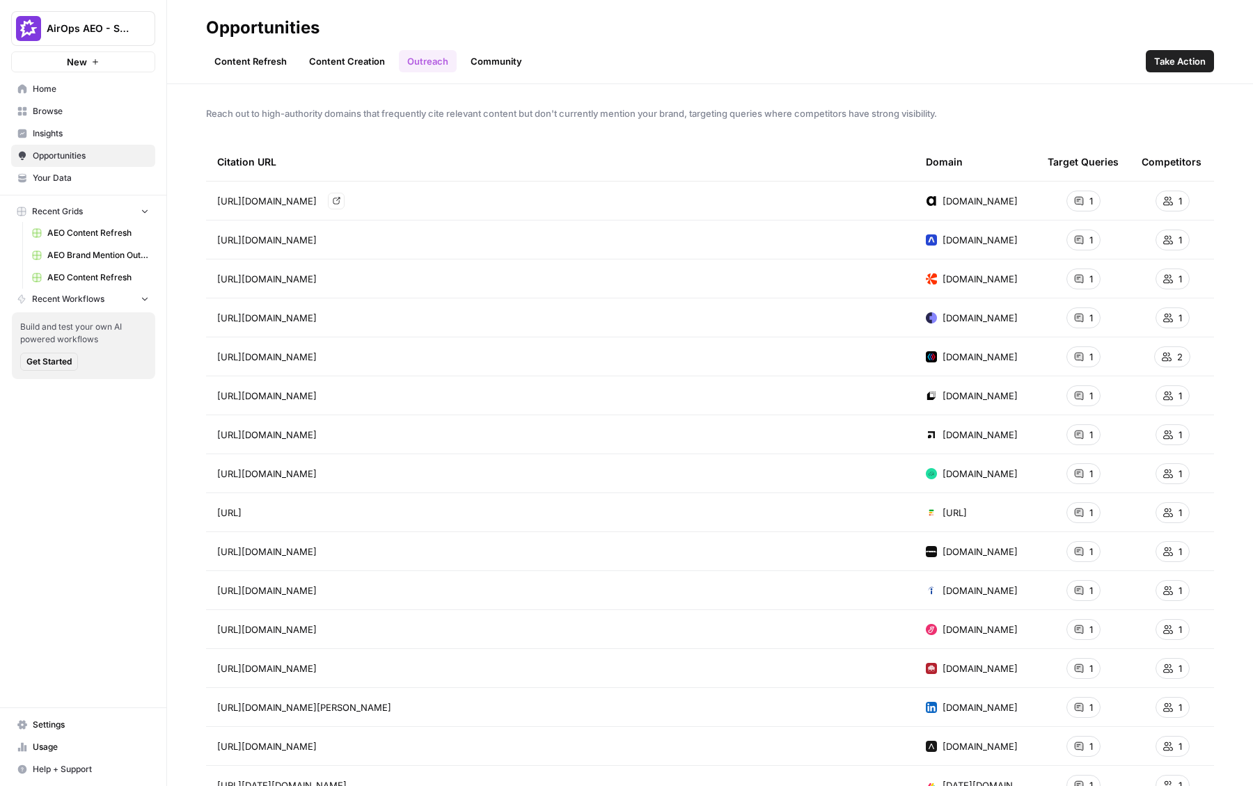
drag, startPoint x: 324, startPoint y: 206, endPoint x: 384, endPoint y: 194, distance: 60.3
click at [317, 194] on span "https://www.artisan.co/blog/sales-forecasting-software" at bounding box center [267, 201] width 100 height 14
click at [782, 201] on div "1" at bounding box center [1083, 201] width 34 height 21
click at [340, 204] on icon "Go to page https://www.artisan.co/blog/sales-forecasting-software" at bounding box center [336, 201] width 7 height 7
click at [345, 244] on link "Go to page" at bounding box center [336, 240] width 17 height 17
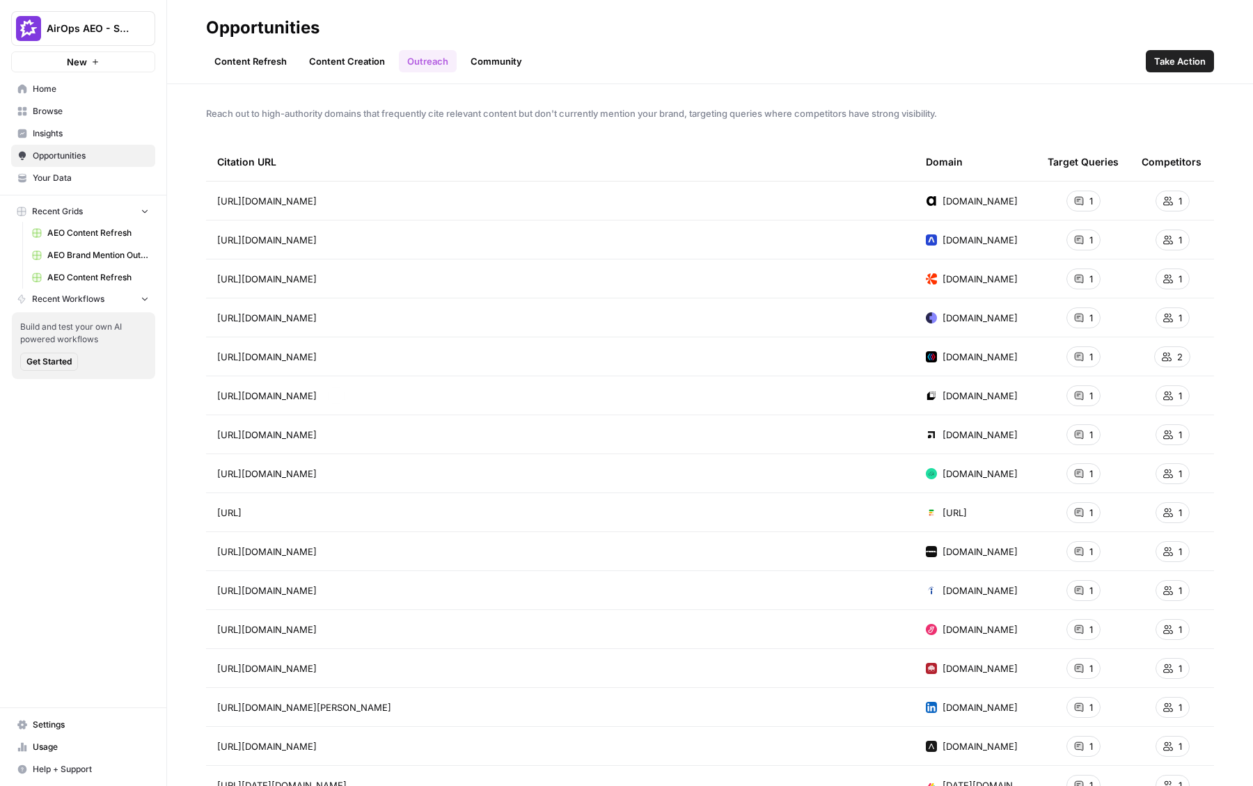
drag, startPoint x: 224, startPoint y: 172, endPoint x: 507, endPoint y: 500, distance: 433.3
click at [507, 500] on table "Citation URL Domain Target Queries Competitors https://www.artisan.co/blog/sale…" at bounding box center [710, 727] width 1008 height 1169
click at [499, 286] on td "https://www.chargebee.com/blog/revops-vs-salesops/" at bounding box center [560, 279] width 709 height 38
drag, startPoint x: 219, startPoint y: 150, endPoint x: 458, endPoint y: 450, distance: 383.9
click at [458, 450] on table "Citation URL Domain Target Queries Competitors https://www.artisan.co/blog/sale…" at bounding box center [710, 727] width 1008 height 1169
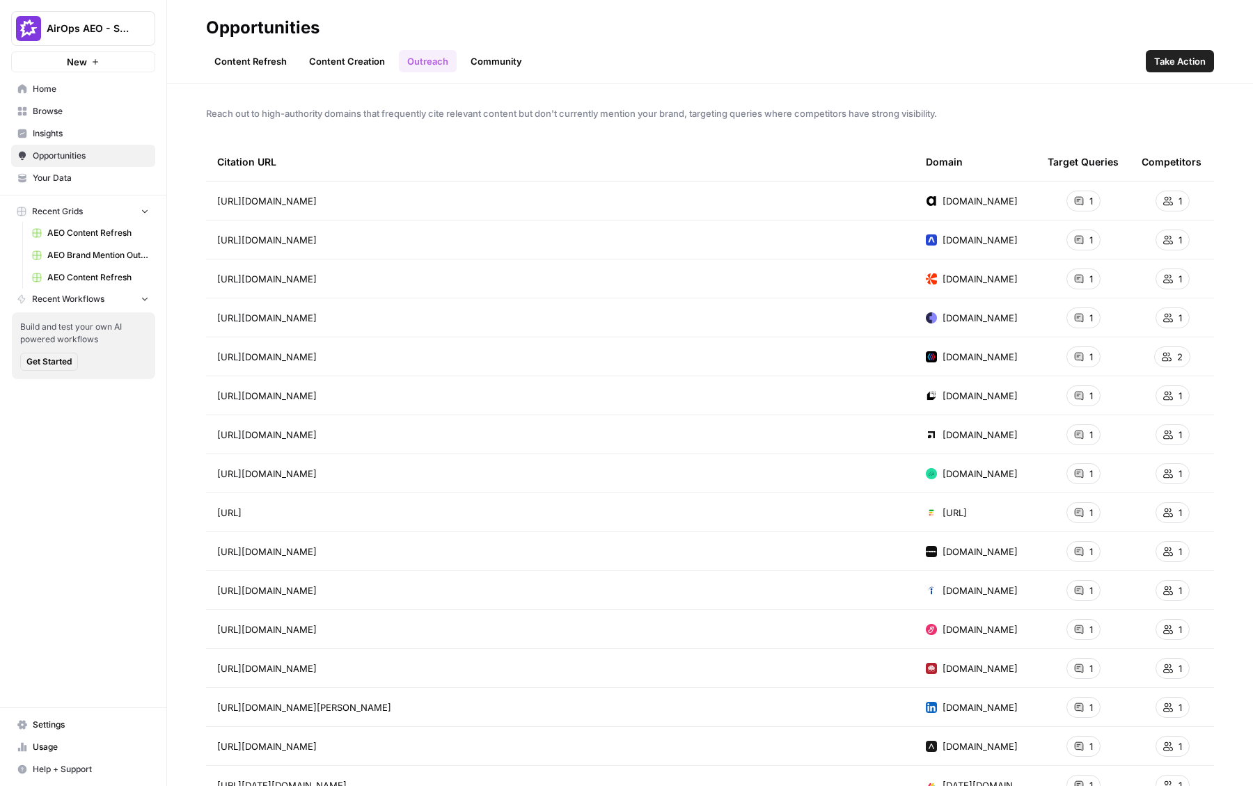
drag, startPoint x: 515, startPoint y: 546, endPoint x: 251, endPoint y: 194, distance: 439.5
click at [252, 194] on tbody "https://www.artisan.co/blog/sales-forecasting-software artisan.co 1 1 https://w…" at bounding box center [710, 747] width 1008 height 1130
drag, startPoint x: 298, startPoint y: 272, endPoint x: 490, endPoint y: 518, distance: 311.9
click at [490, 518] on tbody "https://www.artisan.co/blog/sales-forecasting-software Go to page artisan.co 1 …" at bounding box center [710, 747] width 1008 height 1130
click at [465, 43] on div "Content Refresh Content Creation Outreach Community Take Action" at bounding box center [710, 55] width 1008 height 33
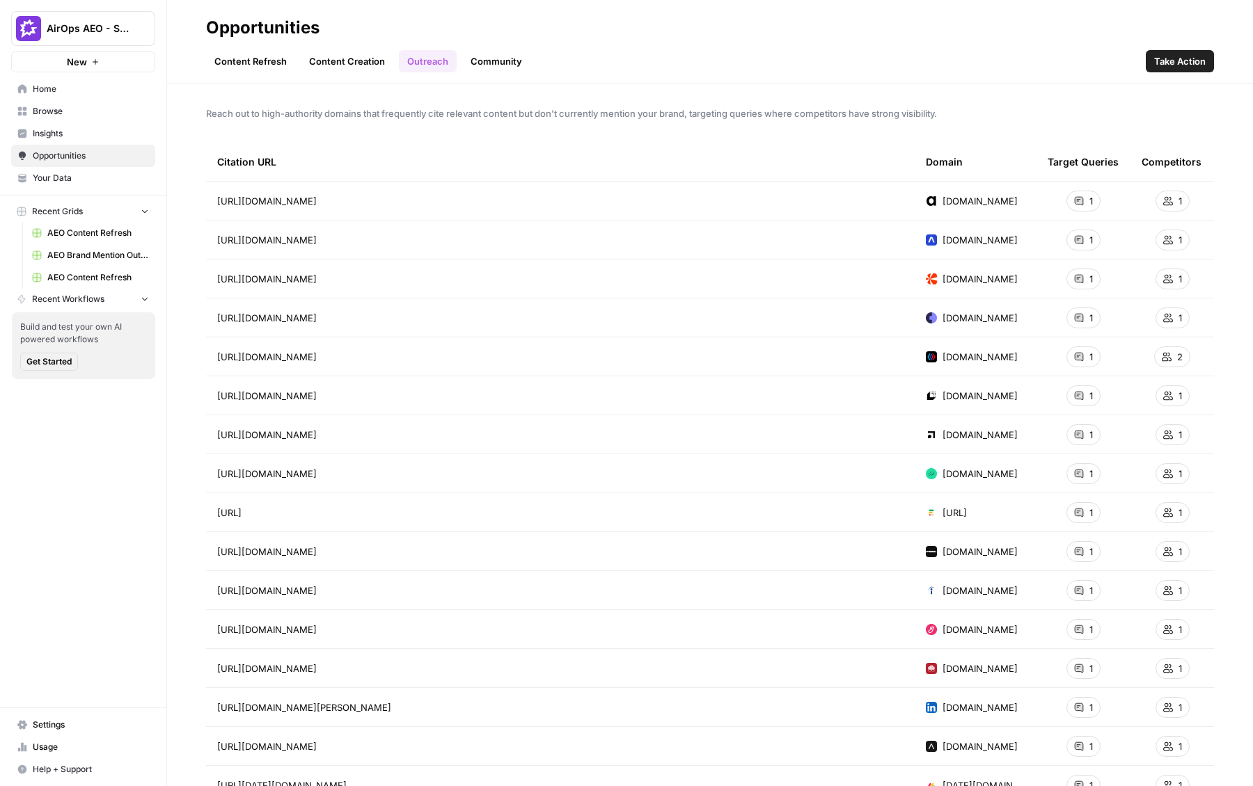
click at [479, 56] on link "Community" at bounding box center [496, 61] width 68 height 22
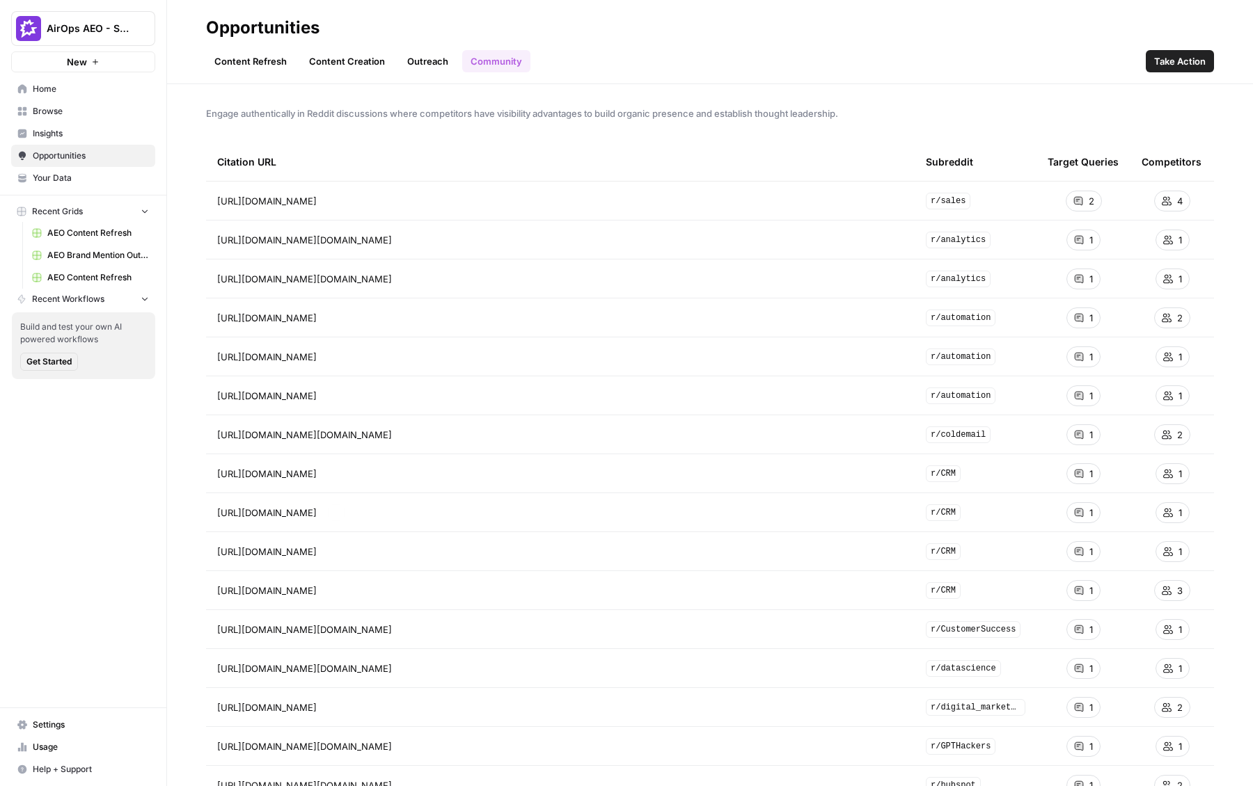
drag, startPoint x: 209, startPoint y: 145, endPoint x: 423, endPoint y: 530, distance: 439.6
click at [326, 63] on link "Content Creation" at bounding box center [347, 61] width 93 height 22
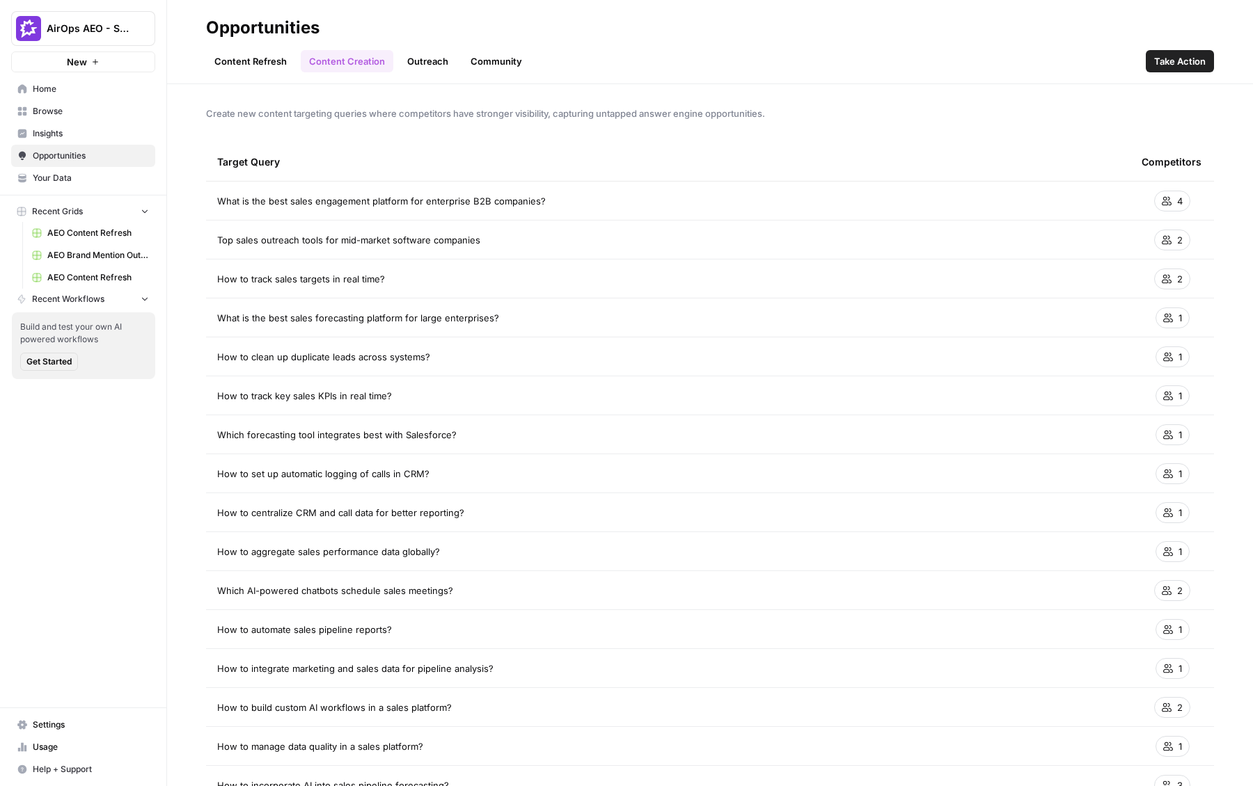
click at [782, 66] on span "Take Action" at bounding box center [1180, 61] width 52 height 14
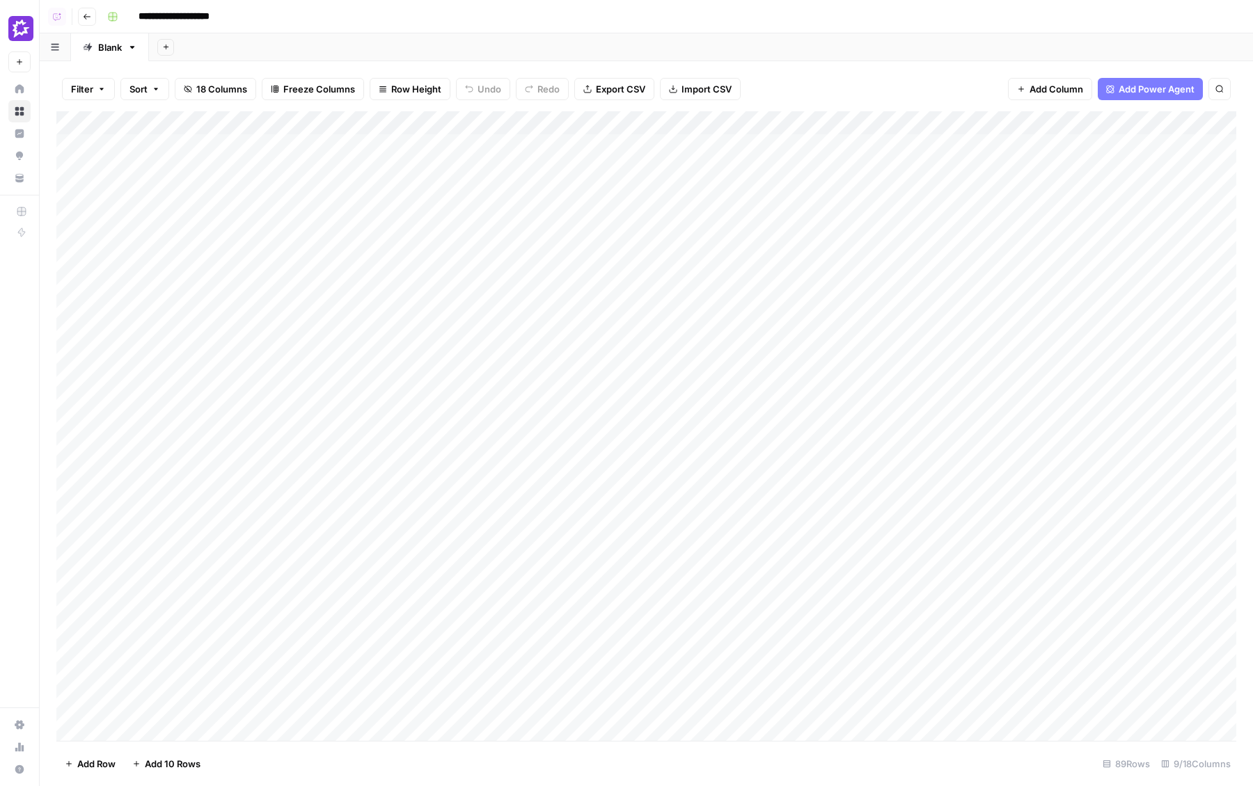
drag, startPoint x: 398, startPoint y: 152, endPoint x: 384, endPoint y: 529, distance: 376.8
click at [384, 523] on div "Add Column" at bounding box center [646, 426] width 1180 height 630
click at [782, 131] on div "Add Column" at bounding box center [646, 426] width 1180 height 630
click at [782, 259] on span "Fork Power Agent" at bounding box center [839, 260] width 122 height 14
click at [782, 492] on div "Add Column" at bounding box center [646, 426] width 1180 height 630
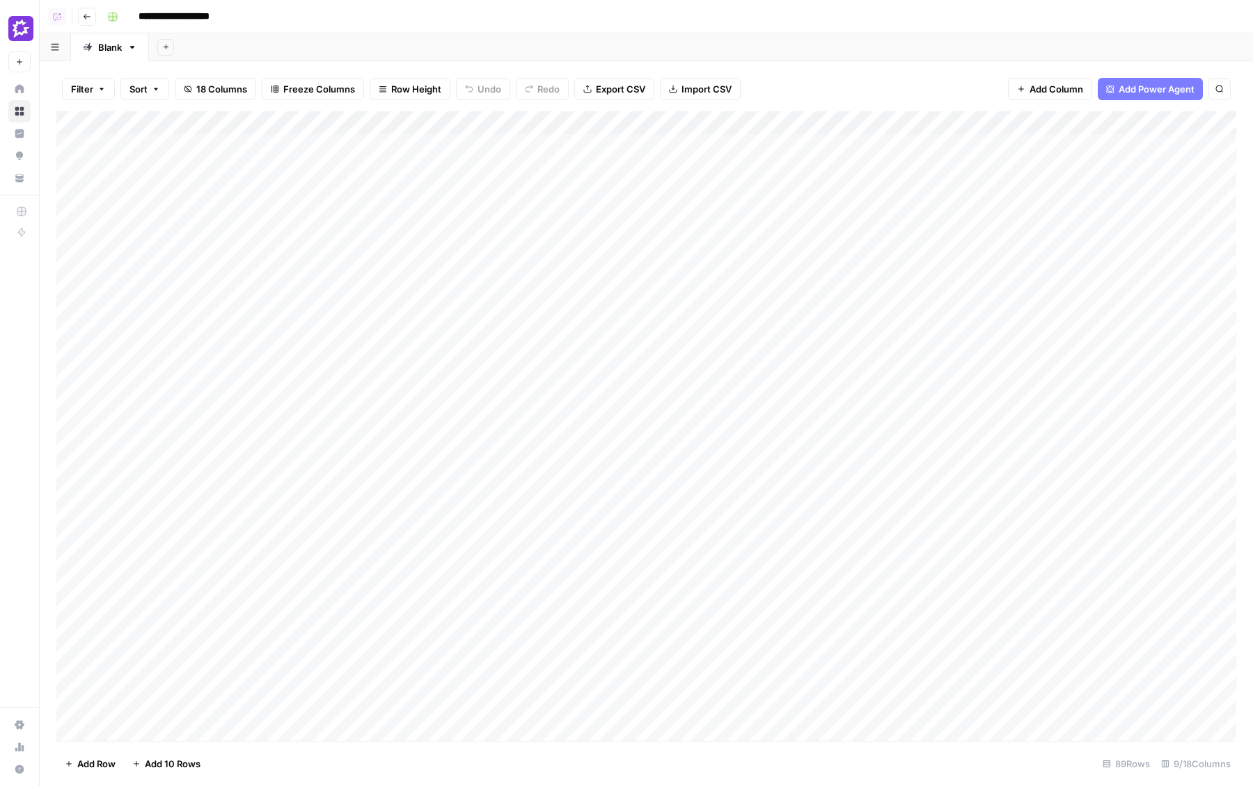
drag, startPoint x: 355, startPoint y: 182, endPoint x: 363, endPoint y: 420, distance: 238.2
click at [363, 420] on div "Add Column" at bounding box center [646, 426] width 1180 height 630
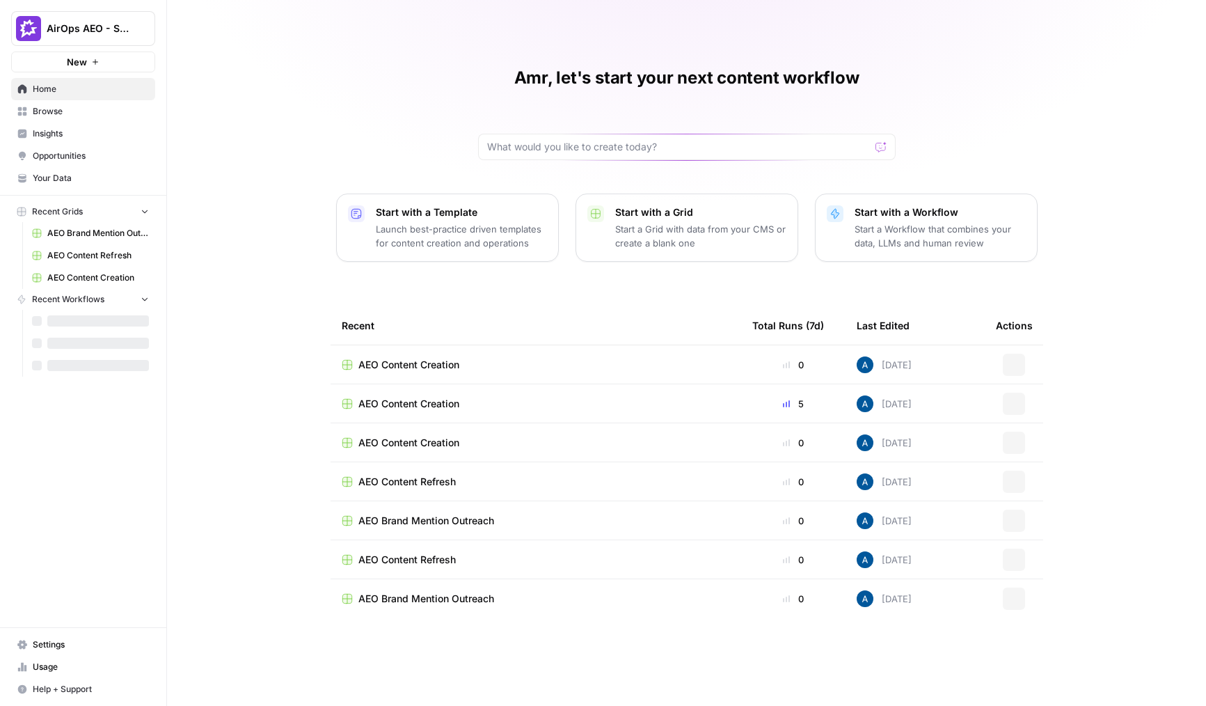
click at [79, 34] on span "AirOps AEO - Single Brand (Gong)" at bounding box center [89, 29] width 84 height 14
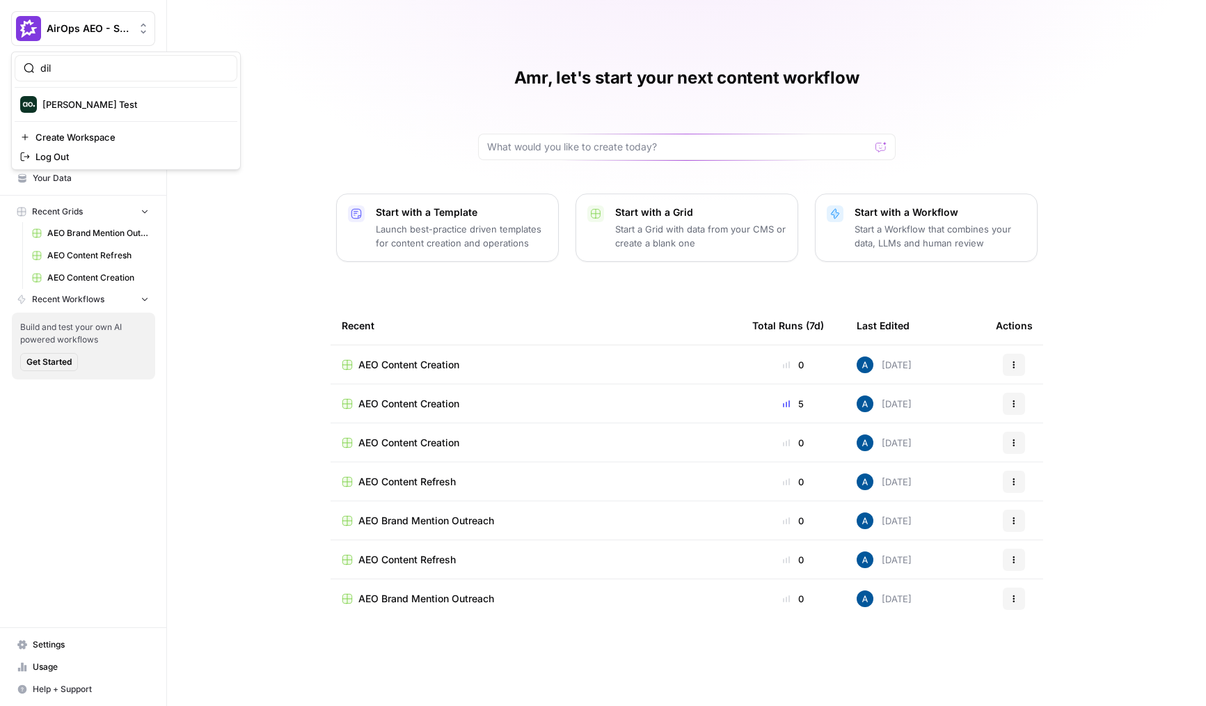
type input "dil"
click at [83, 104] on span "[PERSON_NAME] Test" at bounding box center [134, 104] width 184 height 14
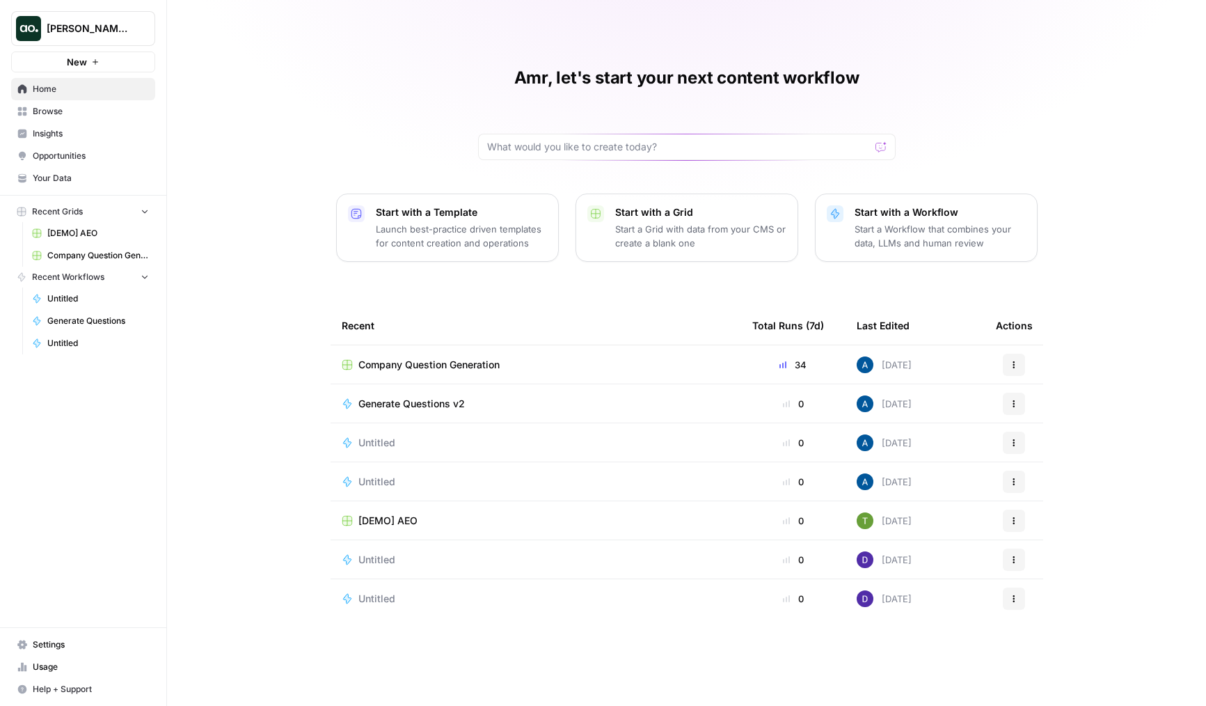
click at [441, 370] on span "Company Question Generation" at bounding box center [428, 365] width 141 height 14
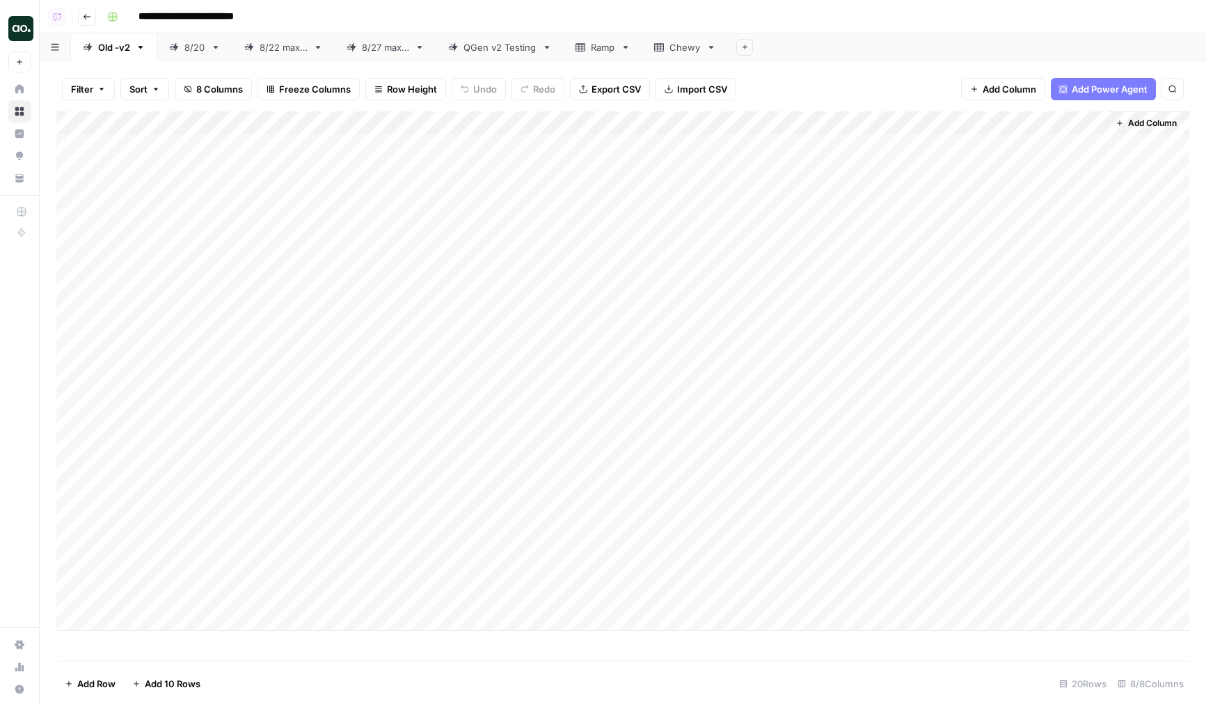
click at [516, 50] on div "QGen v2 Testing" at bounding box center [500, 47] width 73 height 14
click at [521, 285] on div "Add Column" at bounding box center [622, 264] width 1133 height 306
drag, startPoint x: 60, startPoint y: 219, endPoint x: 59, endPoint y: 268, distance: 48.7
click at [59, 268] on div "Add Column" at bounding box center [622, 264] width 1133 height 306
click at [888, 308] on div "Add Column" at bounding box center [622, 264] width 1133 height 306
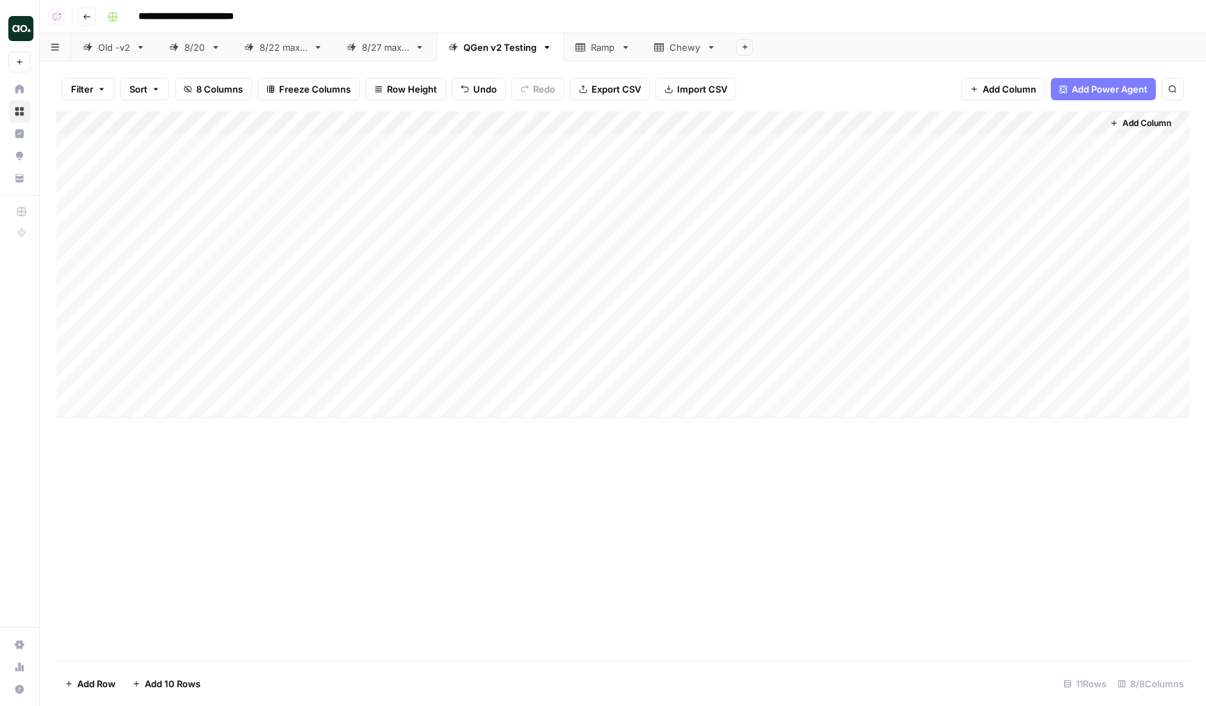
click at [903, 283] on div "Add Column" at bounding box center [622, 264] width 1133 height 306
click at [1036, 230] on div "Add Column" at bounding box center [622, 264] width 1133 height 306
click at [1035, 237] on div "Add Column" at bounding box center [622, 264] width 1133 height 306
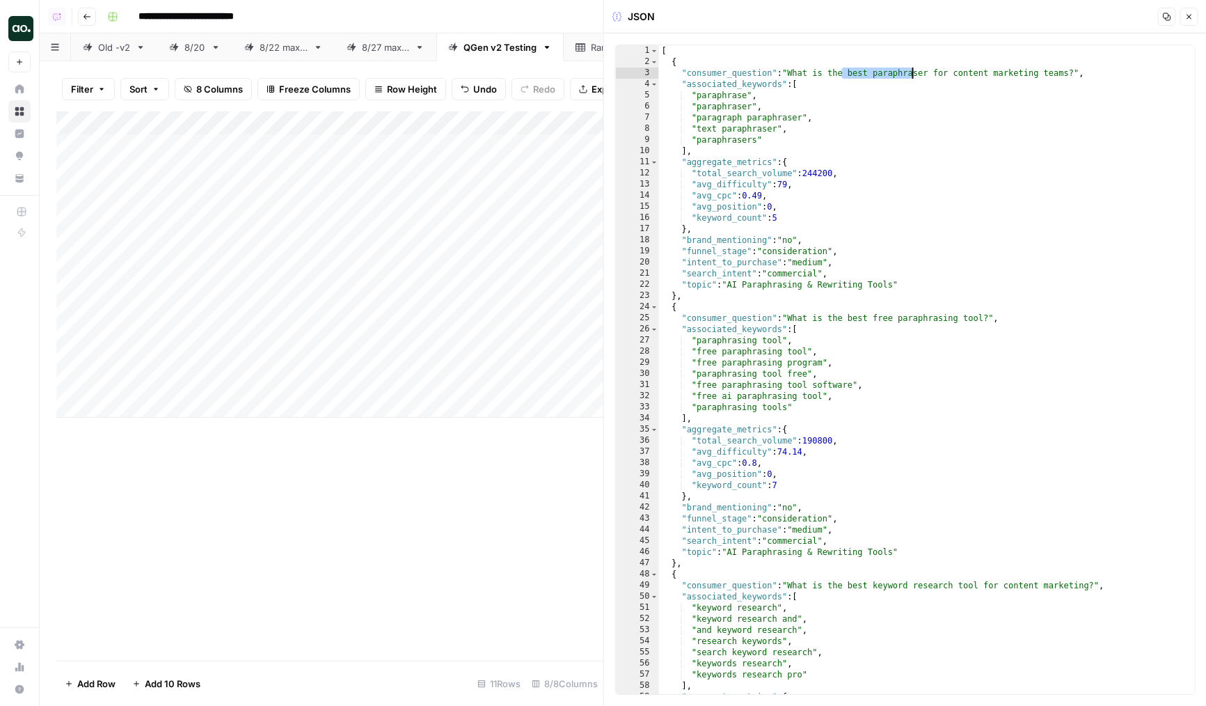
drag, startPoint x: 848, startPoint y: 72, endPoint x: 911, endPoint y: 72, distance: 63.3
click at [911, 72] on div "[ { "consumer_question" : "What is the best paraphraser for content marketing t…" at bounding box center [927, 380] width 536 height 671
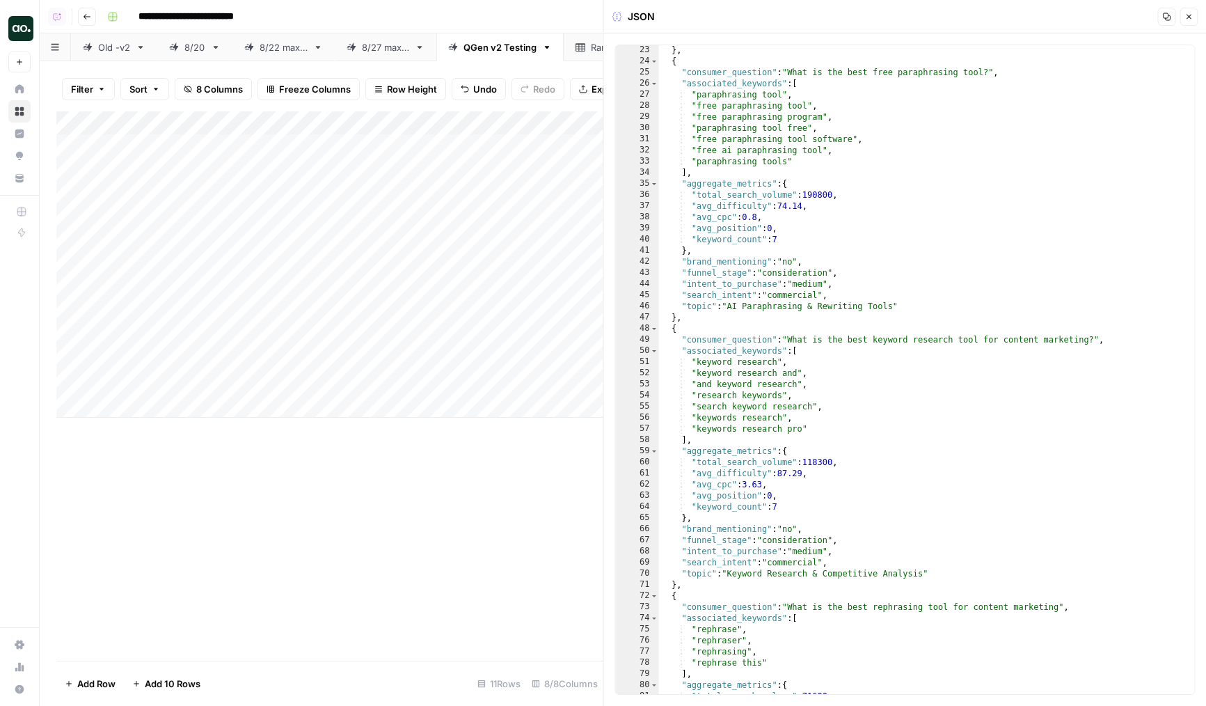
scroll to position [130, 0]
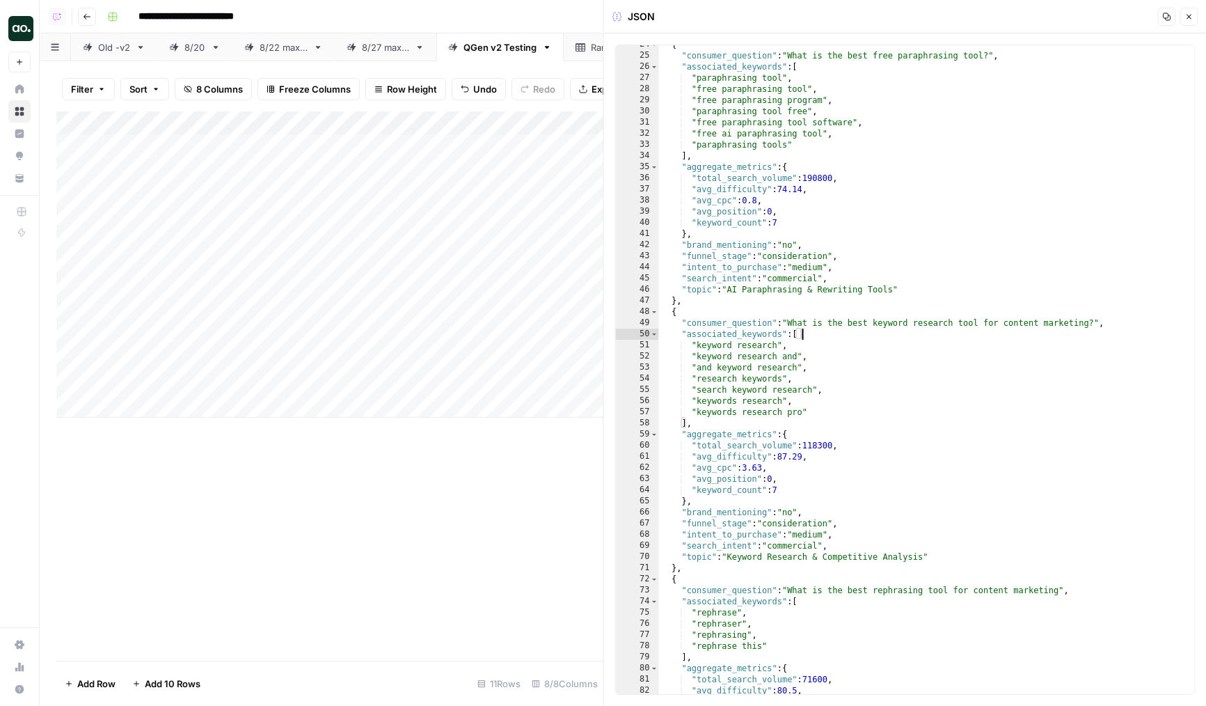
drag, startPoint x: 809, startPoint y: 329, endPoint x: 910, endPoint y: 329, distance: 100.9
click at [910, 329] on div "{ "consumer_question" : "What is the best free paraphrasing tool?" , "associate…" at bounding box center [927, 374] width 536 height 671
type textarea "**********"
click at [910, 329] on div "{ "consumer_question" : "What is the best free paraphrasing tool?" , "associate…" at bounding box center [927, 374] width 536 height 671
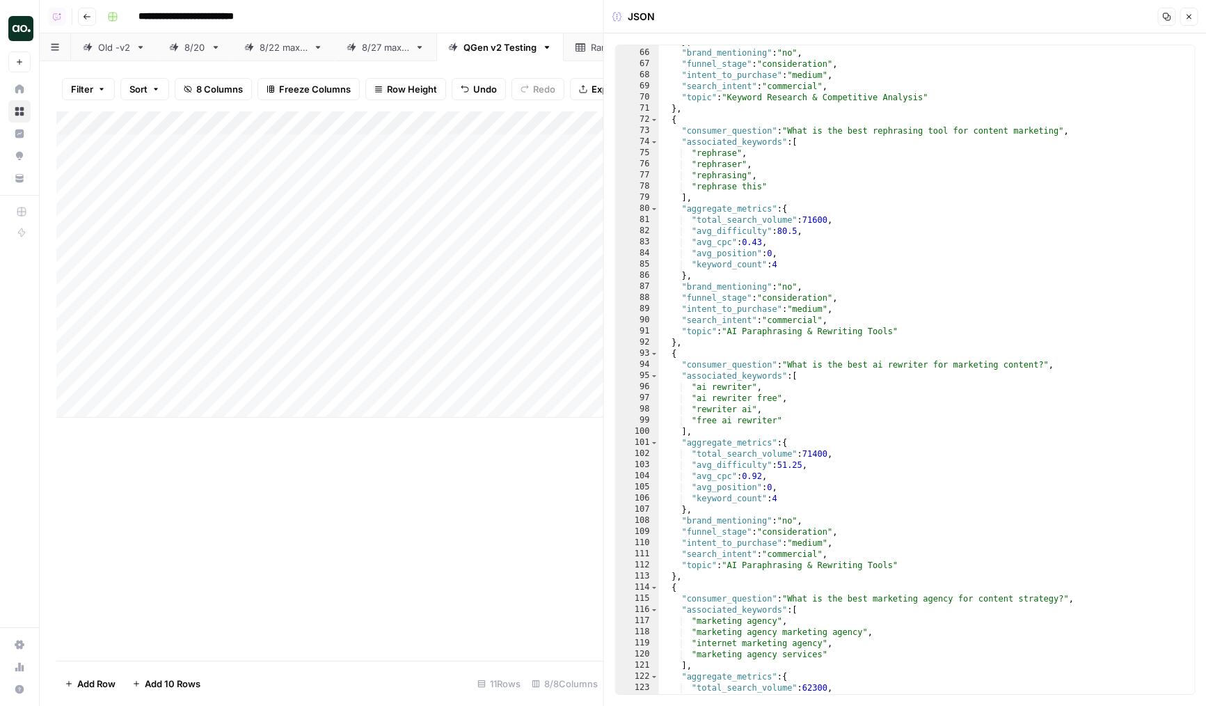
scroll to position [367, 0]
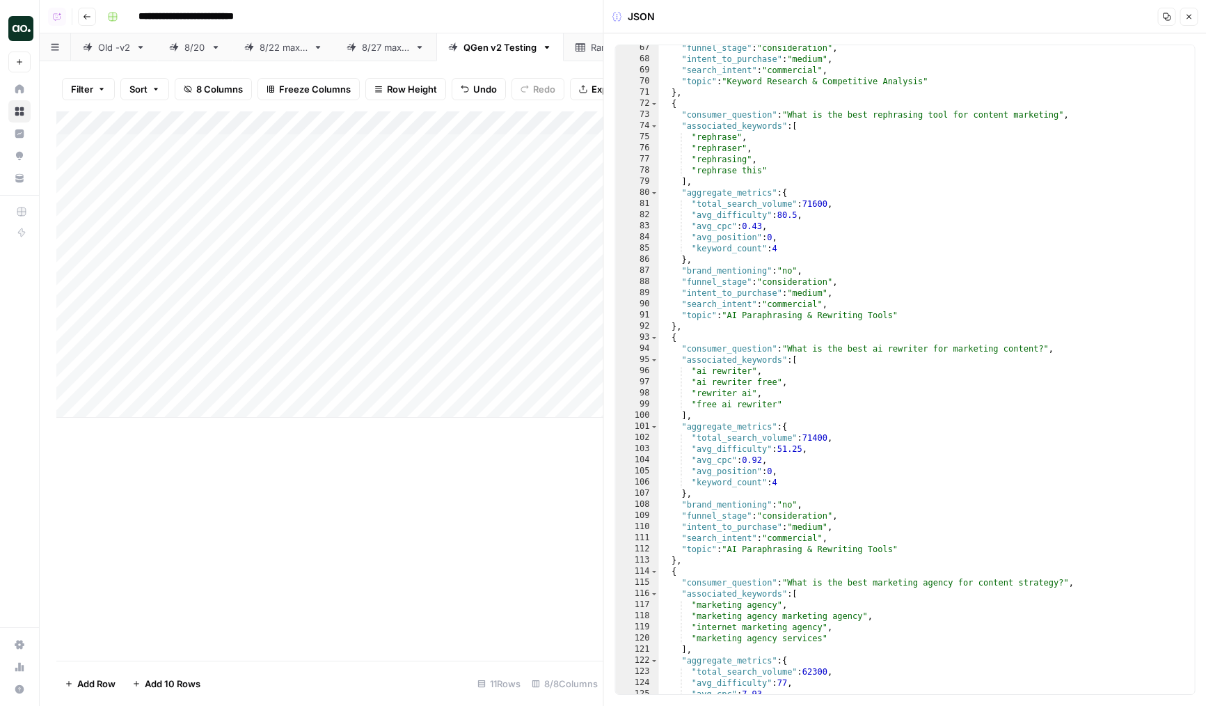
click at [1189, 19] on icon "button" at bounding box center [1189, 17] width 8 height 8
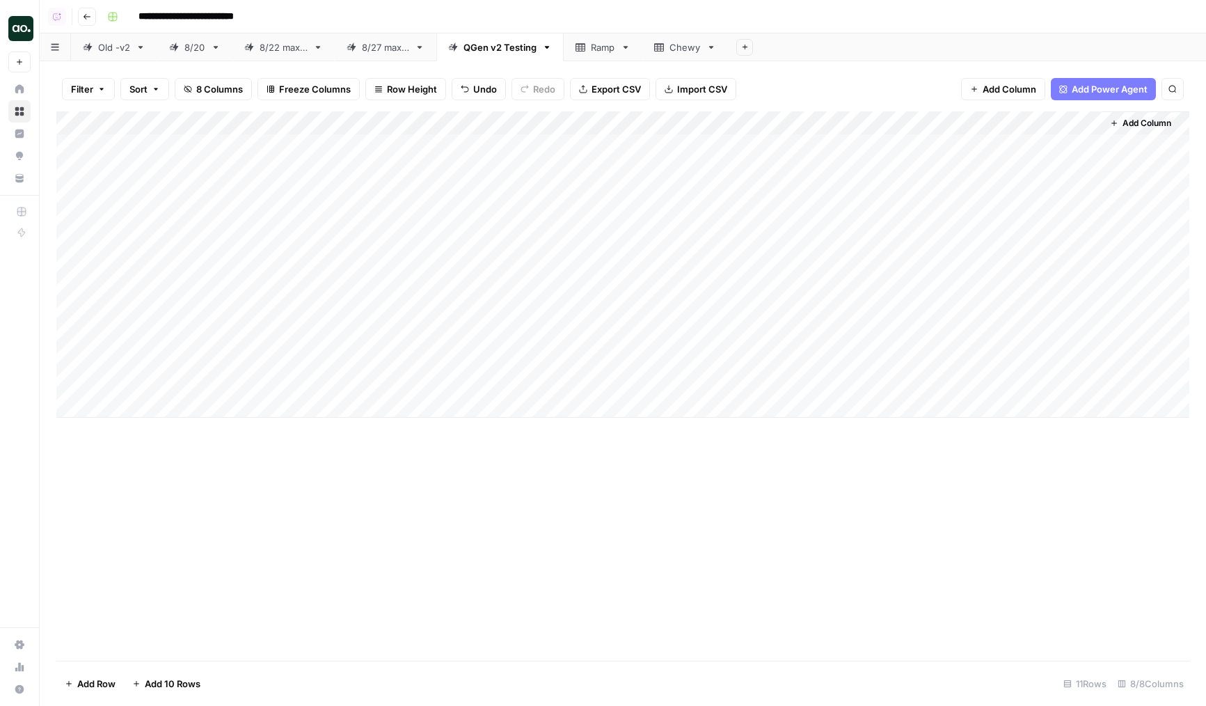
click at [169, 249] on div "Add Column" at bounding box center [622, 264] width 1133 height 306
click at [142, 285] on div "Add Column" at bounding box center [622, 264] width 1133 height 306
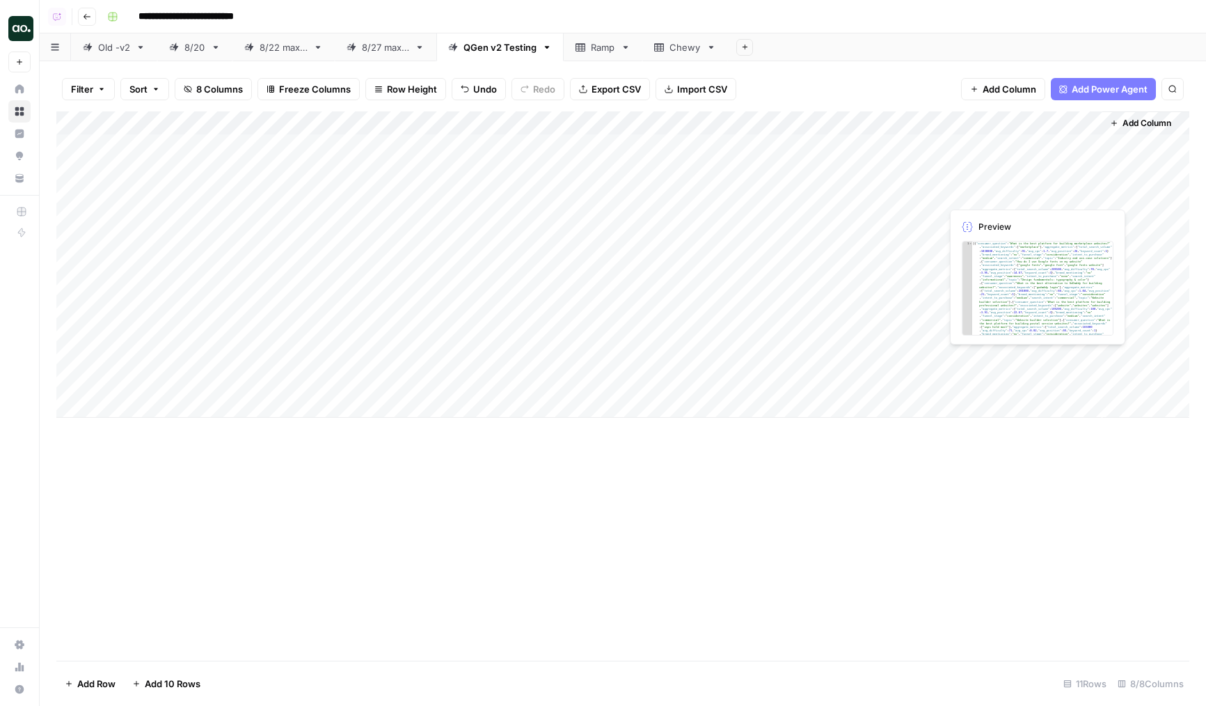
click at [999, 187] on div "Add Column" at bounding box center [622, 264] width 1133 height 306
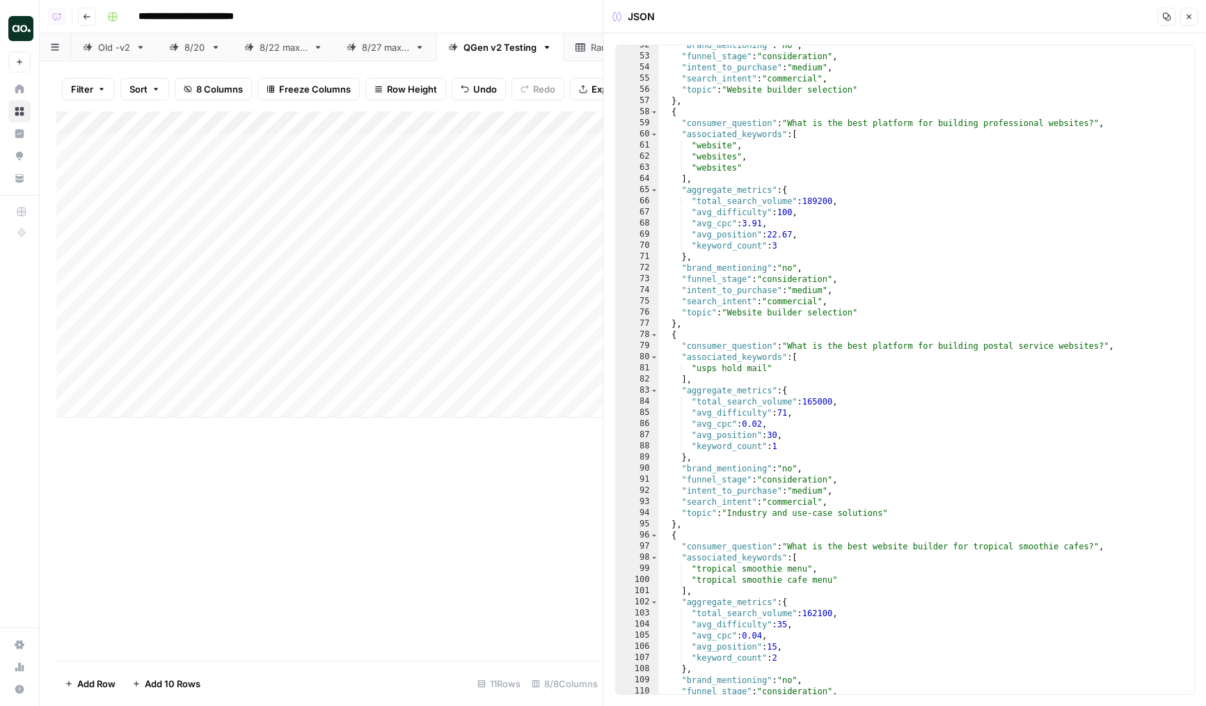
scroll to position [500, 0]
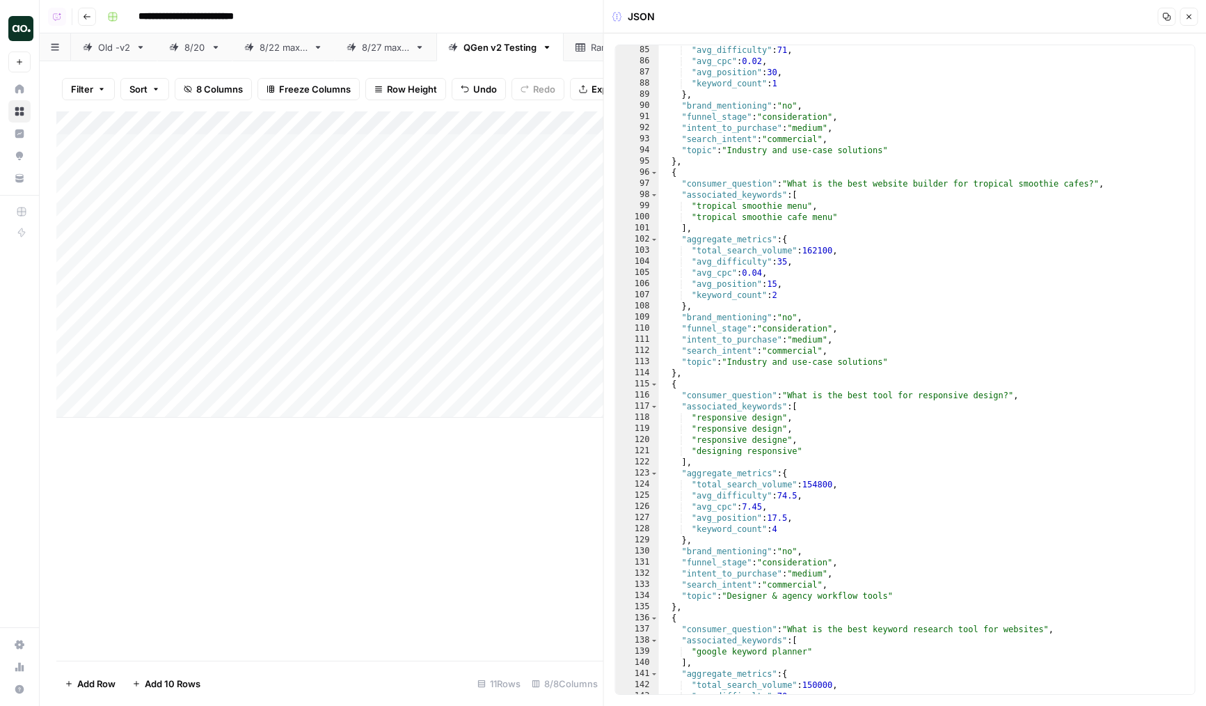
click at [947, 190] on div at bounding box center [1022, 193] width 162 height 26
click at [960, 183] on div at bounding box center [1022, 193] width 162 height 26
drag, startPoint x: 980, startPoint y: 182, endPoint x: 1009, endPoint y: 183, distance: 28.5
click at [1009, 183] on div at bounding box center [1022, 193] width 162 height 26
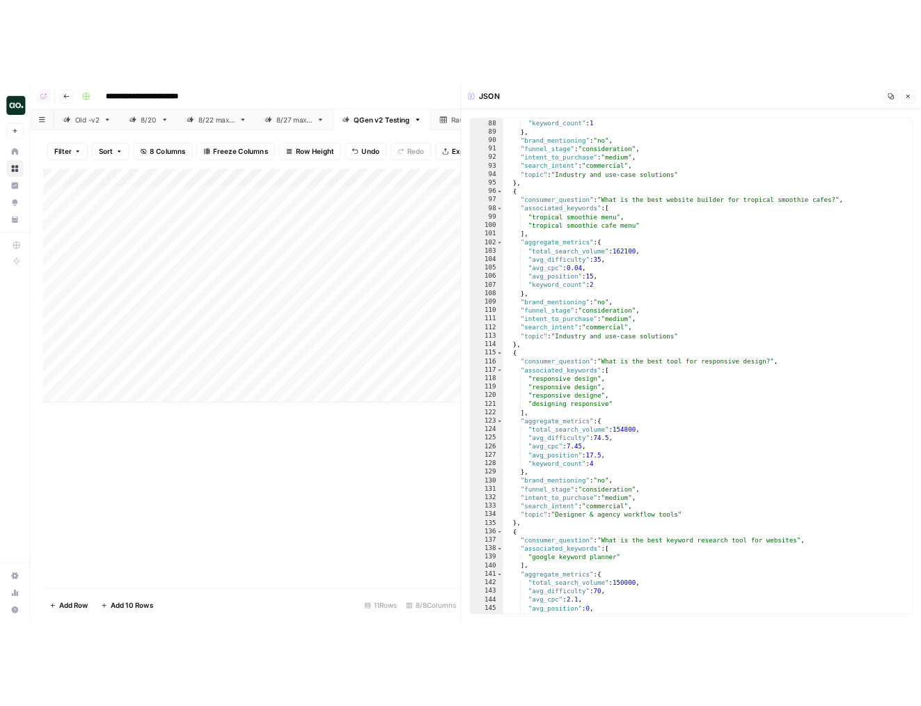
scroll to position [599, 0]
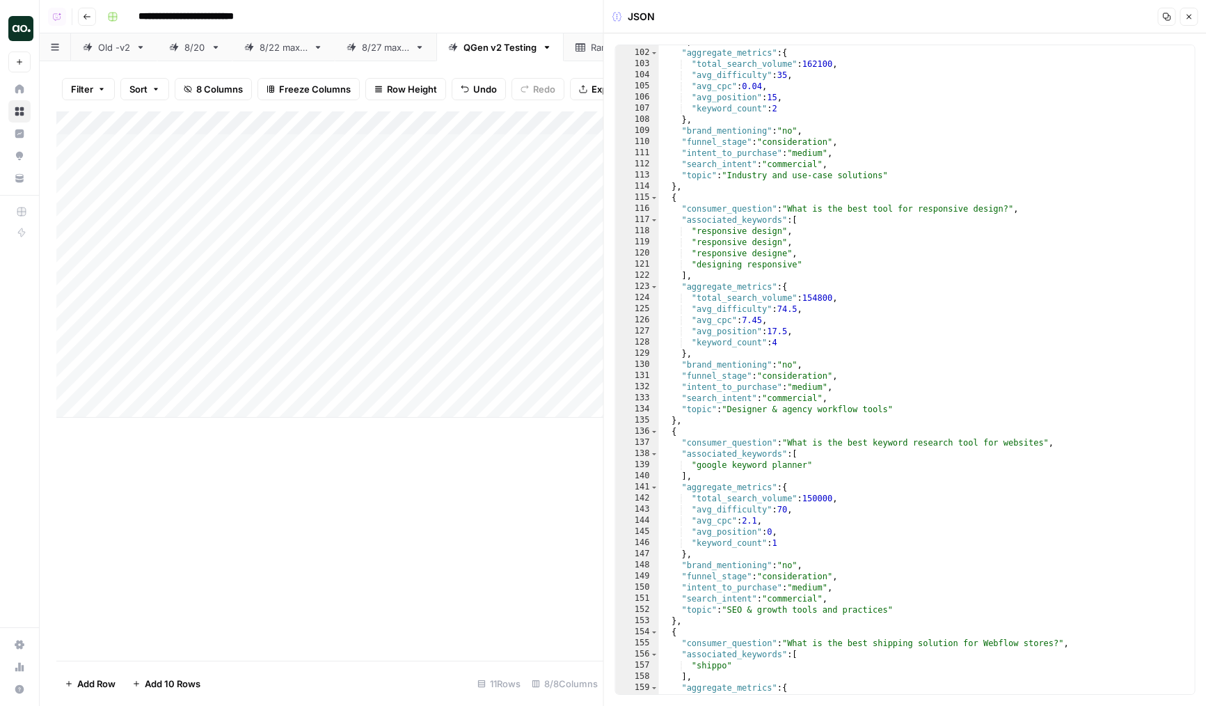
click at [1192, 16] on icon "button" at bounding box center [1189, 17] width 8 height 8
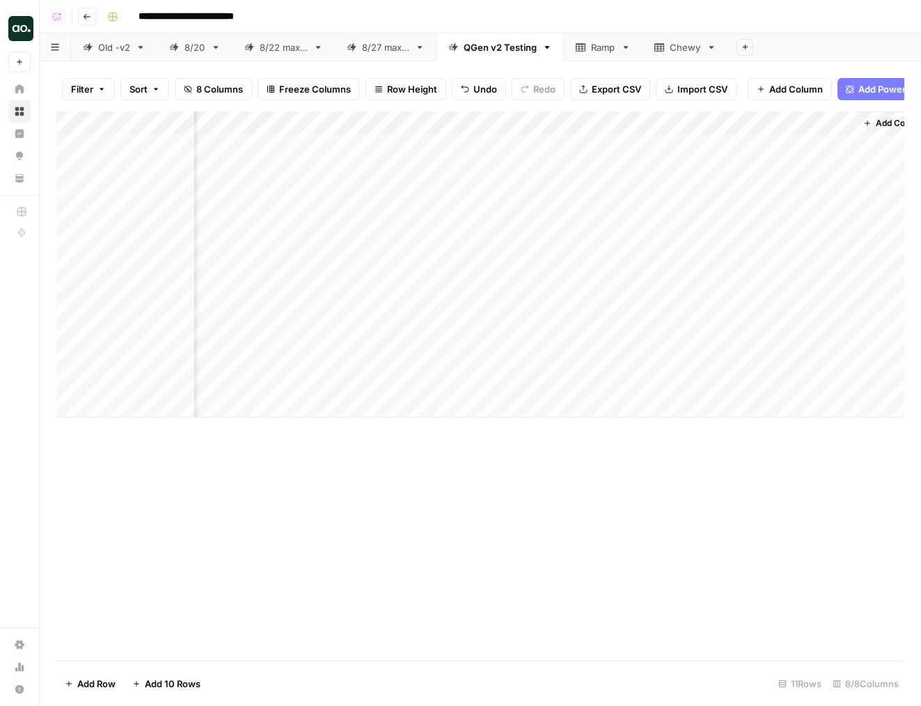
scroll to position [0, 274]
click at [606, 230] on div "Add Column" at bounding box center [480, 264] width 848 height 306
click at [601, 239] on div "Add Column" at bounding box center [480, 264] width 848 height 306
click at [591, 266] on div "Add Column" at bounding box center [480, 264] width 848 height 306
click at [759, 265] on div "Add Column" at bounding box center [480, 264] width 848 height 306
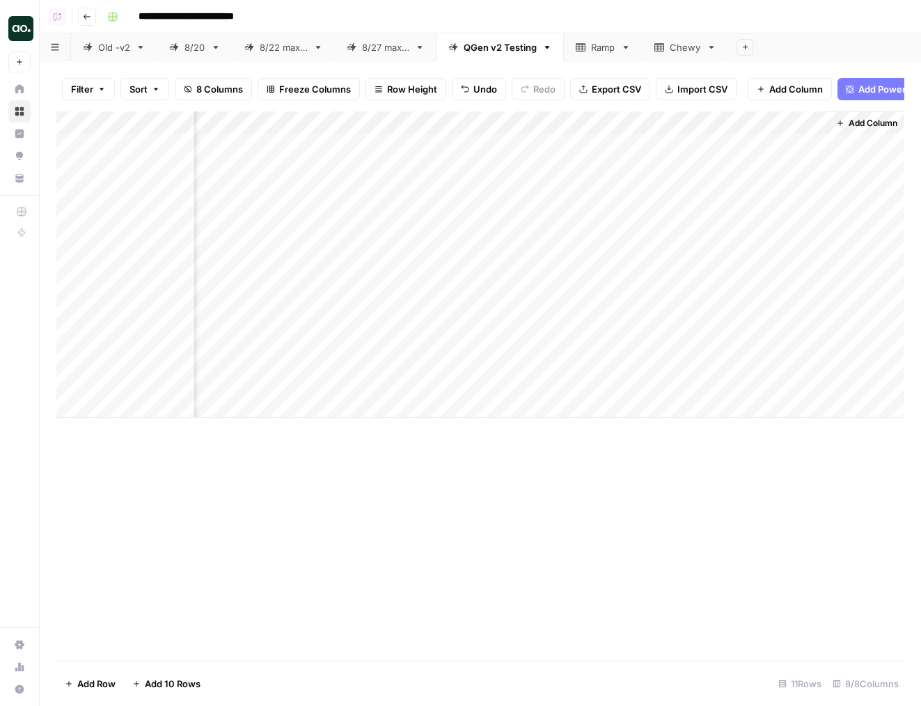
click at [804, 241] on div "Add Column" at bounding box center [480, 264] width 848 height 306
click at [810, 241] on div "Add Column" at bounding box center [480, 264] width 848 height 306
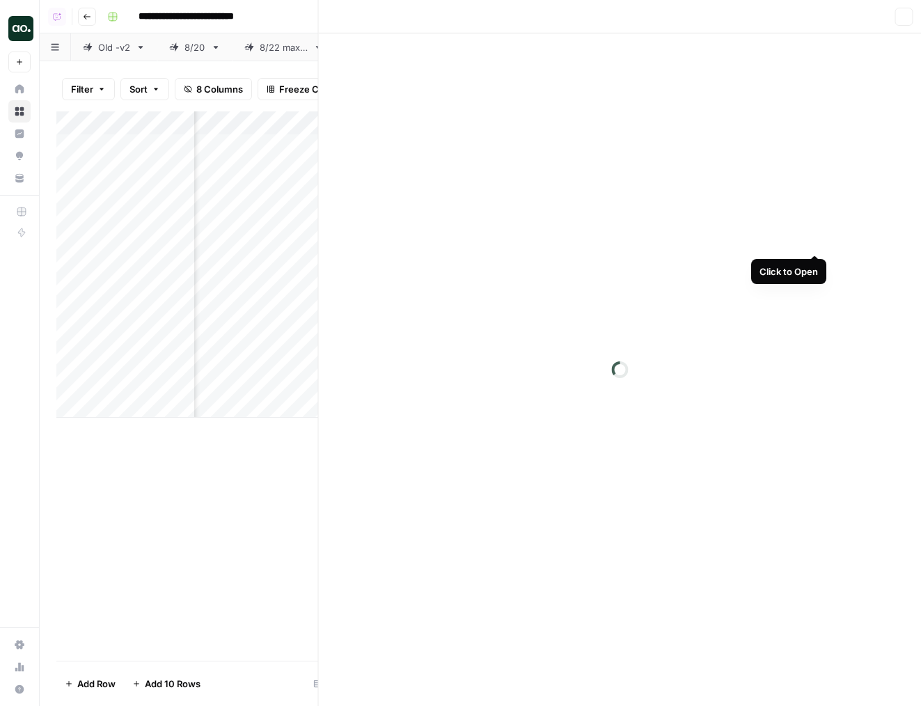
scroll to position [0, 265]
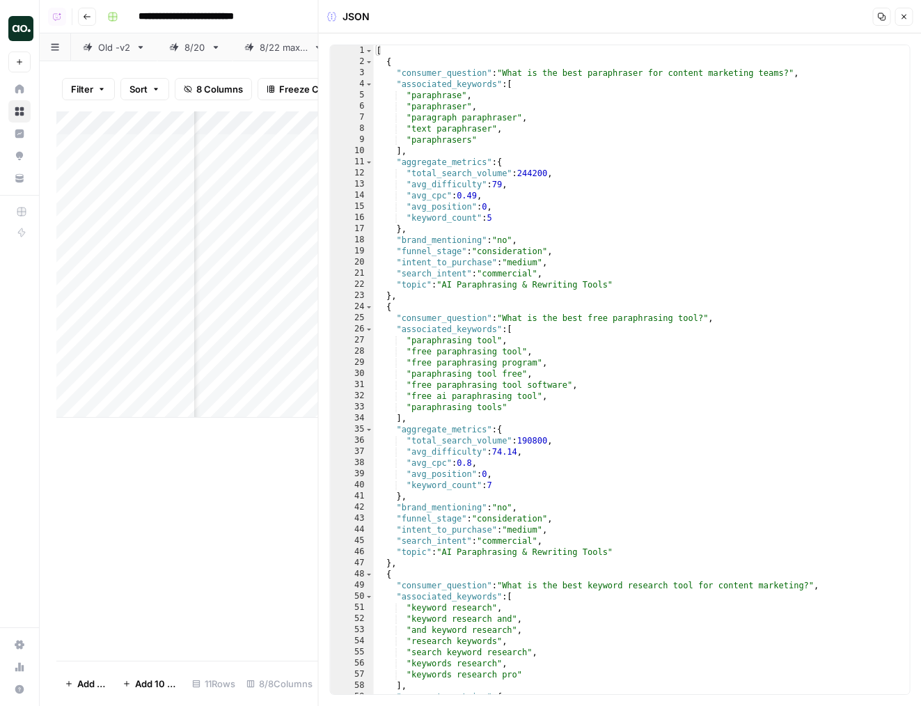
click at [903, 21] on button "Close" at bounding box center [903, 17] width 18 height 18
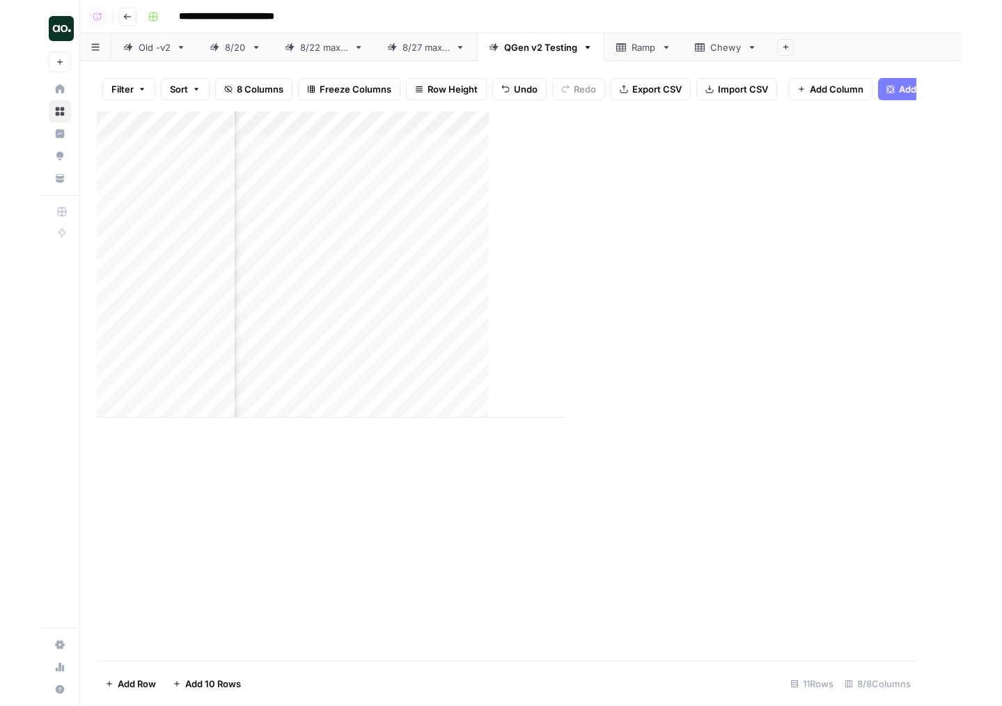
scroll to position [0, 259]
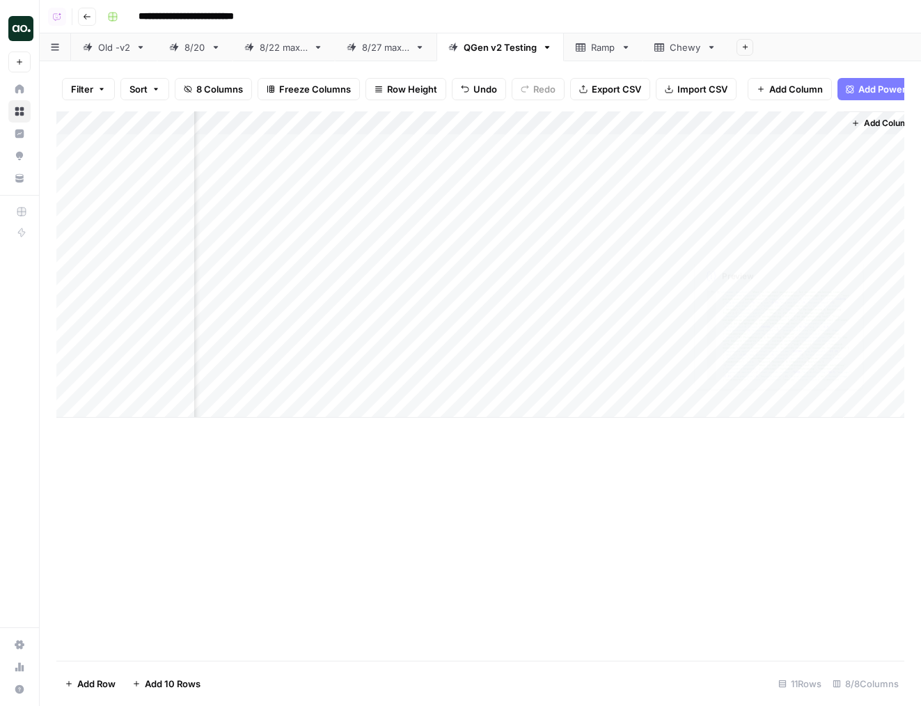
click at [526, 386] on div "Add Column" at bounding box center [480, 264] width 848 height 306
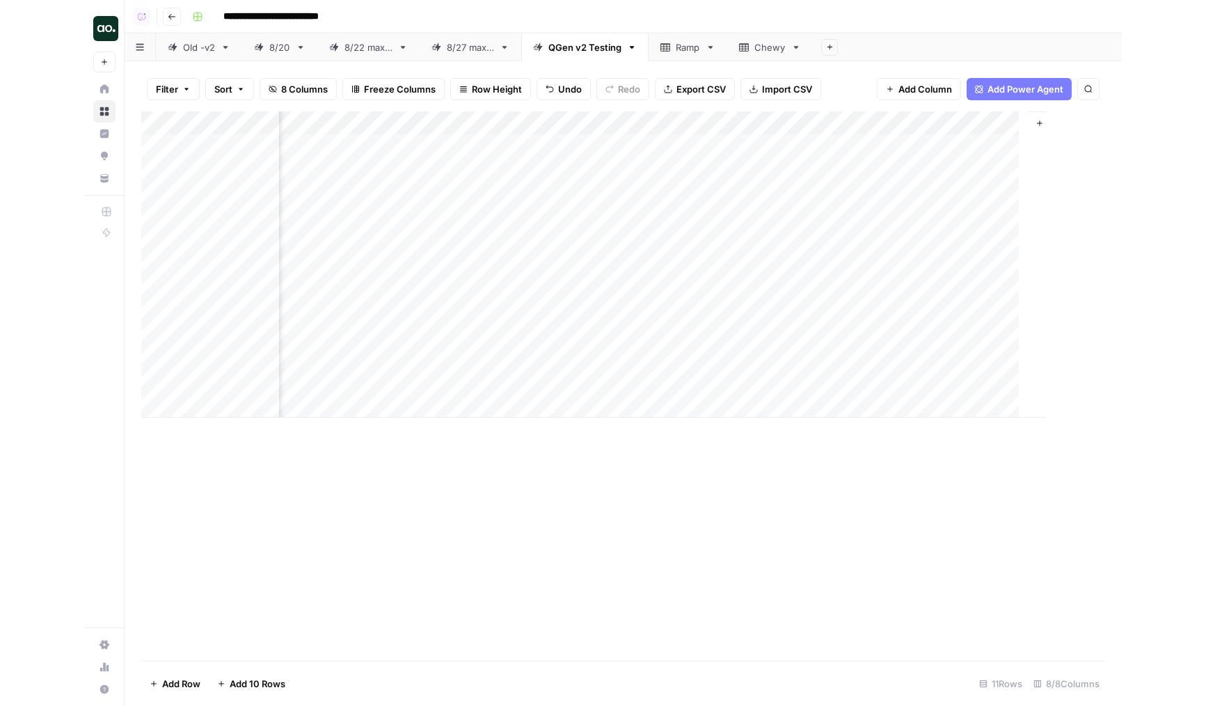
scroll to position [0, 0]
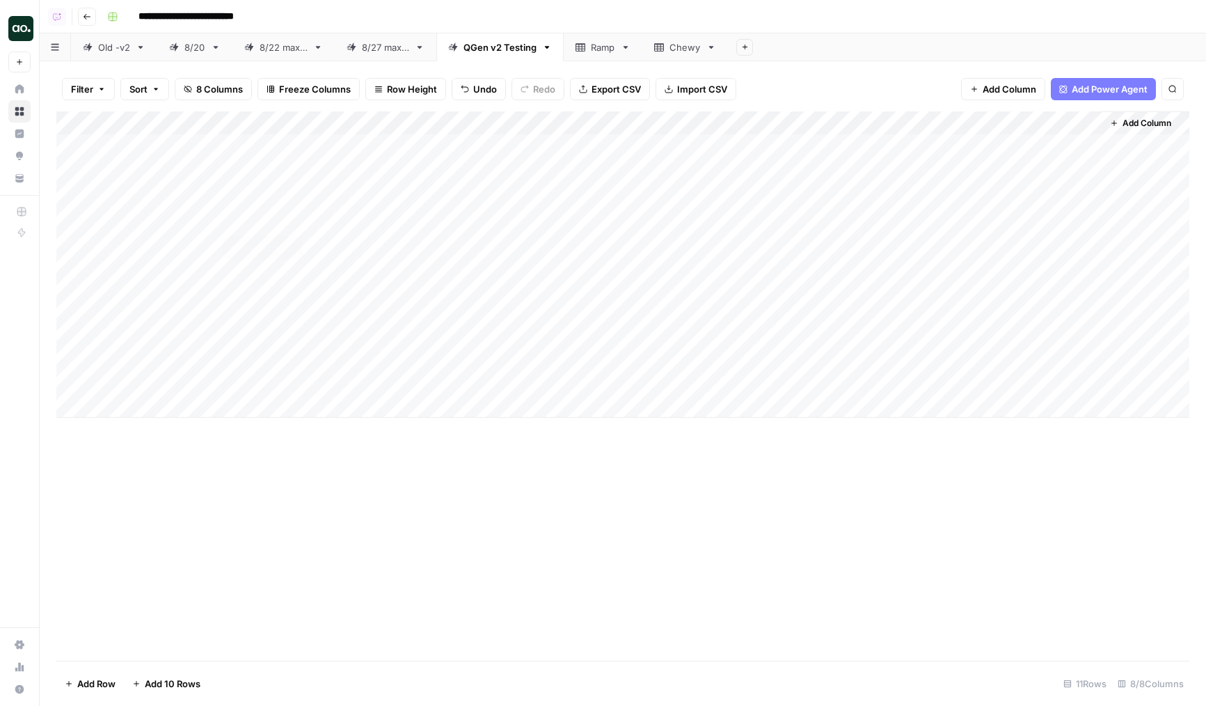
click at [278, 219] on div "Add Column" at bounding box center [622, 264] width 1133 height 306
click at [608, 42] on div "Ramp" at bounding box center [603, 47] width 24 height 14
click at [463, 160] on div "Add Column" at bounding box center [622, 385] width 1133 height 549
click at [629, 49] on icon "button" at bounding box center [626, 47] width 10 height 10
click at [658, 125] on span "Delete Sheet" at bounding box center [684, 125] width 67 height 14
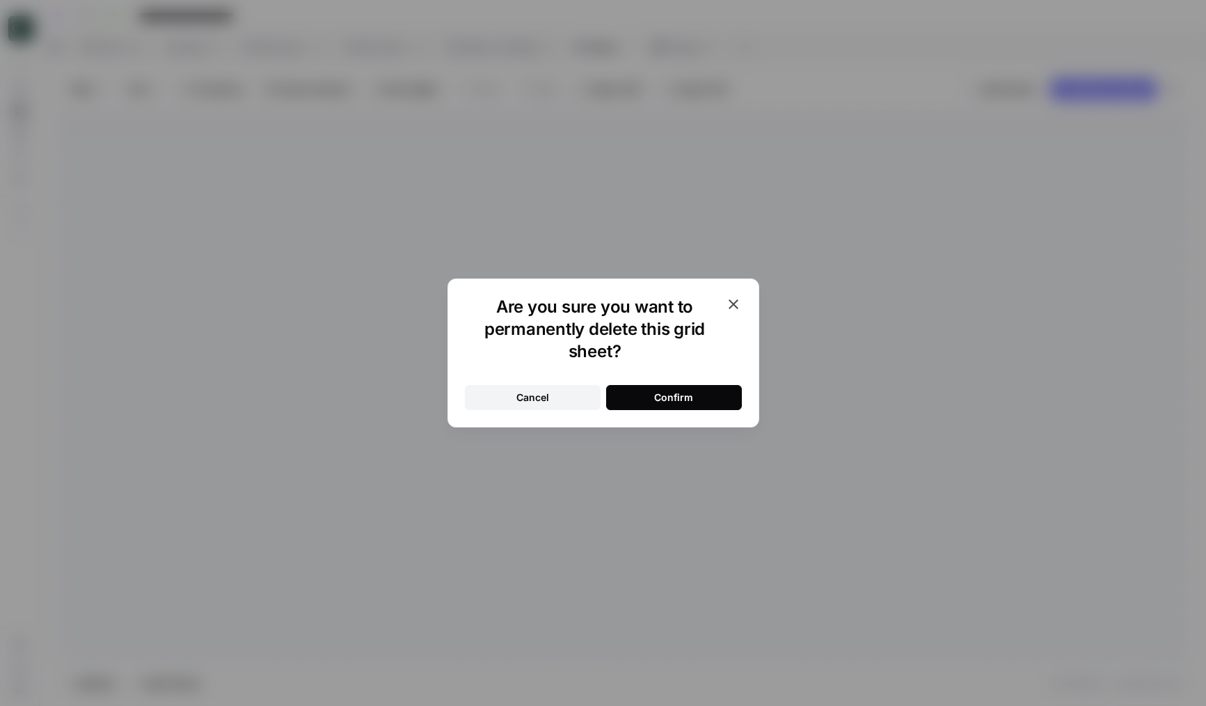
click at [662, 406] on button "Confirm" at bounding box center [674, 397] width 136 height 25
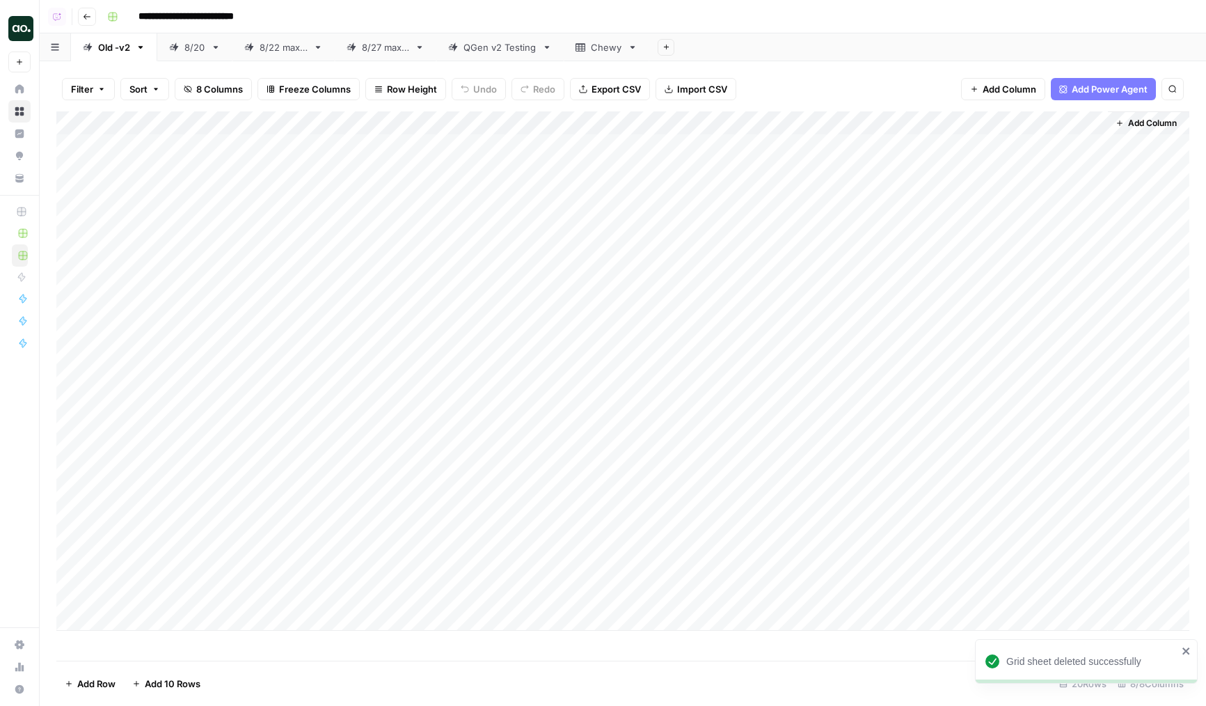
click at [632, 49] on icon at bounding box center [633, 47] width 10 height 10
click at [633, 49] on icon "button" at bounding box center [633, 47] width 10 height 10
click at [649, 132] on button "Delete Sheet" at bounding box center [684, 124] width 99 height 19
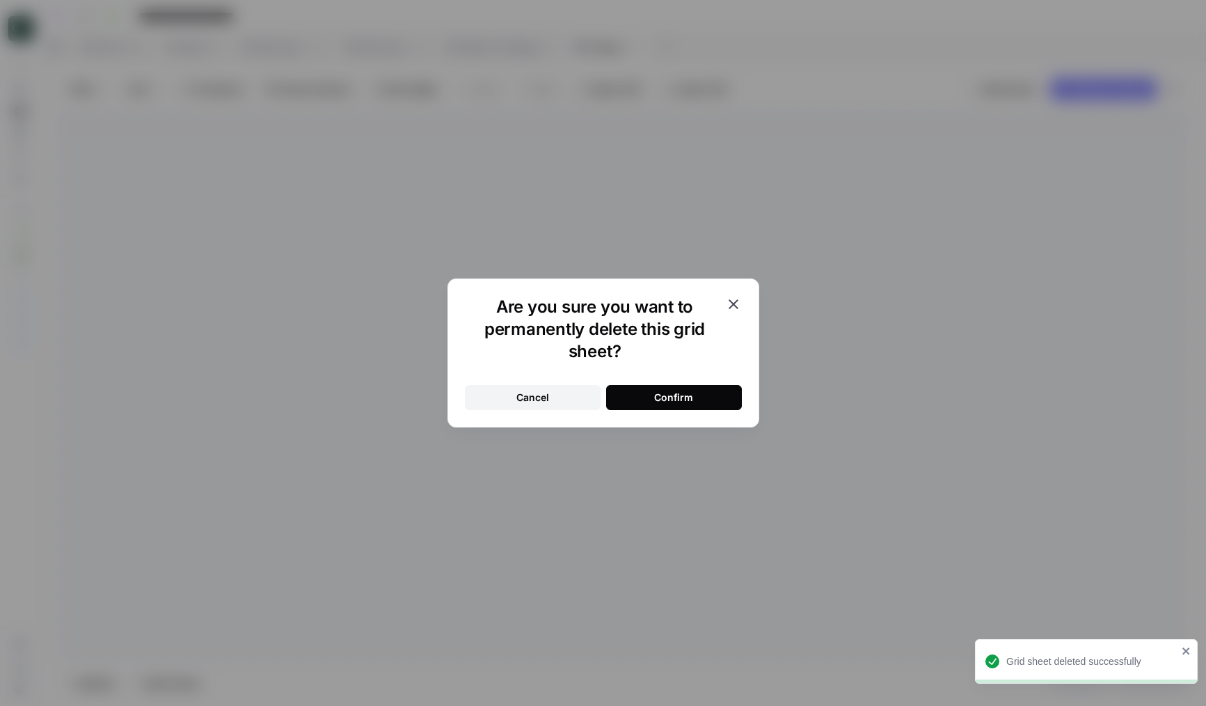
click at [619, 390] on button "Confirm" at bounding box center [674, 397] width 136 height 25
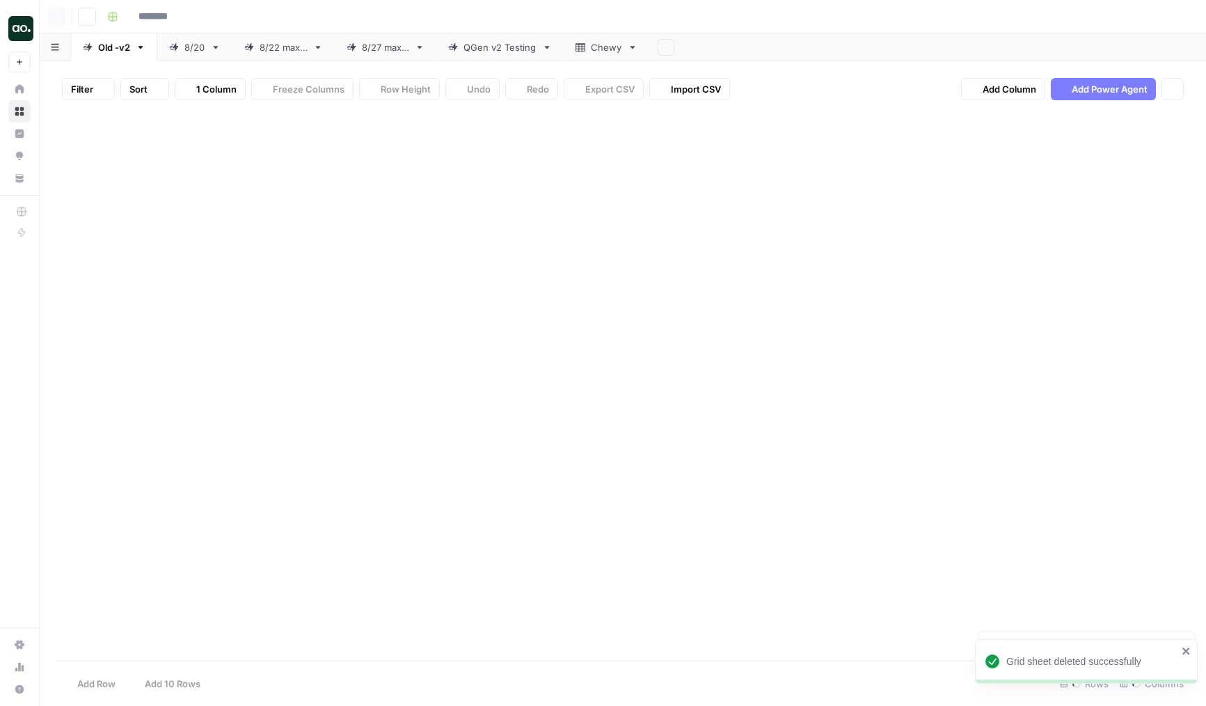
type input "**********"
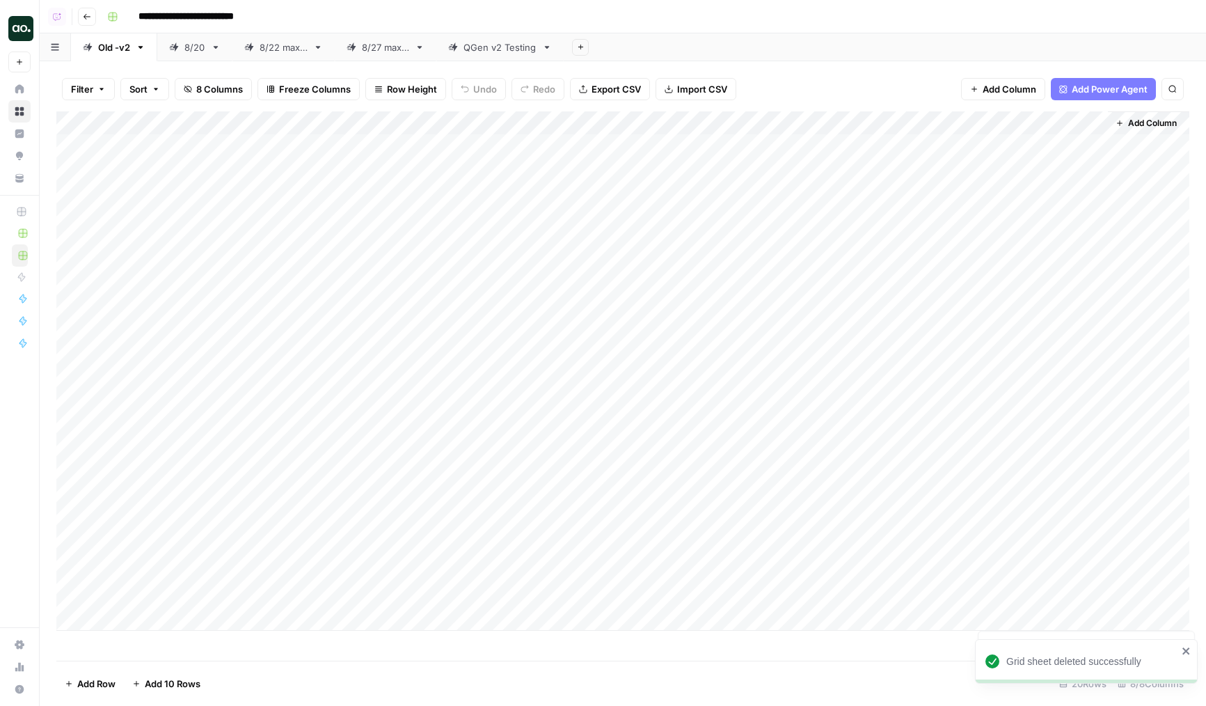
click at [512, 43] on div "QGen v2 Testing" at bounding box center [500, 47] width 73 height 14
click at [493, 381] on div "Add Column" at bounding box center [622, 264] width 1133 height 306
drag, startPoint x: 62, startPoint y: 383, endPoint x: 79, endPoint y: 320, distance: 65.0
click at [79, 320] on div "Add Column" at bounding box center [622, 264] width 1133 height 306
click at [141, 179] on div "Add Column" at bounding box center [622, 264] width 1133 height 306
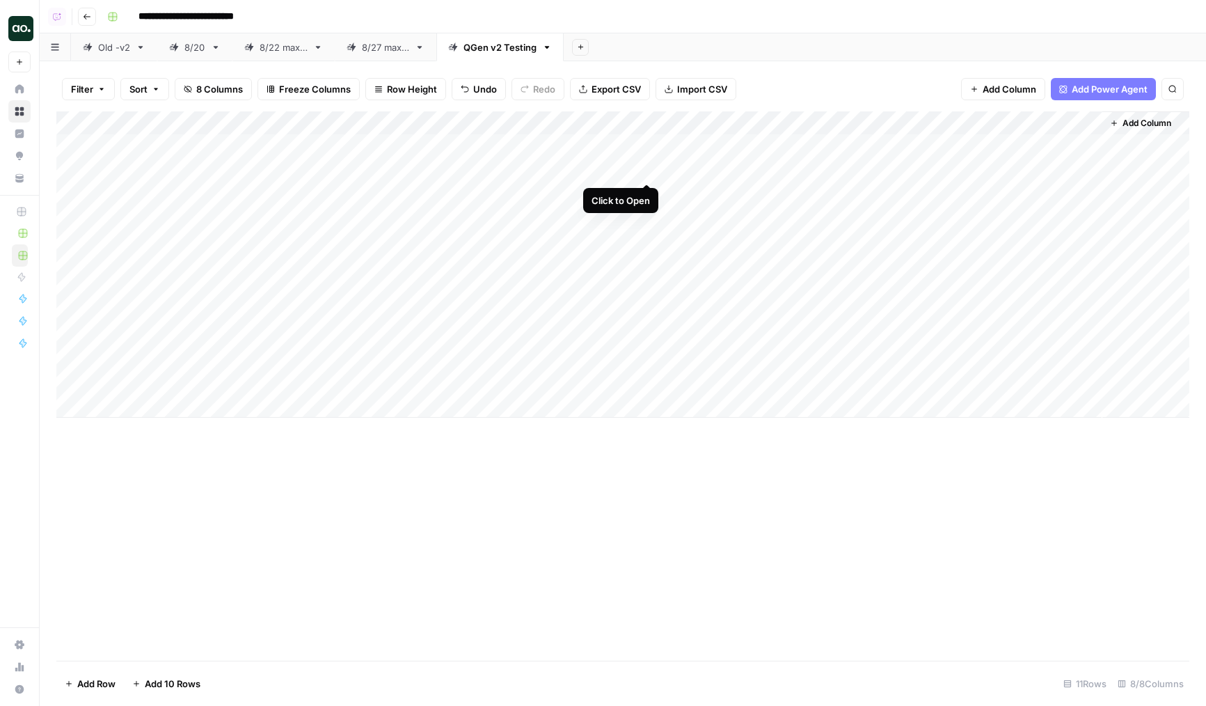
click at [649, 168] on div "Add Column" at bounding box center [622, 264] width 1133 height 306
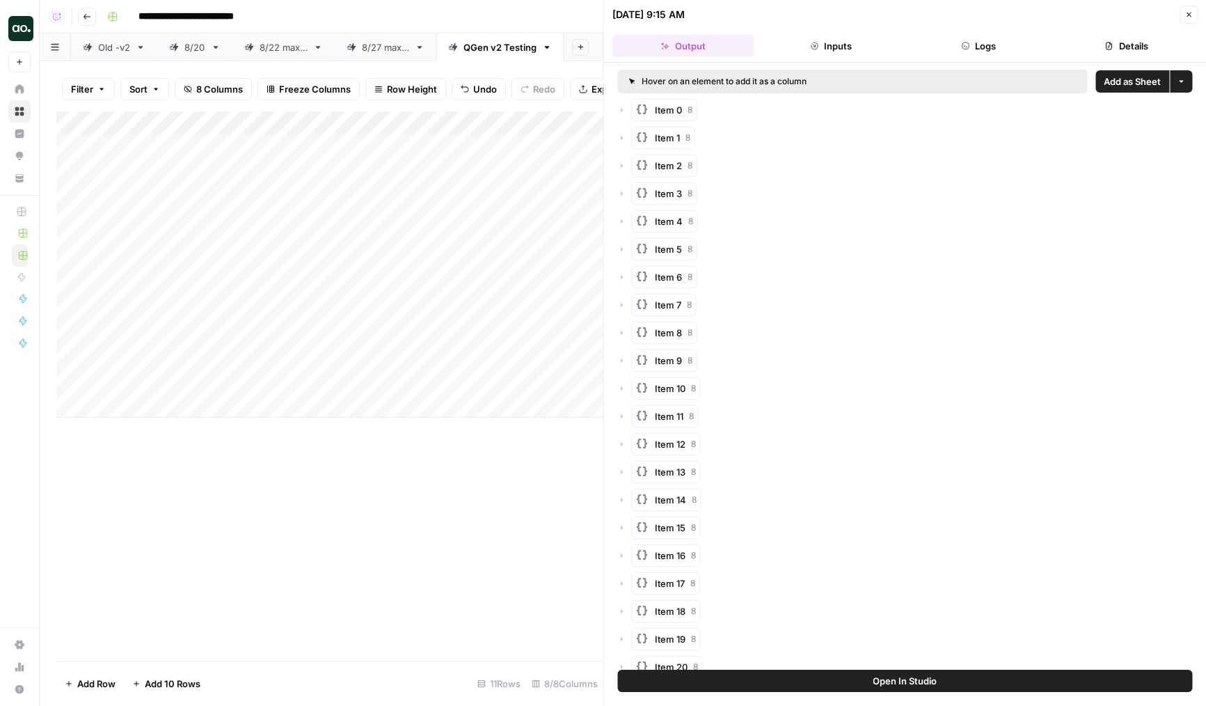
click at [1140, 87] on span "Add as Sheet" at bounding box center [1132, 81] width 57 height 14
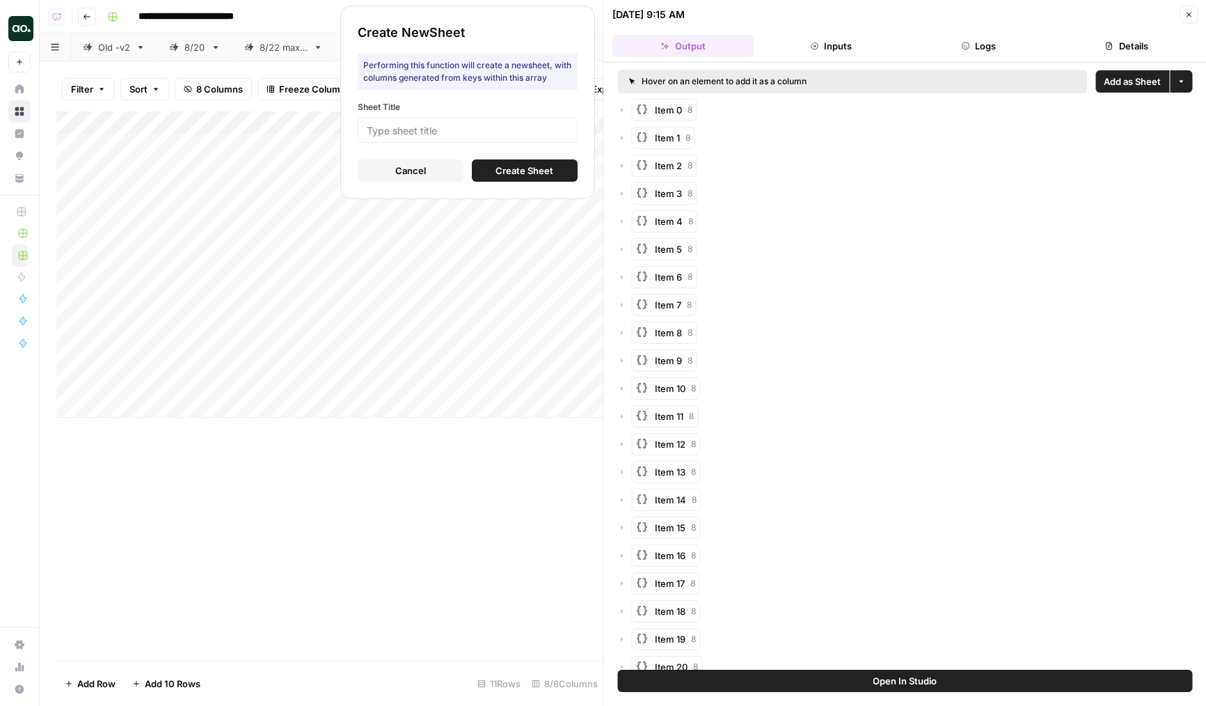
click at [512, 136] on div at bounding box center [468, 130] width 220 height 25
click at [522, 134] on input "Sheet Title" at bounding box center [468, 130] width 202 height 13
type input "Amplitude"
click button "Create Sheet" at bounding box center [525, 170] width 106 height 22
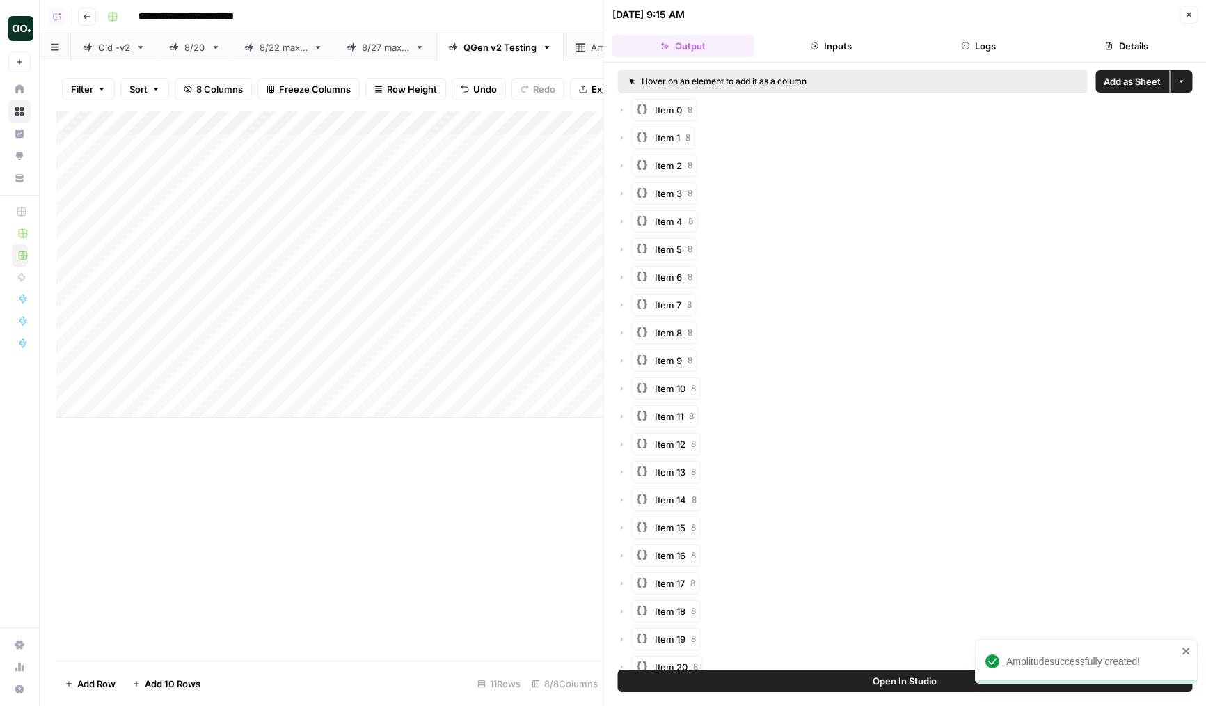
click at [577, 46] on link "Amplitude" at bounding box center [613, 47] width 99 height 28
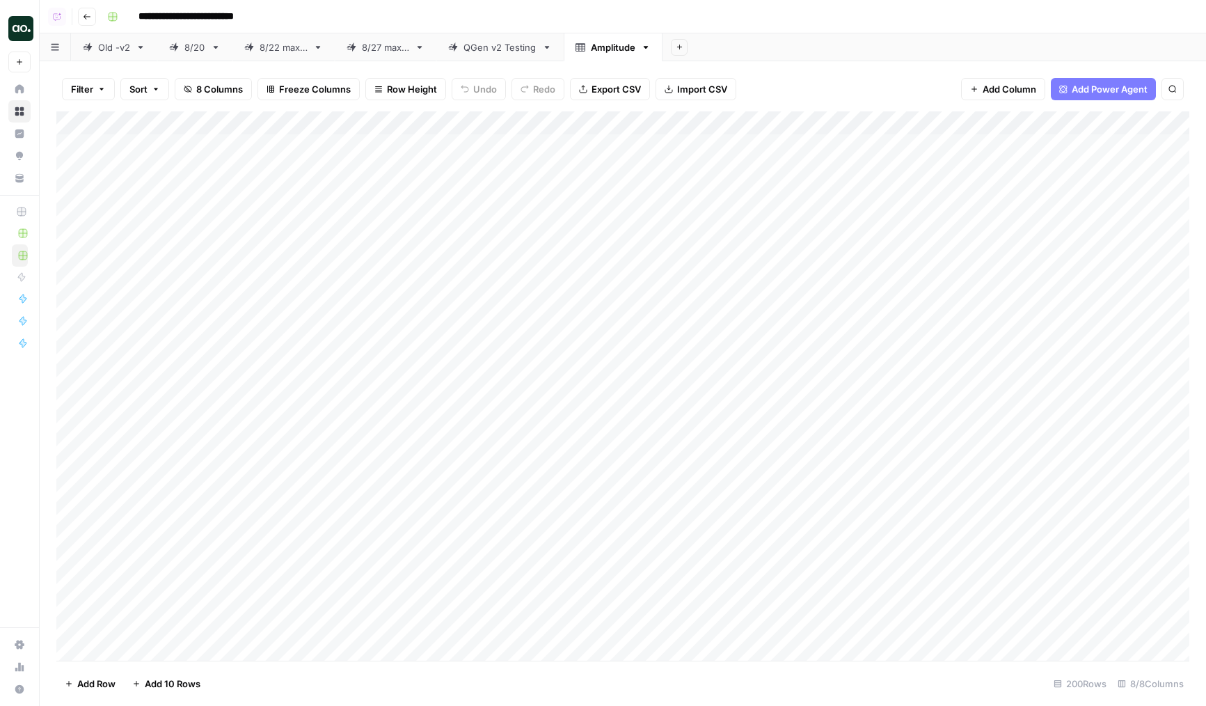
click at [611, 90] on span "Export CSV" at bounding box center [616, 89] width 49 height 14
click at [513, 47] on div "QGen v2 Testing" at bounding box center [500, 47] width 73 height 14
click at [647, 145] on div "Add Column" at bounding box center [622, 264] width 1133 height 306
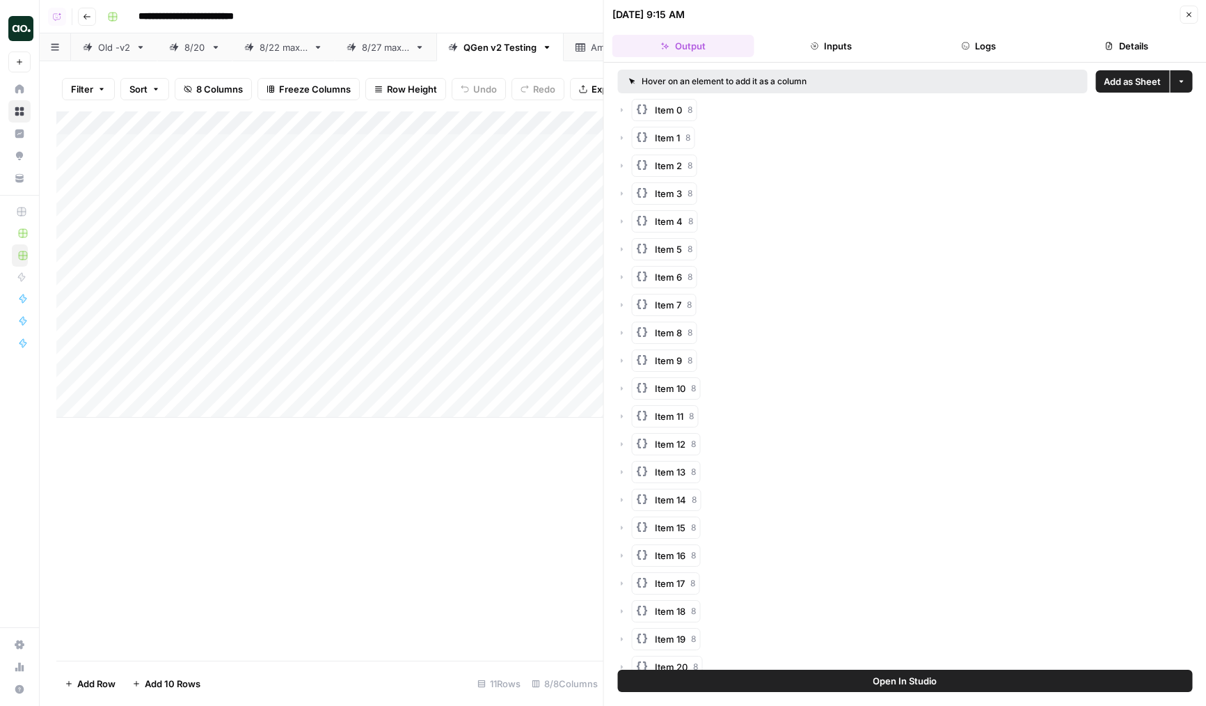
click at [977, 48] on button "Logs" at bounding box center [979, 46] width 142 height 22
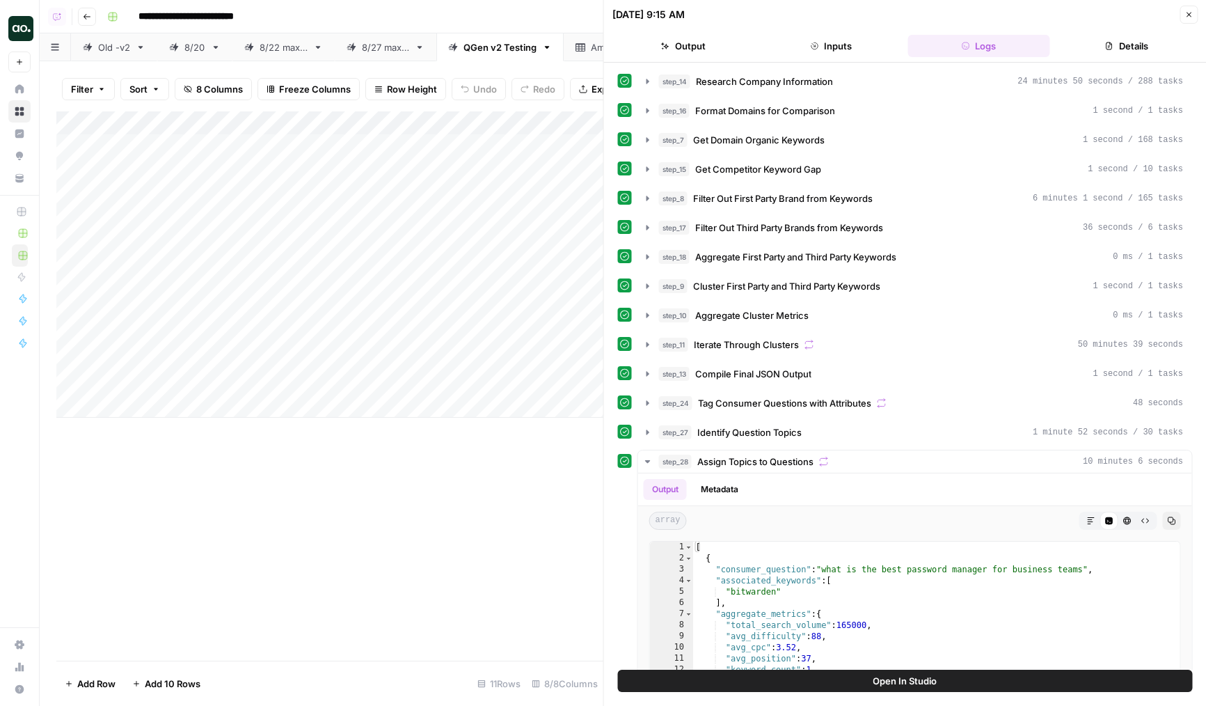
click at [704, 44] on button "Output" at bounding box center [683, 46] width 142 height 22
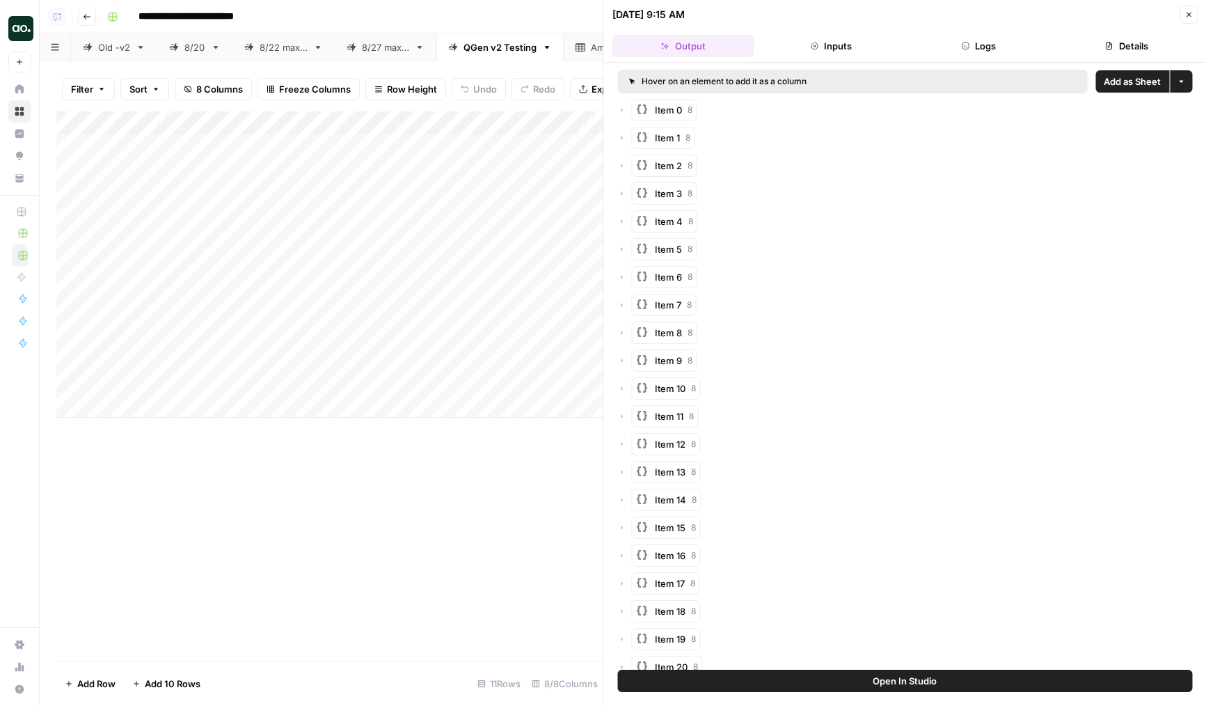
click at [1112, 70] on div "Hover on an element to add it as a column Add as Sheet More options" at bounding box center [905, 82] width 575 height 24
click at [1102, 81] on button "Add as Sheet" at bounding box center [1133, 81] width 74 height 22
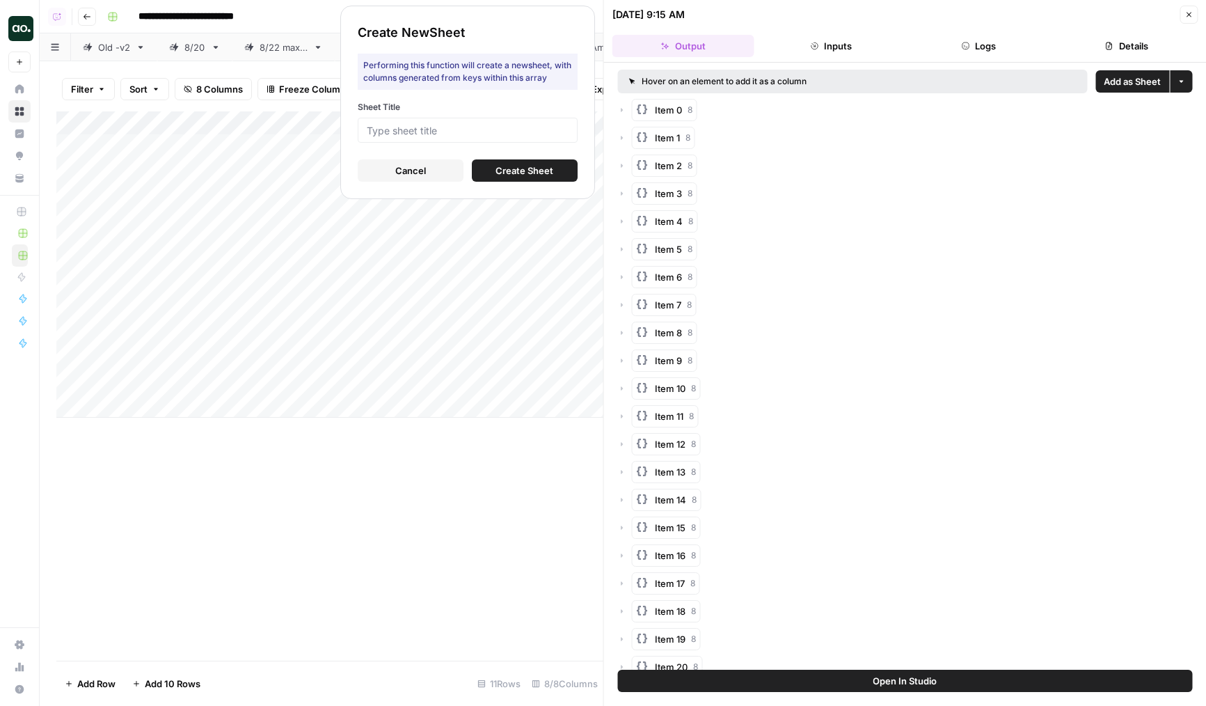
click at [456, 141] on div at bounding box center [468, 130] width 220 height 25
click at [464, 134] on input "Sheet Title" at bounding box center [468, 130] width 202 height 13
type input "Ramp"
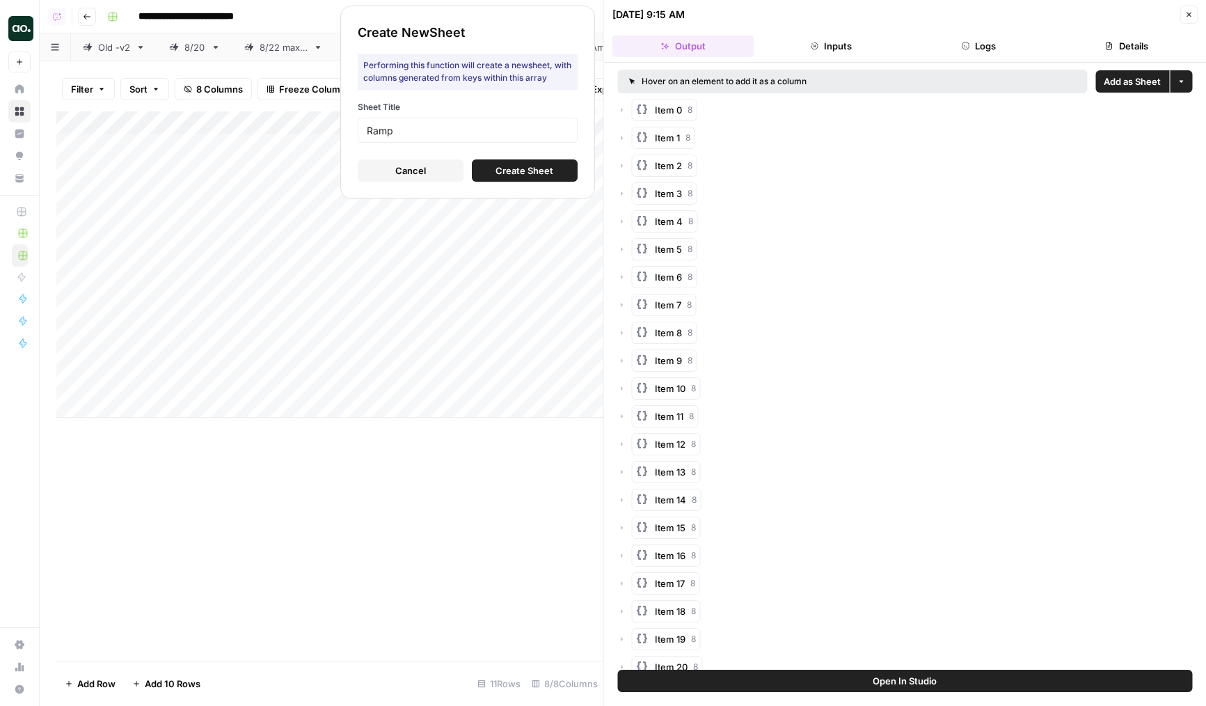
click at [512, 171] on span "Create Sheet" at bounding box center [525, 171] width 58 height 14
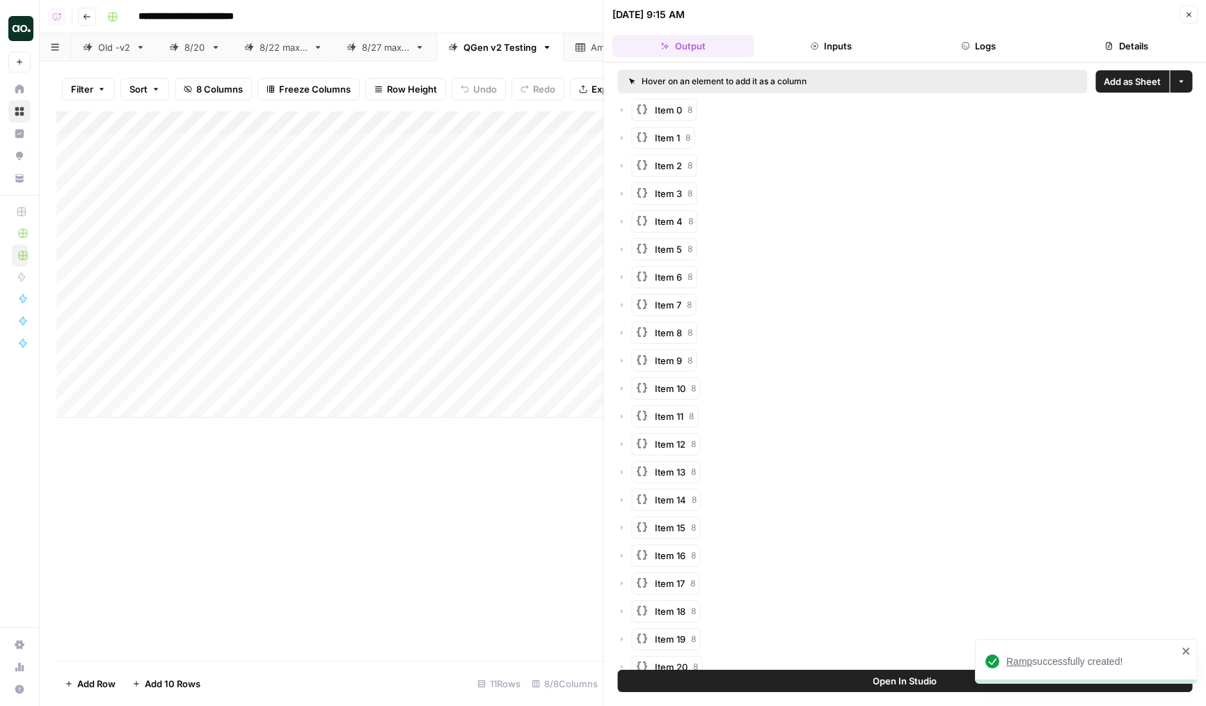
click at [1178, 15] on div "09/05/25 at 9:15 AM Close" at bounding box center [905, 15] width 586 height 18
click at [1188, 15] on icon "button" at bounding box center [1189, 14] width 8 height 8
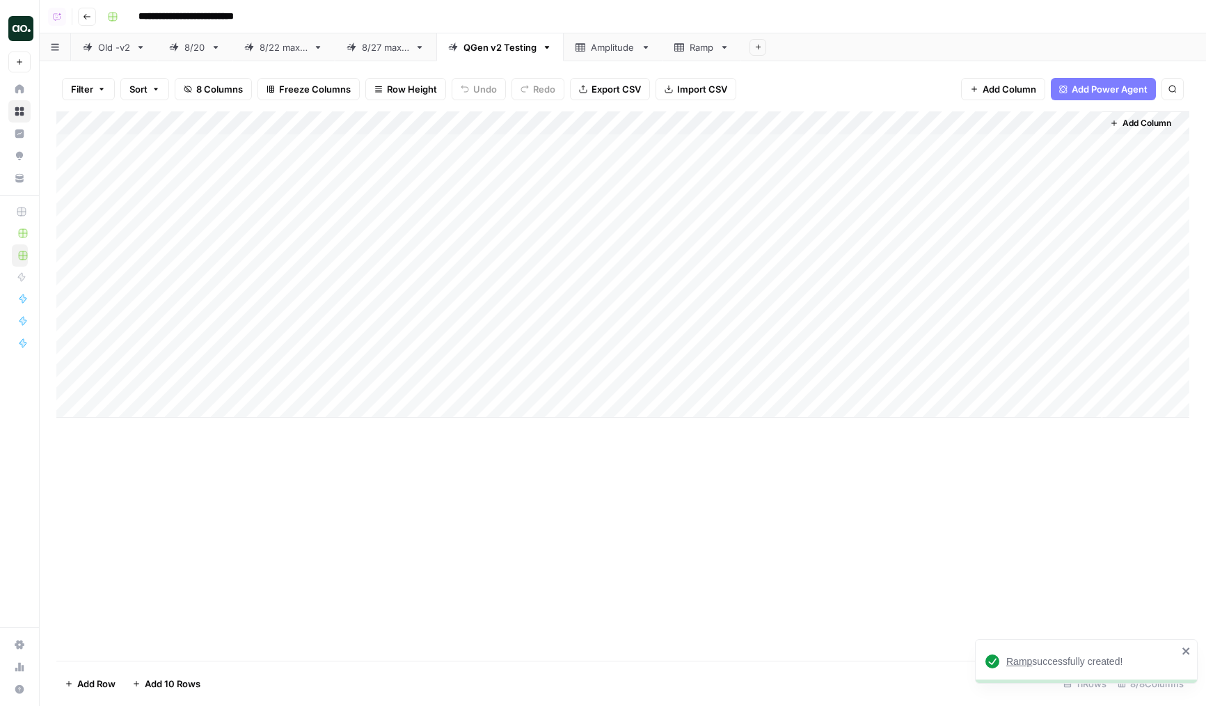
drag, startPoint x: 779, startPoint y: 155, endPoint x: 779, endPoint y: 203, distance: 48.0
click at [779, 203] on div "Add Column" at bounding box center [622, 264] width 1133 height 306
drag, startPoint x: 786, startPoint y: 229, endPoint x: 784, endPoint y: 143, distance: 85.6
click at [784, 143] on div "Add Column" at bounding box center [622, 264] width 1133 height 306
click at [764, 193] on div "Add Column" at bounding box center [622, 264] width 1133 height 306
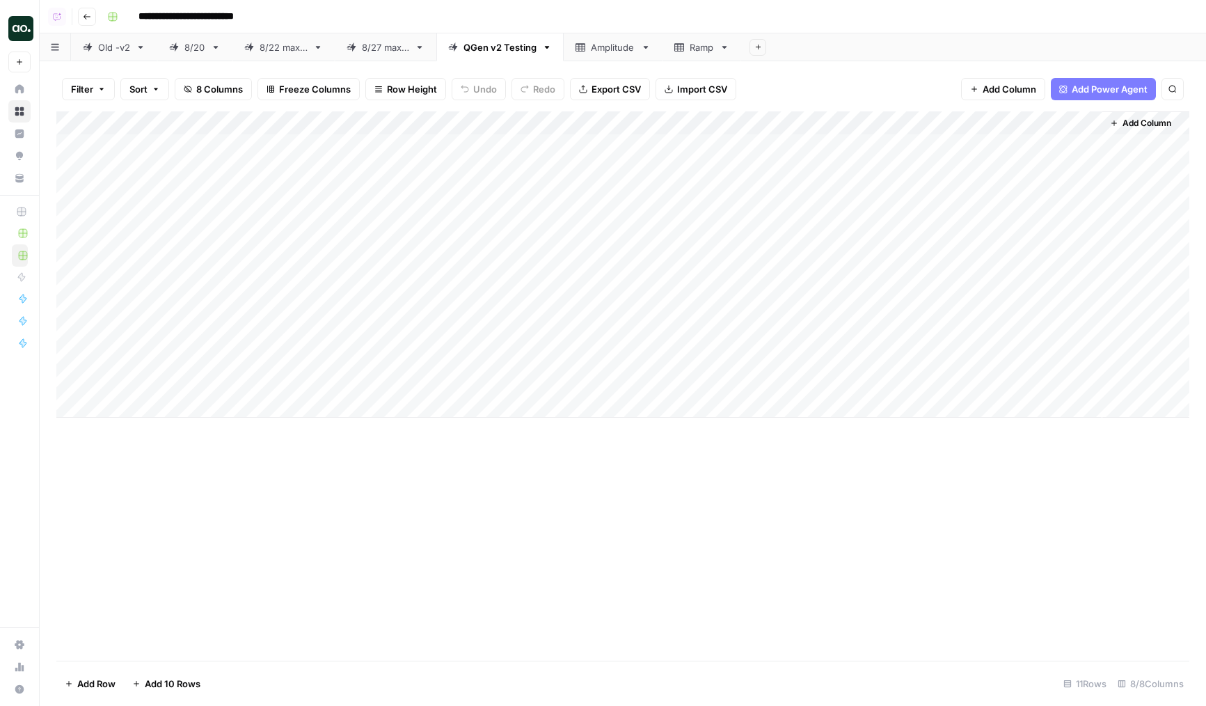
click at [647, 194] on div "Add Column" at bounding box center [622, 264] width 1133 height 306
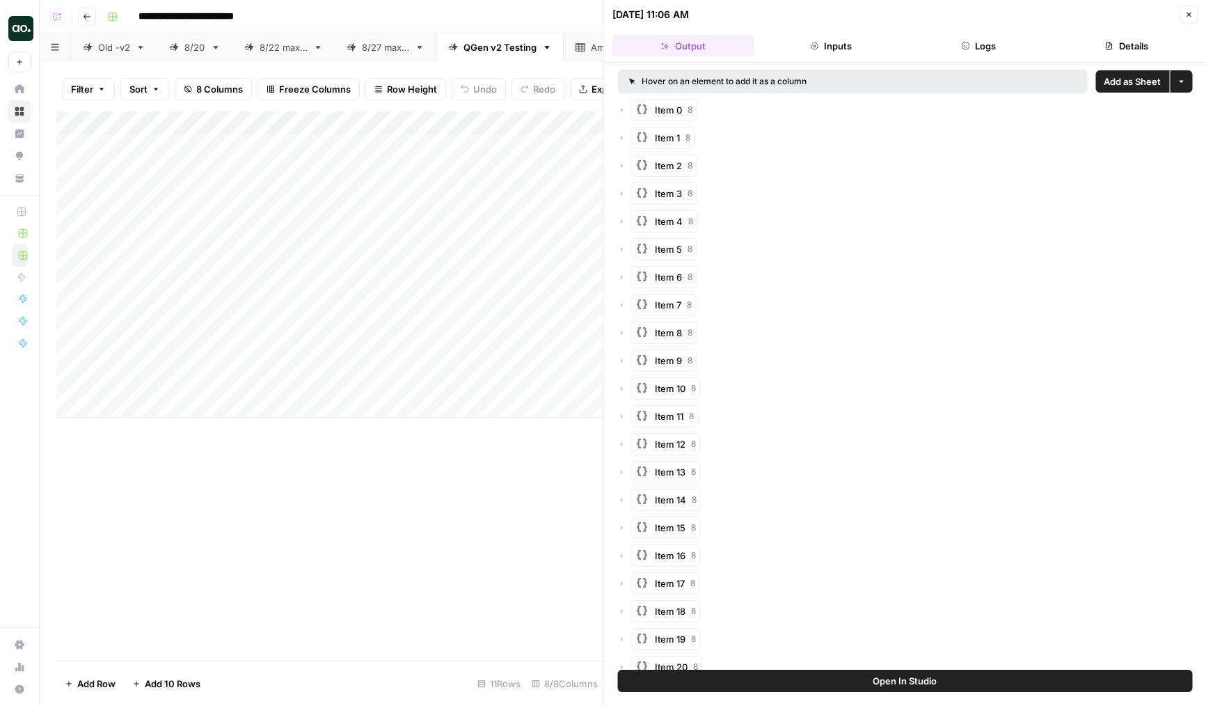
click at [1128, 81] on span "Add as Sheet" at bounding box center [1132, 81] width 57 height 14
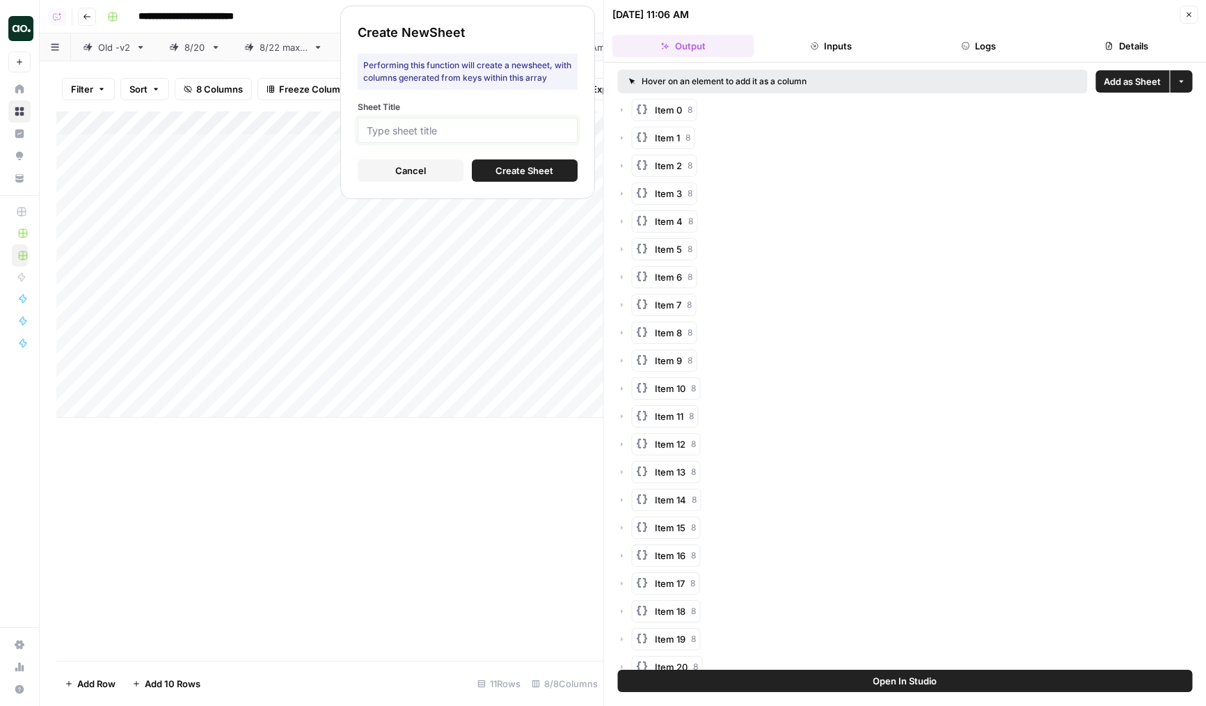
click at [470, 134] on input "Sheet Title" at bounding box center [468, 130] width 202 height 13
type input "Webflow"
click at [512, 168] on span "Create Sheet" at bounding box center [525, 171] width 58 height 14
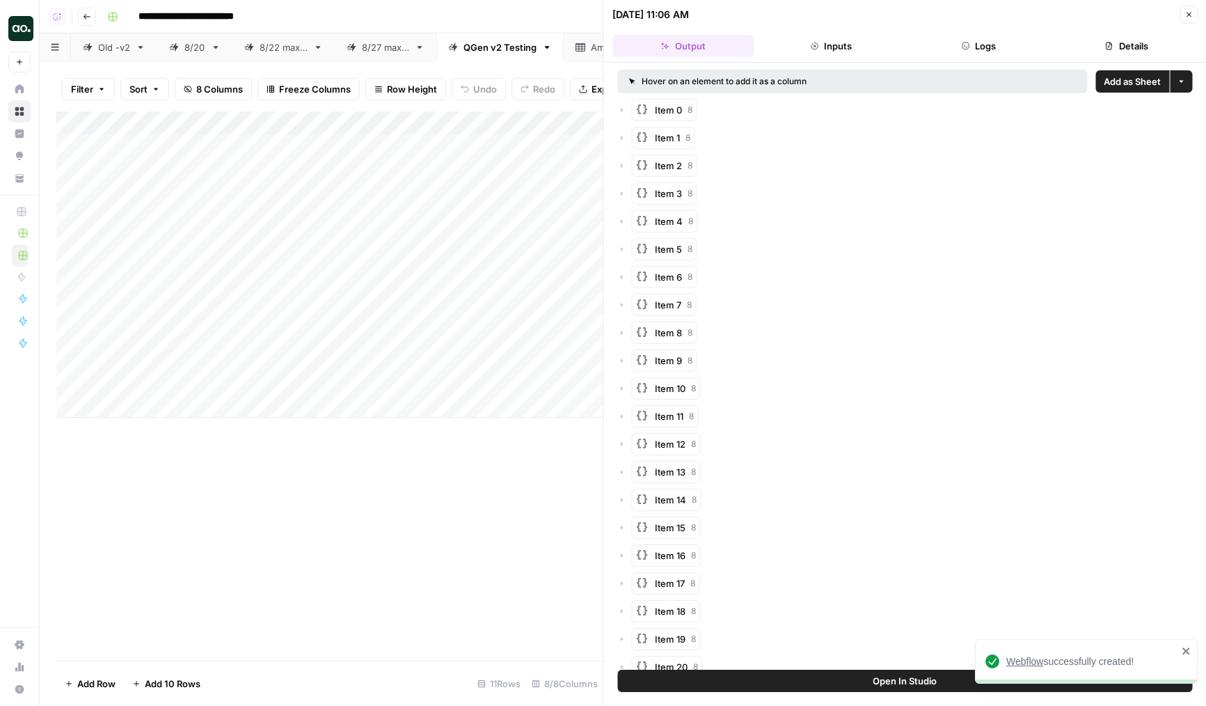
click at [1187, 13] on icon "button" at bounding box center [1189, 15] width 5 height 5
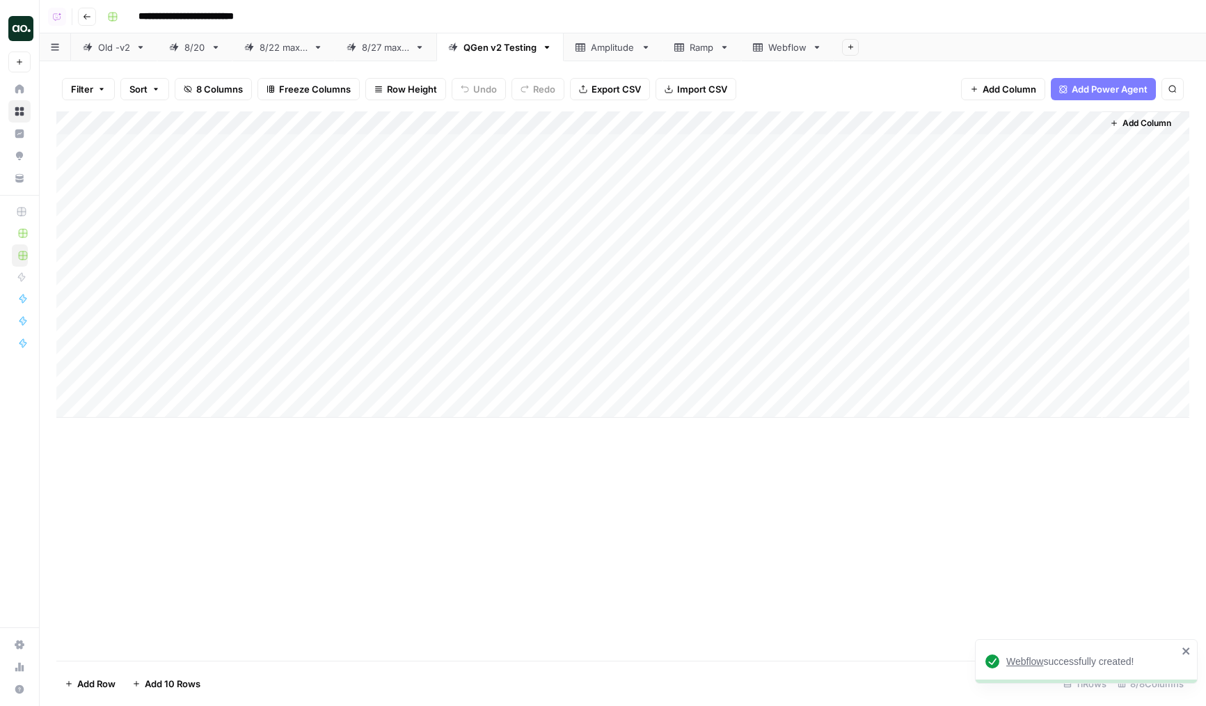
click at [800, 47] on div "Webflow" at bounding box center [787, 47] width 38 height 14
click at [614, 91] on span "Export CSV" at bounding box center [616, 89] width 49 height 14
click at [532, 51] on div "QGen v2 Testing" at bounding box center [500, 47] width 73 height 14
click at [662, 145] on div "Add Column" at bounding box center [622, 264] width 1133 height 306
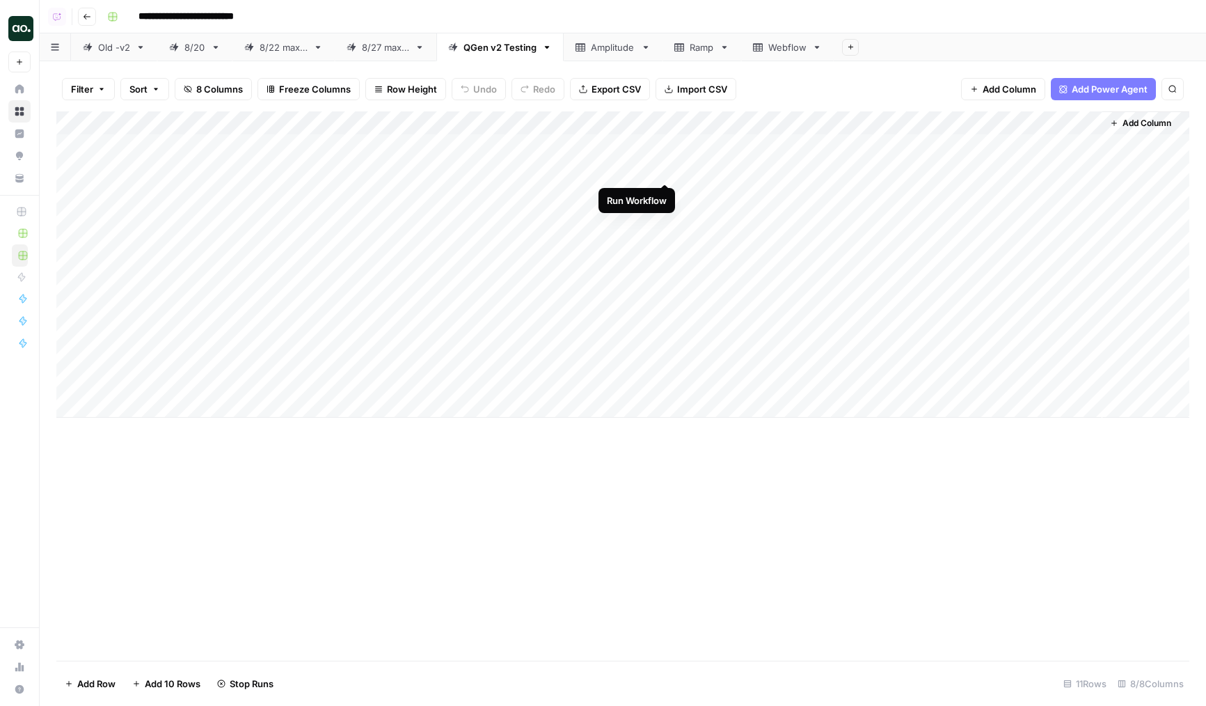
click at [665, 168] on div "Add Column" at bounding box center [622, 264] width 1133 height 306
click at [522, 122] on div "Add Column" at bounding box center [622, 264] width 1133 height 306
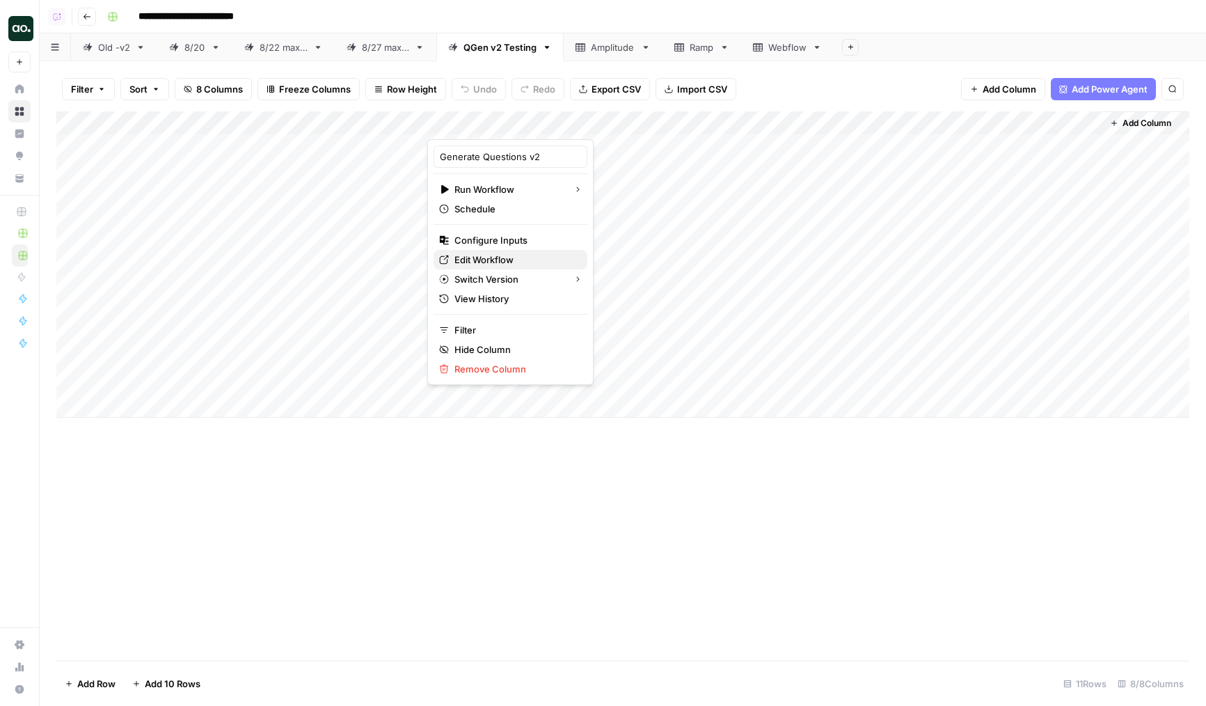
click at [480, 258] on span "Edit Workflow" at bounding box center [515, 260] width 122 height 14
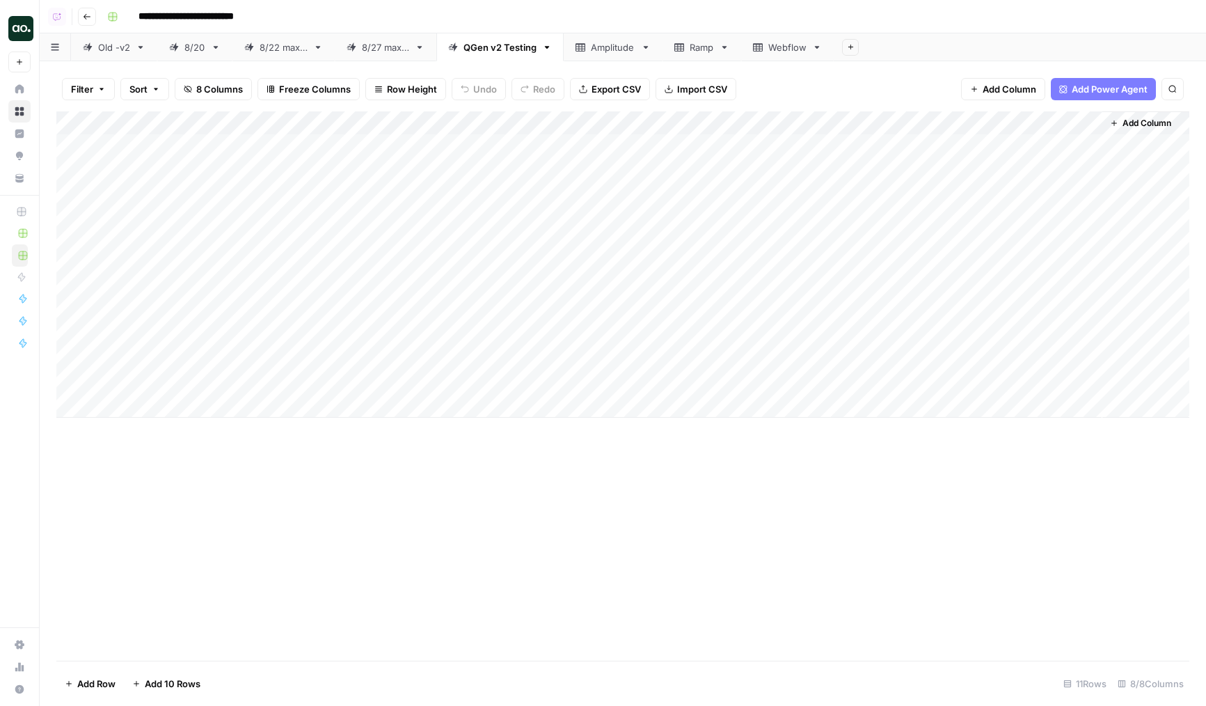
click at [327, 222] on div "Add Column" at bounding box center [622, 264] width 1133 height 306
click at [645, 215] on div "Add Column" at bounding box center [622, 264] width 1133 height 306
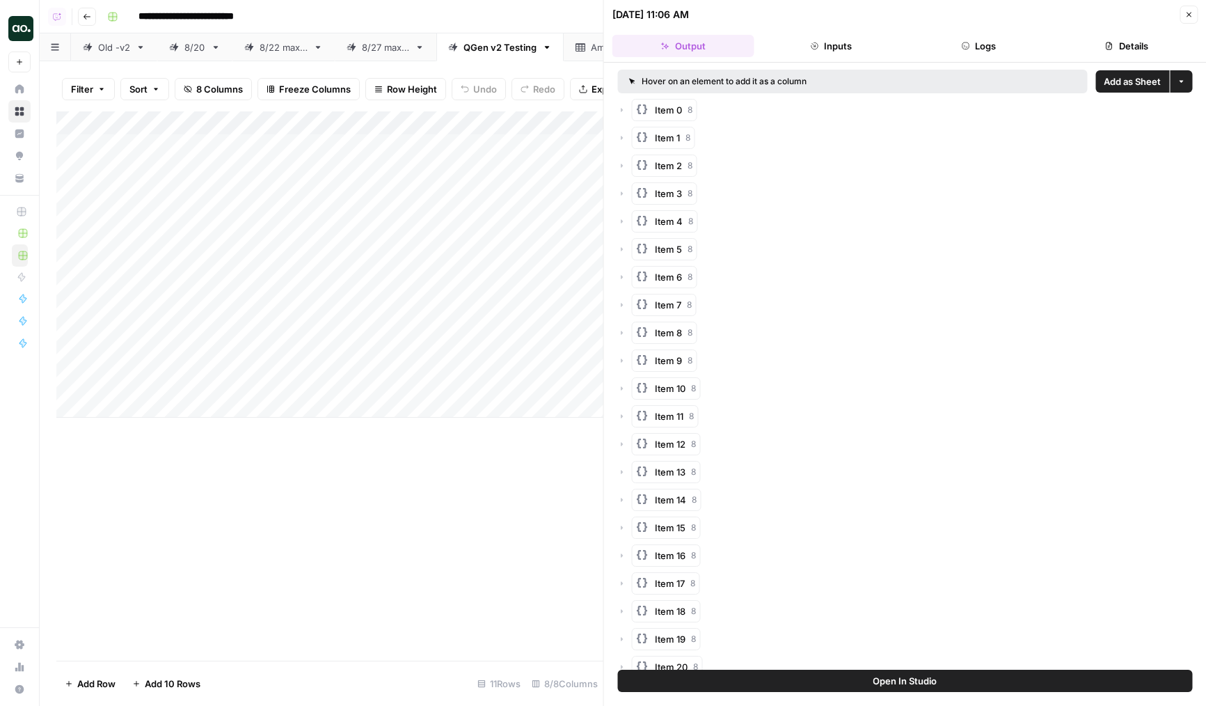
click at [1118, 86] on span "Add as Sheet" at bounding box center [1132, 81] width 57 height 14
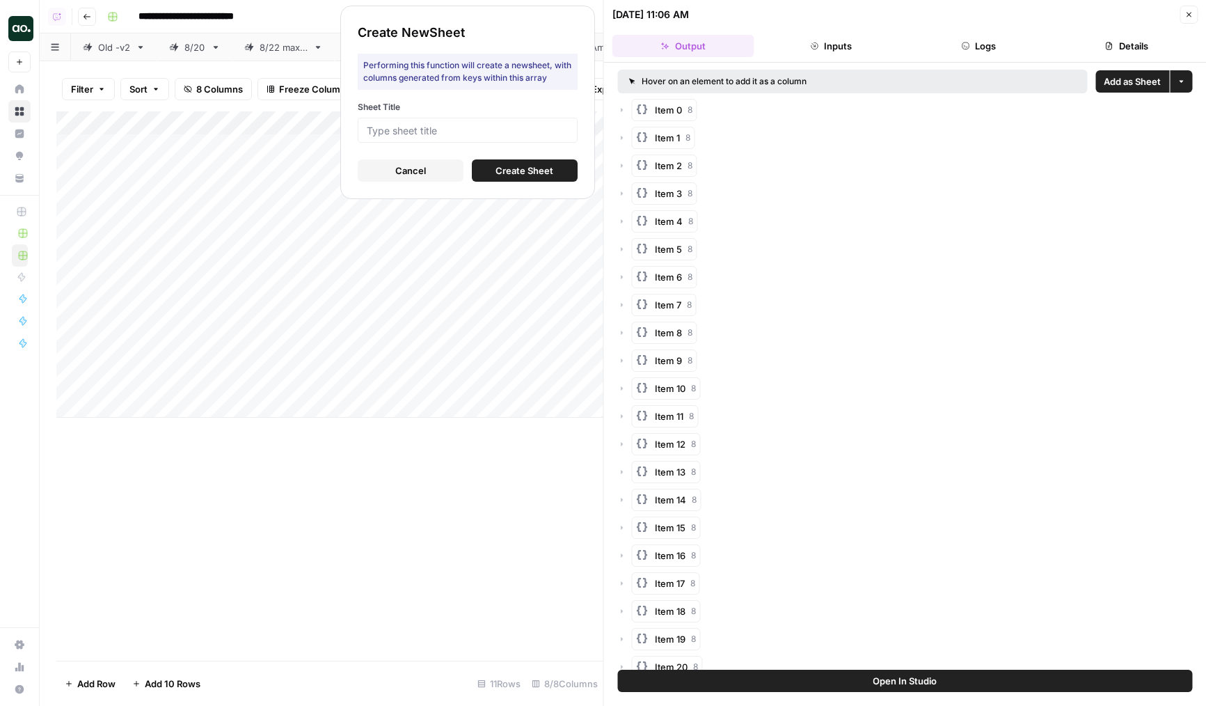
click at [423, 138] on div at bounding box center [468, 130] width 220 height 25
click at [432, 129] on input "Sheet Title" at bounding box center [468, 130] width 202 height 13
type input "Chewy"
click at [505, 164] on span "Create Sheet" at bounding box center [525, 171] width 58 height 14
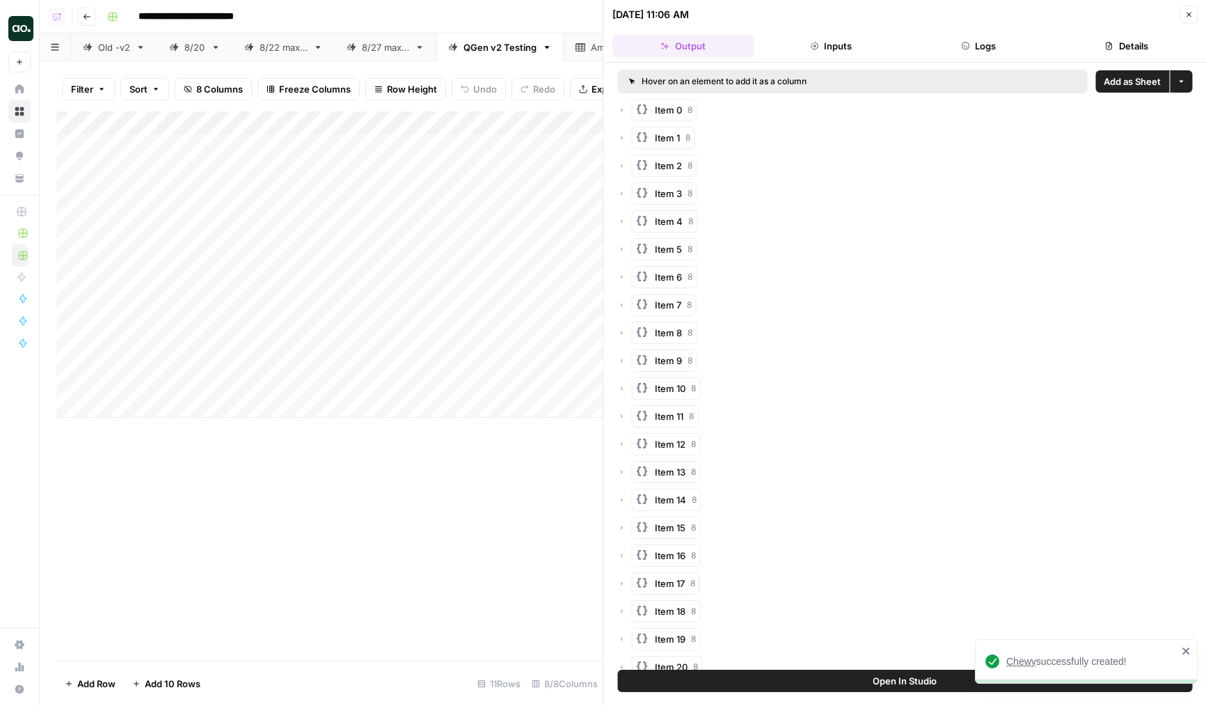
click at [1188, 22] on button "Close" at bounding box center [1189, 15] width 18 height 18
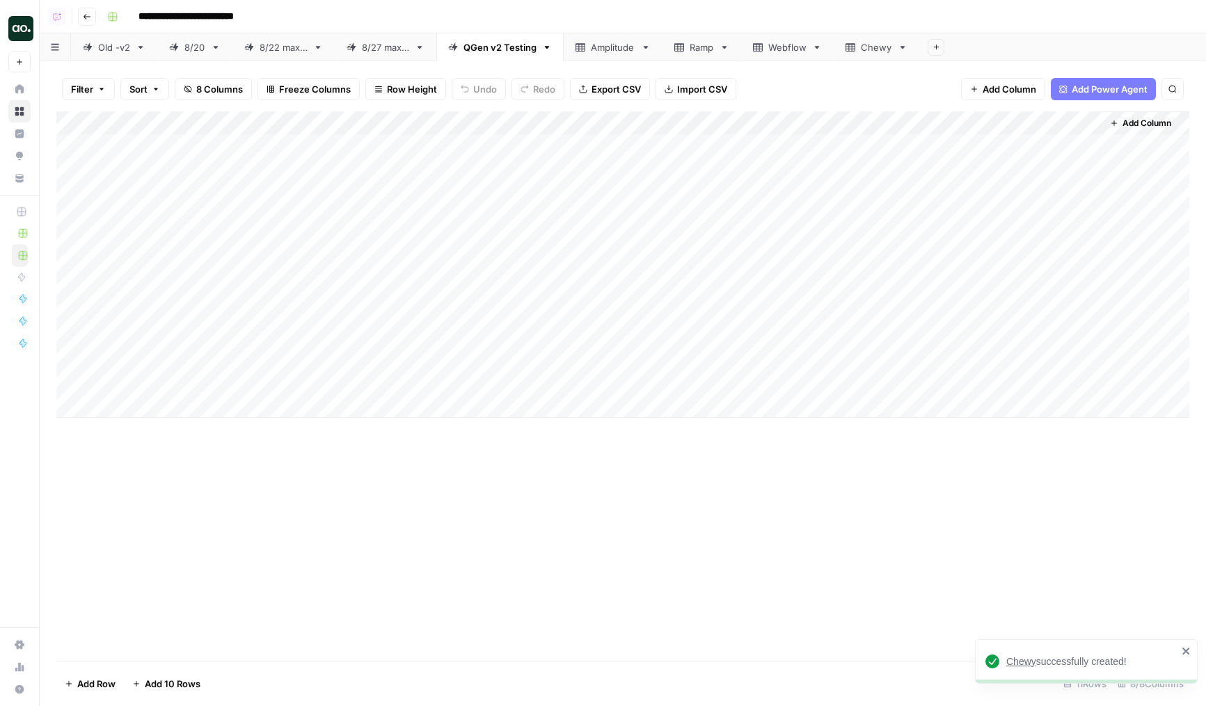
click at [867, 52] on div "Chewy" at bounding box center [876, 47] width 31 height 14
click at [587, 89] on button "Export CSV" at bounding box center [610, 89] width 80 height 22
click at [822, 49] on icon at bounding box center [817, 47] width 10 height 10
click at [820, 46] on icon "button" at bounding box center [817, 47] width 5 height 3
click at [847, 129] on span "Delete Sheet" at bounding box center [876, 125] width 67 height 14
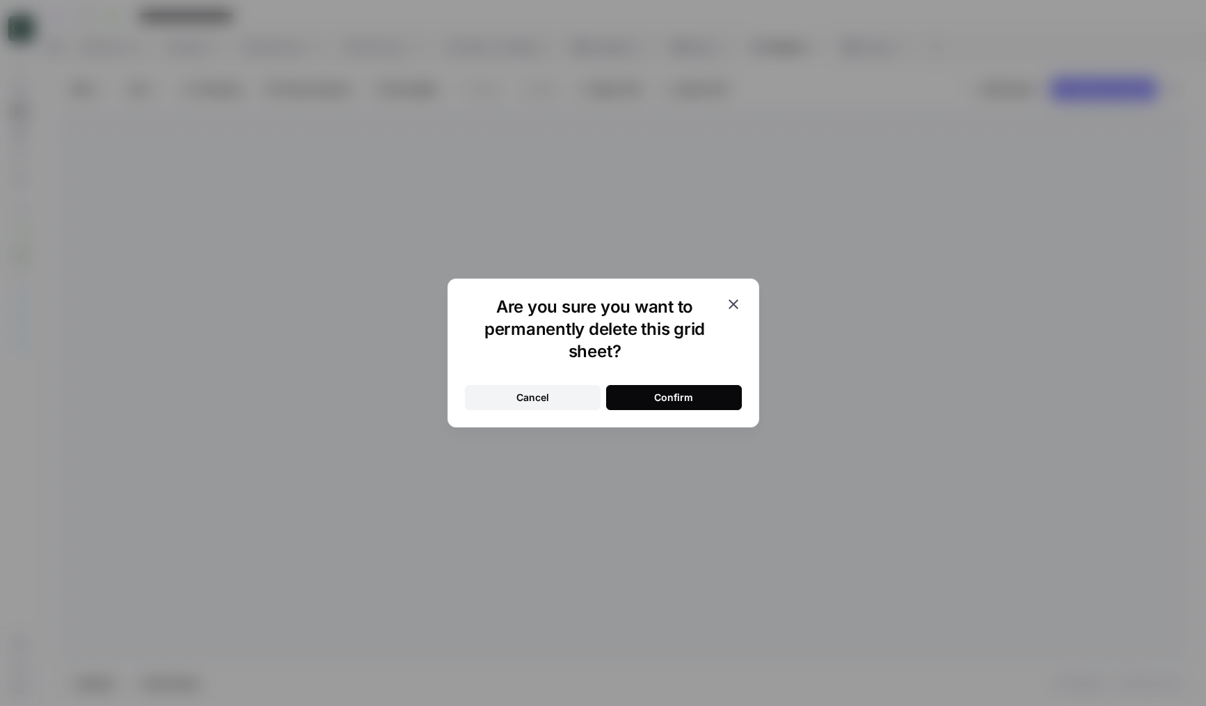
click at [648, 398] on button "Confirm" at bounding box center [674, 397] width 136 height 25
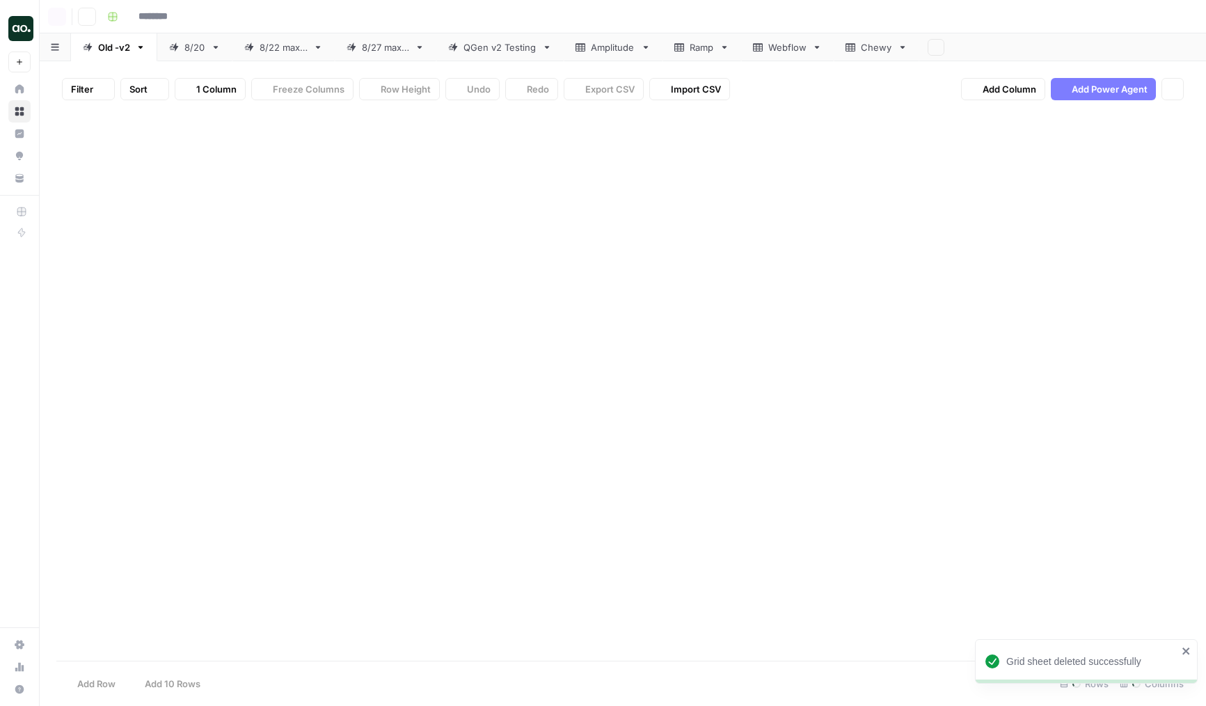
type input "**********"
click at [880, 52] on div "Chewy" at bounding box center [876, 47] width 31 height 14
click at [903, 50] on div "Add Sheet" at bounding box center [1016, 47] width 379 height 28
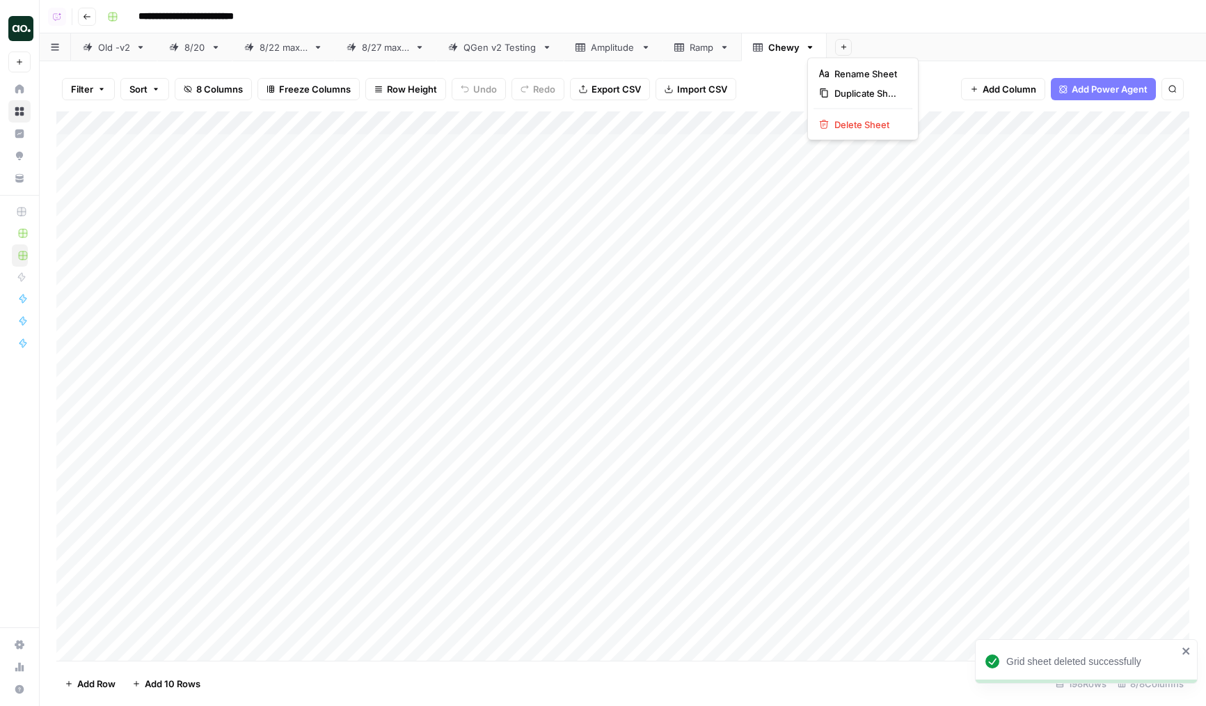
click at [809, 46] on icon "button" at bounding box center [810, 47] width 10 height 10
click at [844, 125] on span "Delete Sheet" at bounding box center [868, 125] width 67 height 14
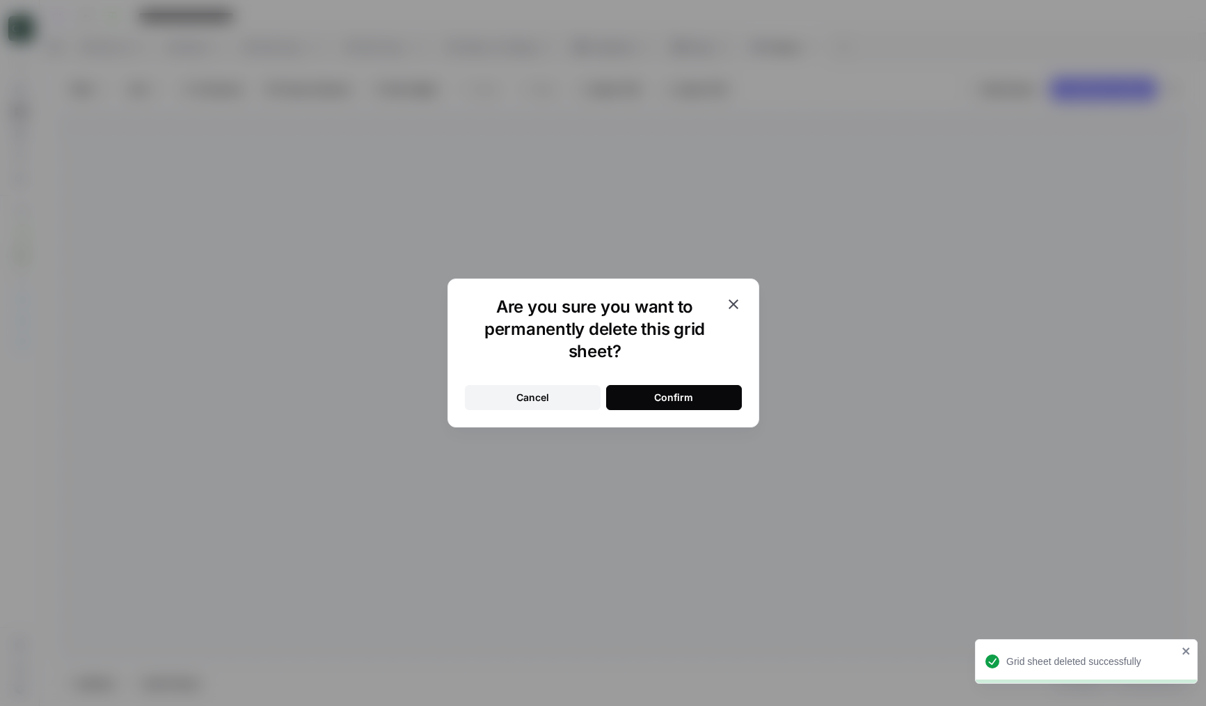
click at [638, 397] on button "Confirm" at bounding box center [674, 397] width 136 height 25
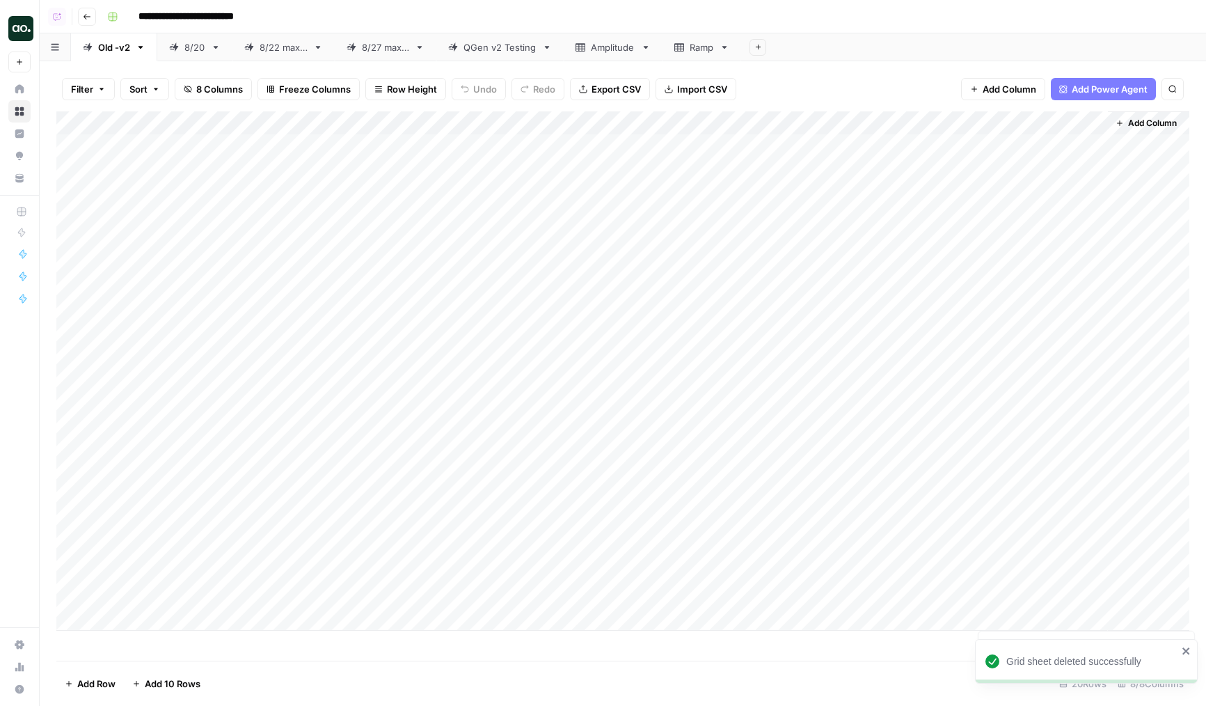
click at [732, 49] on link "Ramp" at bounding box center [702, 47] width 79 height 28
click at [725, 48] on icon "button" at bounding box center [725, 47] width 10 height 10
click at [761, 118] on span "Delete Sheet" at bounding box center [783, 125] width 67 height 14
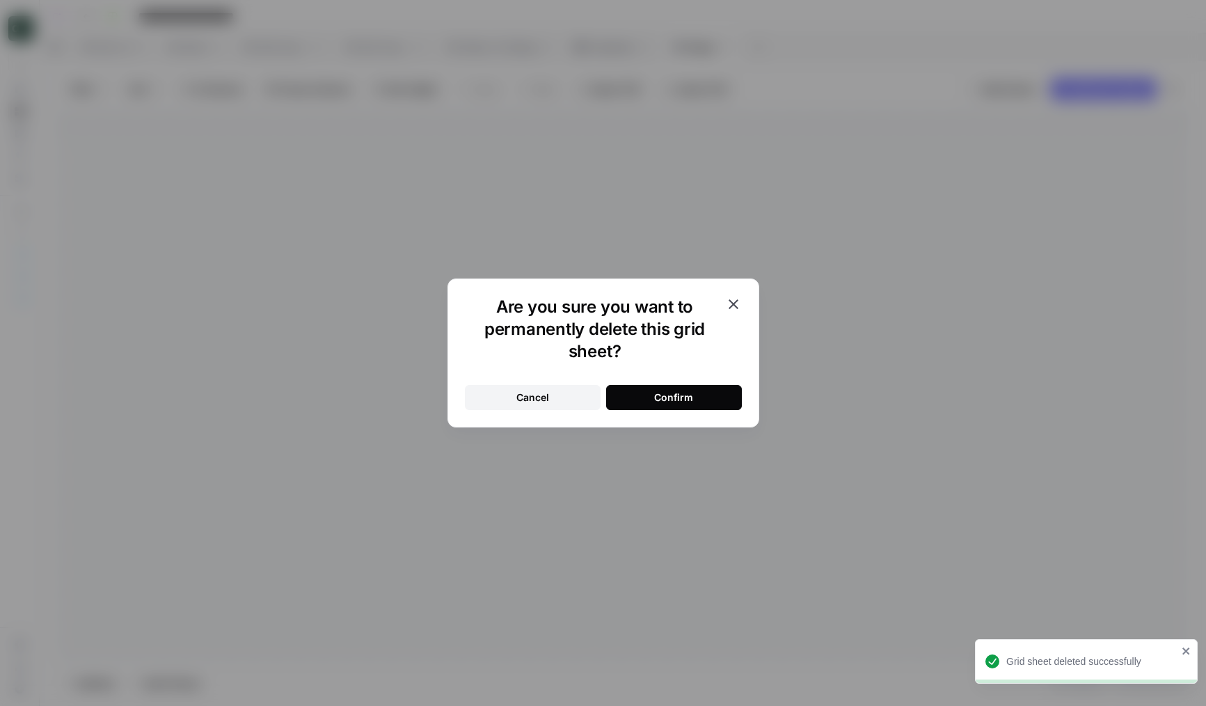
click at [674, 398] on div "Confirm" at bounding box center [673, 397] width 39 height 14
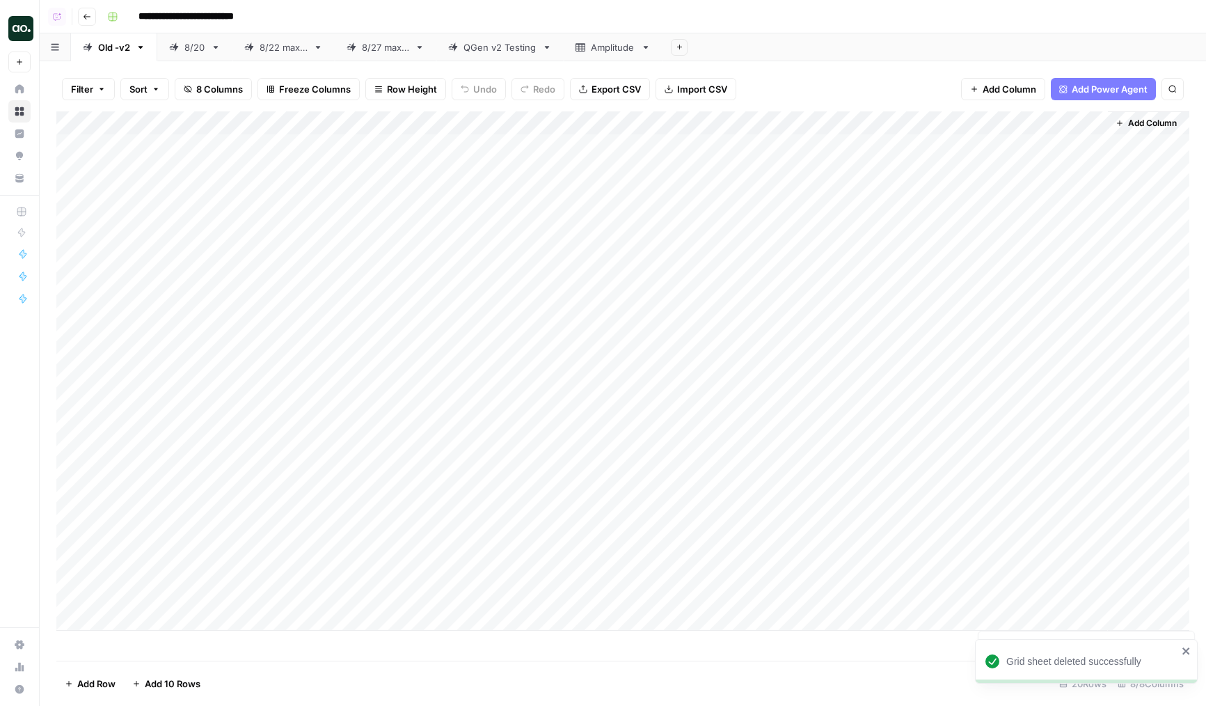
click at [612, 49] on div "Amplitude" at bounding box center [613, 47] width 45 height 14
click at [642, 48] on link "Amplitude" at bounding box center [613, 47] width 99 height 28
click at [646, 45] on icon "button" at bounding box center [646, 47] width 10 height 10
click at [670, 118] on div "Delete Sheet" at bounding box center [700, 125] width 88 height 14
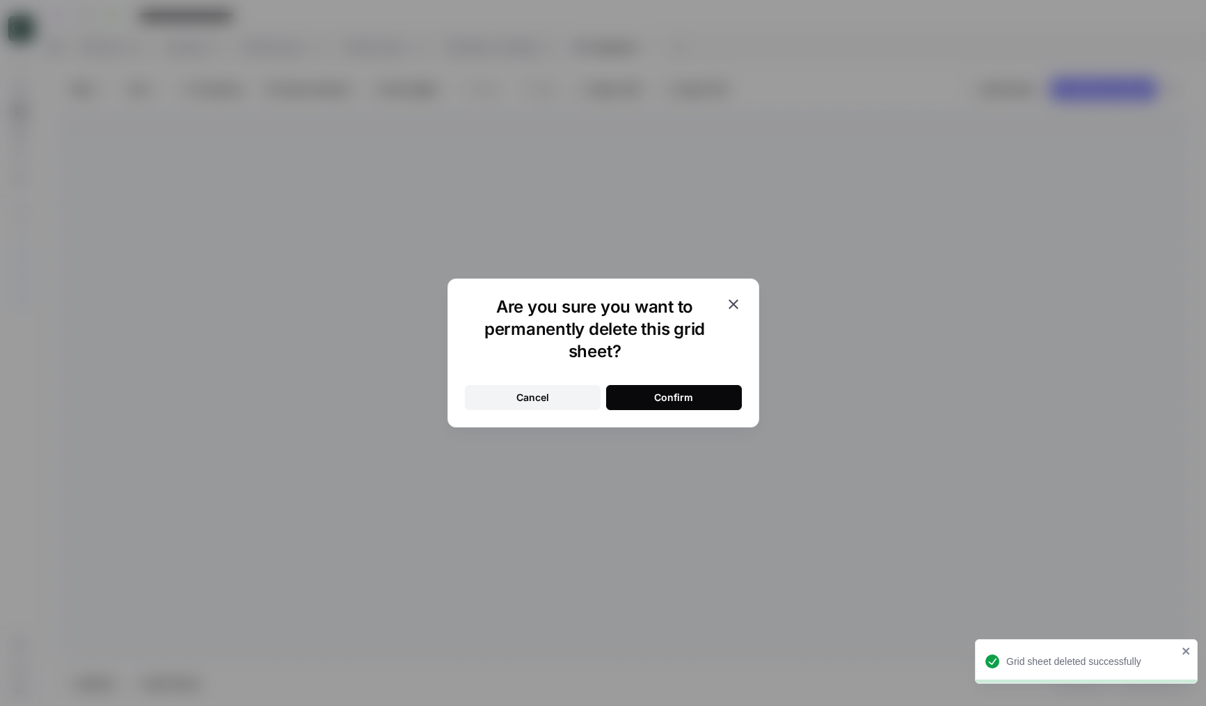
click at [686, 404] on div "Confirm" at bounding box center [673, 397] width 39 height 14
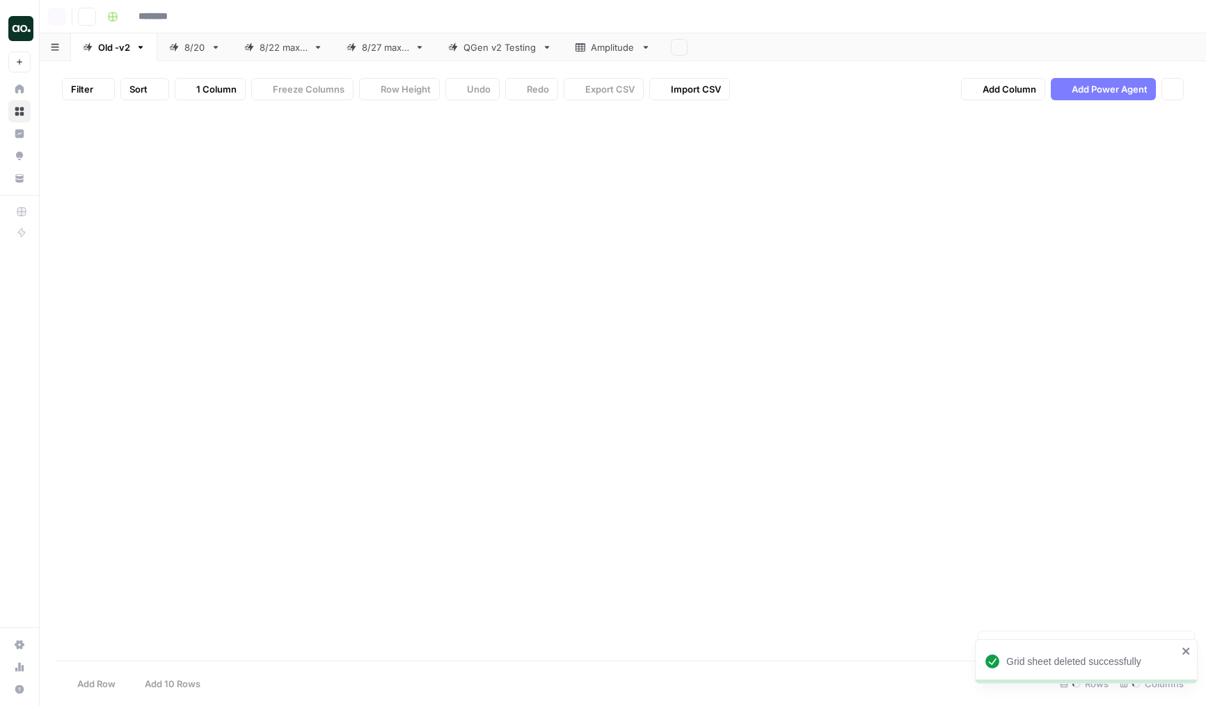
type input "**********"
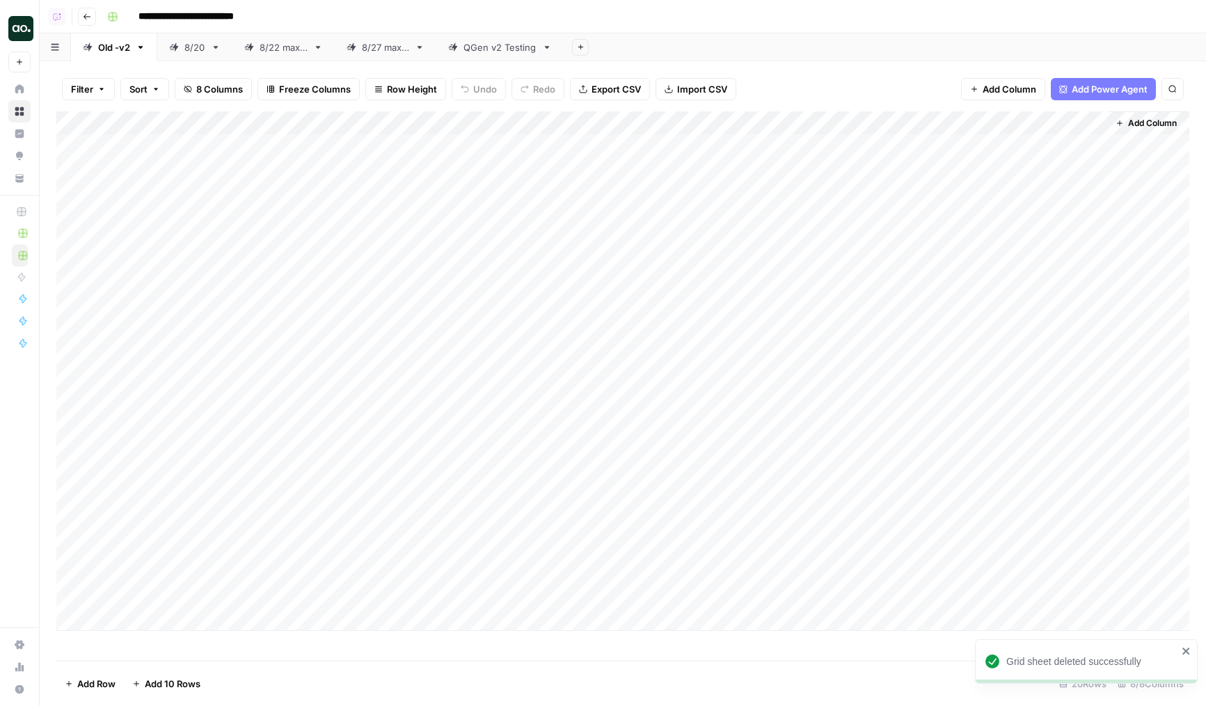
click at [393, 306] on div "Add Column" at bounding box center [622, 370] width 1133 height 519
click at [470, 49] on div "QGen v2 Testing" at bounding box center [500, 47] width 73 height 14
drag, startPoint x: 60, startPoint y: 190, endPoint x: 64, endPoint y: 132, distance: 58.6
click at [64, 132] on div "Add Column" at bounding box center [622, 264] width 1133 height 306
drag, startPoint x: 60, startPoint y: 214, endPoint x: 60, endPoint y: 164, distance: 50.1
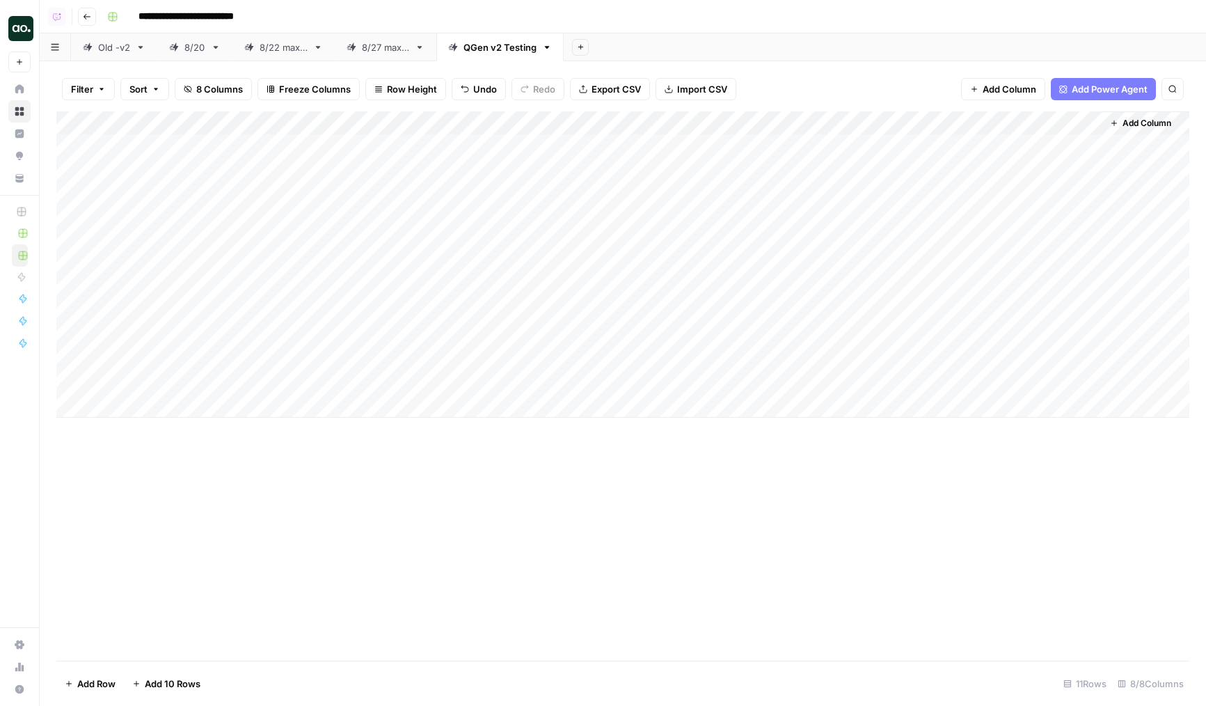
click at [60, 164] on div "Add Column" at bounding box center [622, 264] width 1133 height 306
drag, startPoint x: 60, startPoint y: 239, endPoint x: 60, endPoint y: 180, distance: 59.2
click at [60, 180] on div "Add Column" at bounding box center [622, 264] width 1133 height 306
drag, startPoint x: 61, startPoint y: 244, endPoint x: 63, endPoint y: 299, distance: 54.3
click at [63, 299] on div "Add Column" at bounding box center [622, 264] width 1133 height 306
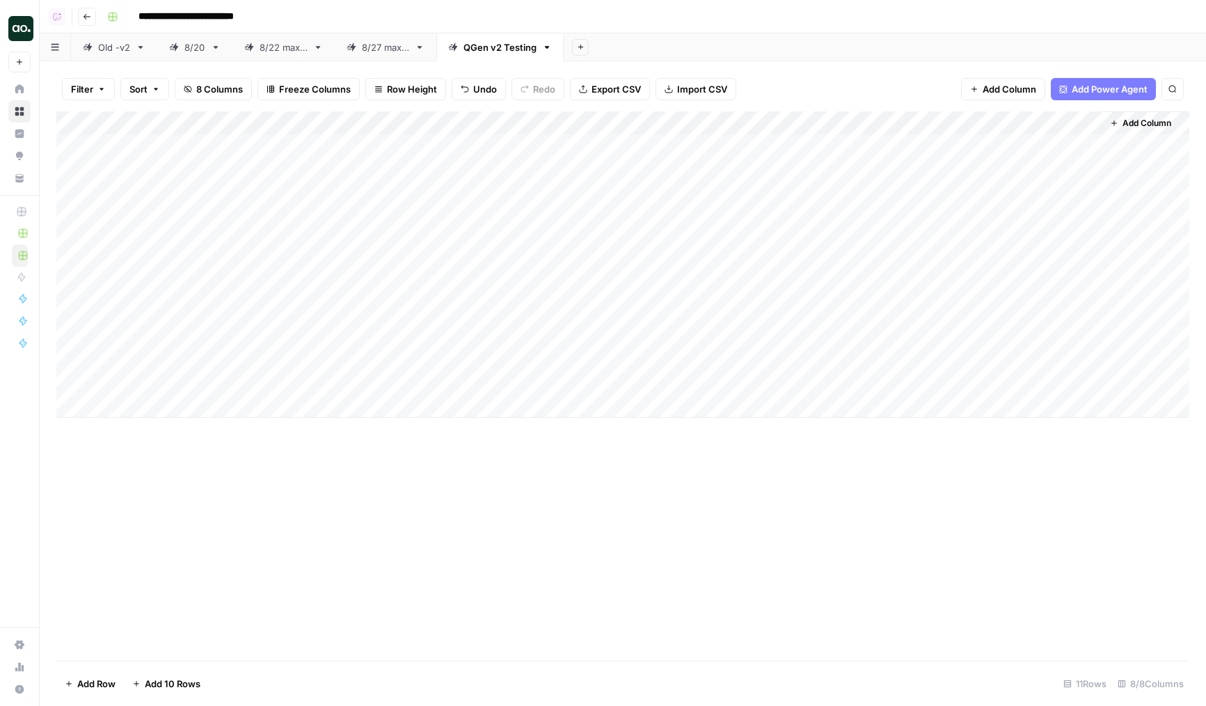
drag, startPoint x: 58, startPoint y: 219, endPoint x: 60, endPoint y: 299, distance: 79.4
click at [60, 299] on div "Add Column" at bounding box center [622, 264] width 1133 height 306
drag, startPoint x: 58, startPoint y: 312, endPoint x: 58, endPoint y: 284, distance: 27.8
click at [58, 284] on div "Add Column" at bounding box center [622, 264] width 1133 height 306
drag, startPoint x: 60, startPoint y: 312, endPoint x: 84, endPoint y: 229, distance: 86.1
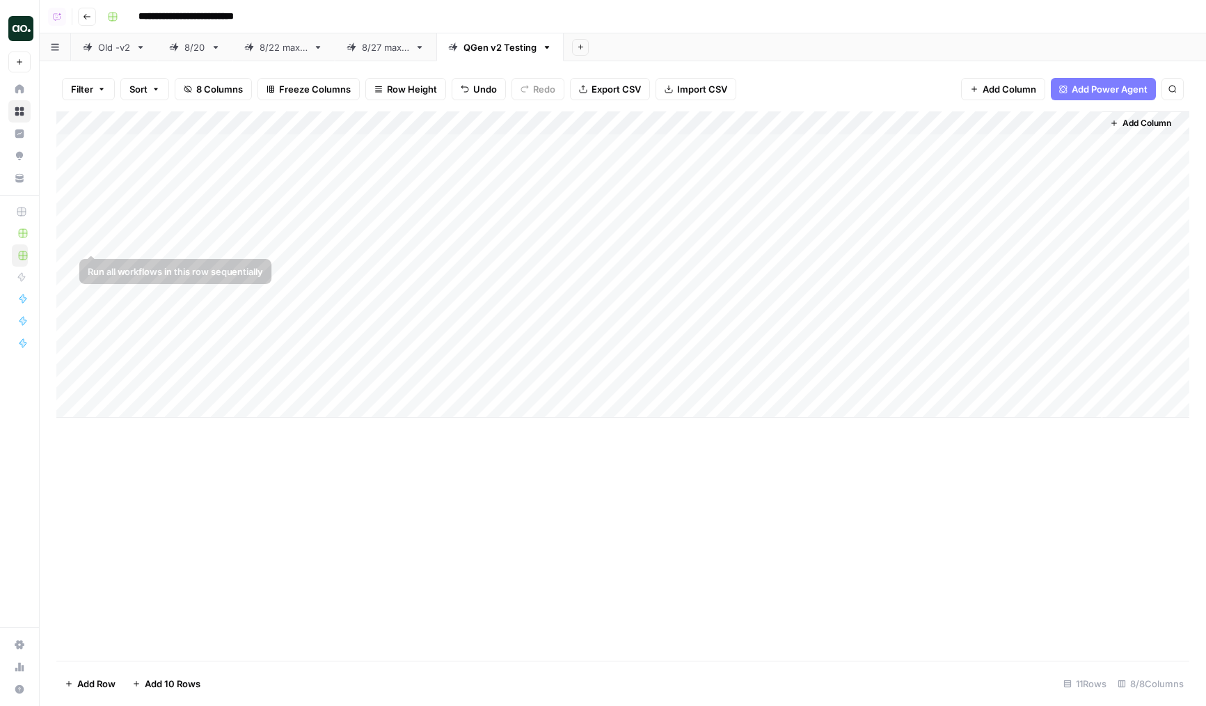
click at [84, 229] on div "Add Column" at bounding box center [622, 264] width 1133 height 306
drag, startPoint x: 58, startPoint y: 245, endPoint x: 59, endPoint y: 227, distance: 18.1
click at [59, 227] on div "Add Column" at bounding box center [622, 264] width 1133 height 306
drag, startPoint x: 60, startPoint y: 216, endPoint x: 60, endPoint y: 280, distance: 63.3
click at [60, 280] on div "Add Column" at bounding box center [622, 264] width 1133 height 306
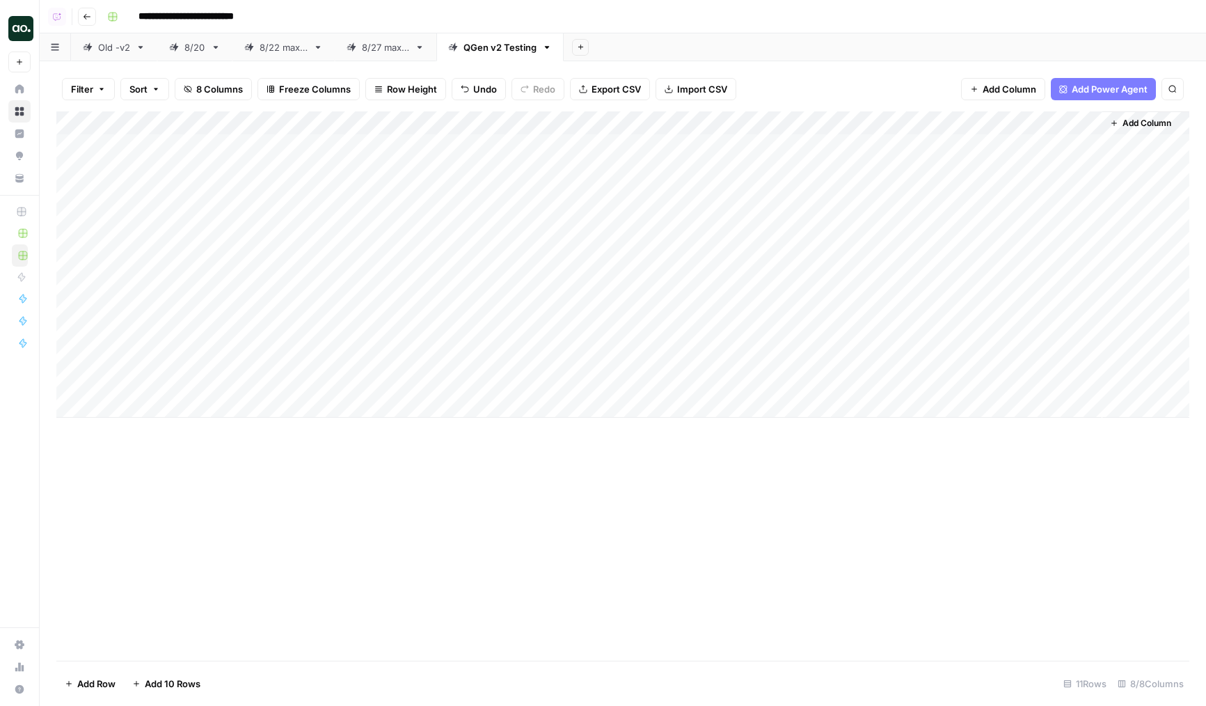
drag, startPoint x: 62, startPoint y: 310, endPoint x: 68, endPoint y: 259, distance: 51.1
click at [68, 259] on div "Add Column" at bounding box center [622, 264] width 1133 height 306
drag, startPoint x: 347, startPoint y: 221, endPoint x: 348, endPoint y: 331, distance: 109.3
click at [348, 331] on div "Add Column" at bounding box center [622, 264] width 1133 height 306
drag, startPoint x: 361, startPoint y: 320, endPoint x: 347, endPoint y: 217, distance: 103.9
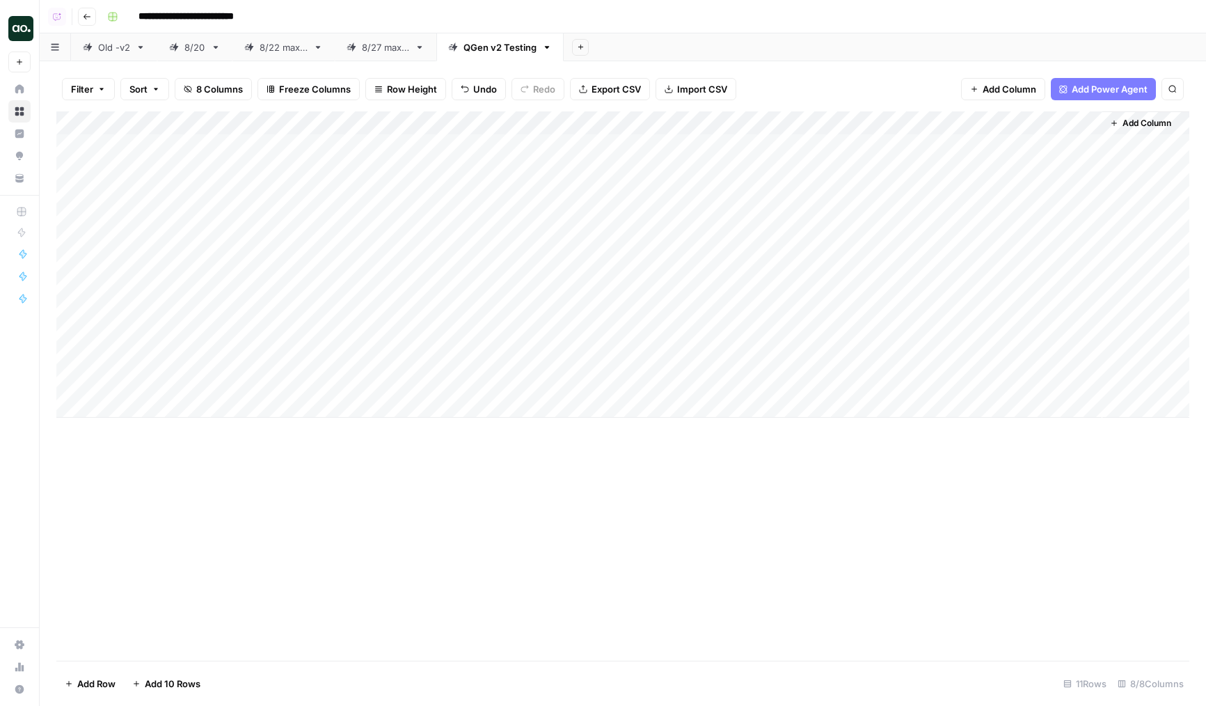
click at [347, 217] on div "Add Column" at bounding box center [622, 264] width 1133 height 306
click at [141, 316] on div "Add Column" at bounding box center [622, 264] width 1133 height 306
click at [136, 262] on div "Add Column" at bounding box center [622, 264] width 1133 height 306
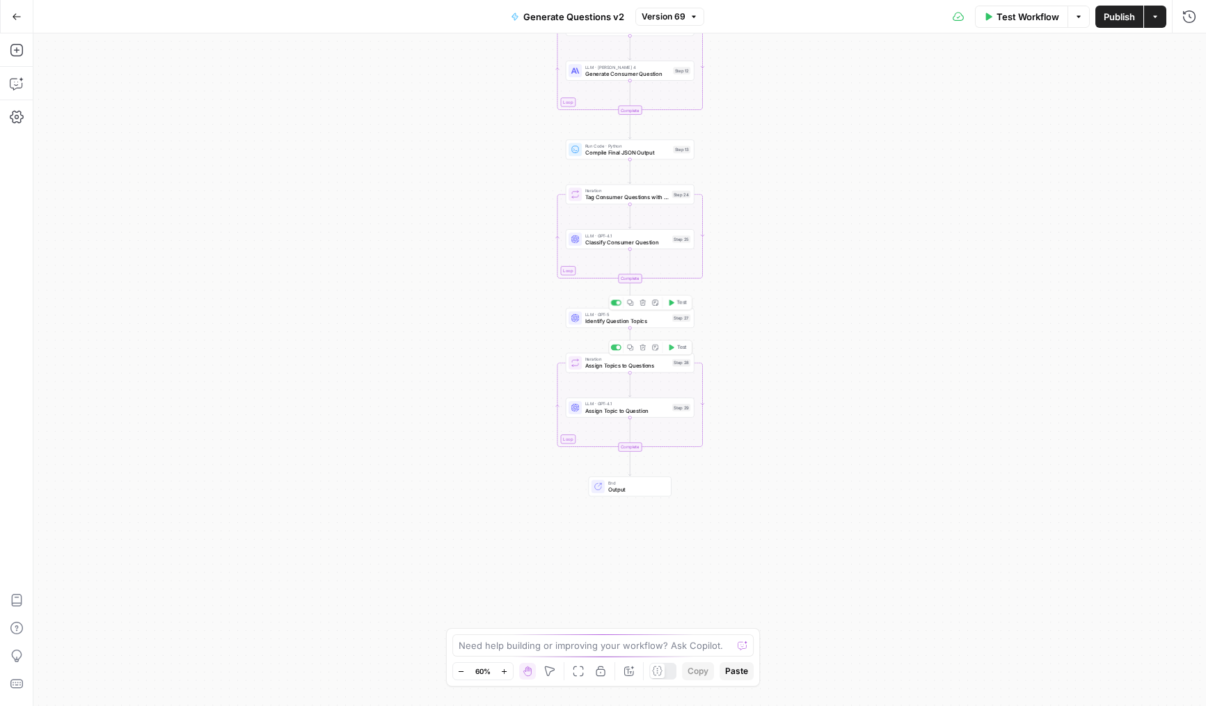
click at [592, 321] on span "Identify Question Topics" at bounding box center [627, 321] width 84 height 8
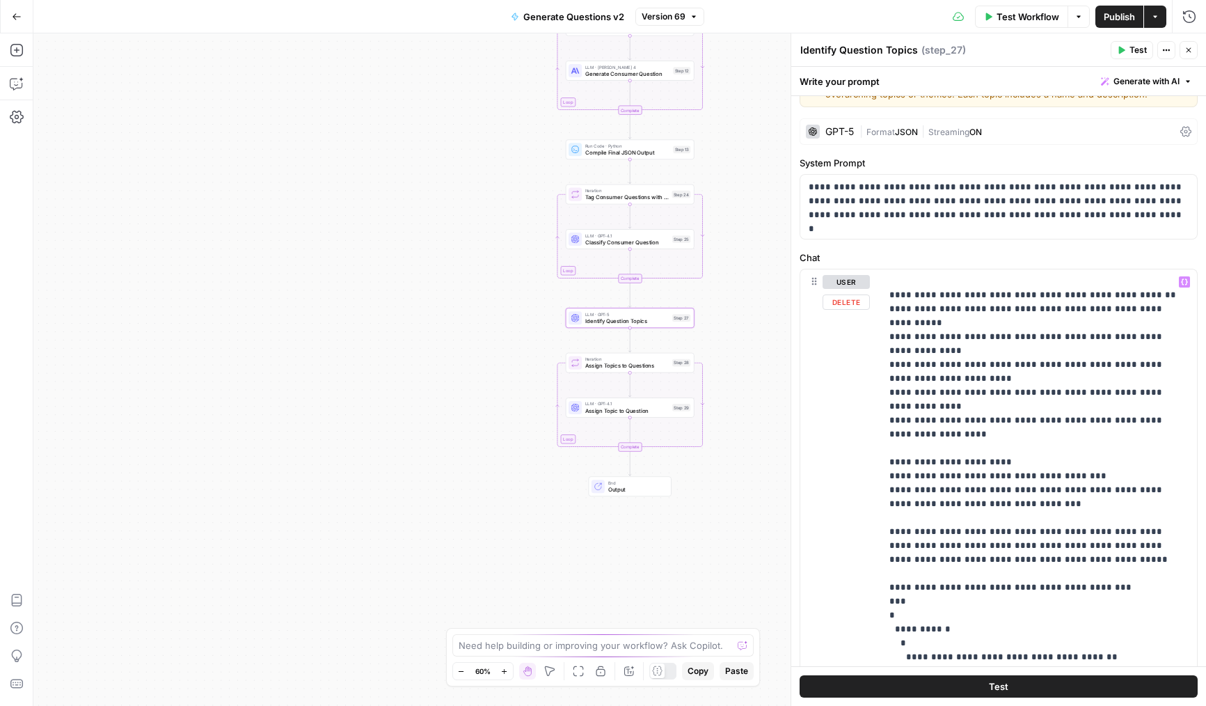
scroll to position [63, 0]
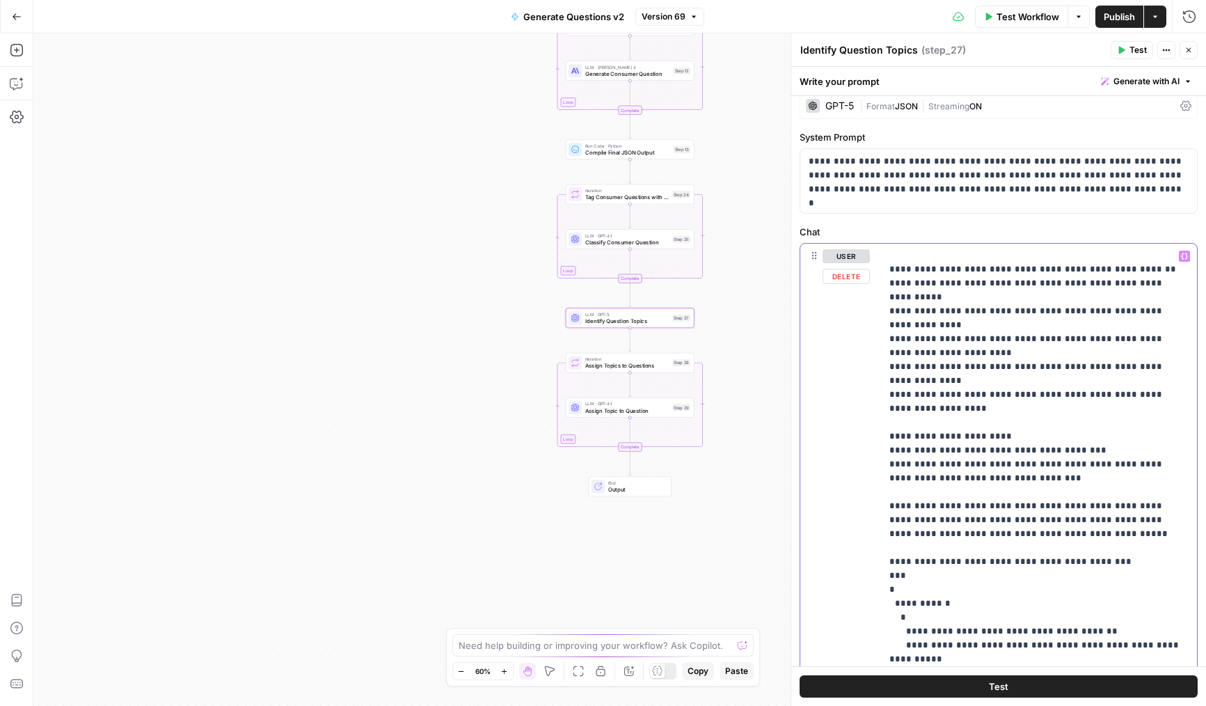
click at [954, 480] on p "**********" at bounding box center [1039, 339] width 299 height 933
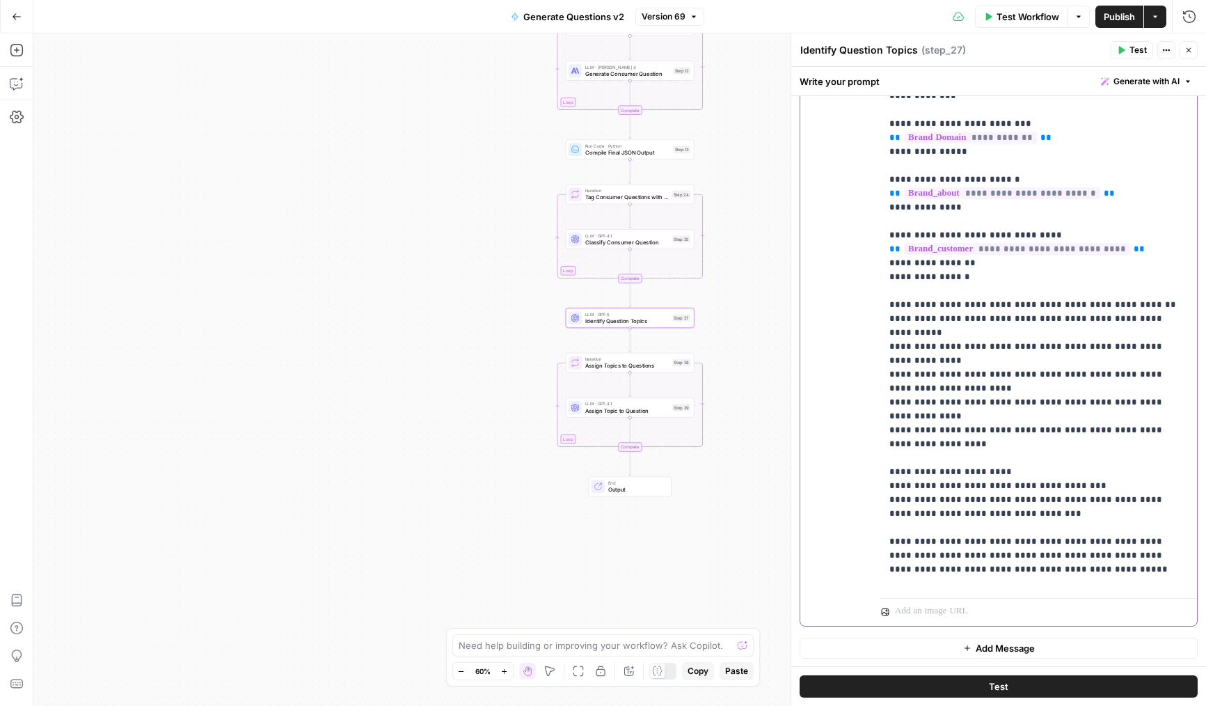
scroll to position [127, 0]
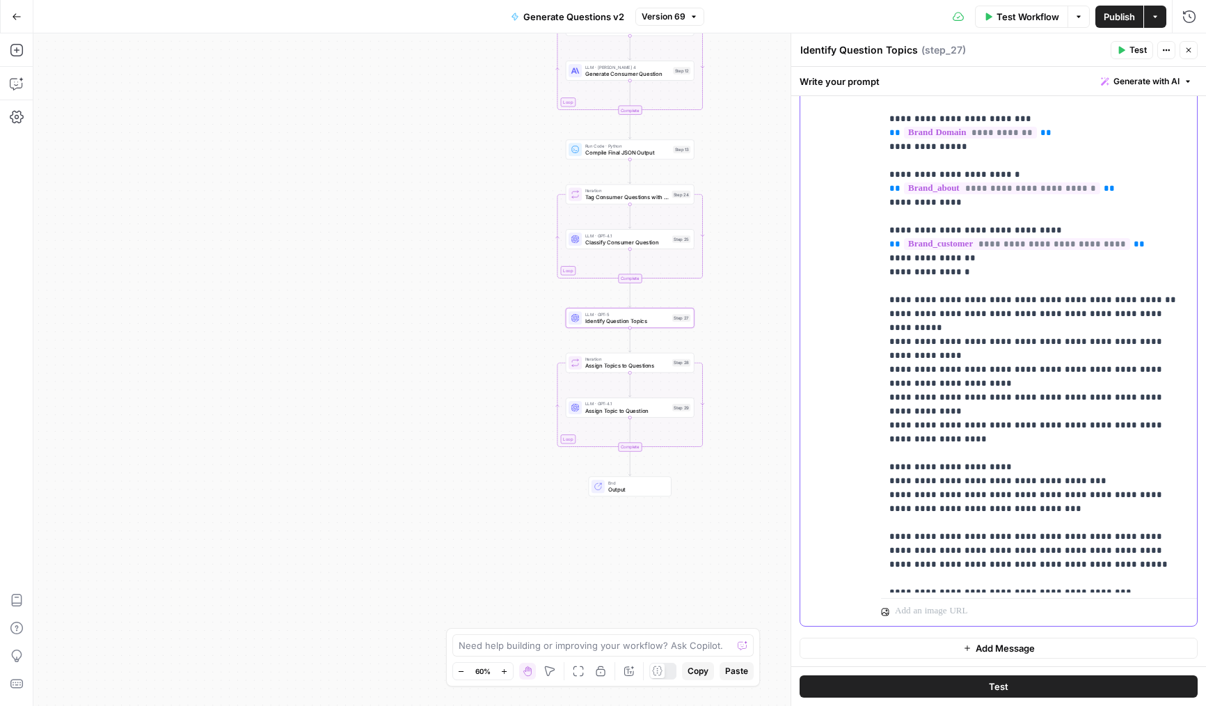
click at [955, 519] on p "**********" at bounding box center [1039, 369] width 299 height 933
click at [963, 503] on p "**********" at bounding box center [1039, 369] width 299 height 933
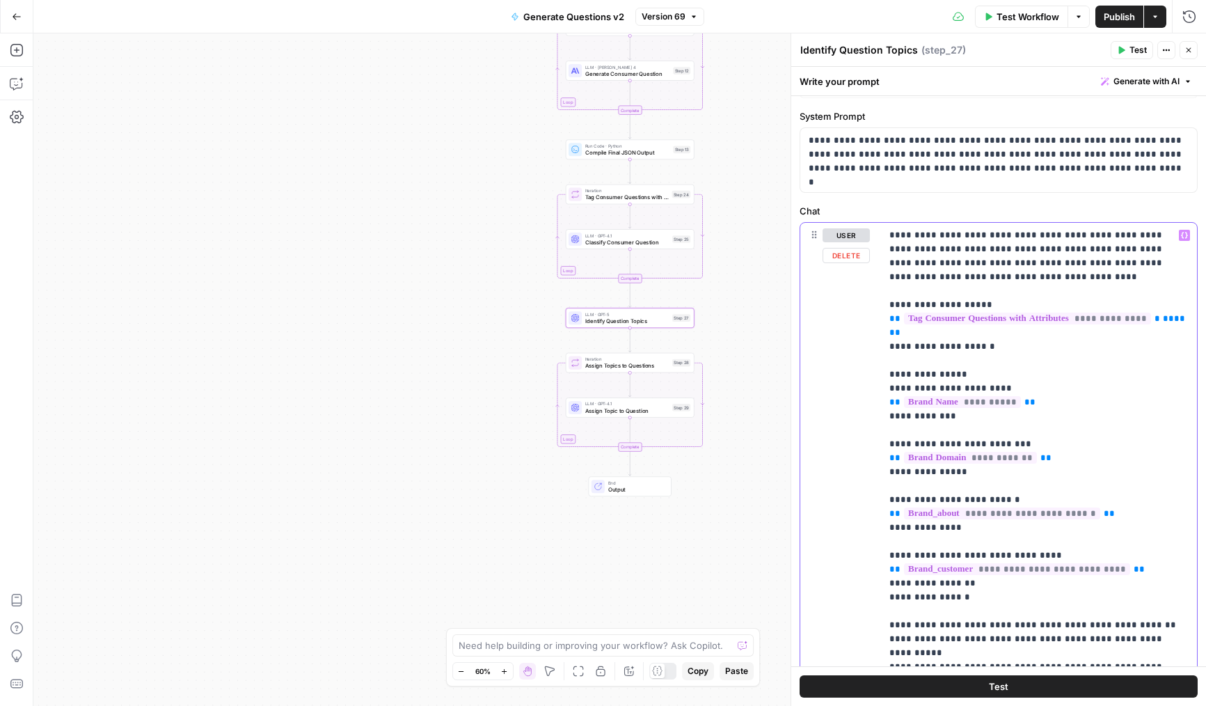
scroll to position [86, 0]
click at [1006, 277] on p "**********" at bounding box center [1039, 693] width 299 height 933
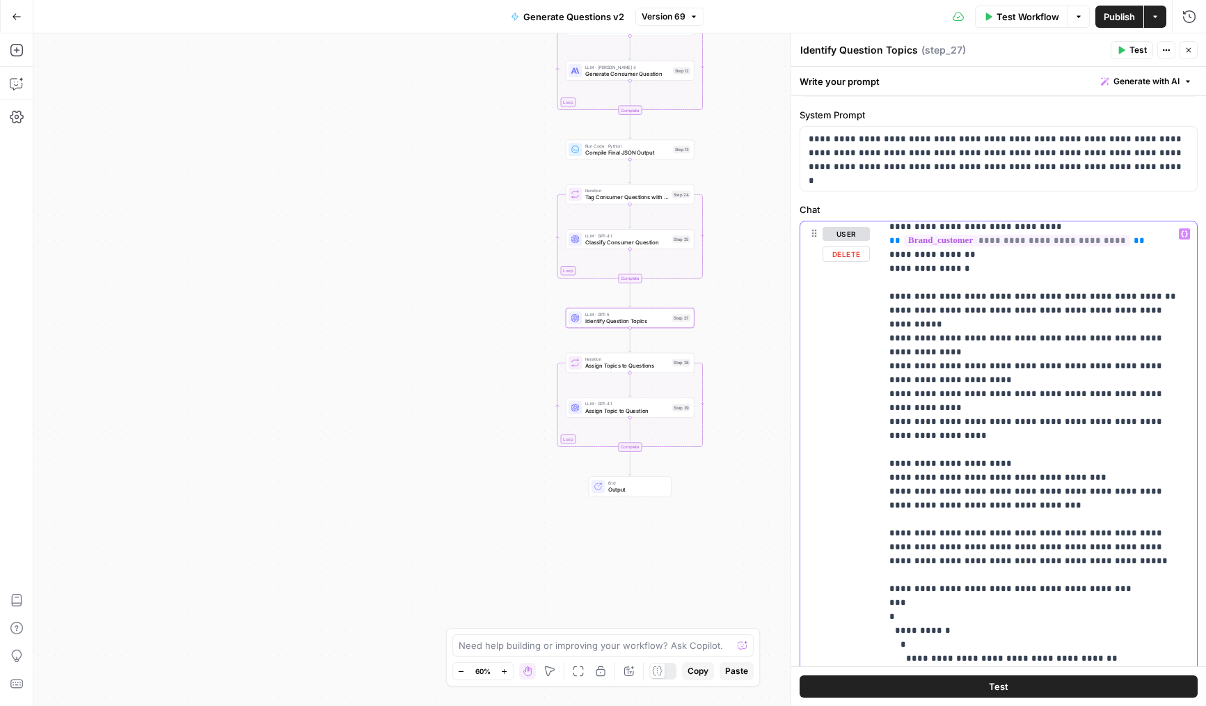
scroll to position [377, 0]
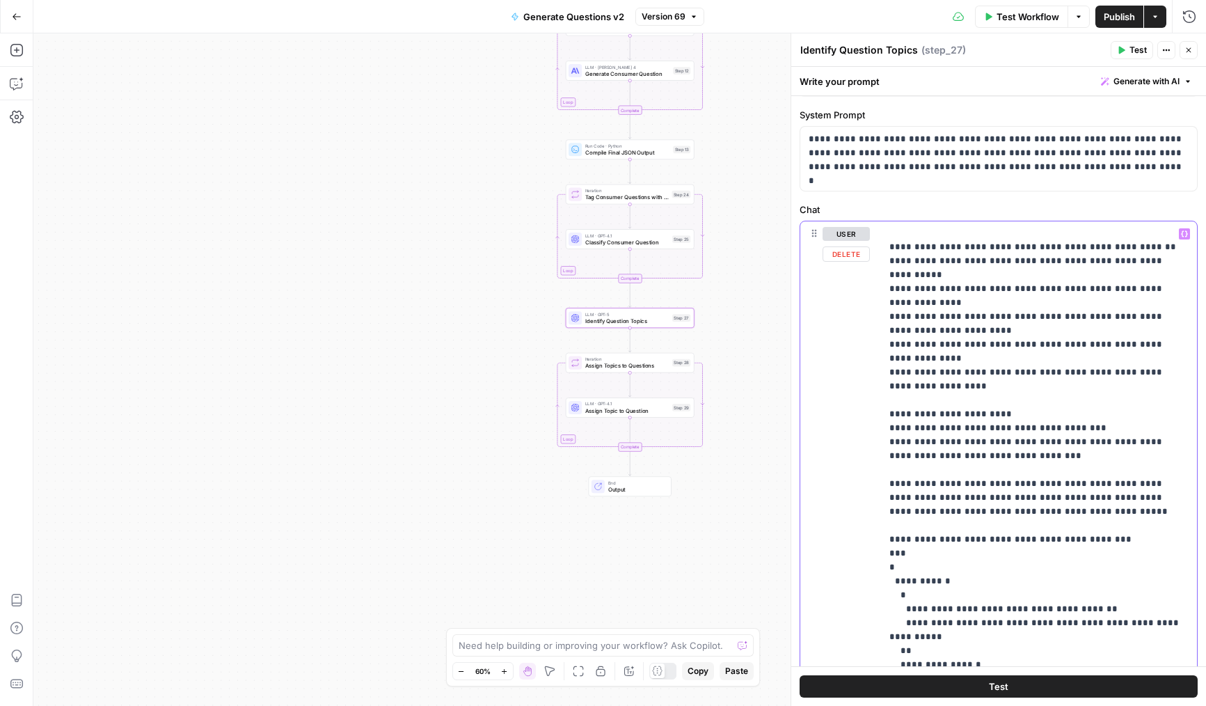
click at [947, 455] on p "**********" at bounding box center [1039, 316] width 299 height 933
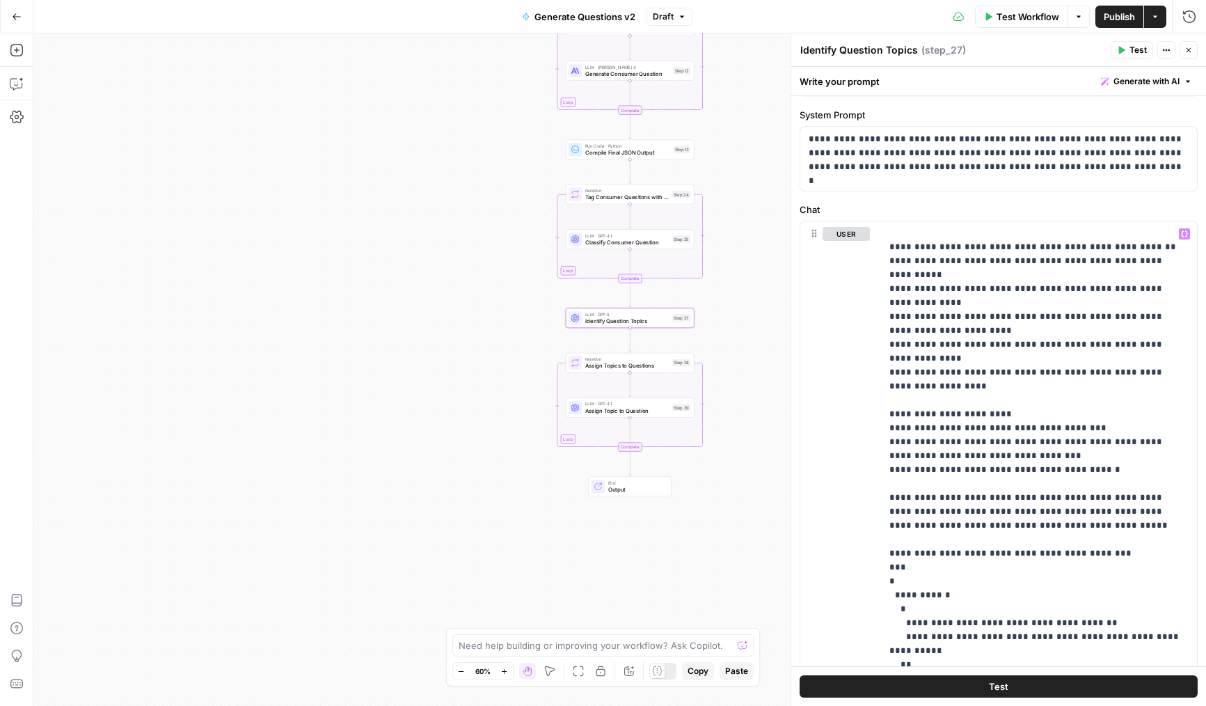
click at [1187, 57] on button "Close" at bounding box center [1189, 50] width 18 height 18
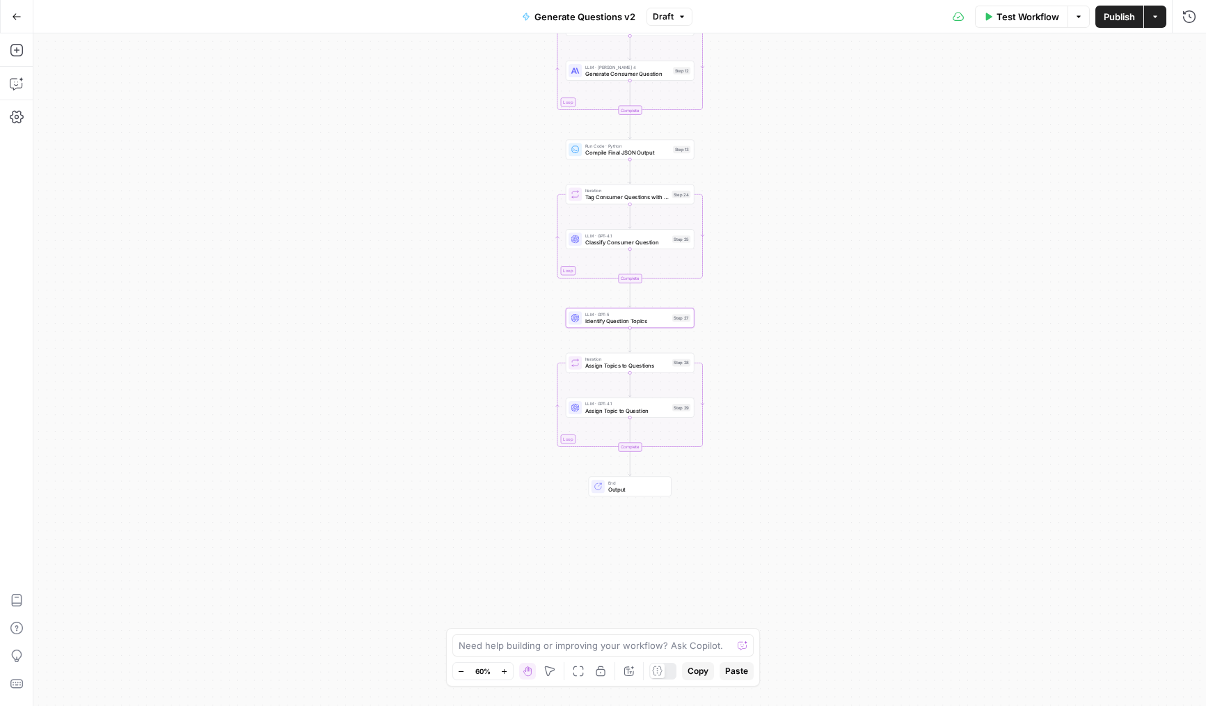
click at [1116, 19] on span "Publish" at bounding box center [1119, 17] width 31 height 14
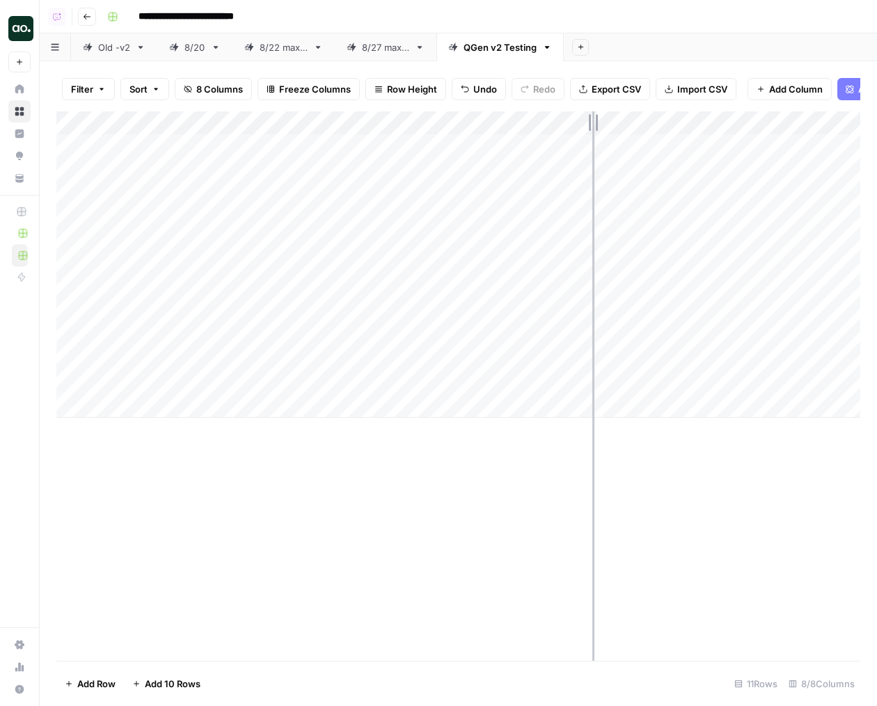
drag, startPoint x: 676, startPoint y: 127, endPoint x: 592, endPoint y: 132, distance: 83.7
click at [592, 132] on div "Add Column" at bounding box center [458, 264] width 804 height 306
